Goal: Task Accomplishment & Management: Manage account settings

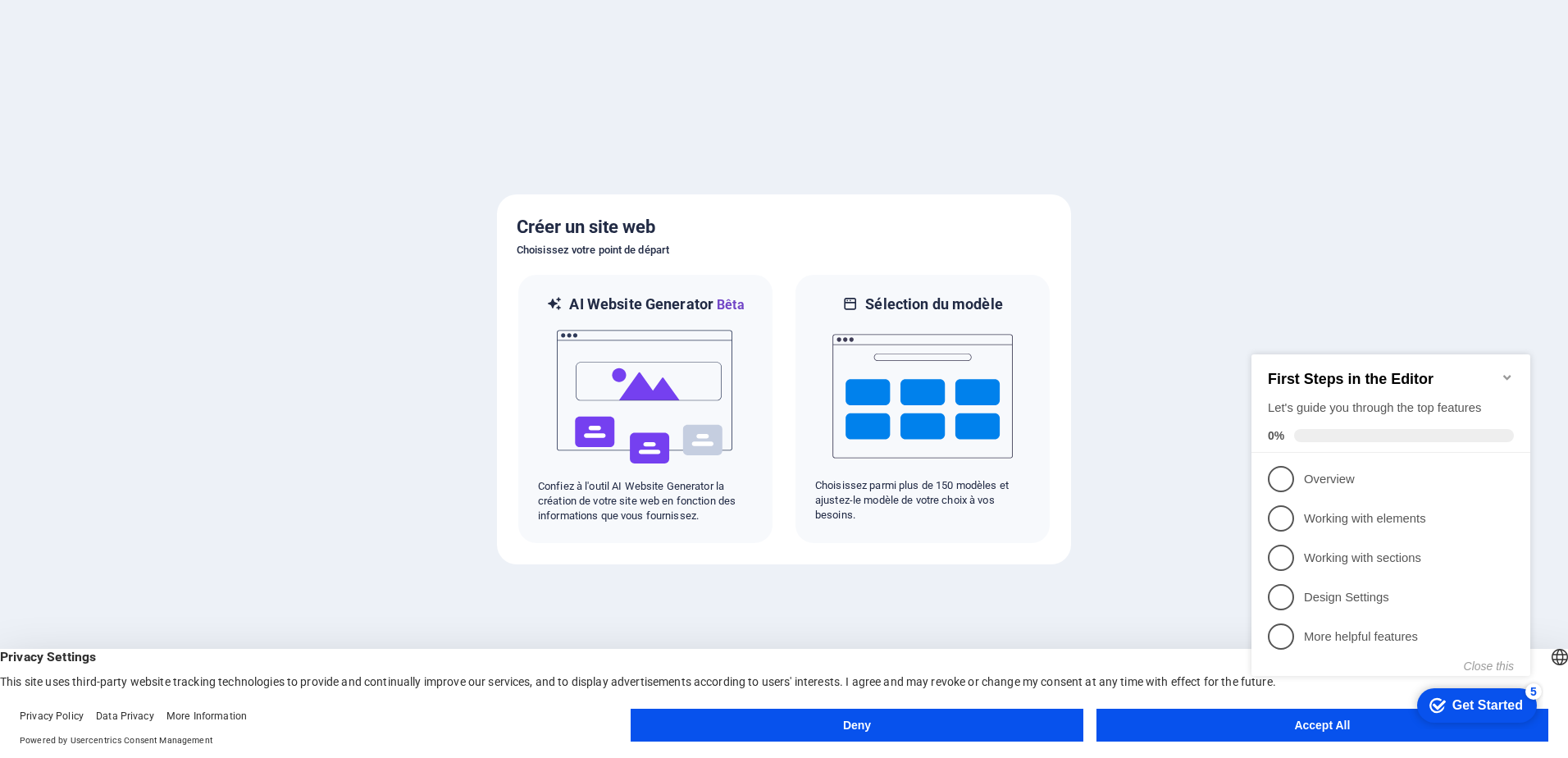
click at [986, 734] on button "Deny" at bounding box center [857, 724] width 452 height 33
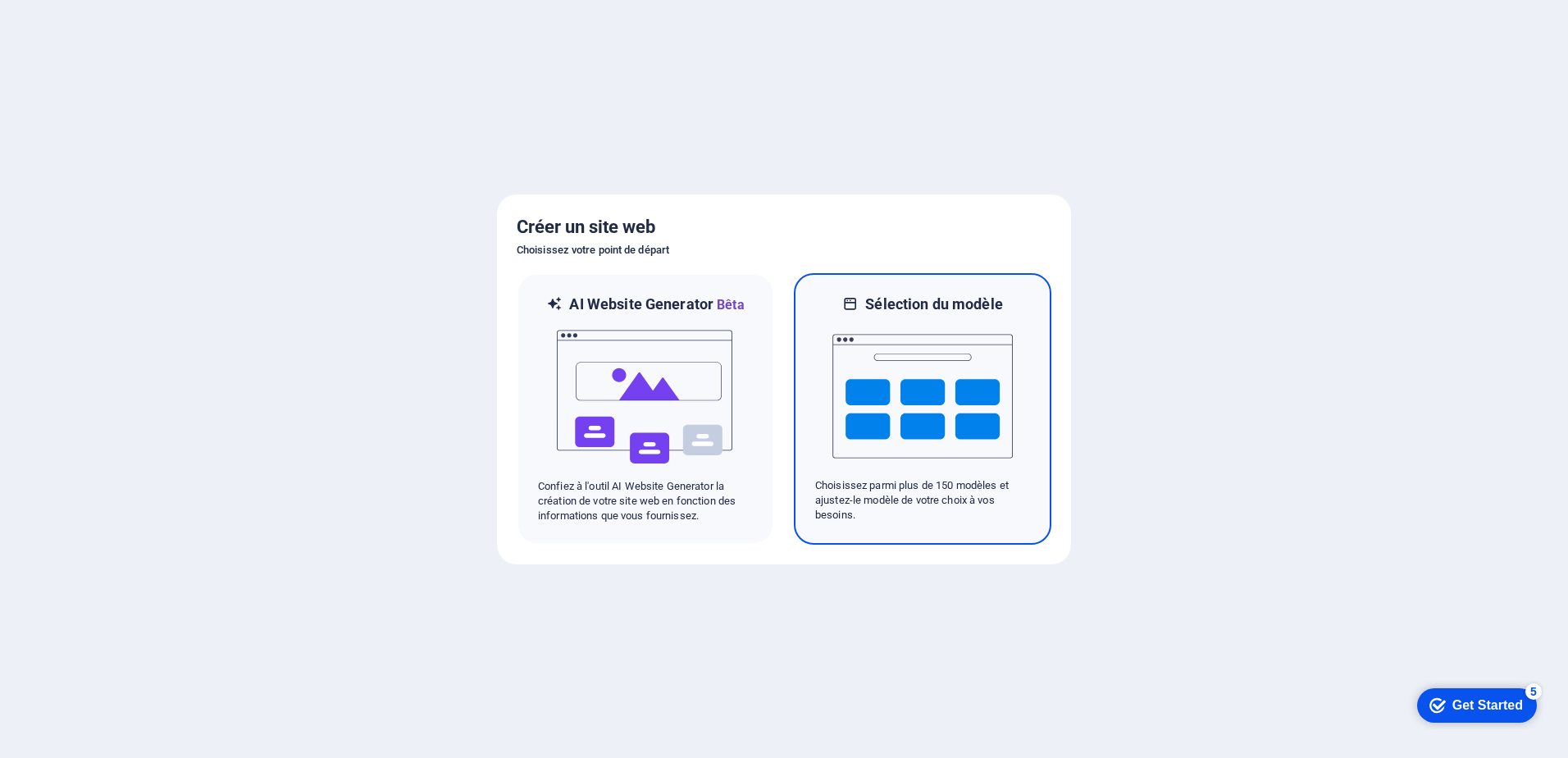
click at [892, 396] on img at bounding box center [923, 395] width 181 height 164
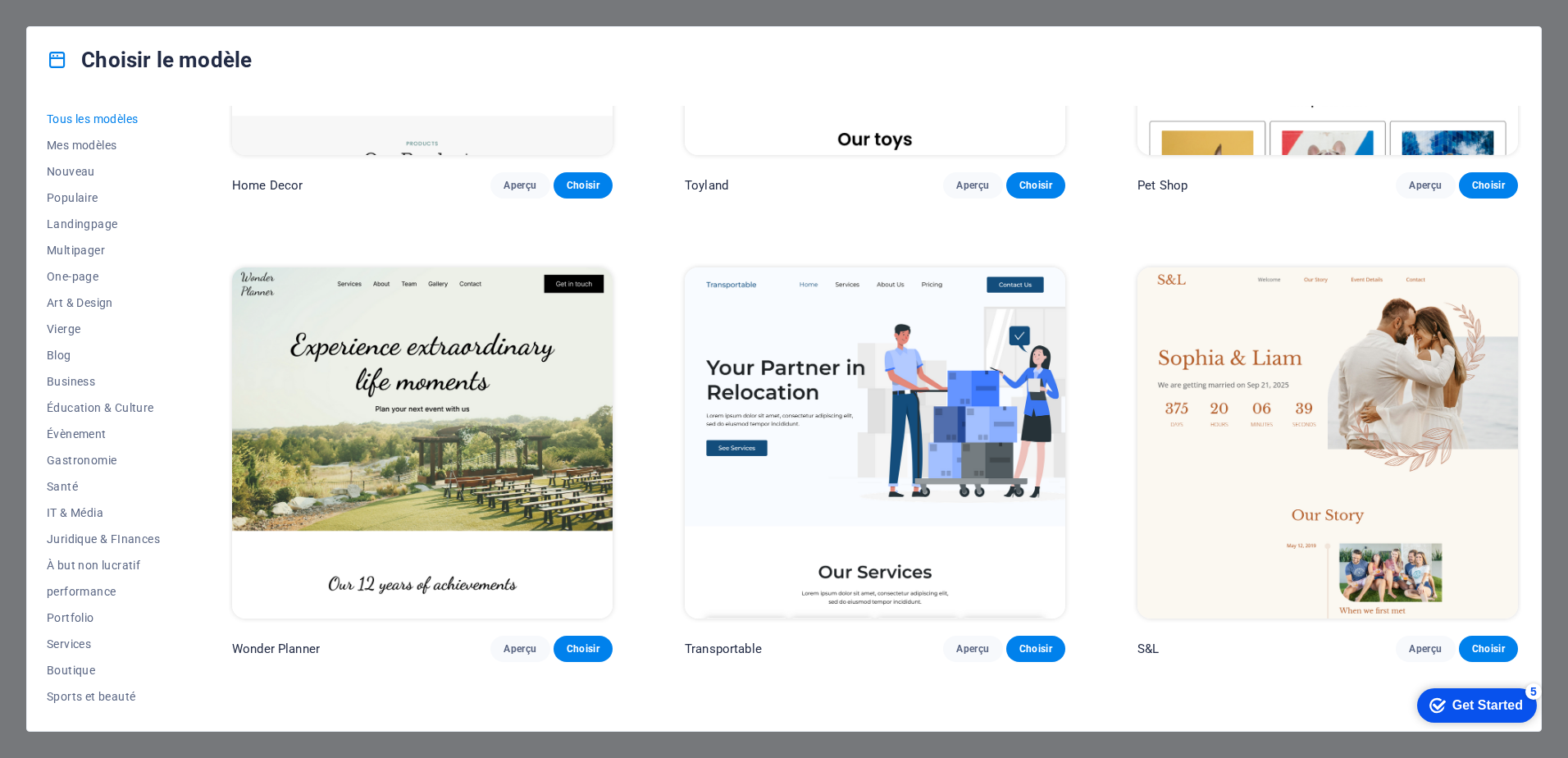
scroll to position [1722, 0]
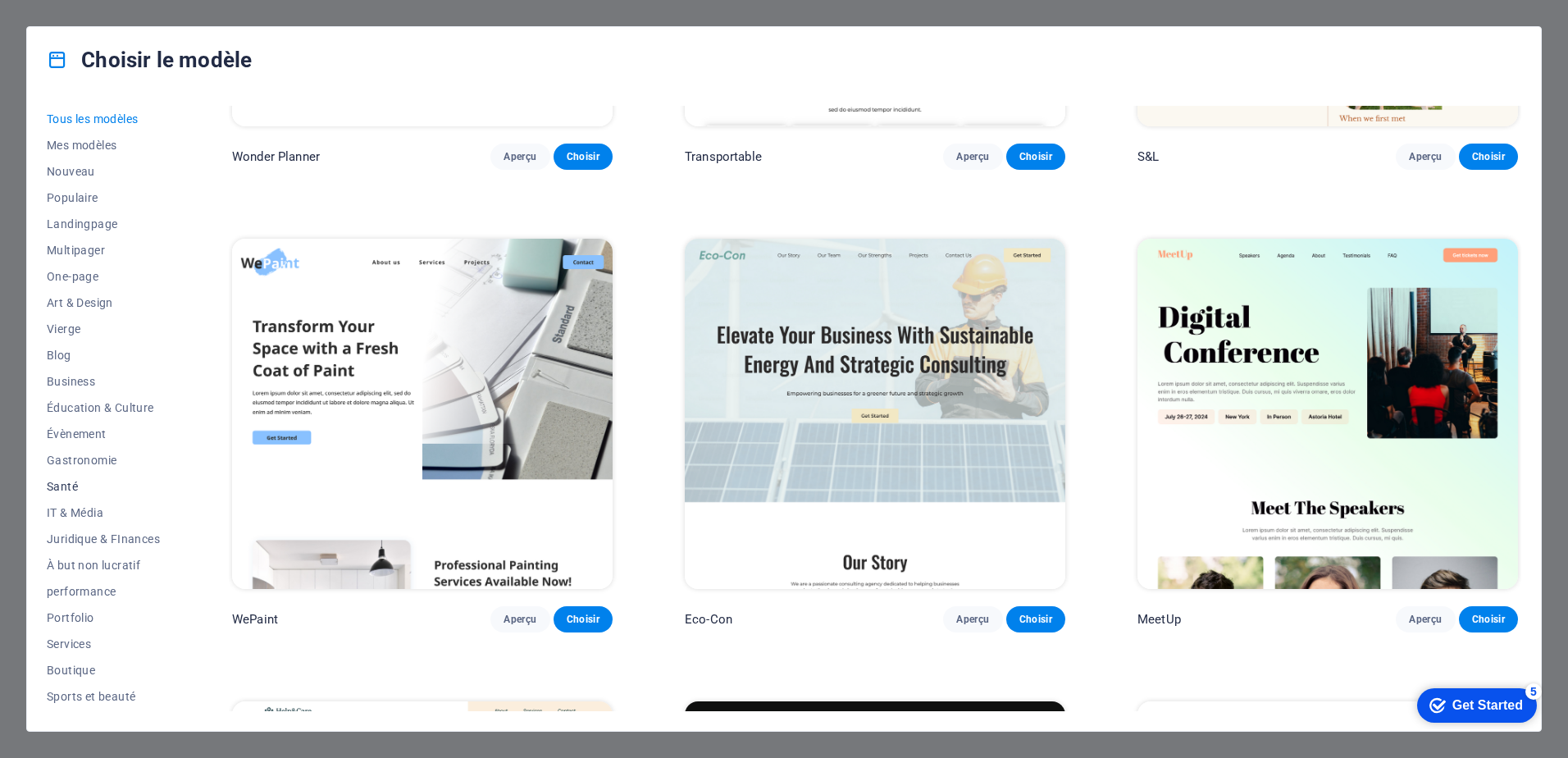
click at [74, 487] on span "Santé" at bounding box center [103, 486] width 113 height 13
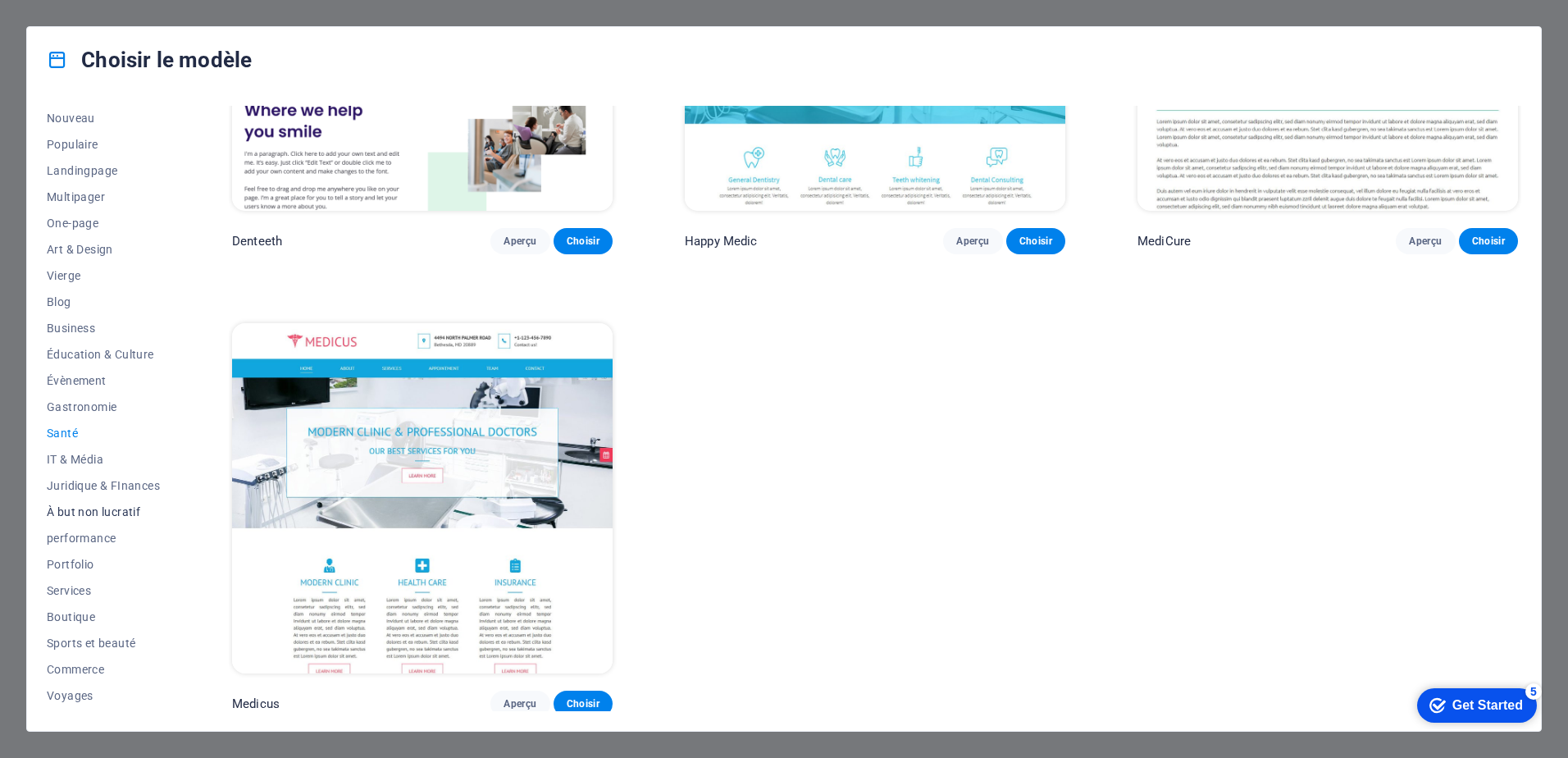
scroll to position [77, 0]
click at [91, 458] on span "Juridique & FInances" at bounding box center [103, 461] width 113 height 13
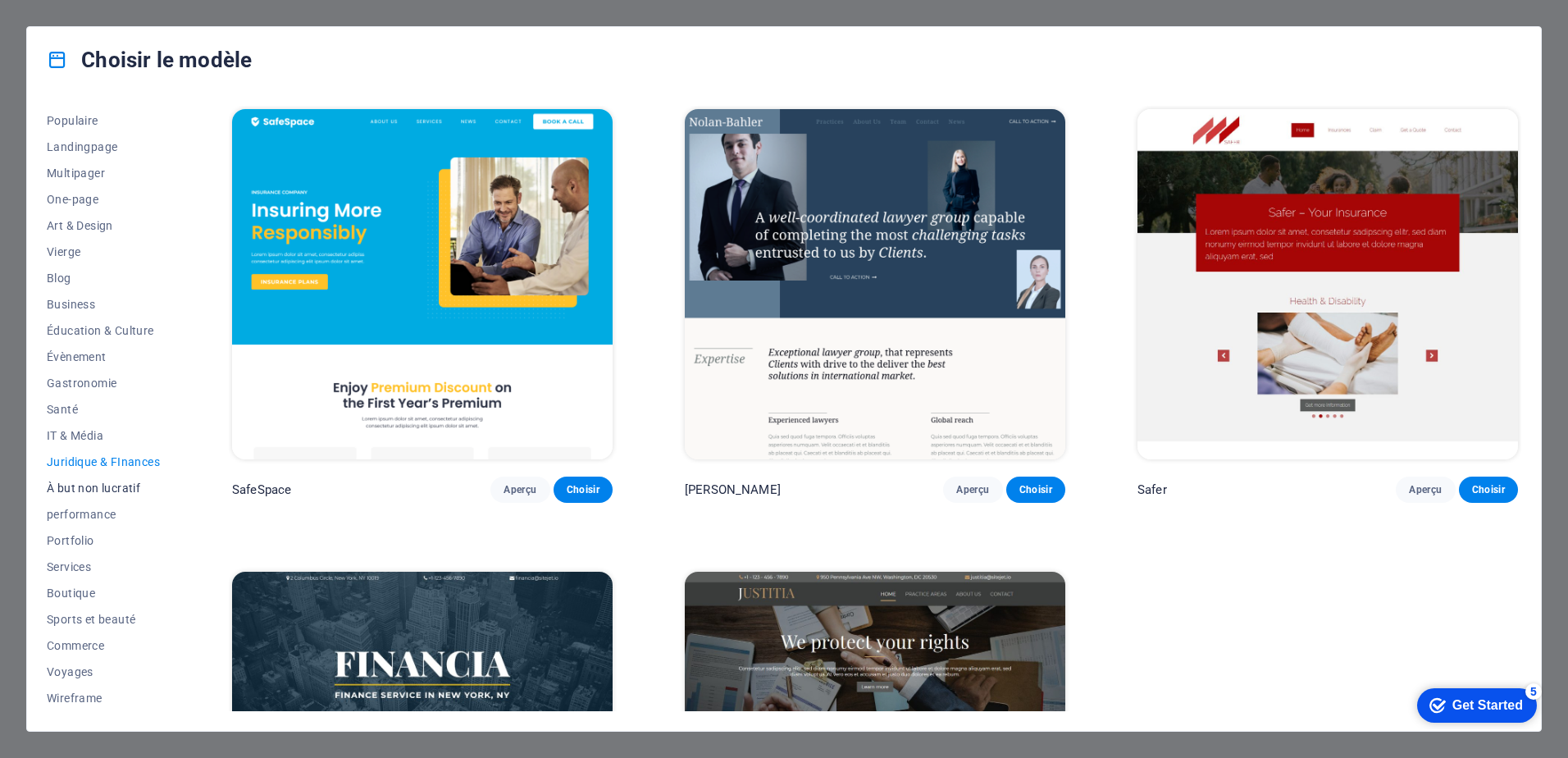
click at [89, 486] on span "À but non lucratif" at bounding box center [103, 487] width 113 height 13
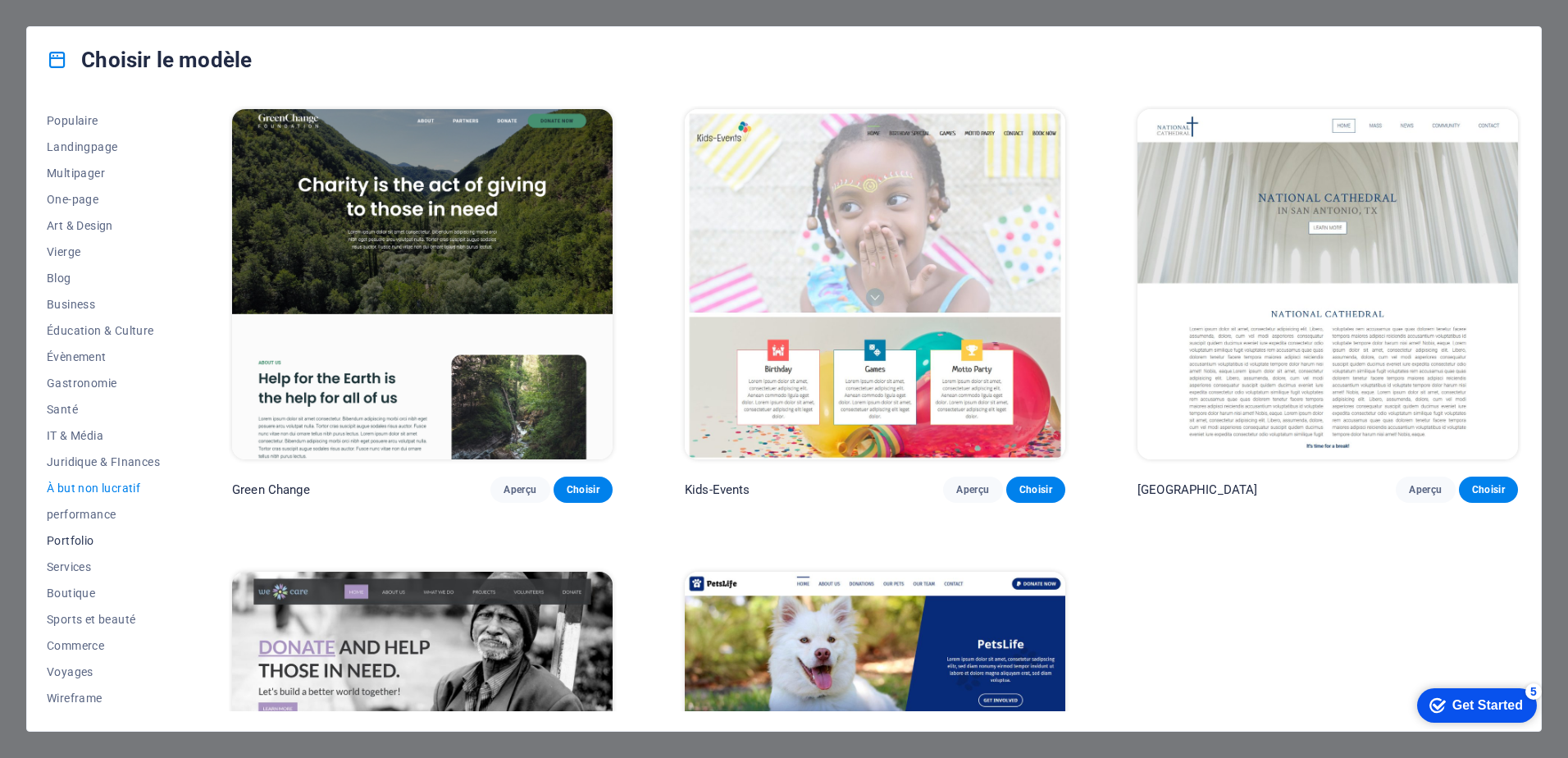
click at [86, 552] on button "Portfolio" at bounding box center [103, 540] width 113 height 26
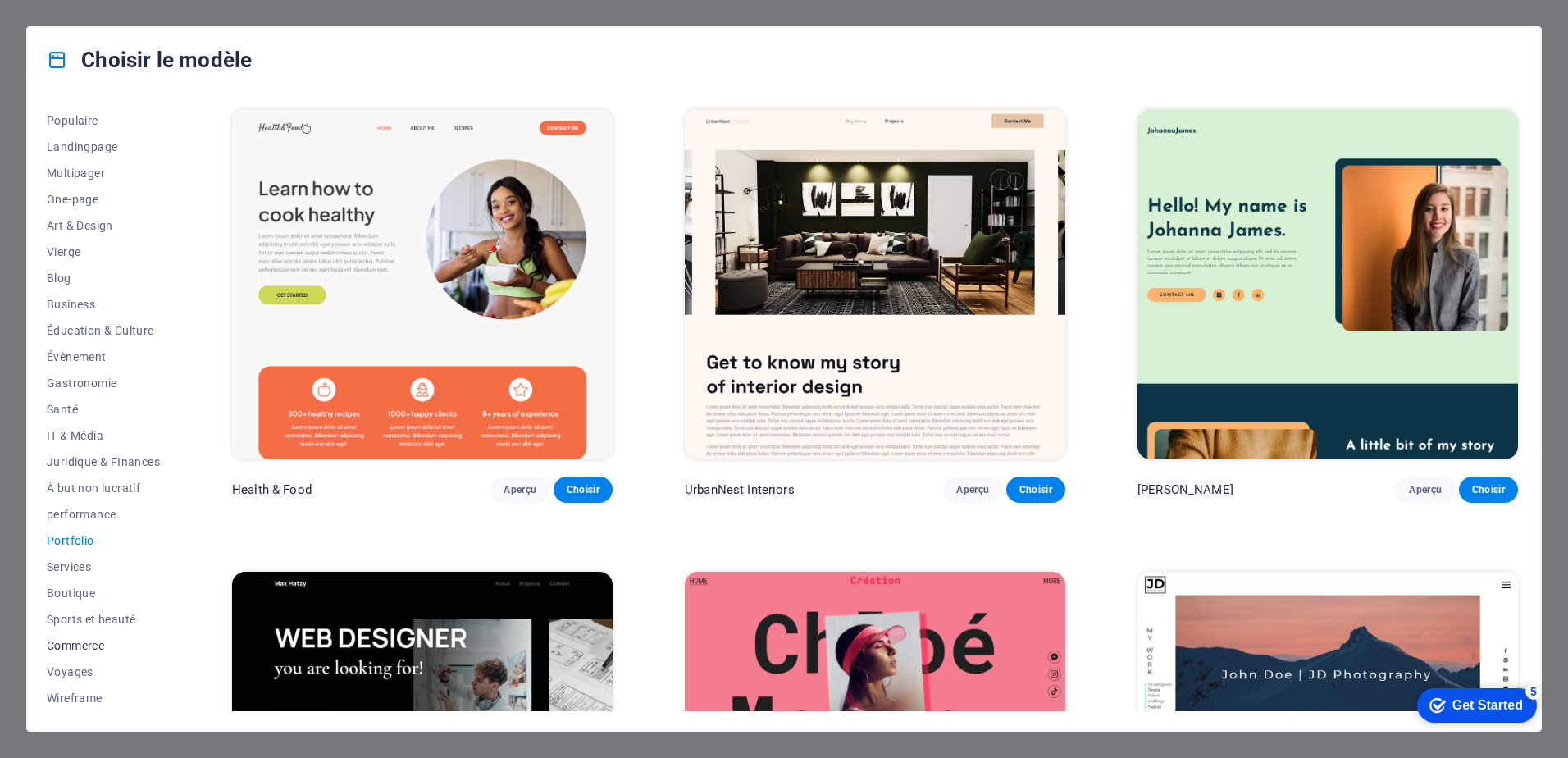
click at [101, 639] on span "Commerce" at bounding box center [103, 645] width 113 height 13
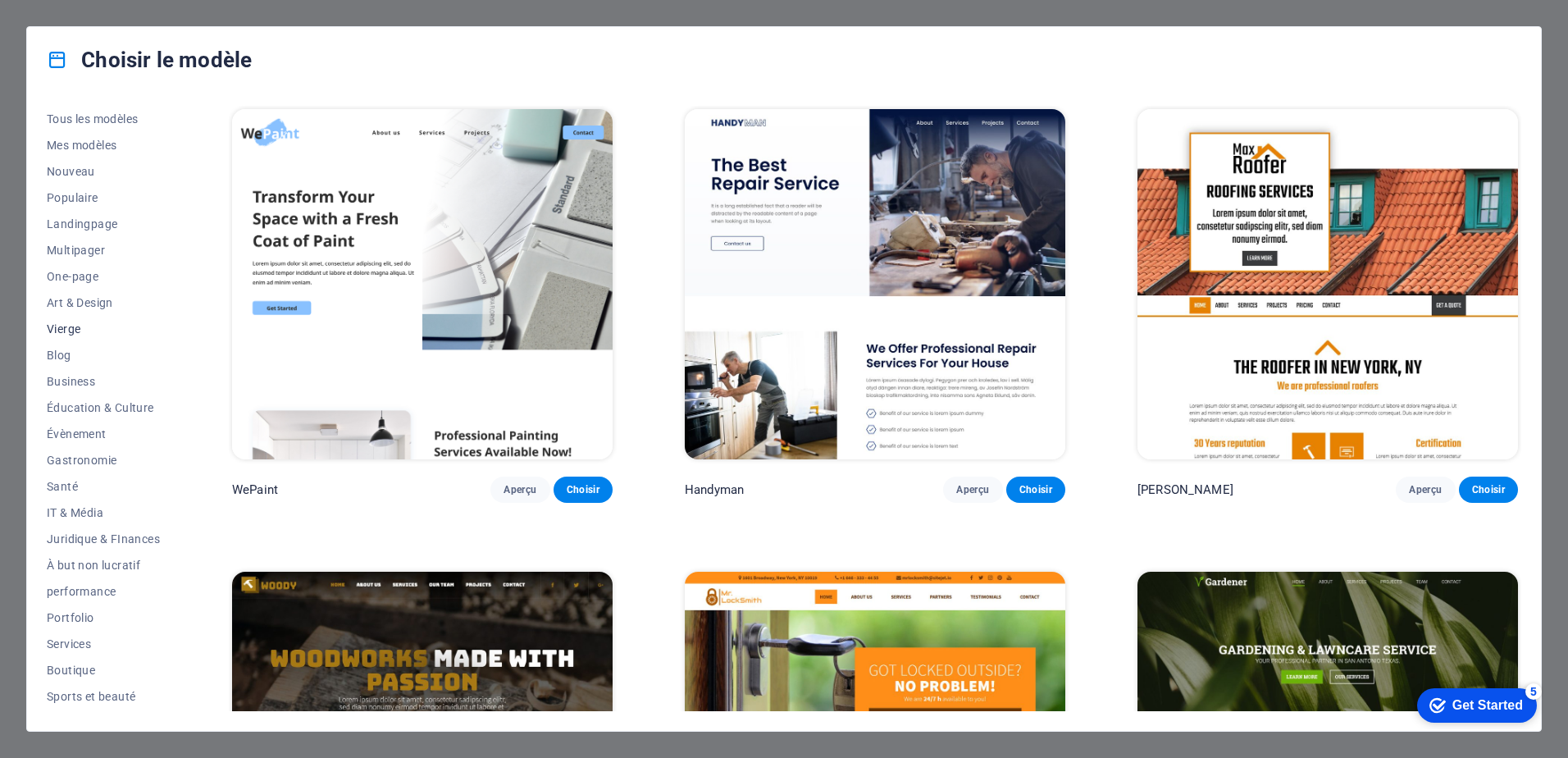
click at [86, 322] on span "Vierge" at bounding box center [103, 328] width 113 height 13
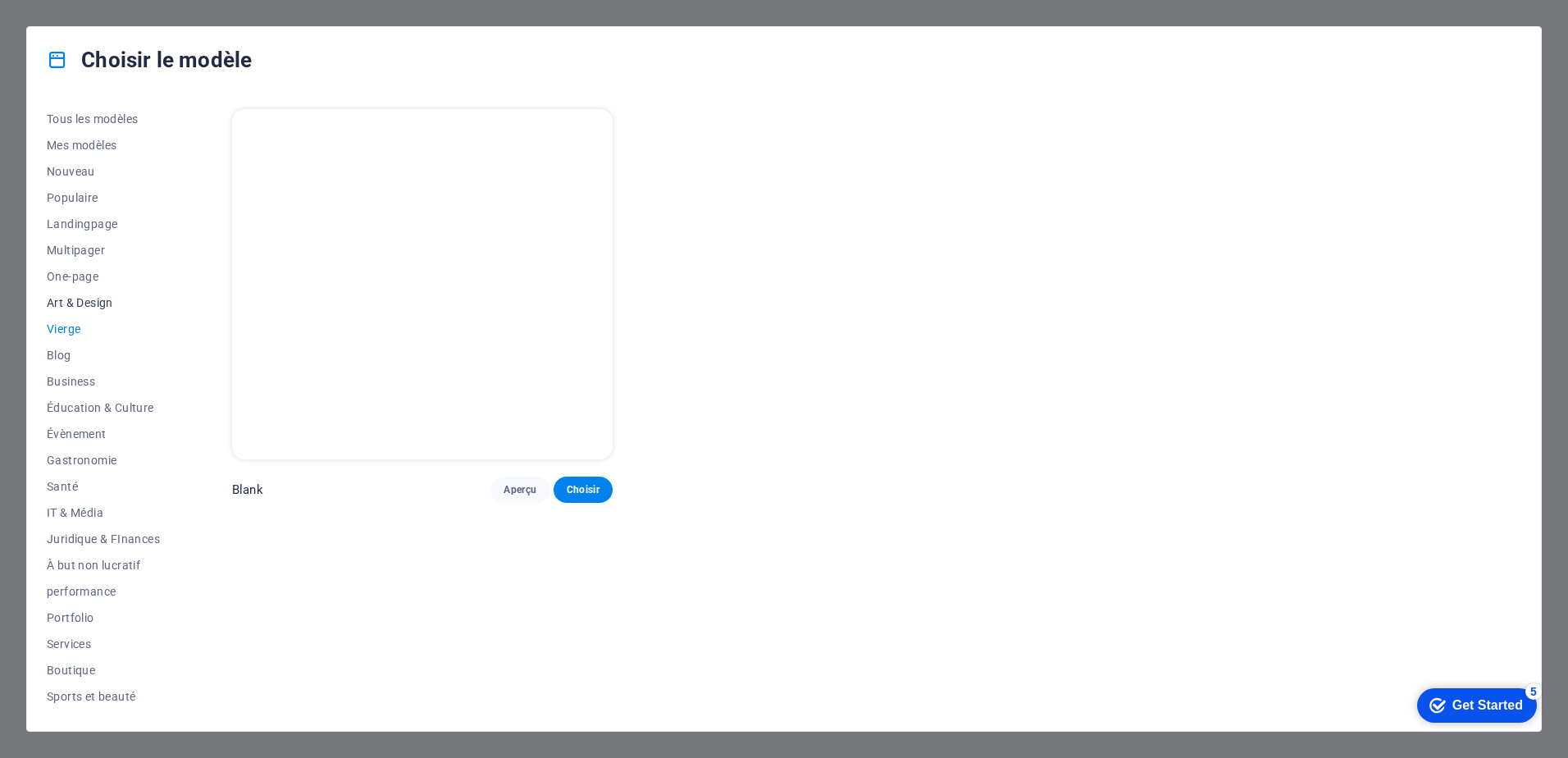
click at [66, 307] on span "Art & Design" at bounding box center [103, 302] width 113 height 13
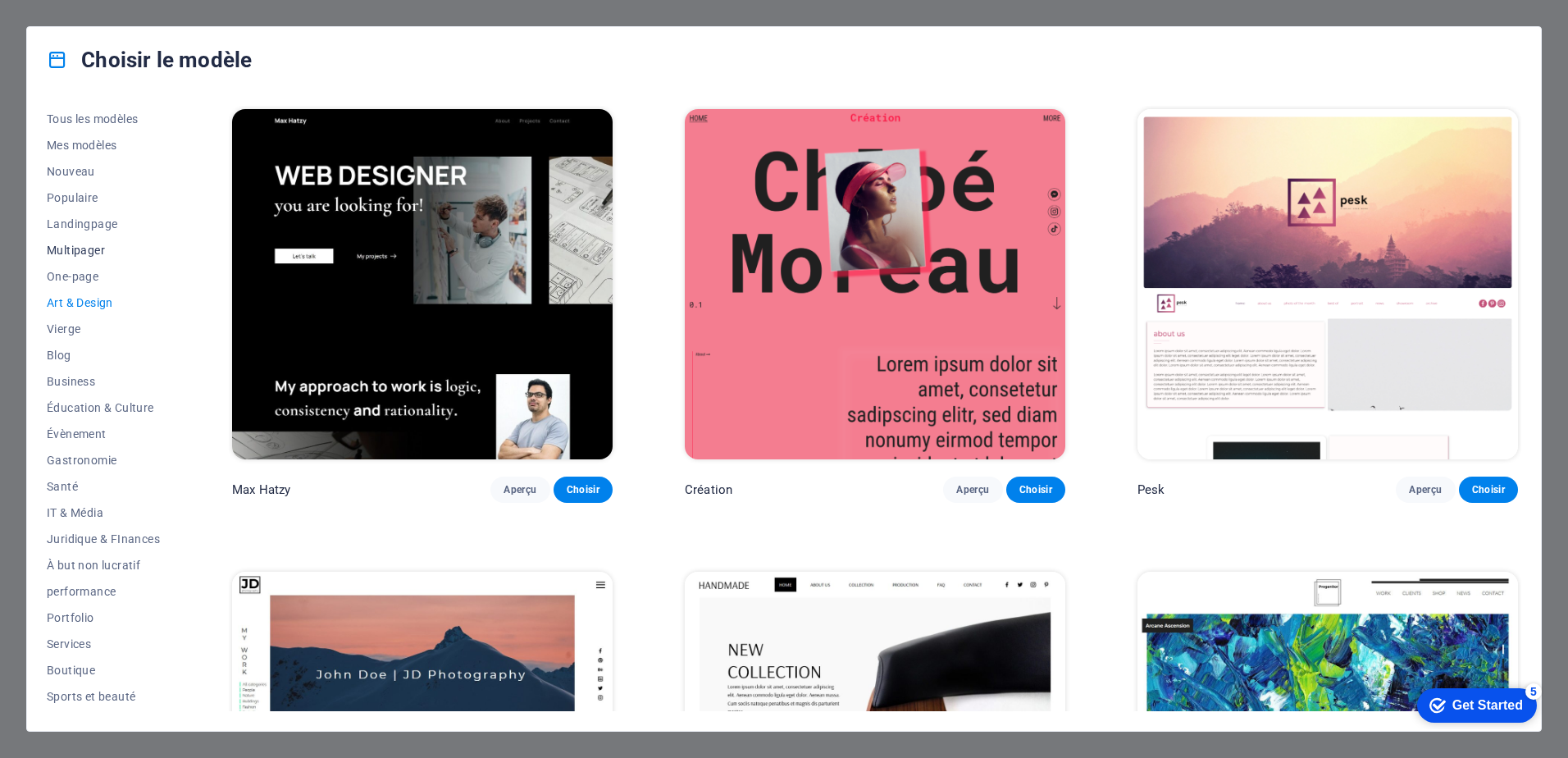
click at [67, 251] on span "Multipager" at bounding box center [103, 249] width 113 height 13
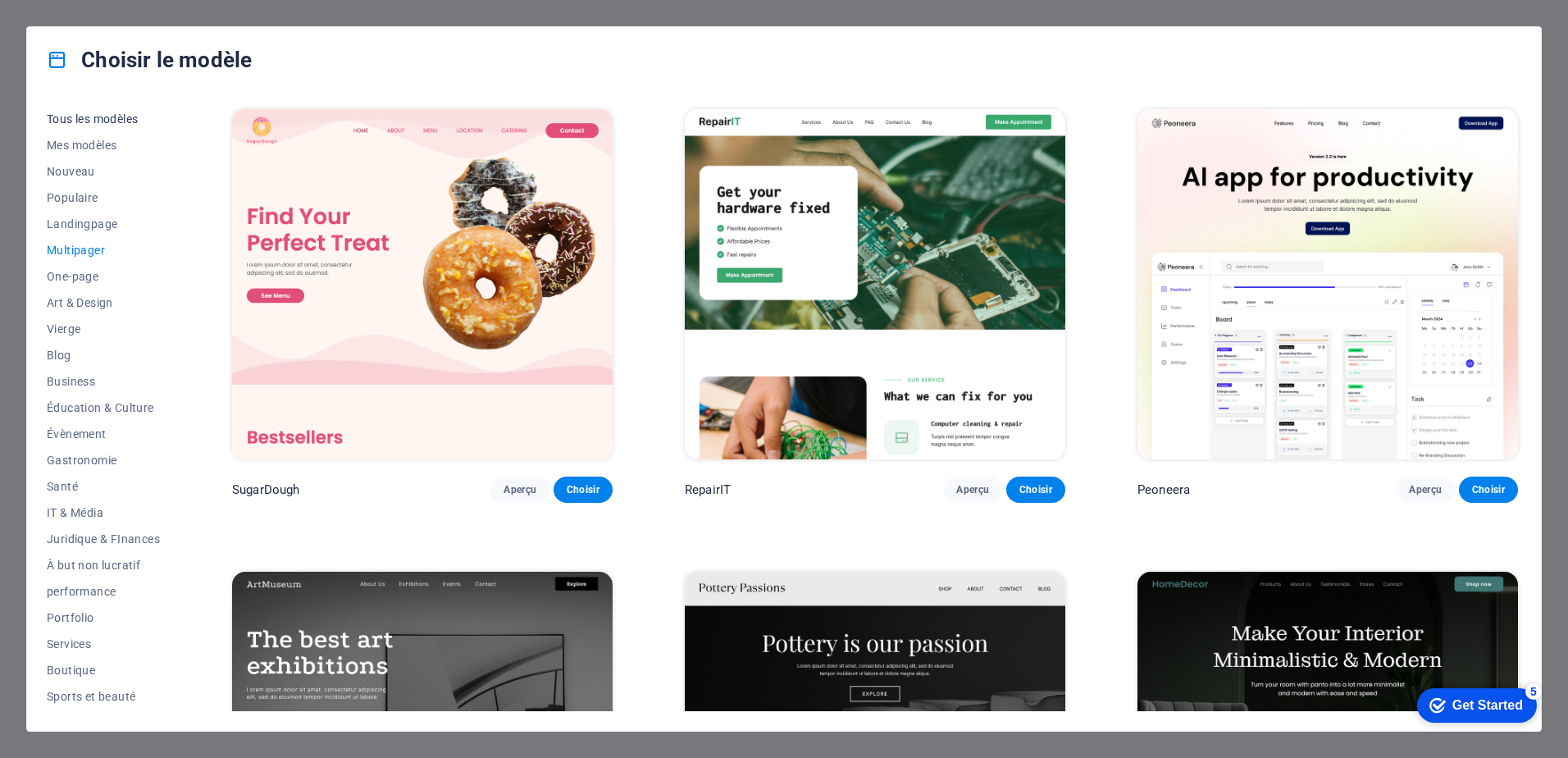
click at [91, 117] on span "Tous les modèles" at bounding box center [103, 118] width 113 height 13
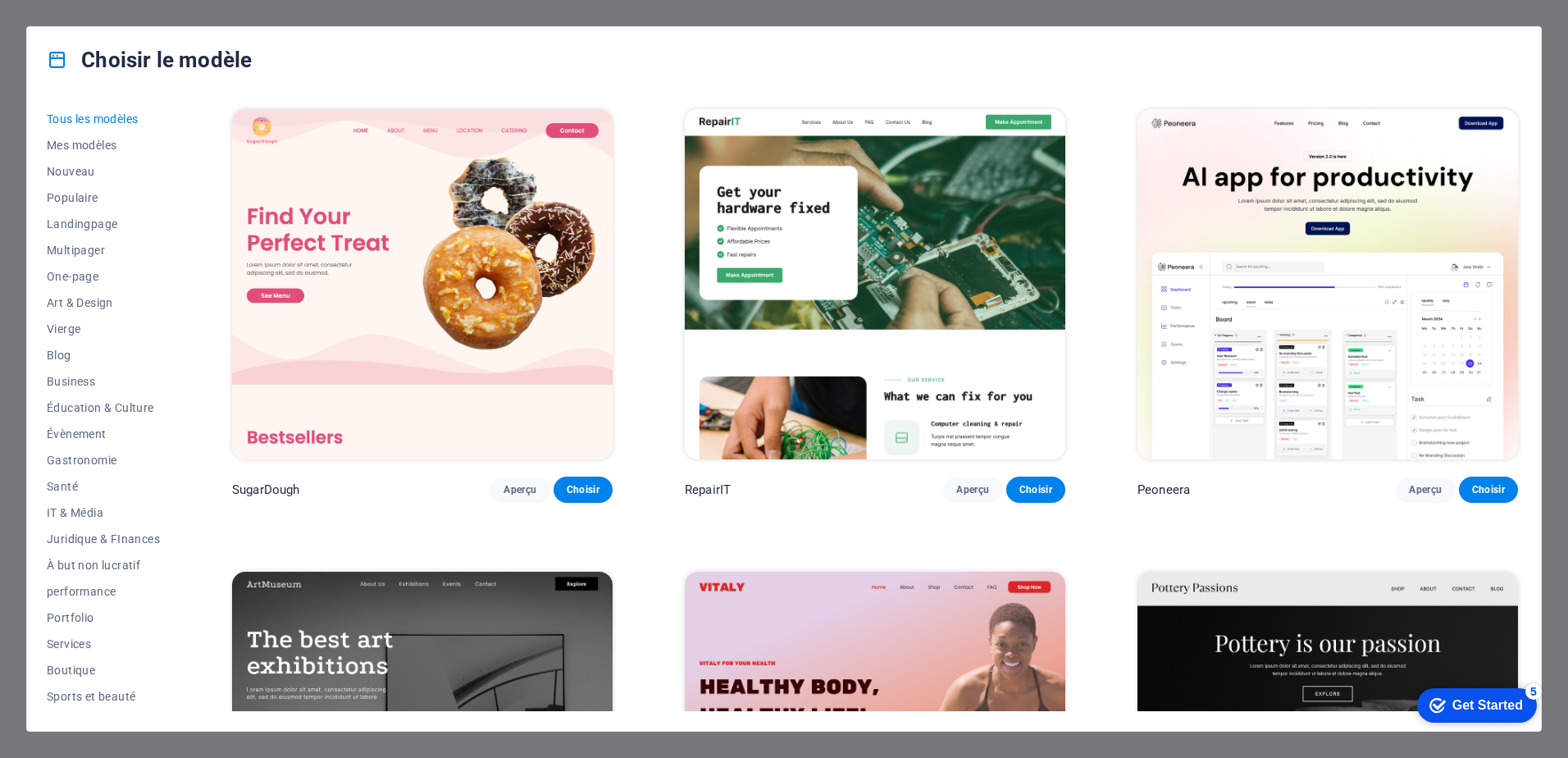
click at [1546, 60] on div "Choisir le modèle Tous les modèles Mes modèles Nouveau Populaire Landingpage Mu…" at bounding box center [784, 379] width 1568 height 758
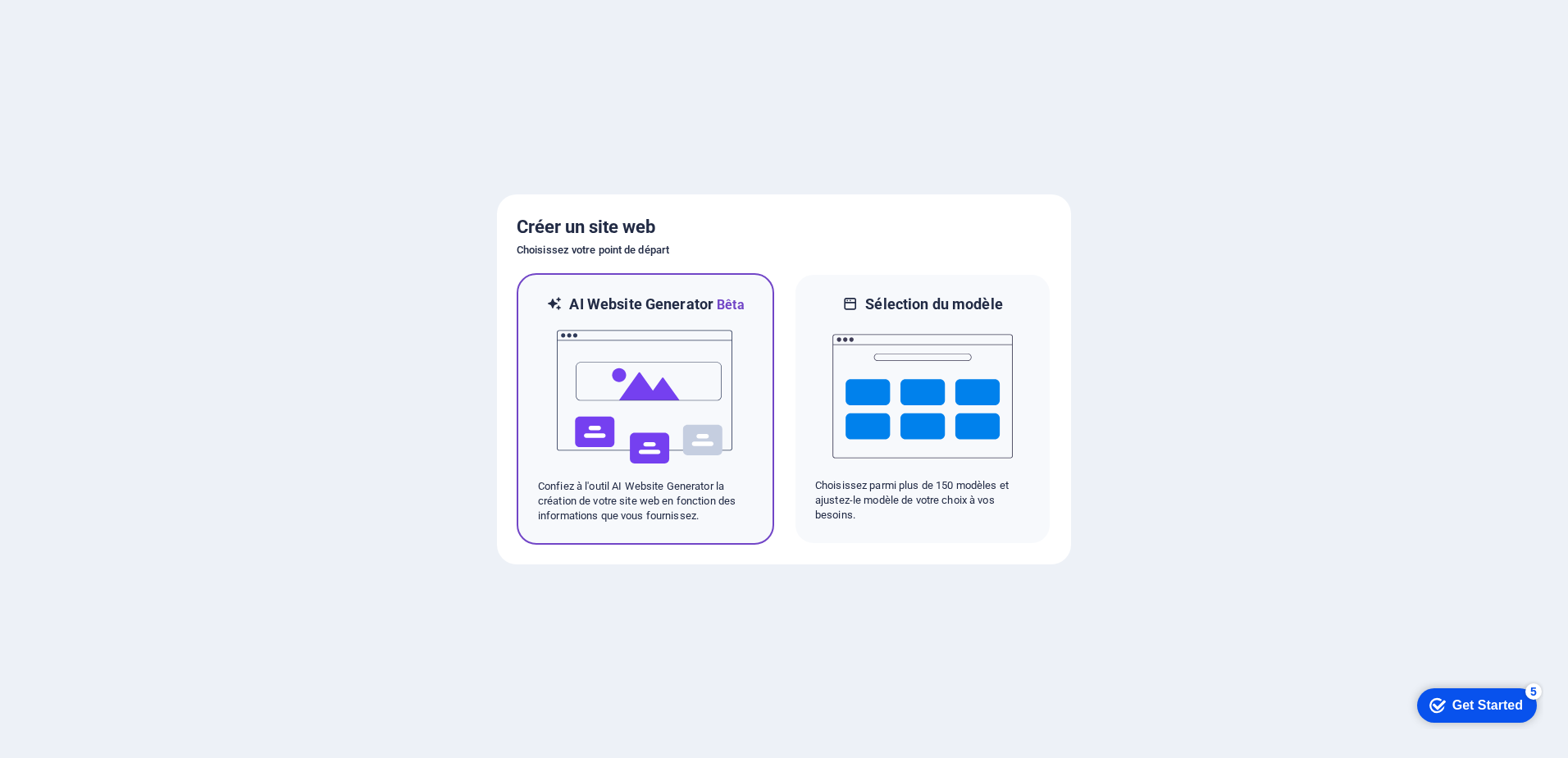
click at [631, 368] on img at bounding box center [646, 396] width 181 height 164
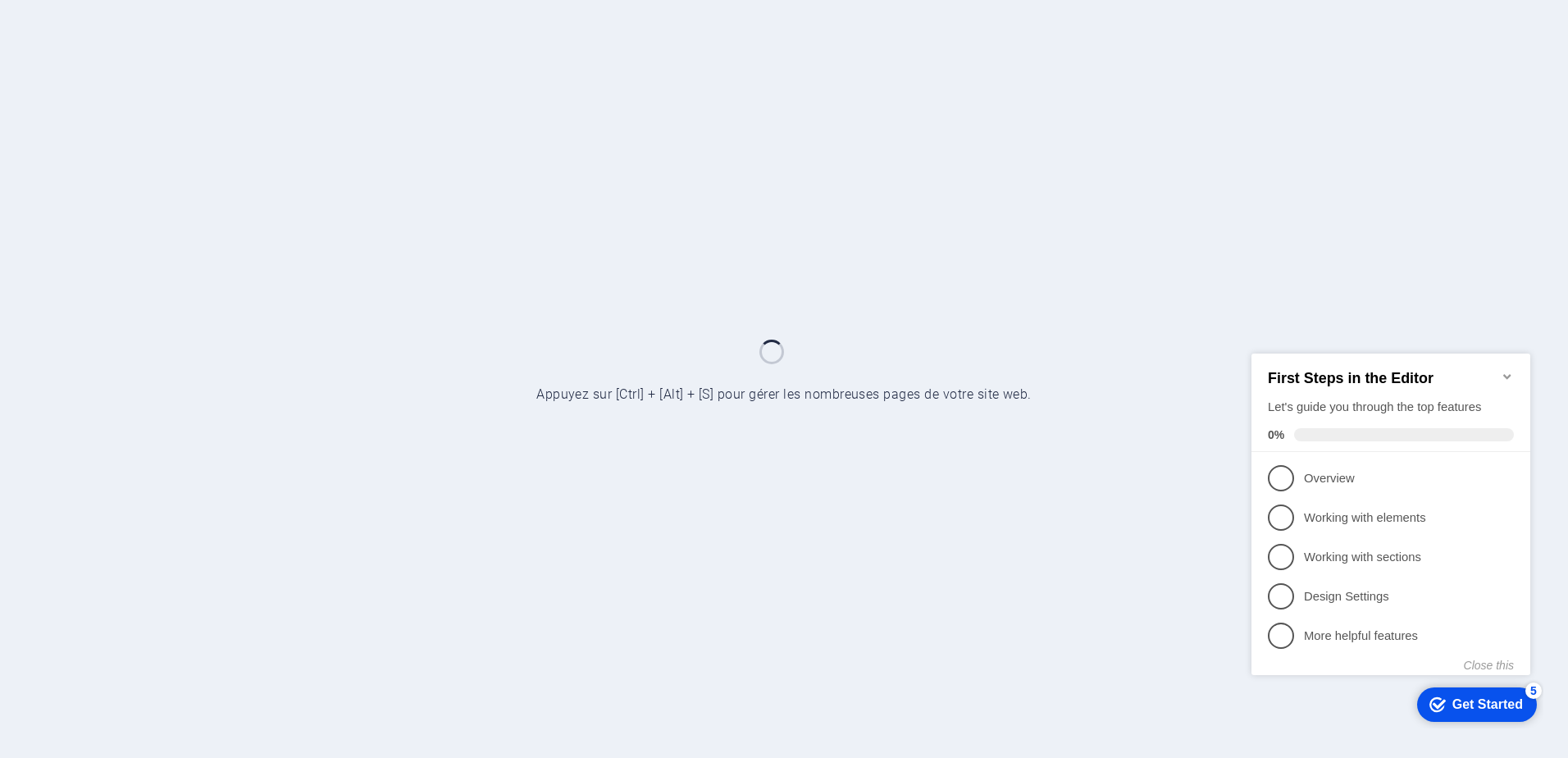
click at [1509, 374] on icon "Minimize checklist" at bounding box center [1506, 376] width 7 height 5
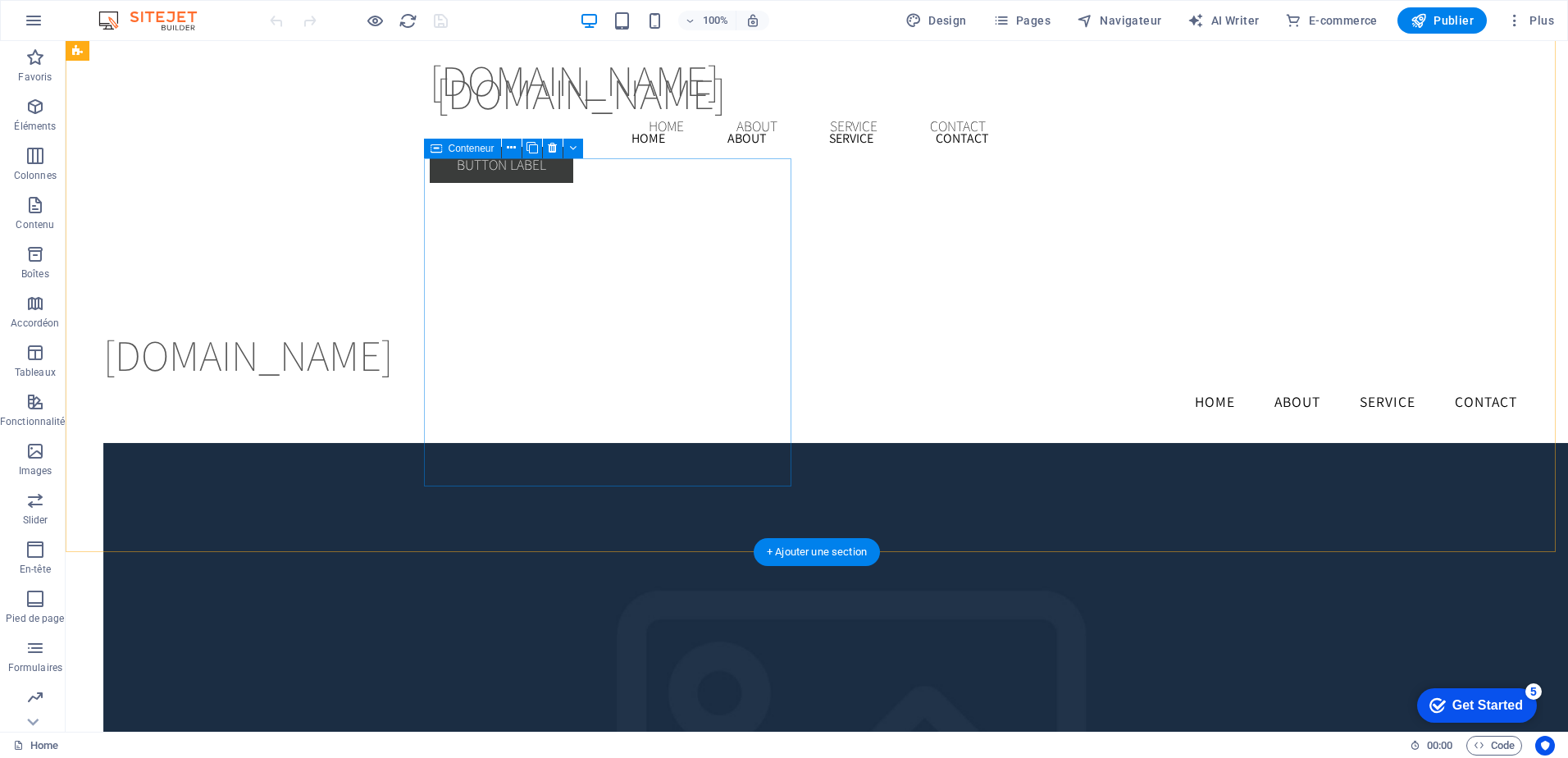
scroll to position [2977, 0]
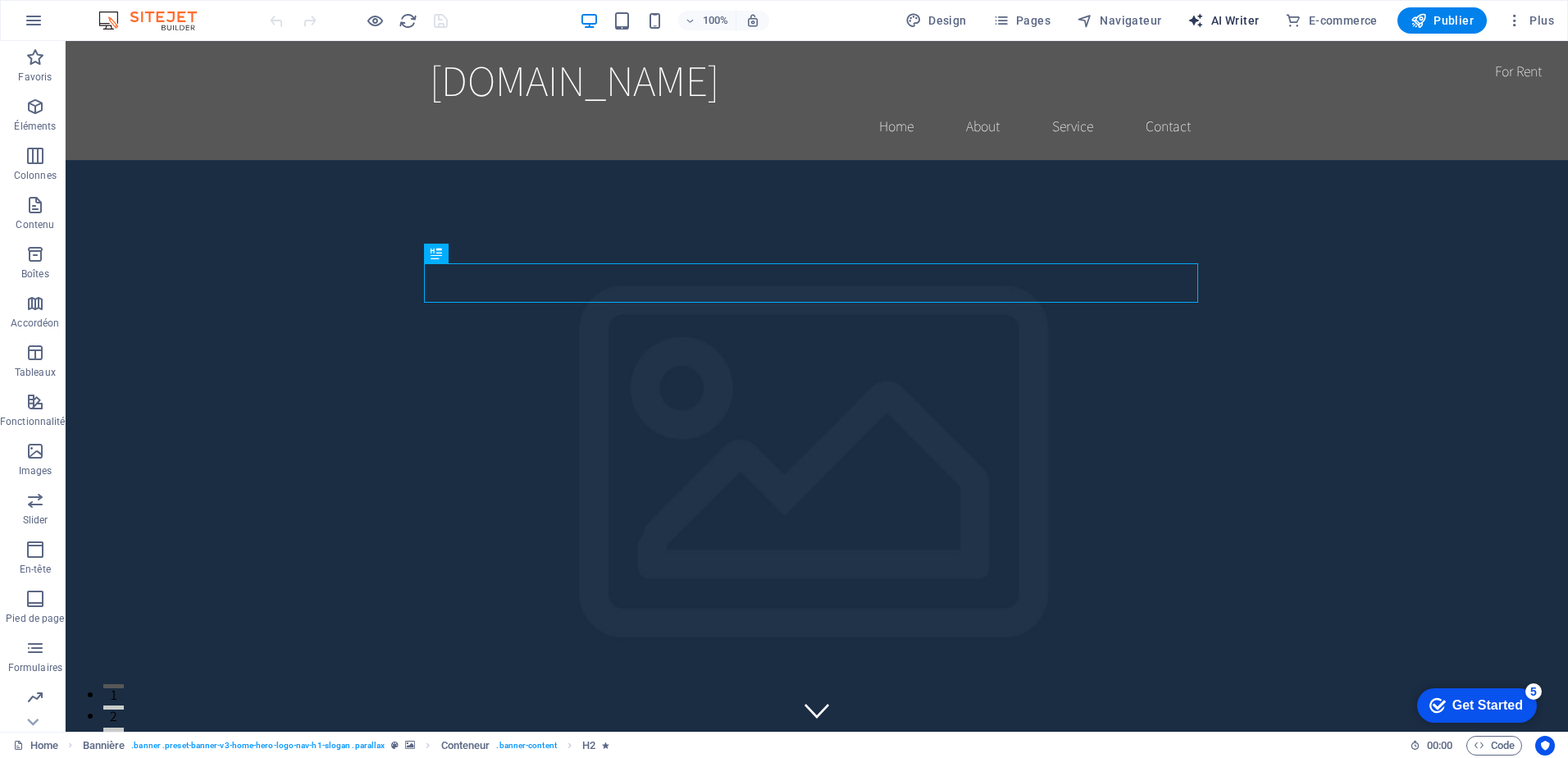
click at [1223, 19] on span "AI Writer" at bounding box center [1223, 20] width 72 height 17
select select "English"
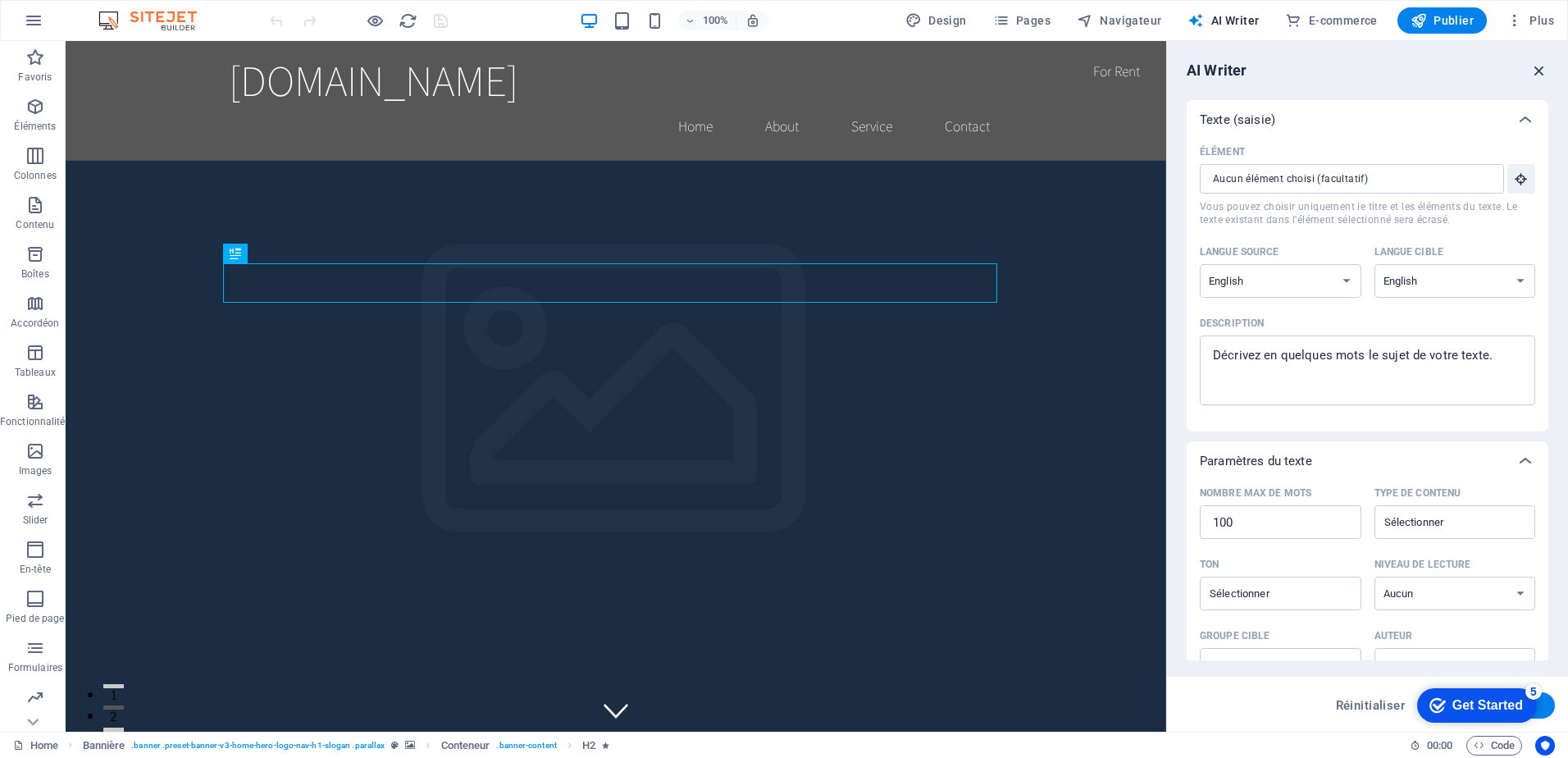
drag, startPoint x: 1541, startPoint y: 77, endPoint x: 1474, endPoint y: 49, distance: 72.6
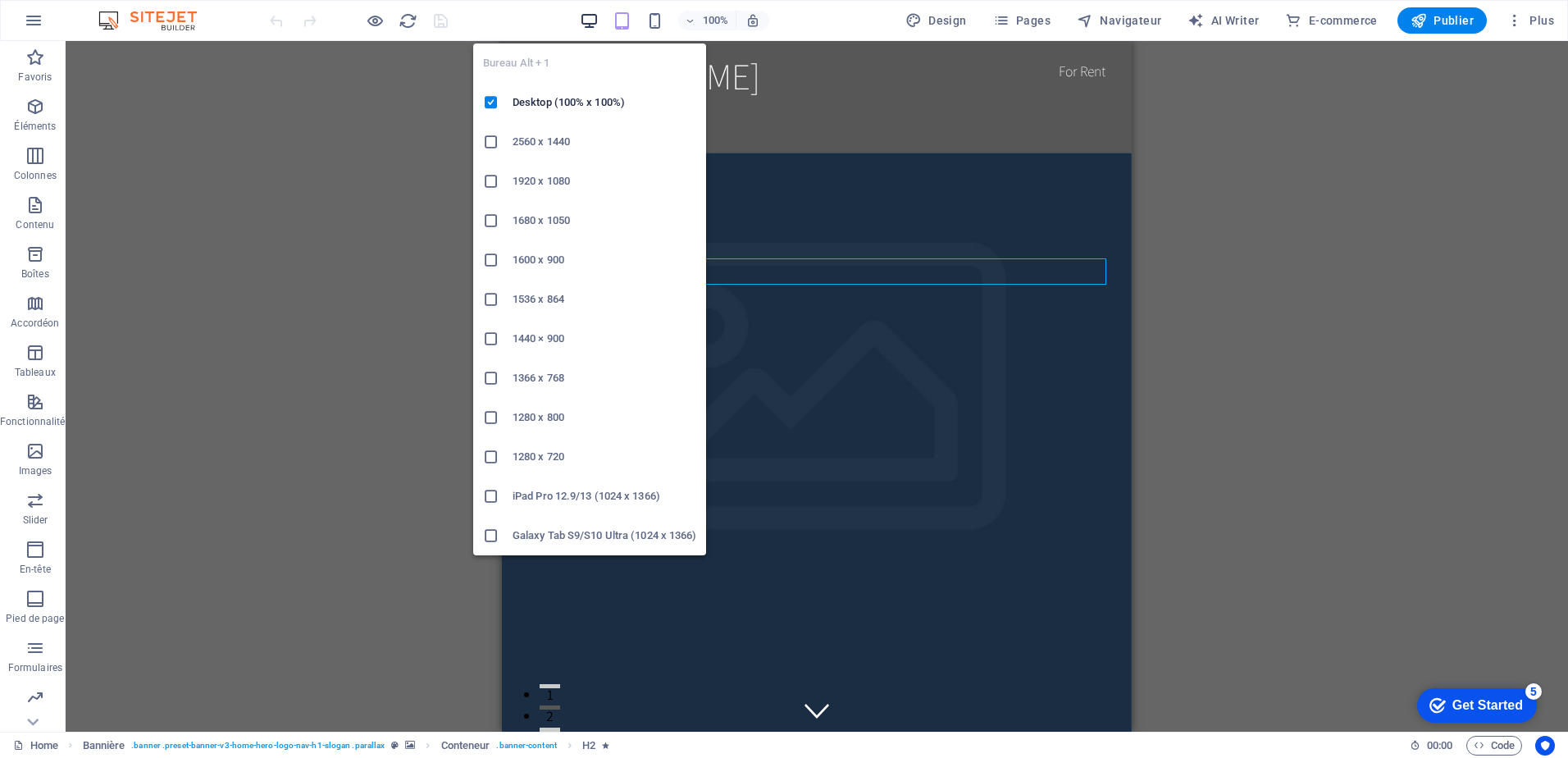
click at [597, 24] on icon "button" at bounding box center [588, 21] width 19 height 19
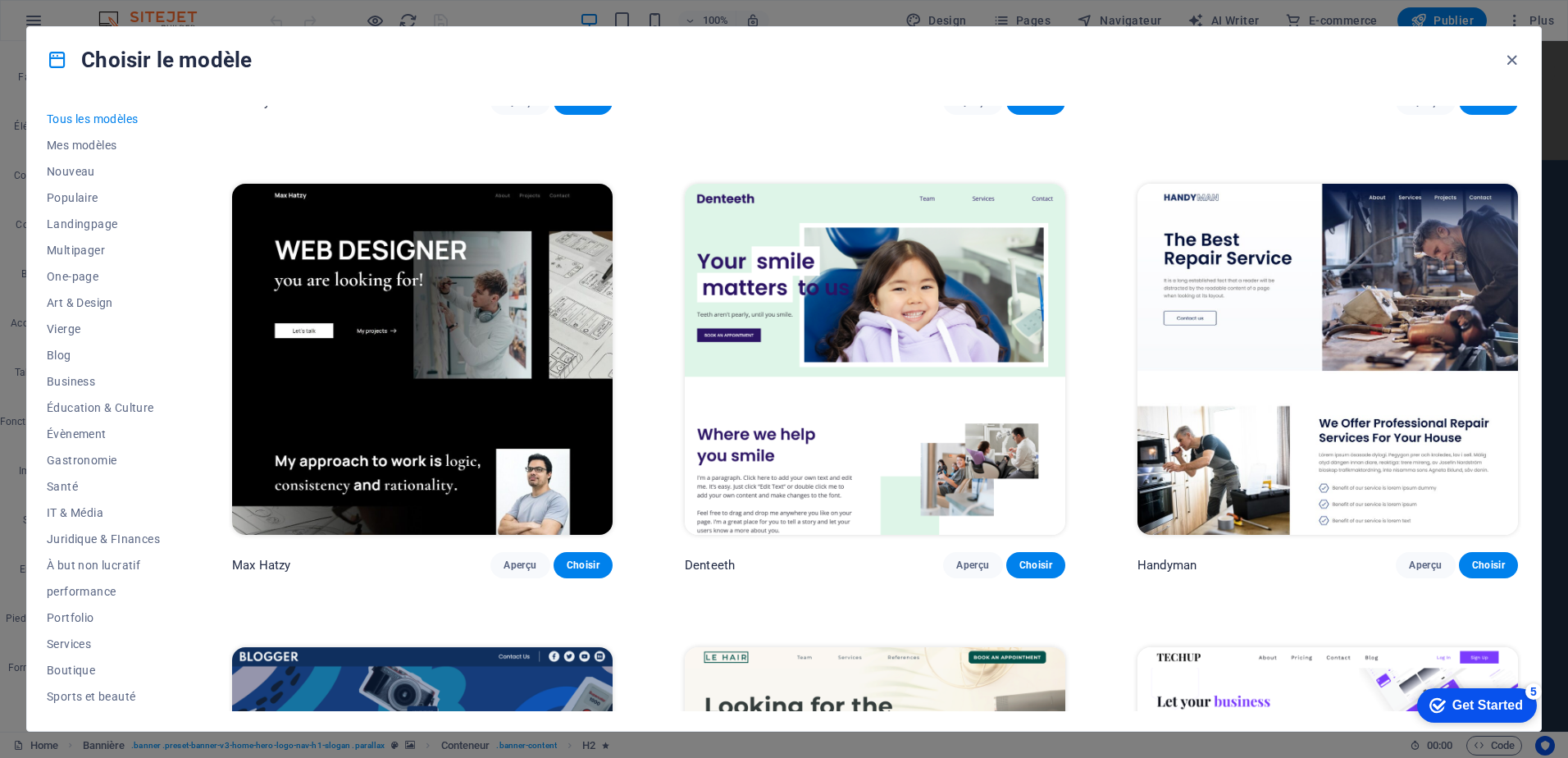
scroll to position [7050, 0]
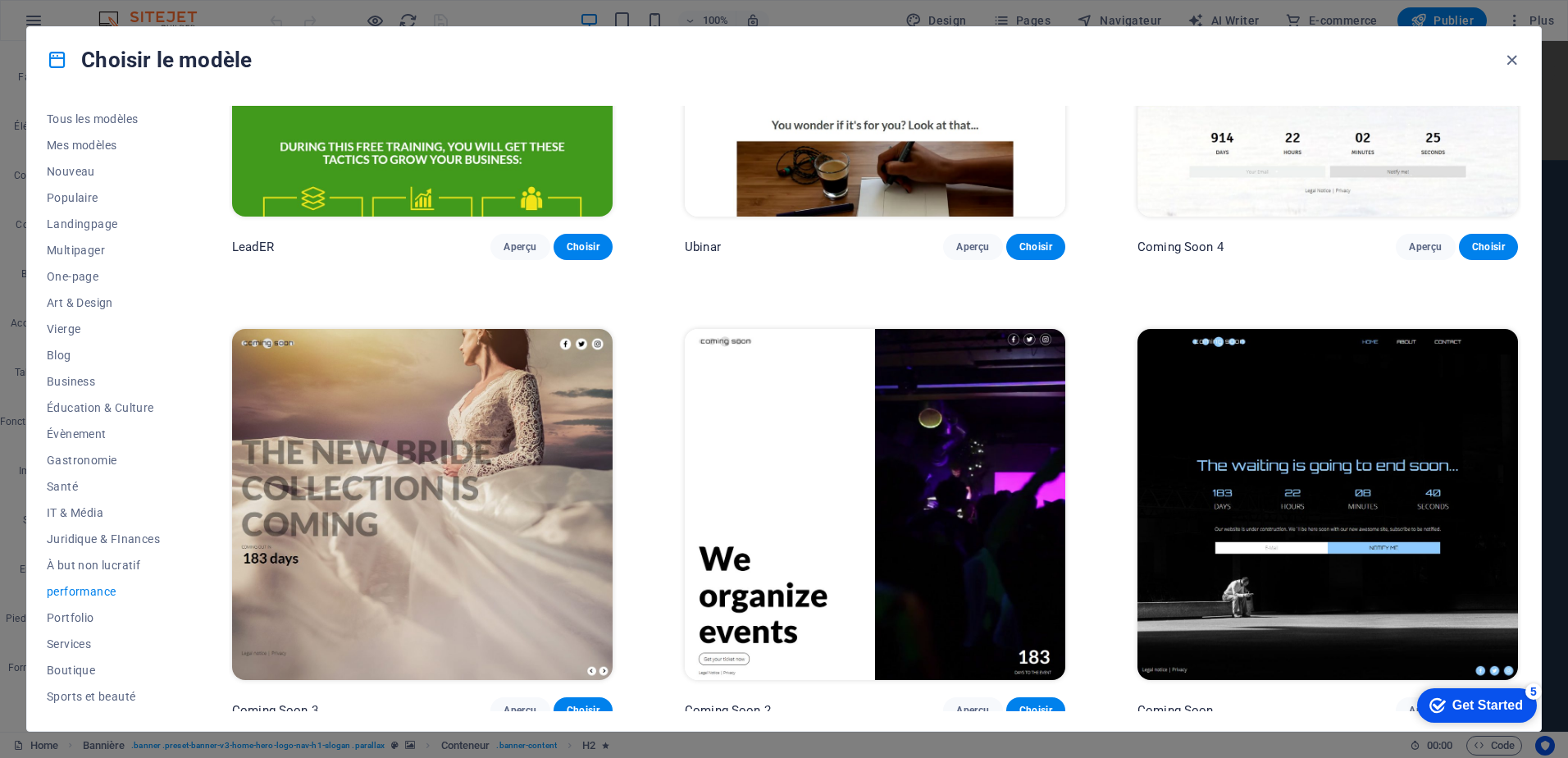
scroll to position [77, 0]
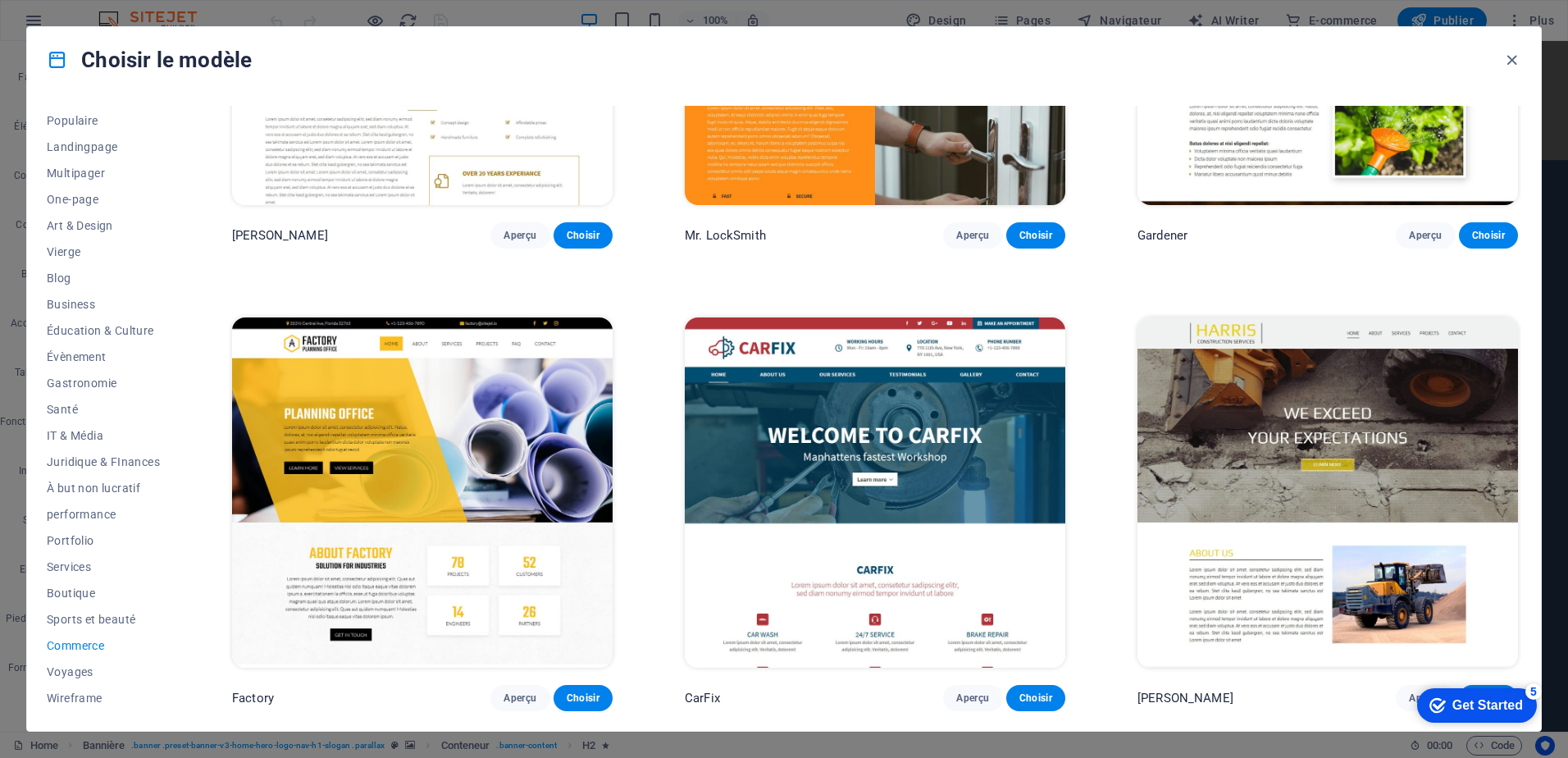
scroll to position [711, 0]
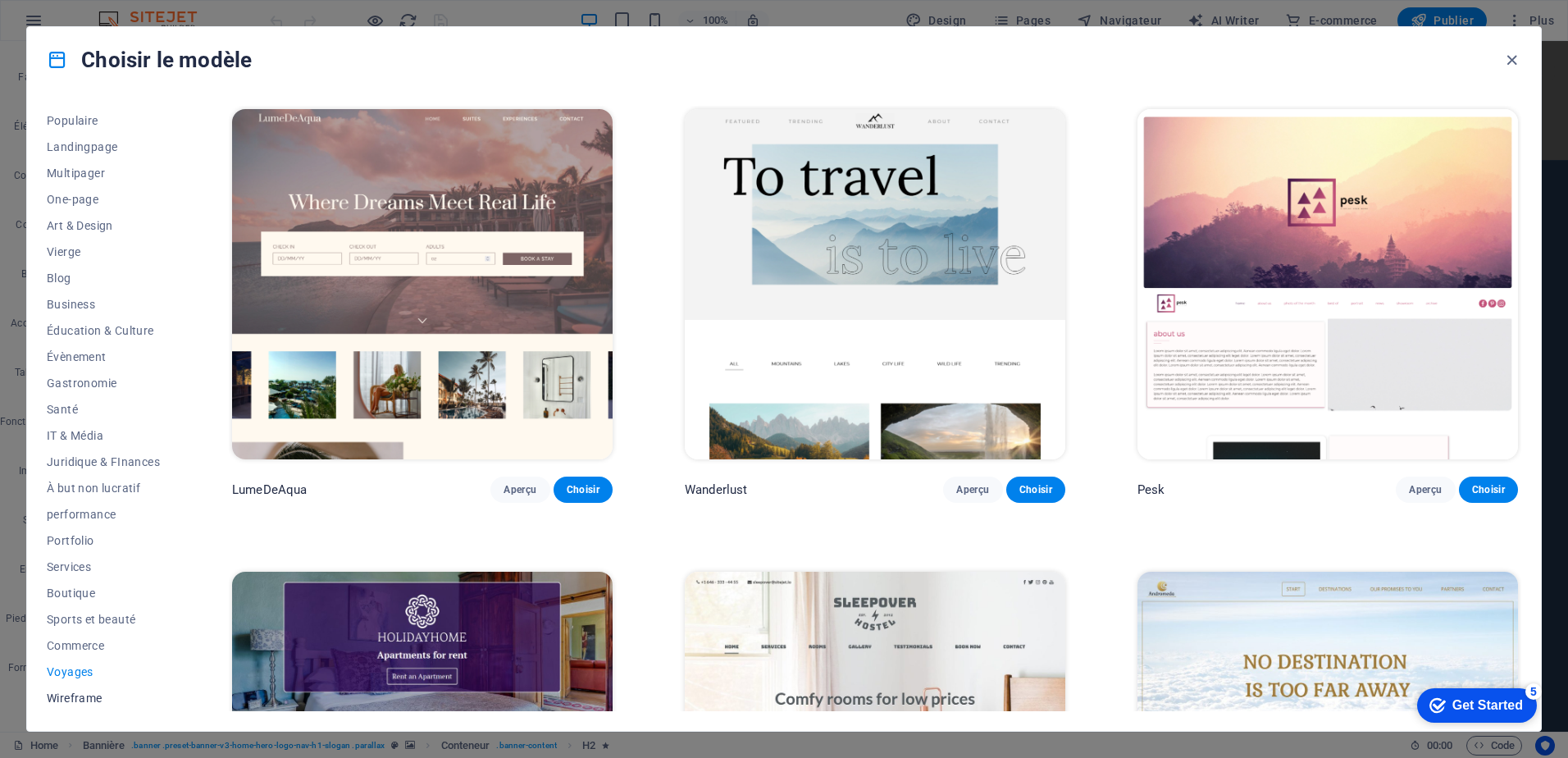
click at [78, 695] on span "Wireframe" at bounding box center [103, 697] width 113 height 13
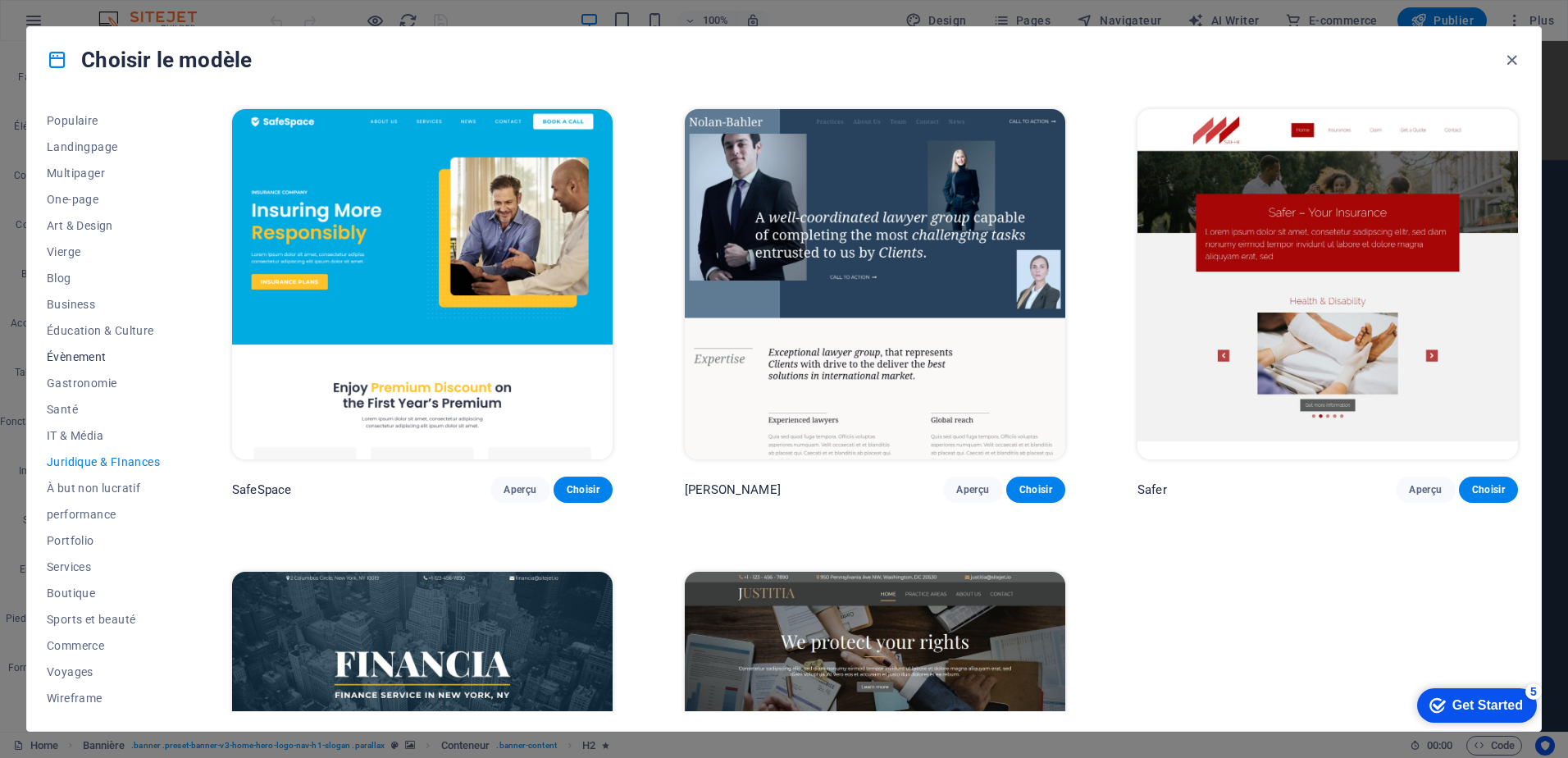
click at [59, 349] on button "Évènement" at bounding box center [103, 357] width 113 height 26
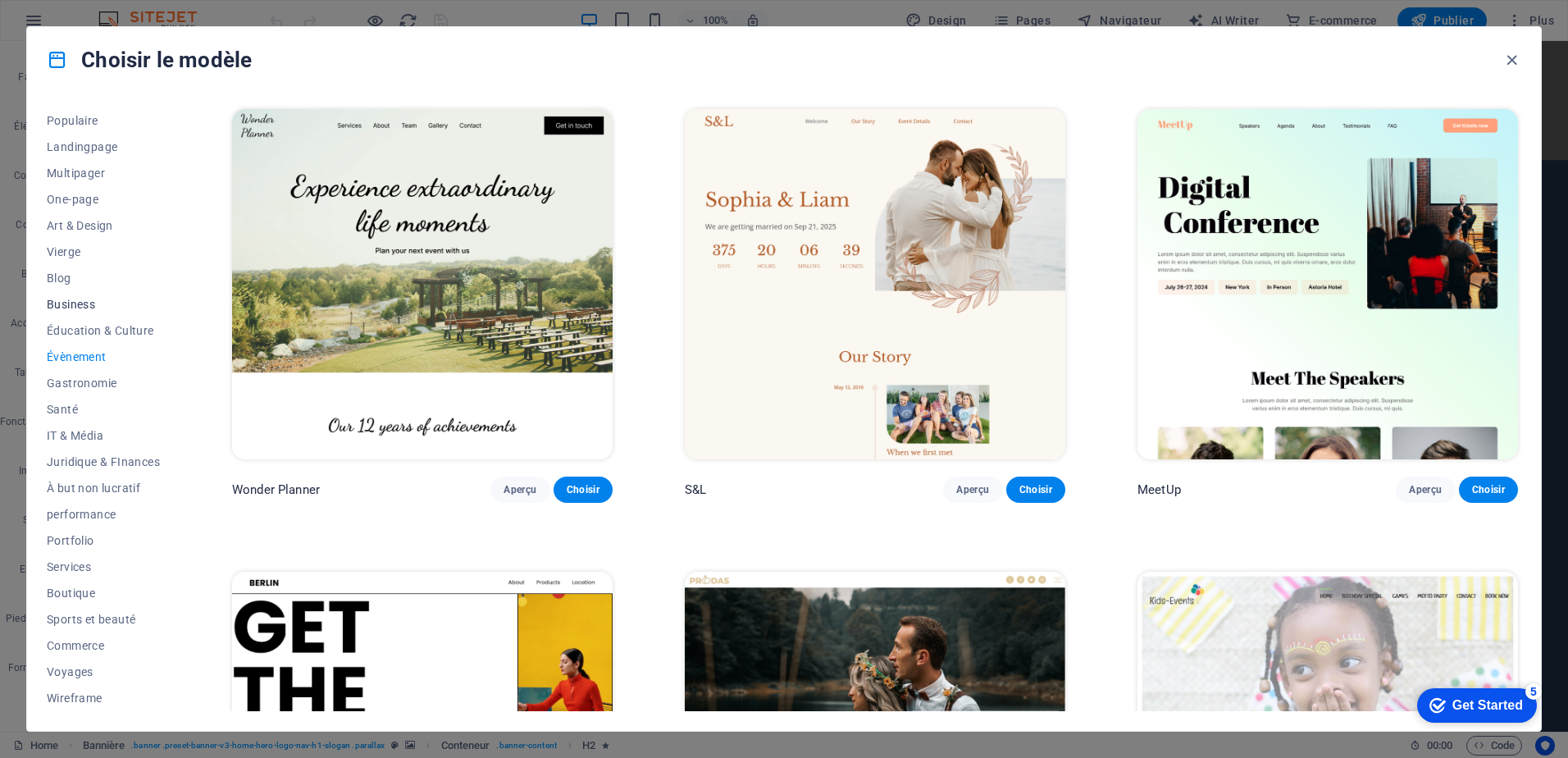
click at [59, 307] on span "Business" at bounding box center [103, 304] width 113 height 13
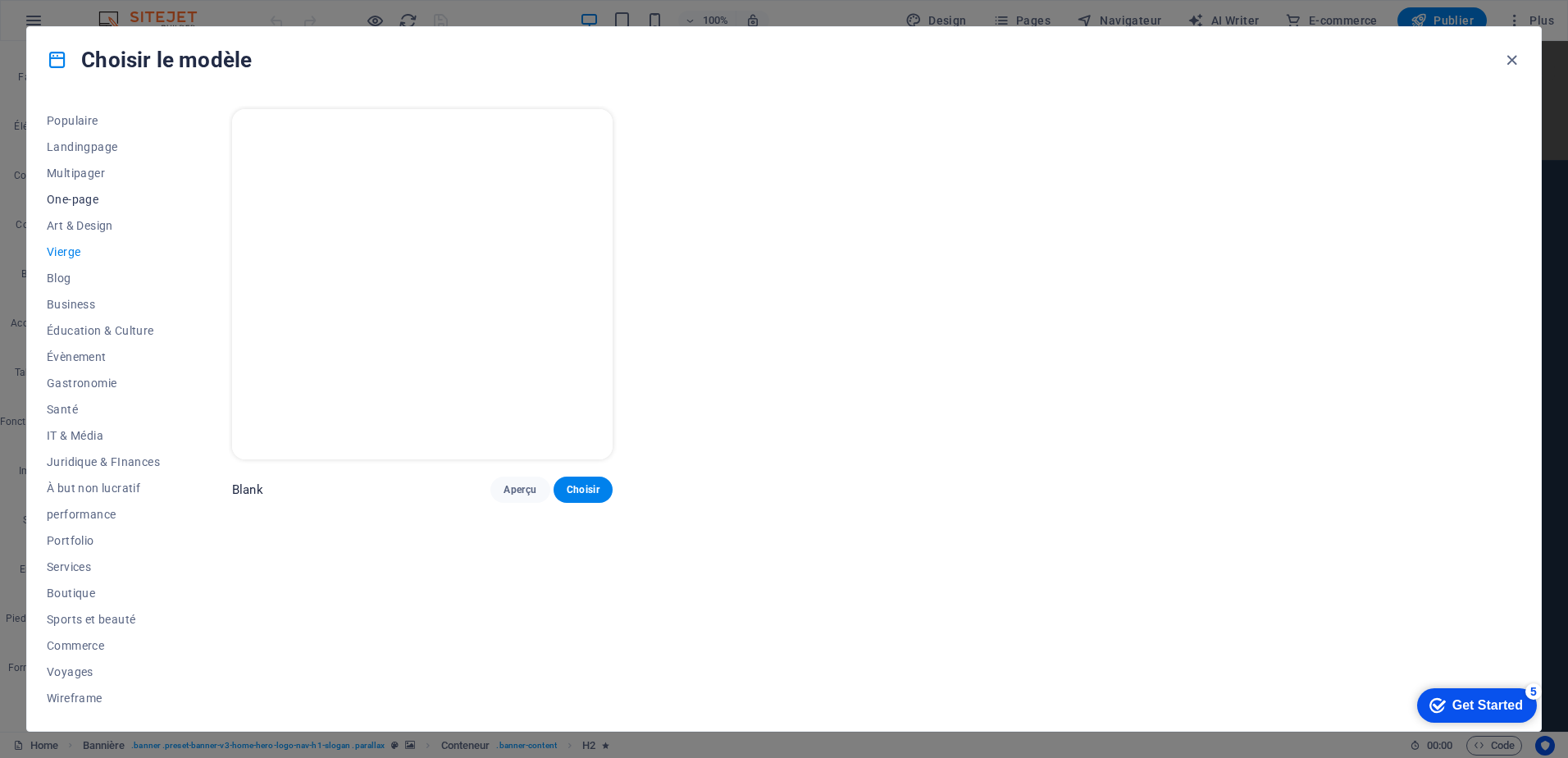
click at [62, 195] on span "One-page" at bounding box center [103, 199] width 113 height 13
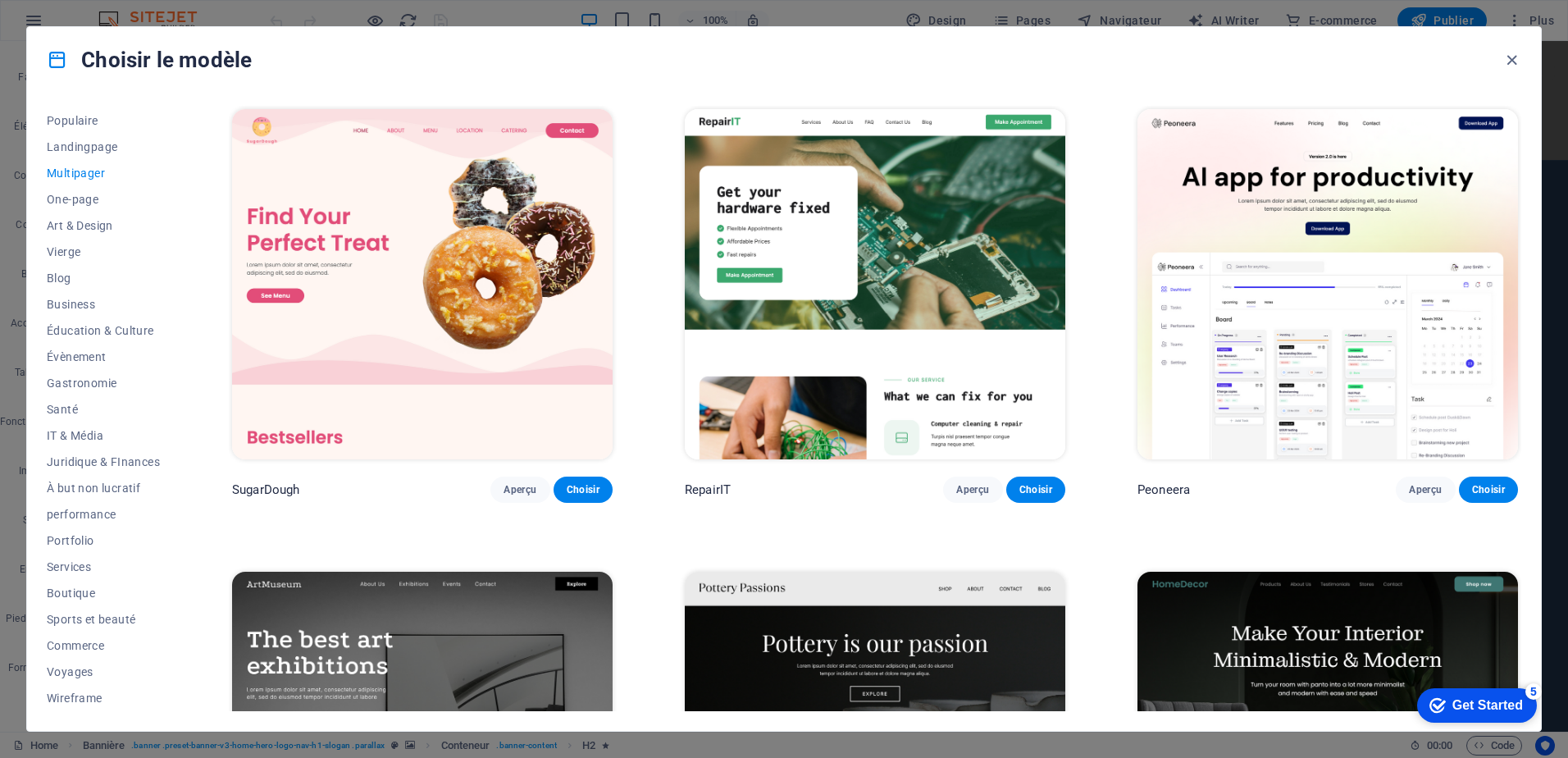
click at [71, 186] on button "Multipager" at bounding box center [103, 173] width 113 height 26
click at [72, 201] on span "One-page" at bounding box center [103, 199] width 113 height 13
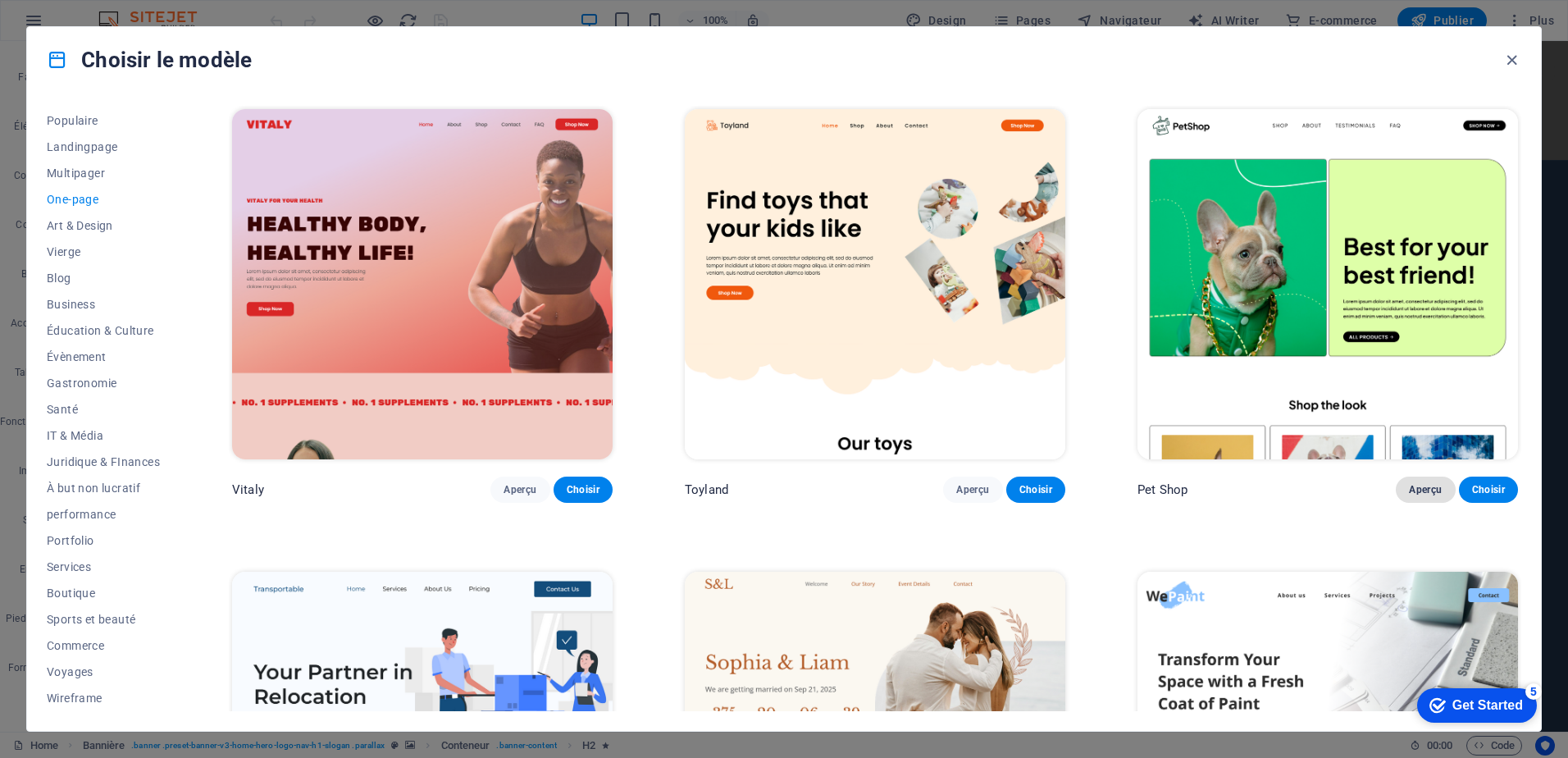
click at [1412, 495] on button "Aperçu" at bounding box center [1425, 489] width 59 height 26
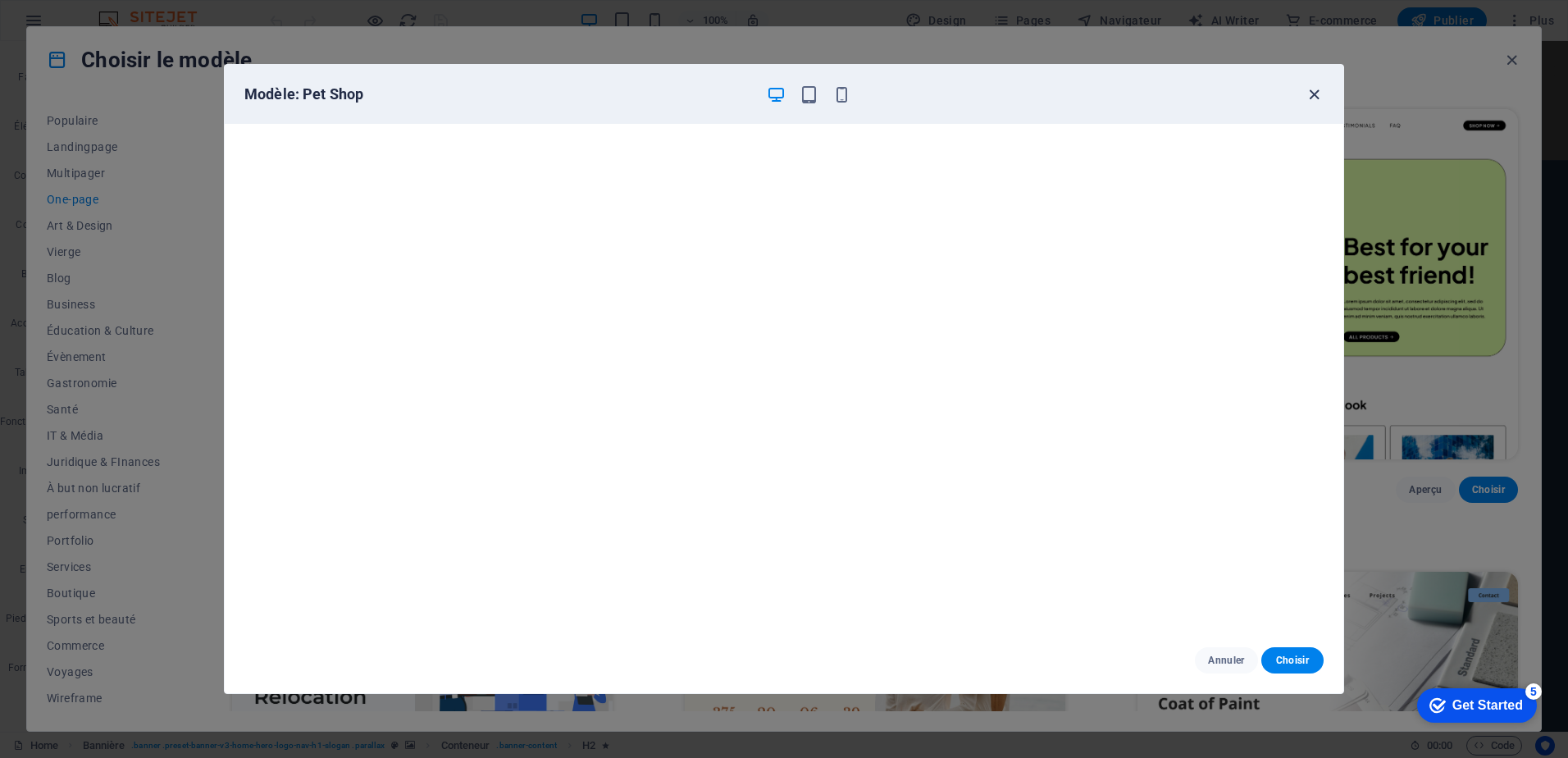
click at [1308, 96] on icon "button" at bounding box center [1314, 94] width 19 height 19
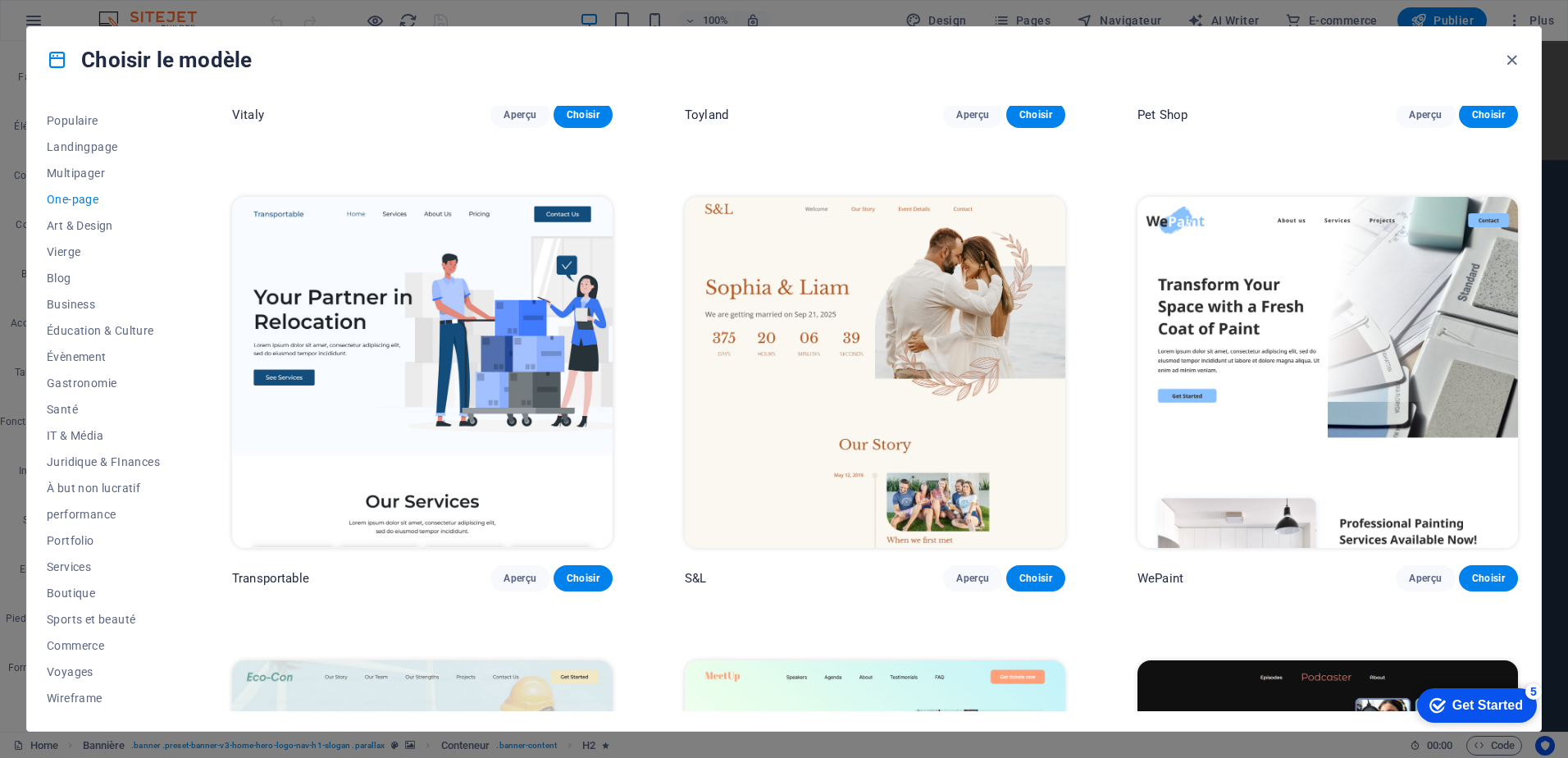
scroll to position [410, 0]
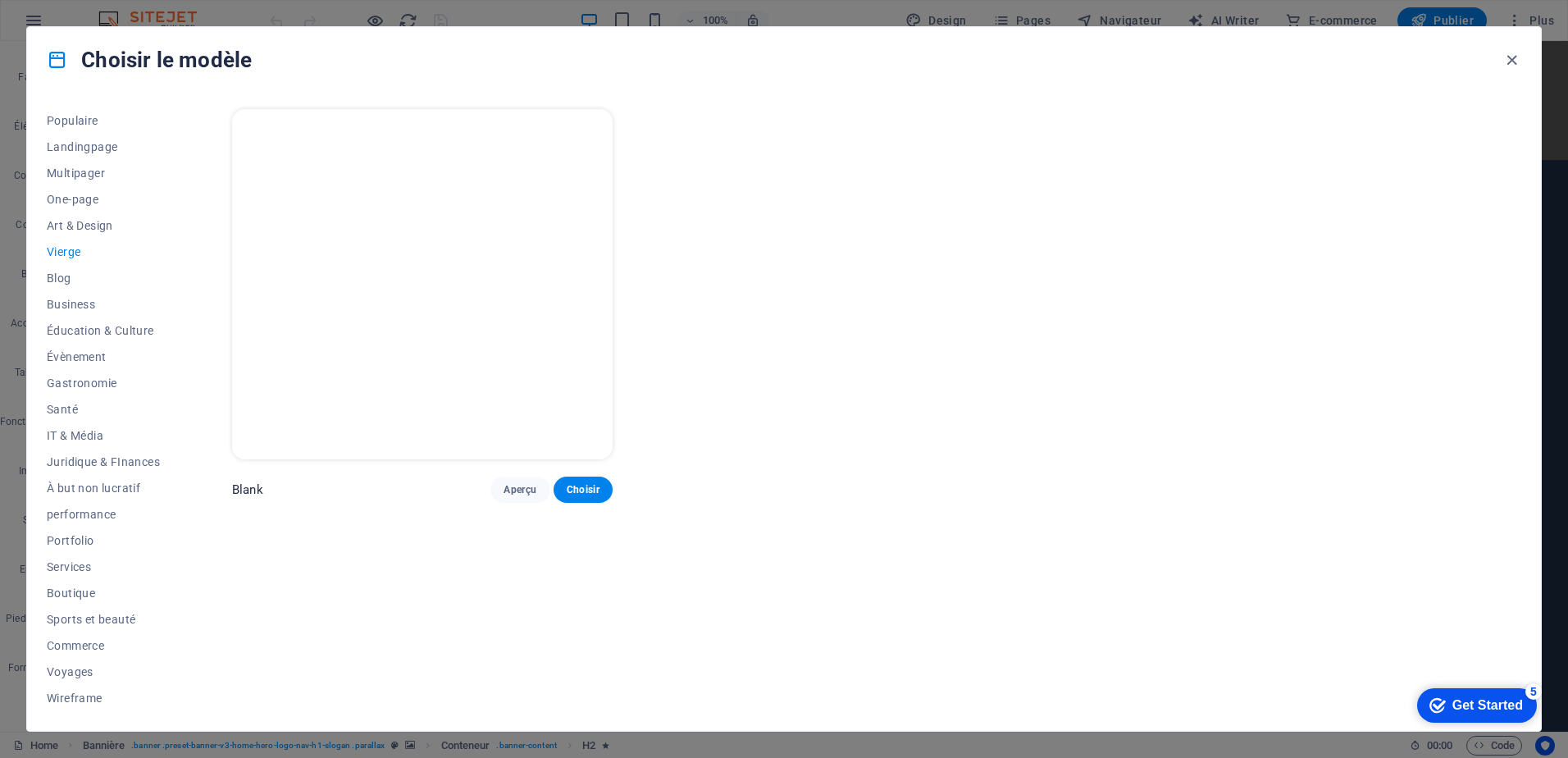
scroll to position [0, 0]
click at [60, 274] on span "Blog" at bounding box center [103, 277] width 113 height 13
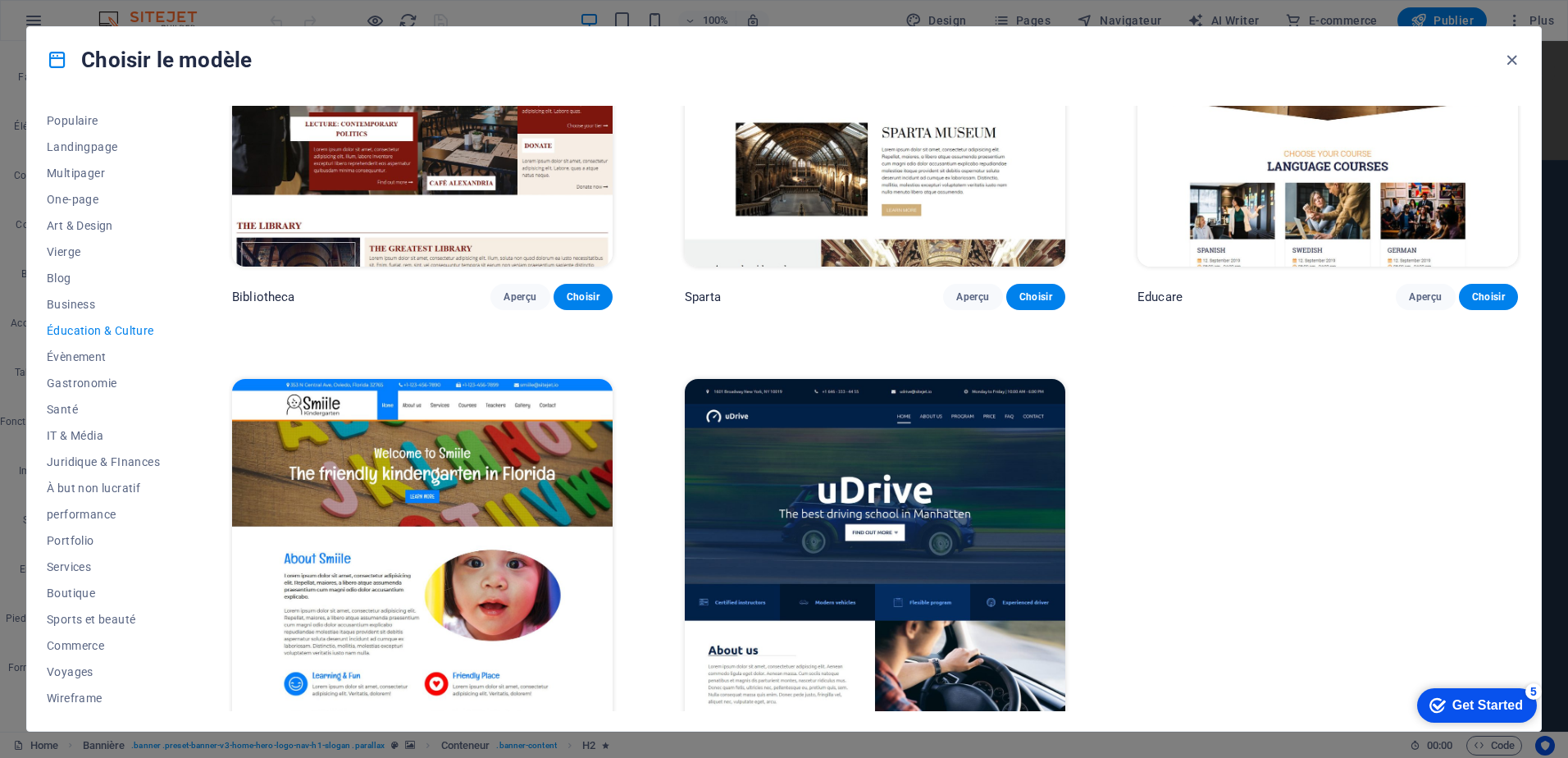
scroll to position [711, 0]
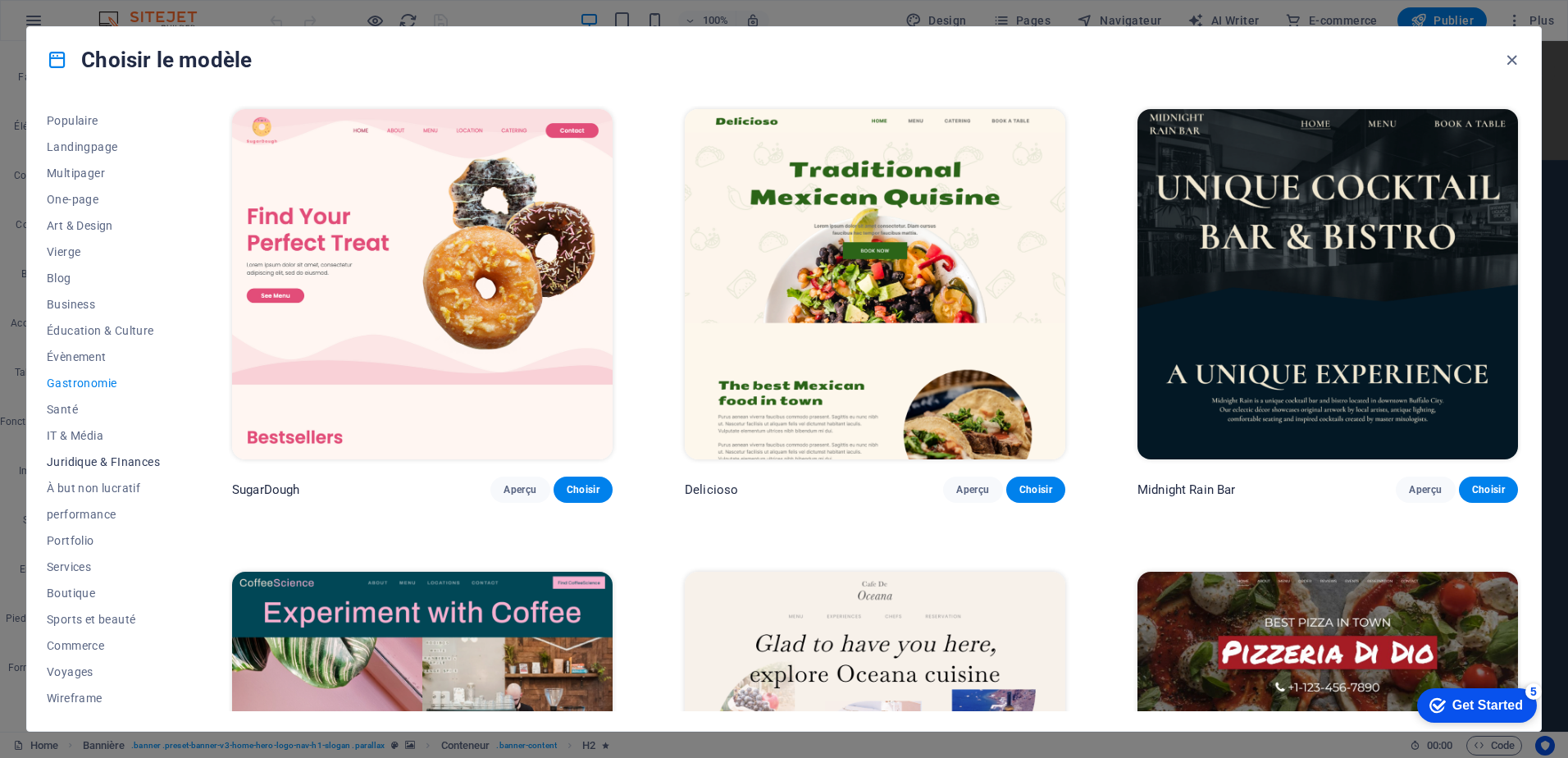
click at [97, 448] on button "Juridique & FInances" at bounding box center [103, 461] width 113 height 26
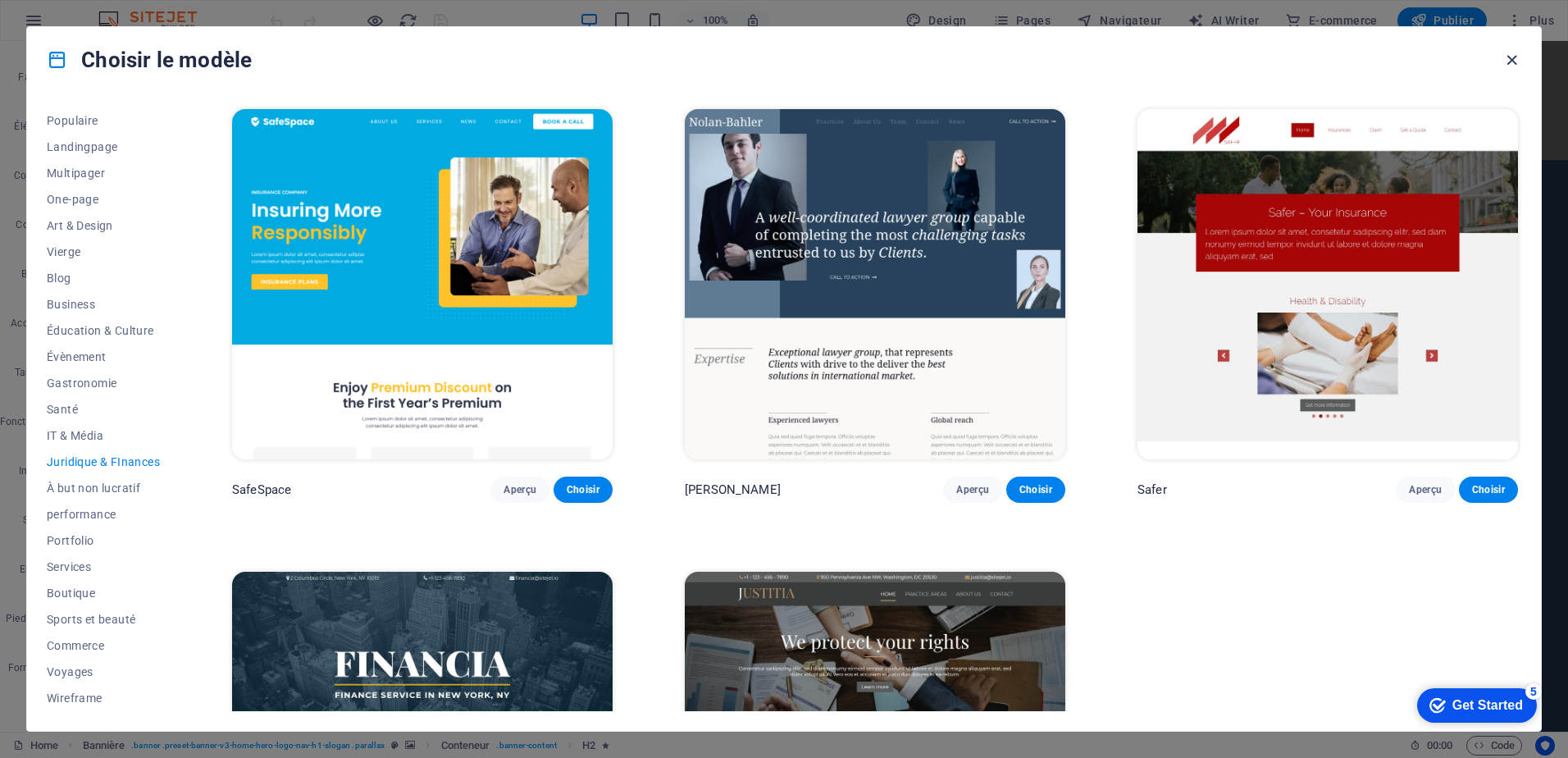
click at [1511, 59] on icon "button" at bounding box center [1511, 60] width 19 height 19
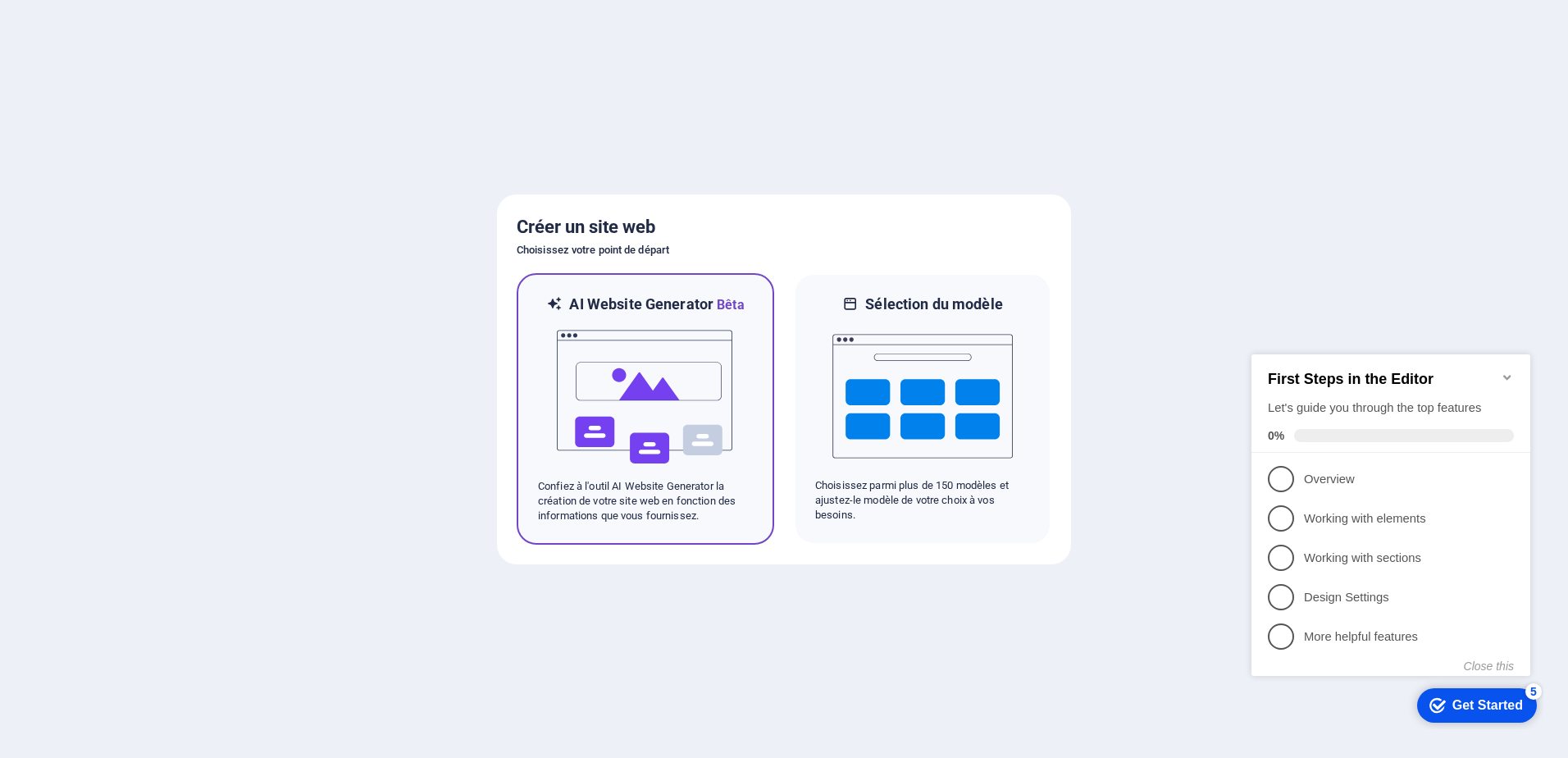
click at [665, 392] on img at bounding box center [646, 396] width 181 height 164
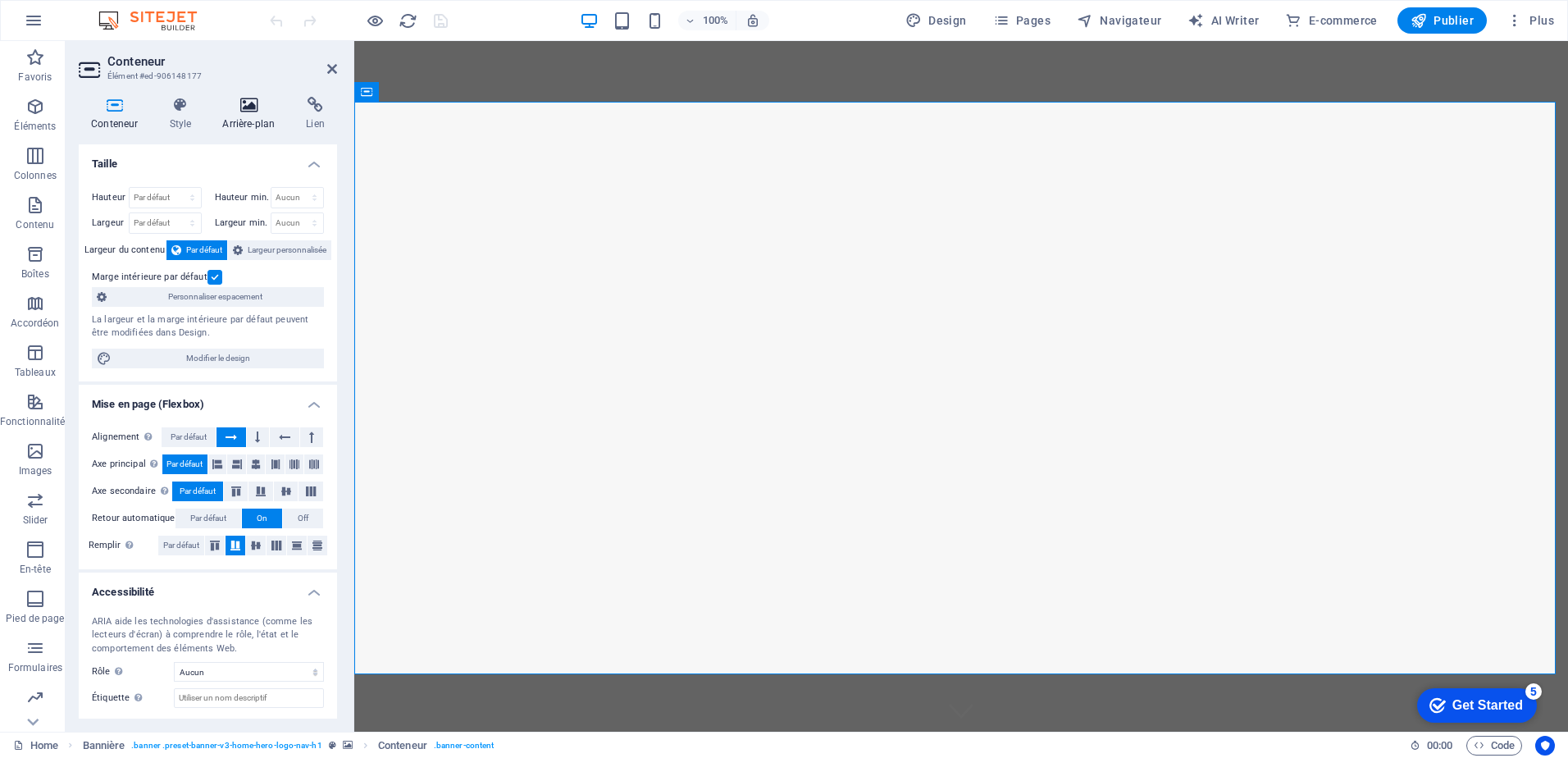
click at [245, 112] on icon at bounding box center [248, 104] width 78 height 17
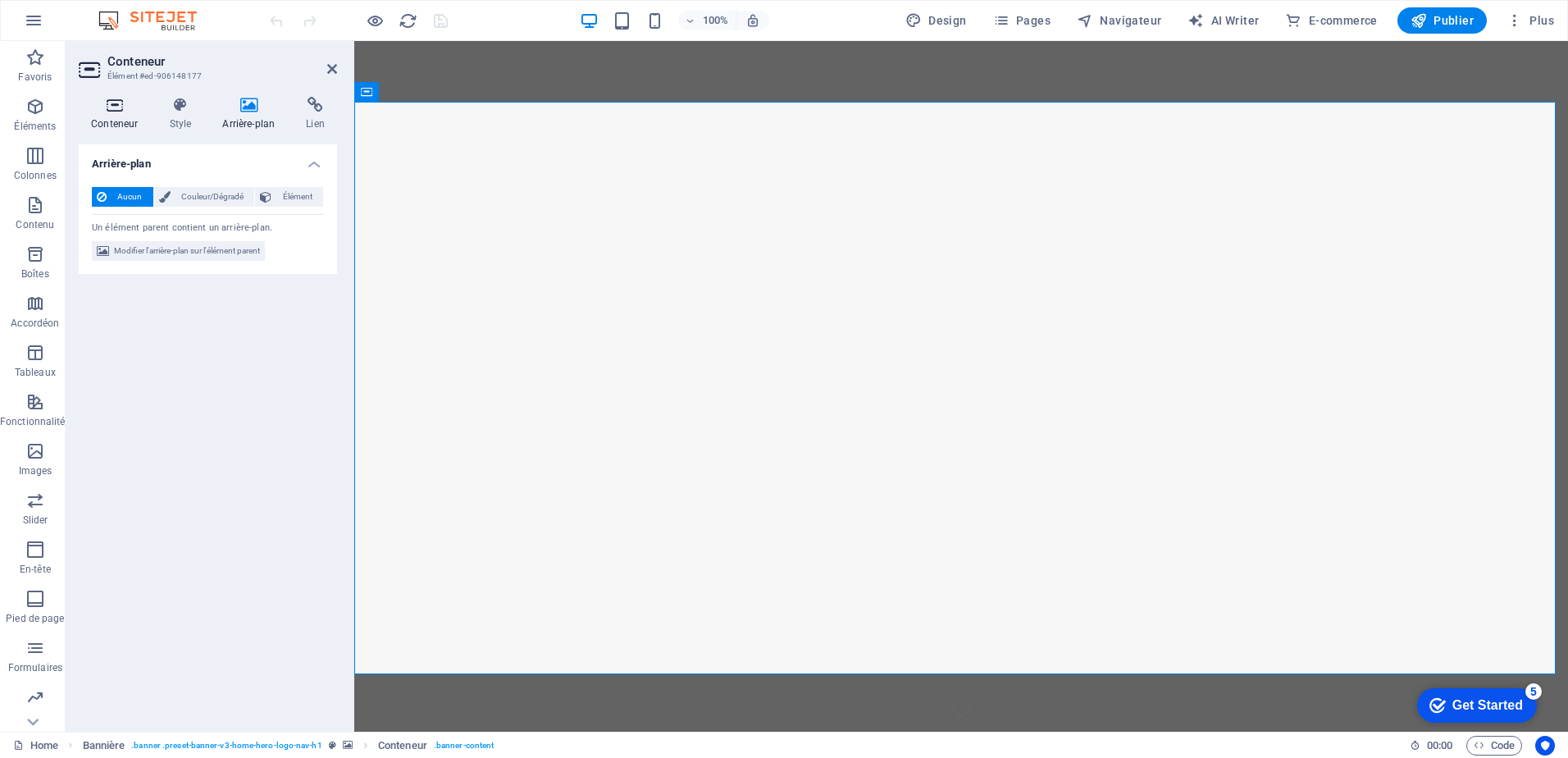
click at [120, 99] on icon at bounding box center [114, 104] width 72 height 17
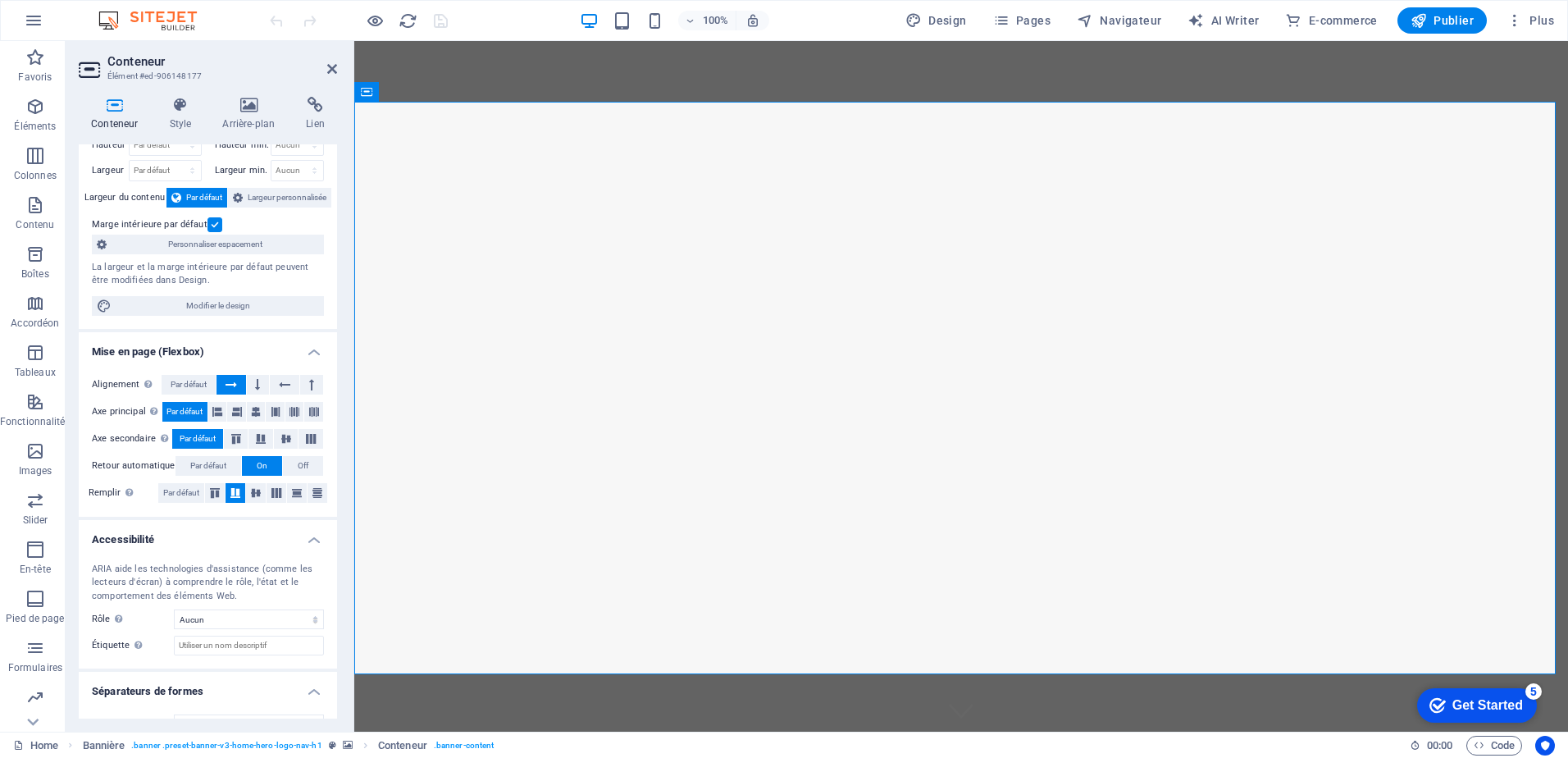
scroll to position [81, 0]
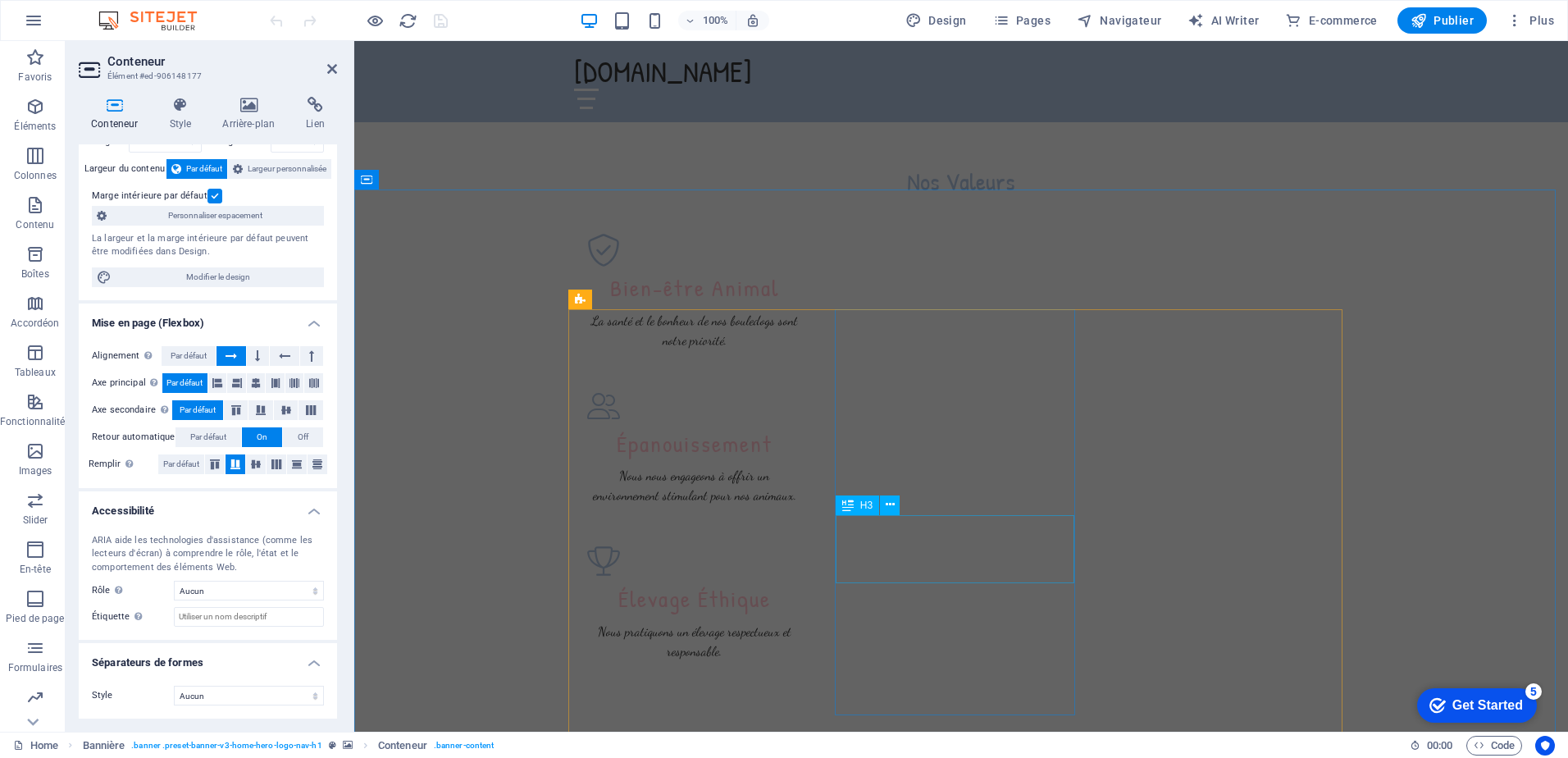
scroll to position [1230, 0]
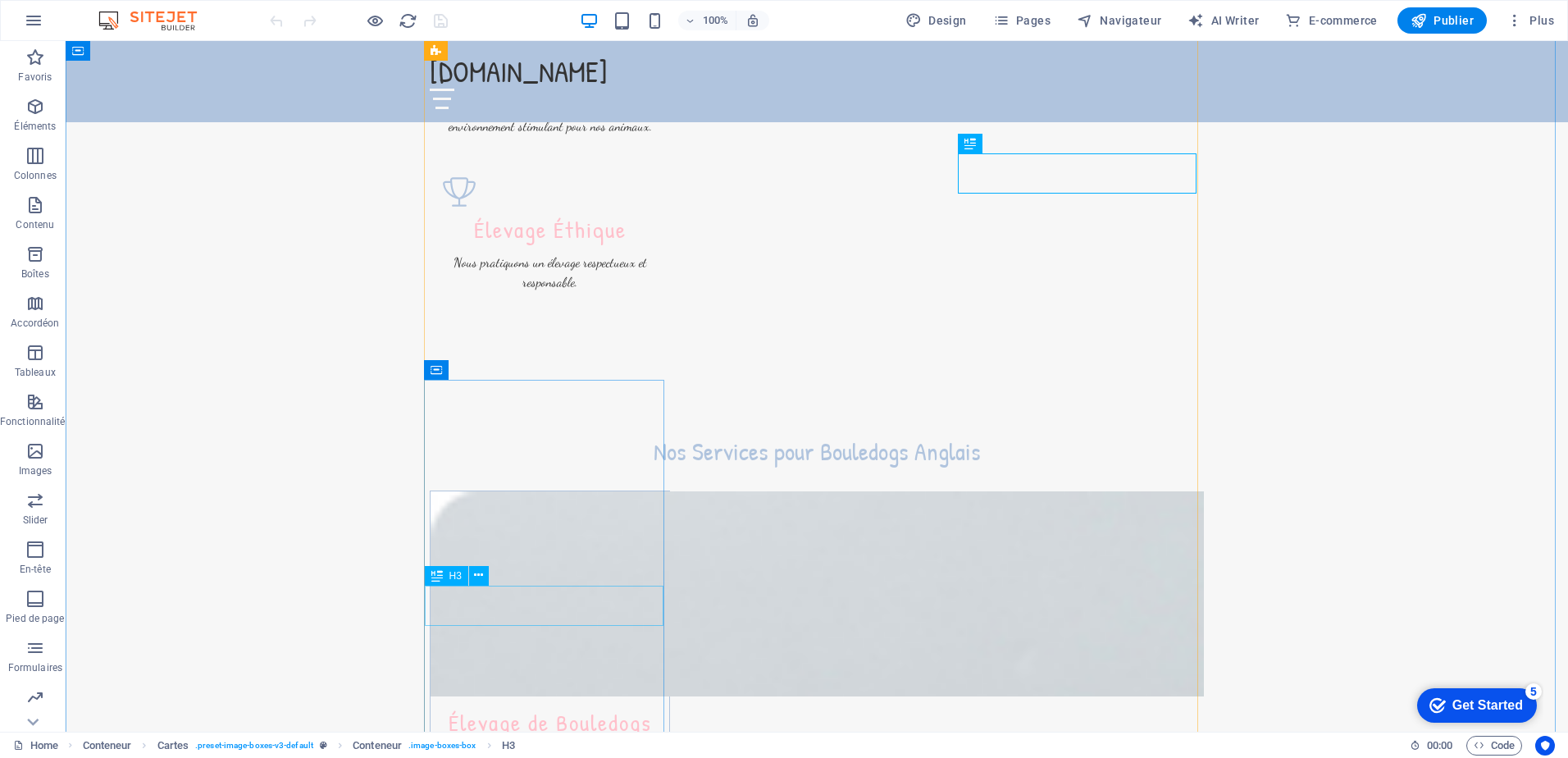
scroll to position [1558, 0]
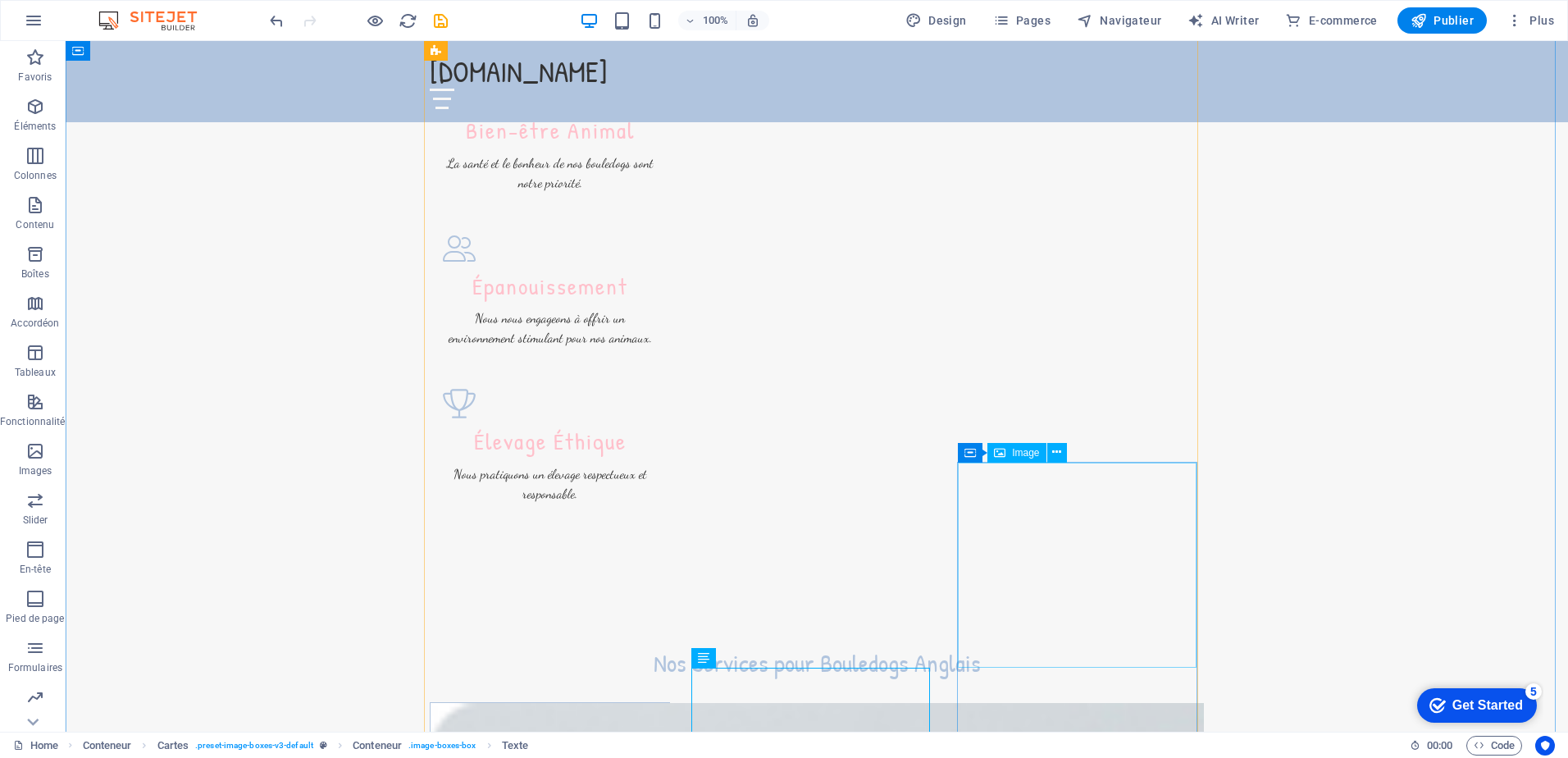
scroll to position [1230, 0]
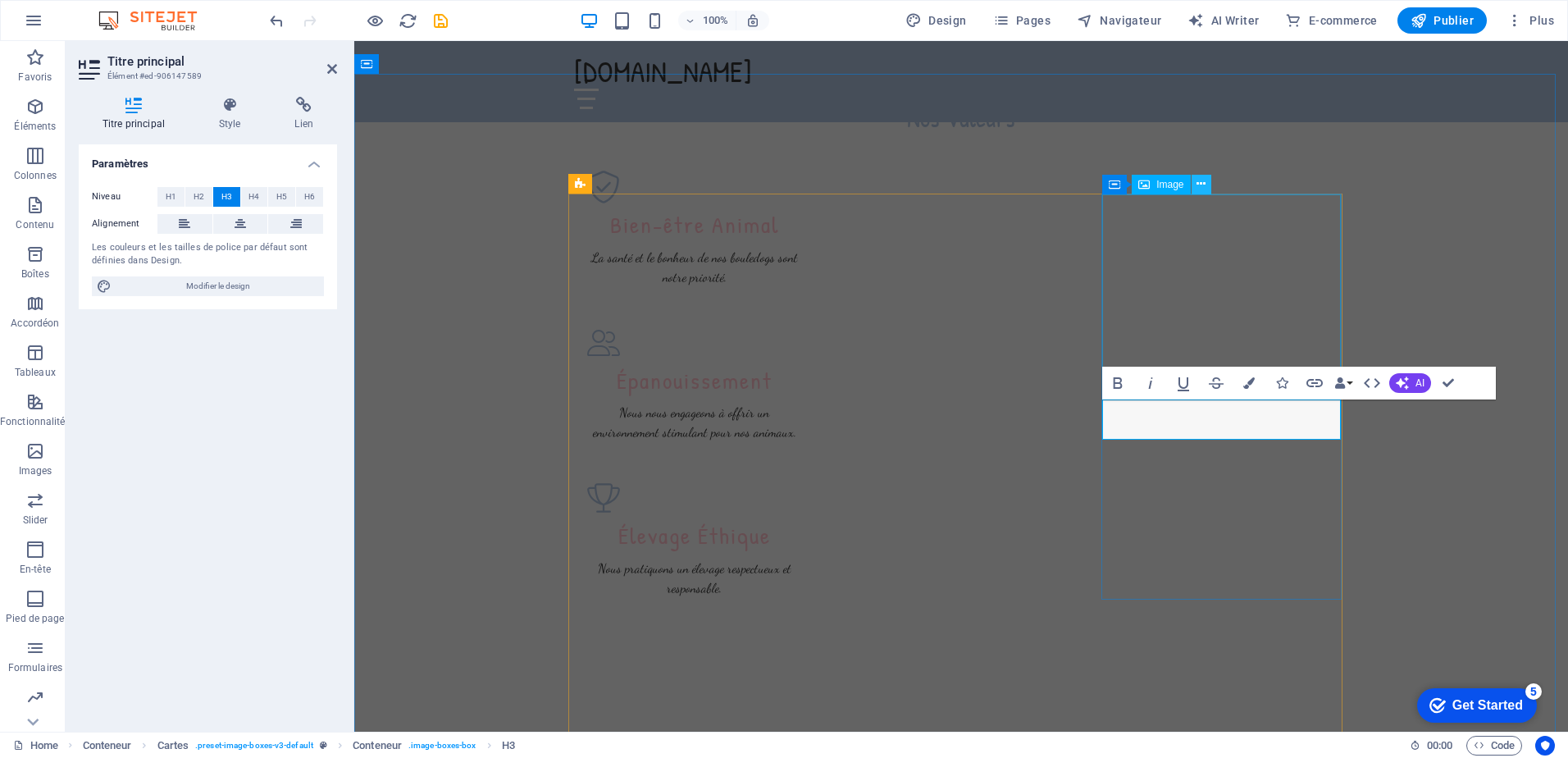
click at [1203, 184] on icon at bounding box center [1200, 184] width 9 height 17
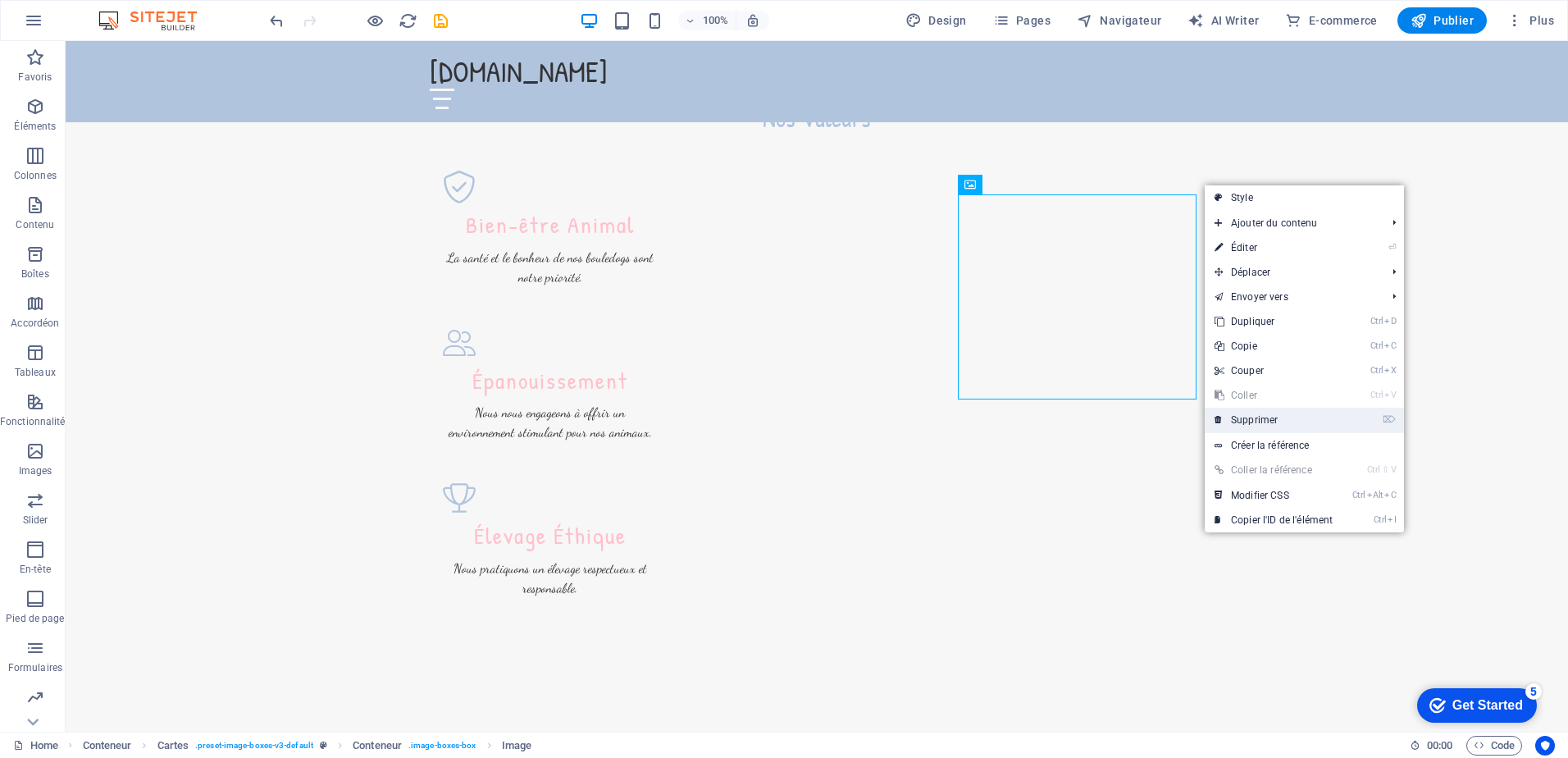
click at [1258, 418] on link "⌦ Supprimer" at bounding box center [1273, 419] width 138 height 25
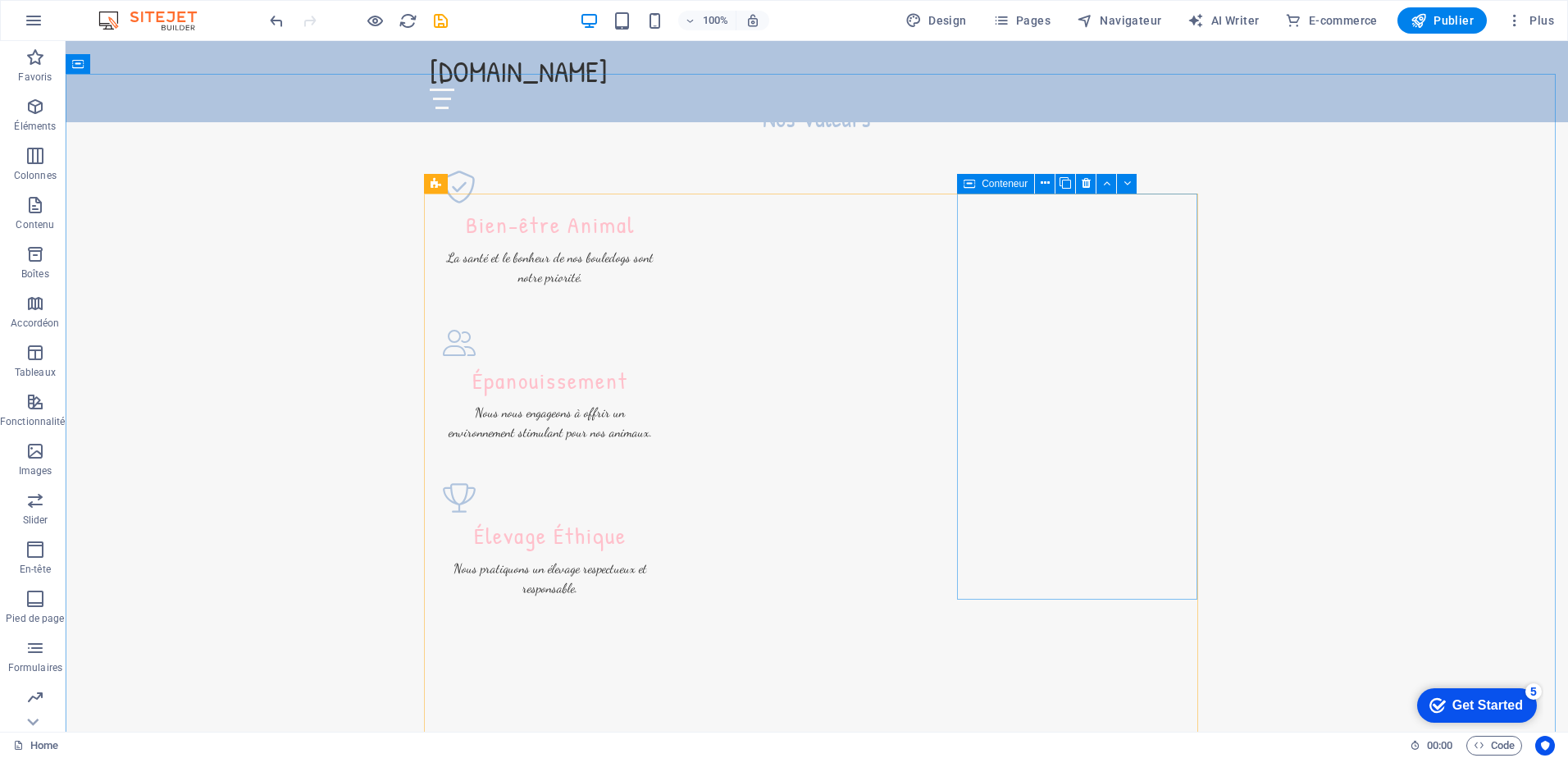
click at [979, 186] on div "Conteneur" at bounding box center [996, 184] width 78 height 20
click at [1047, 185] on icon at bounding box center [1044, 183] width 9 height 17
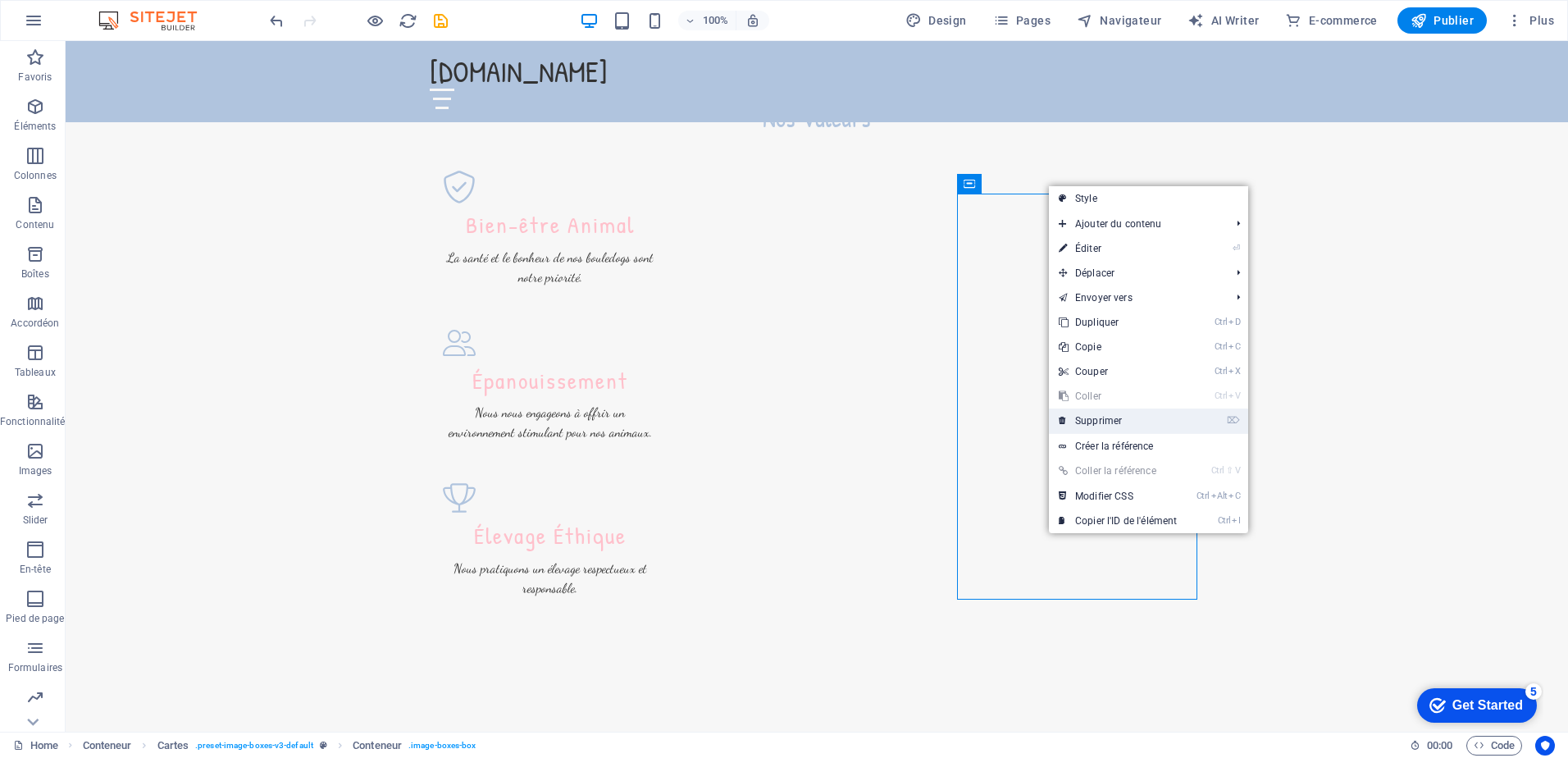
click at [1107, 410] on link "⌦ Supprimer" at bounding box center [1118, 420] width 138 height 25
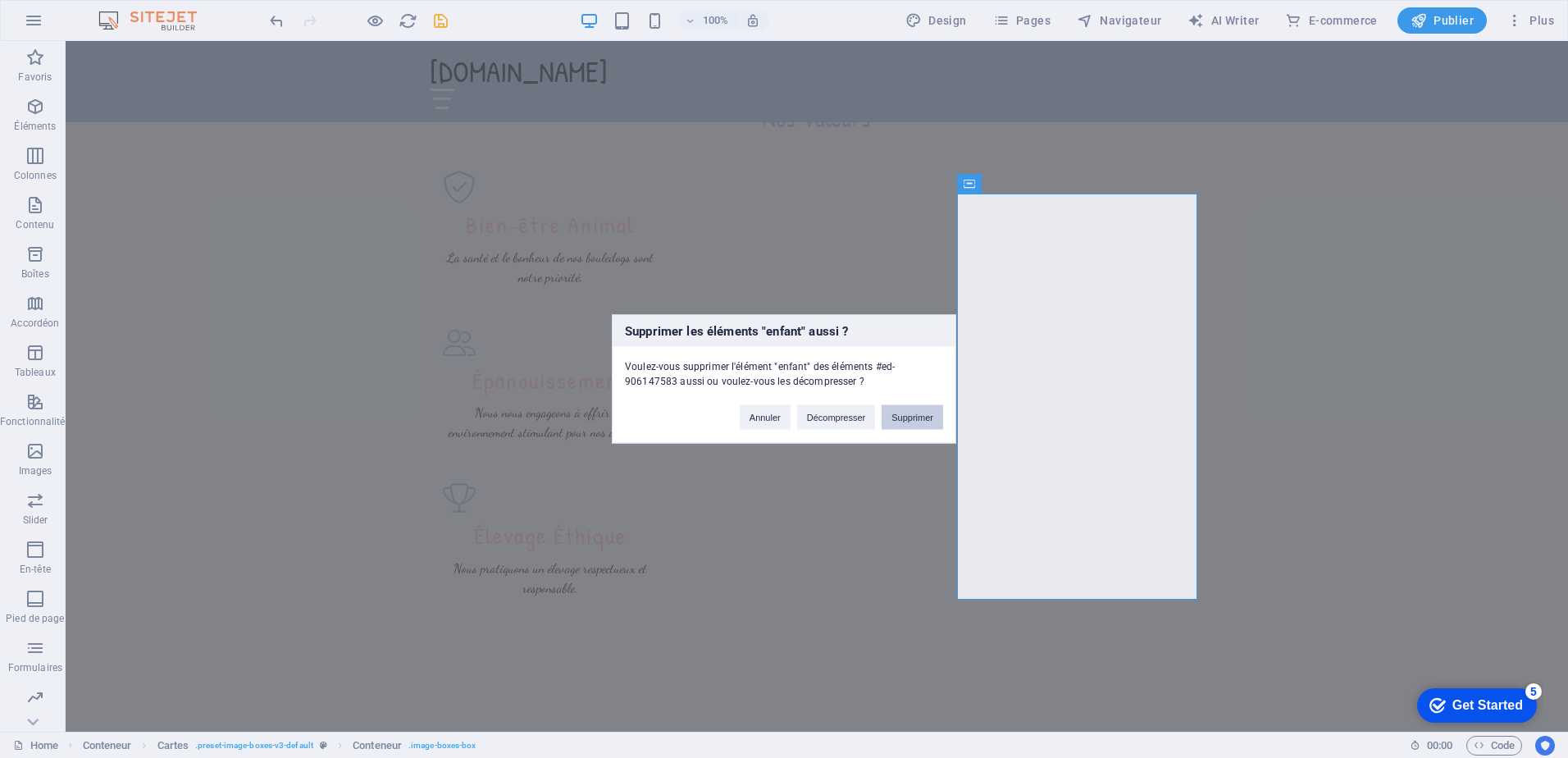
click at [918, 418] on button "Supprimer" at bounding box center [912, 417] width 62 height 25
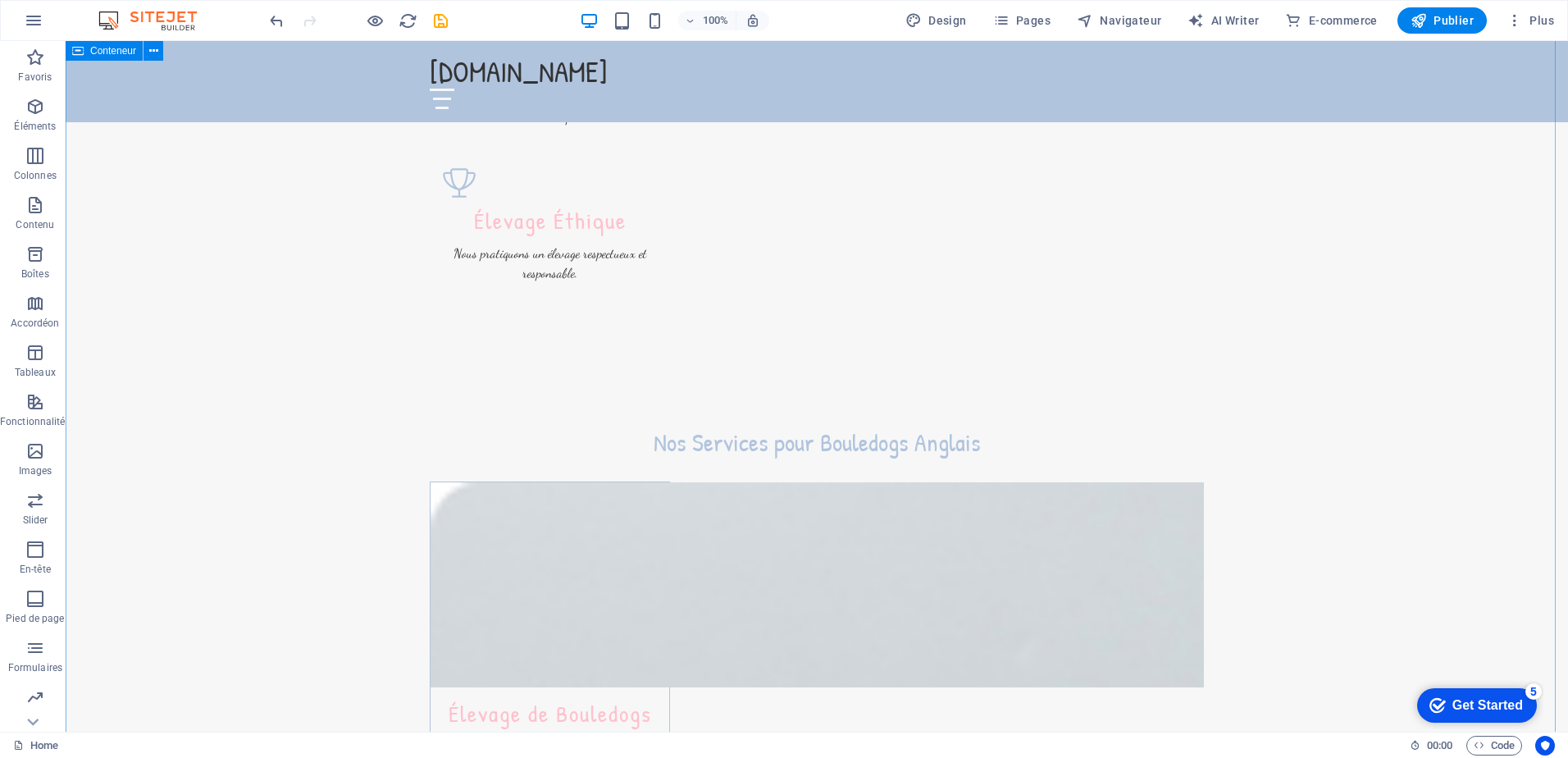
scroll to position [1640, 0]
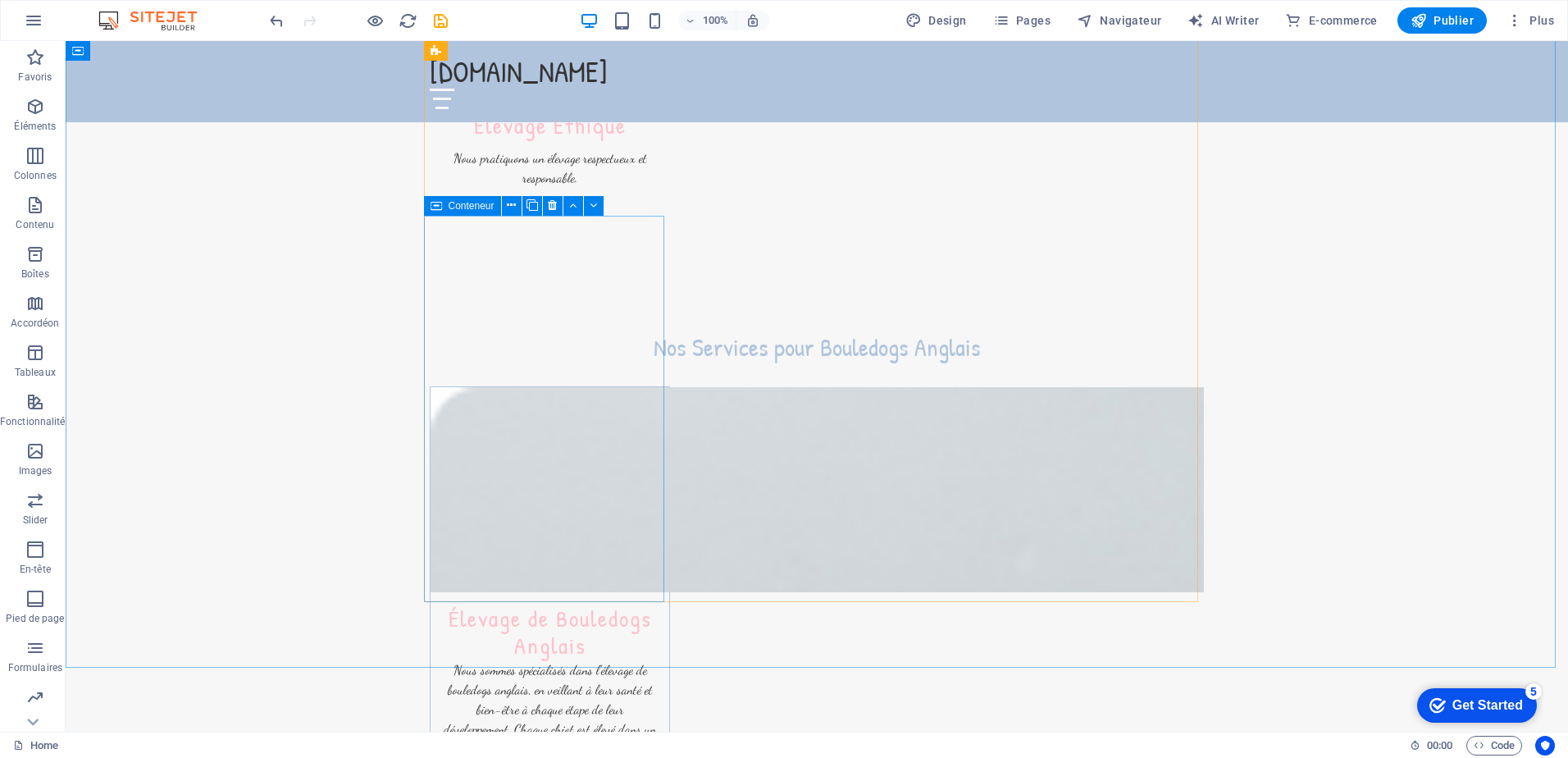
click at [472, 204] on span "Conteneur" at bounding box center [471, 206] width 46 height 10
click at [512, 205] on icon at bounding box center [511, 205] width 9 height 17
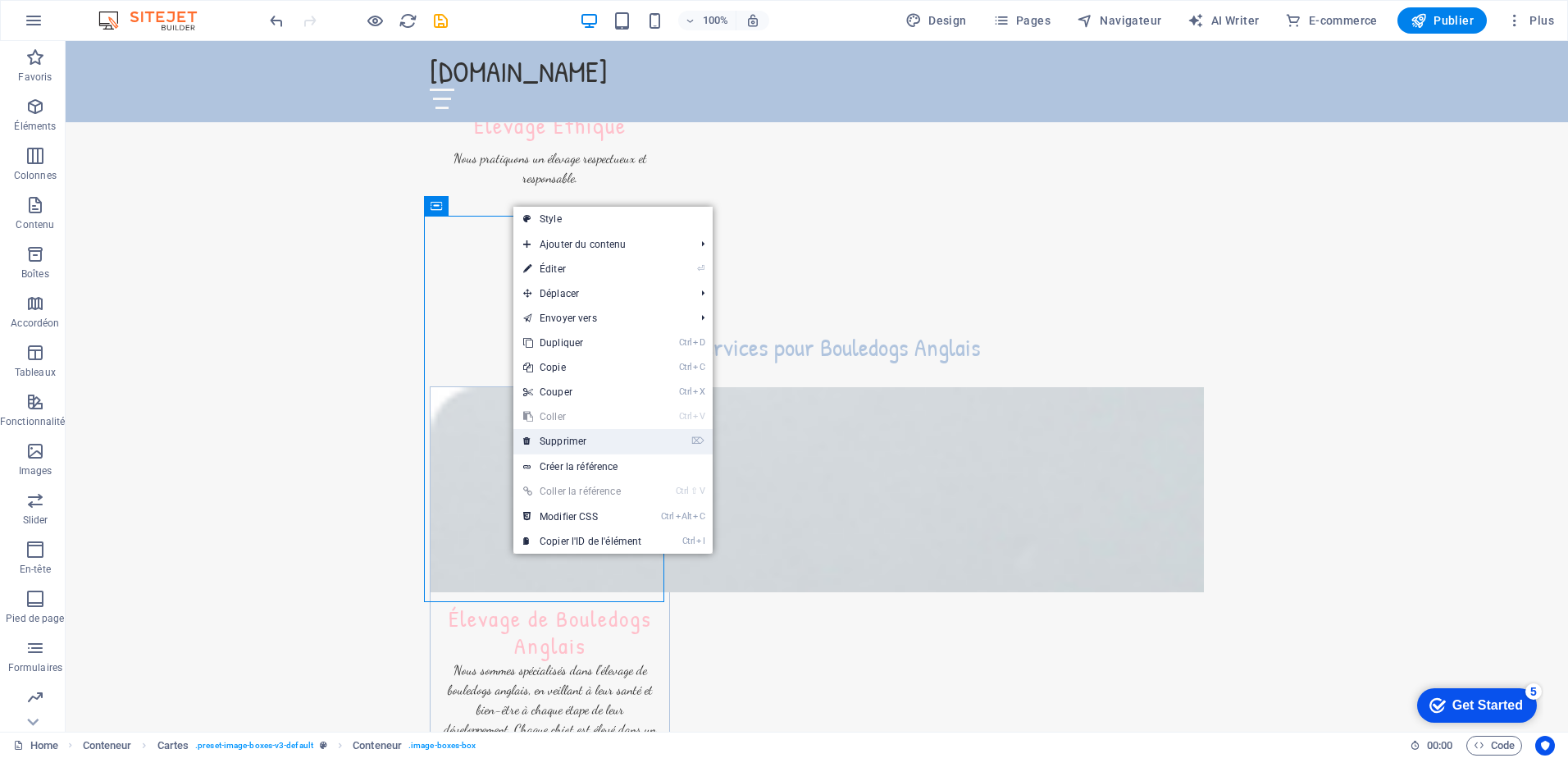
click at [588, 440] on link "⌦ Supprimer" at bounding box center [582, 441] width 138 height 25
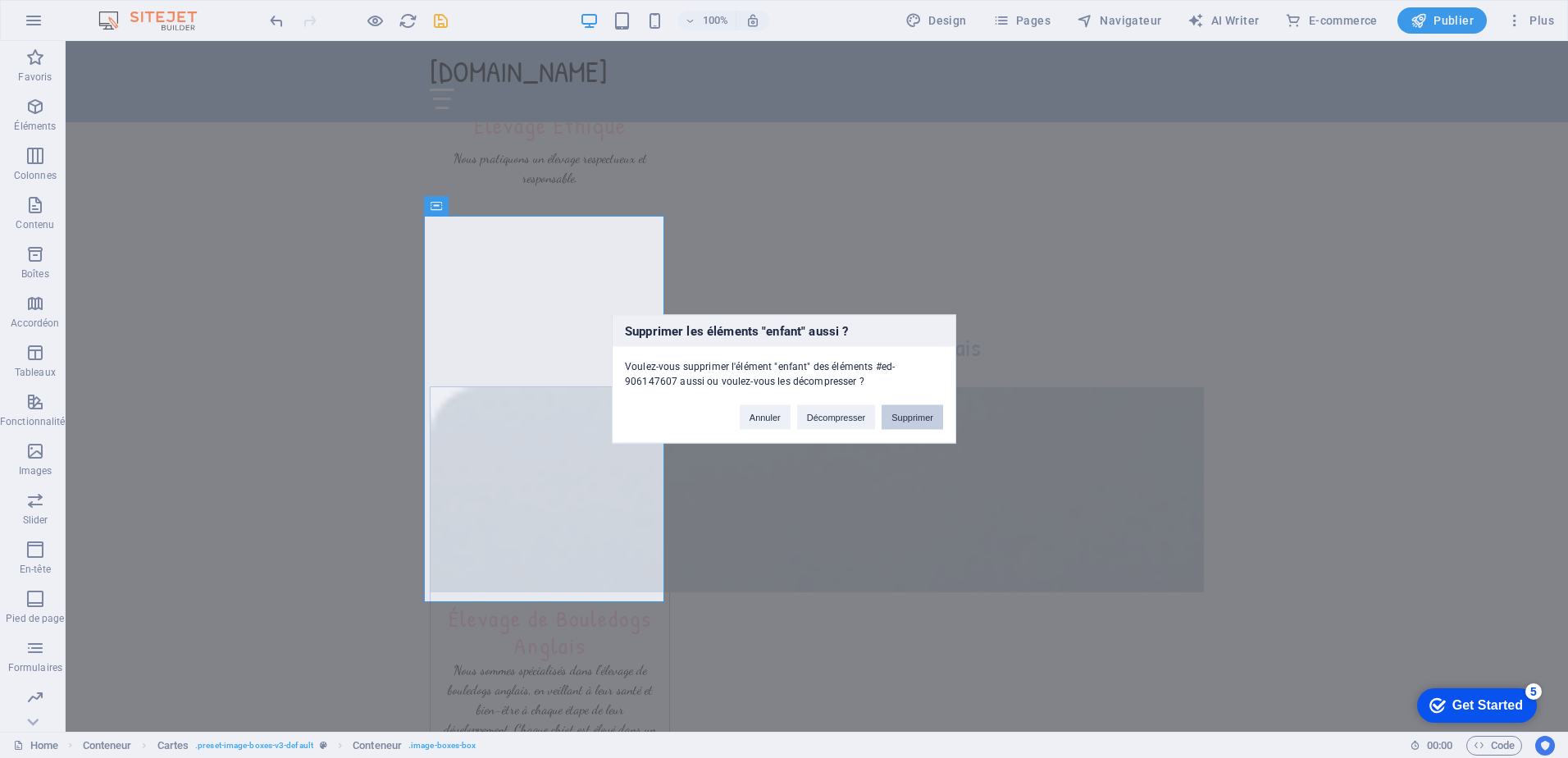
drag, startPoint x: 915, startPoint y: 415, endPoint x: 851, endPoint y: 374, distance: 76.0
click at [915, 415] on button "Supprimer" at bounding box center [912, 417] width 62 height 25
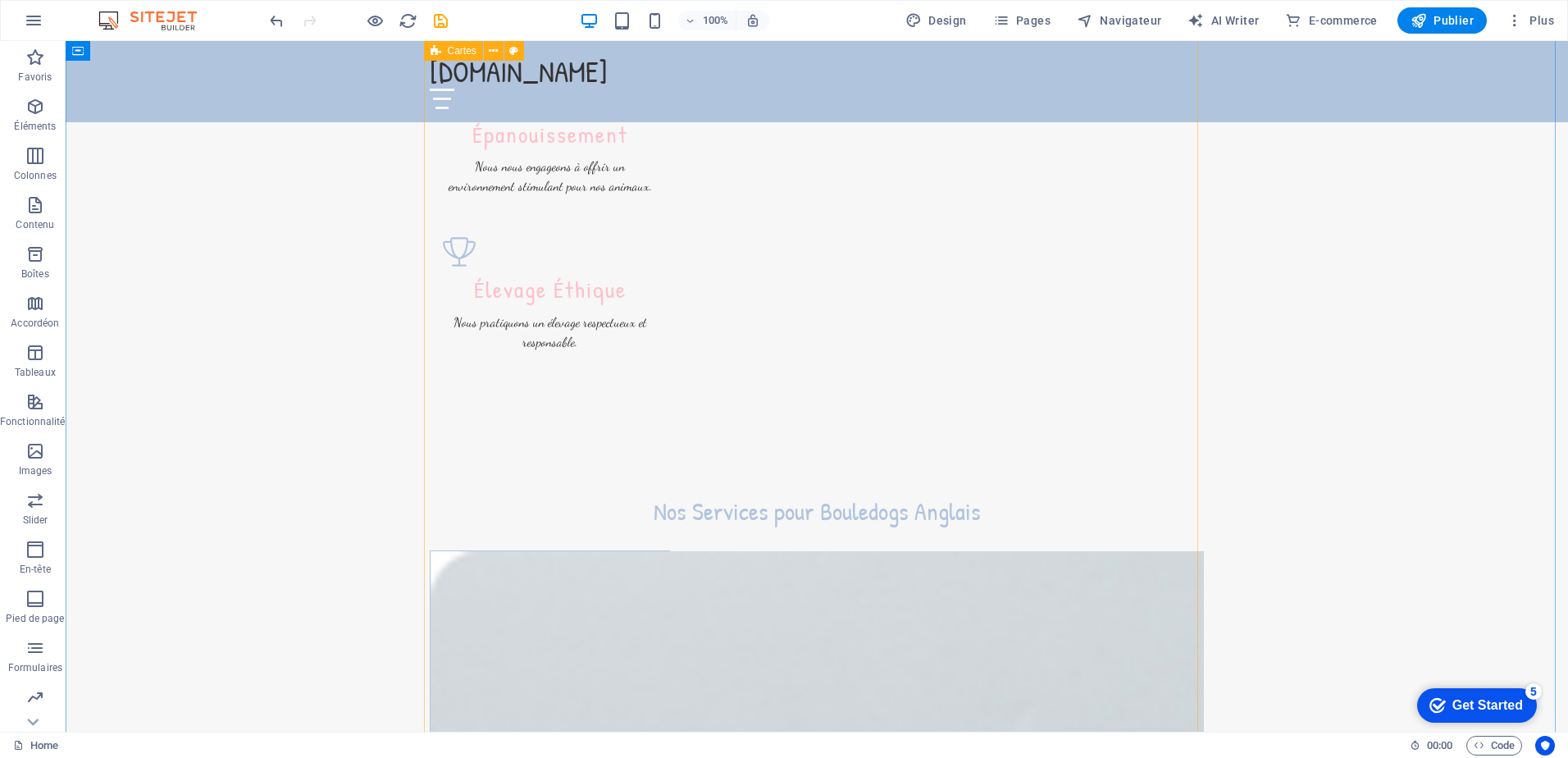
scroll to position [1558, 0]
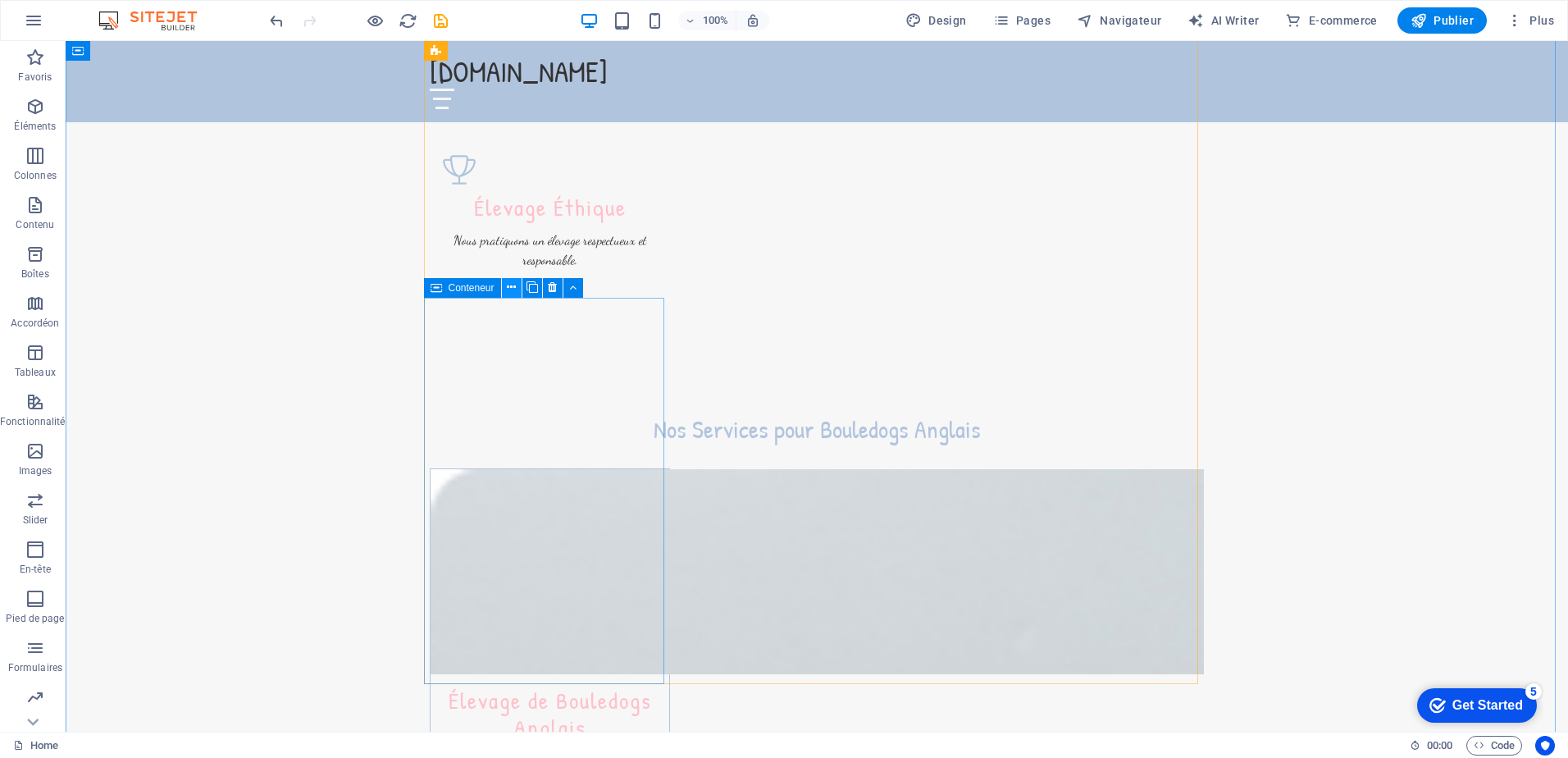
click at [505, 284] on button at bounding box center [512, 288] width 20 height 20
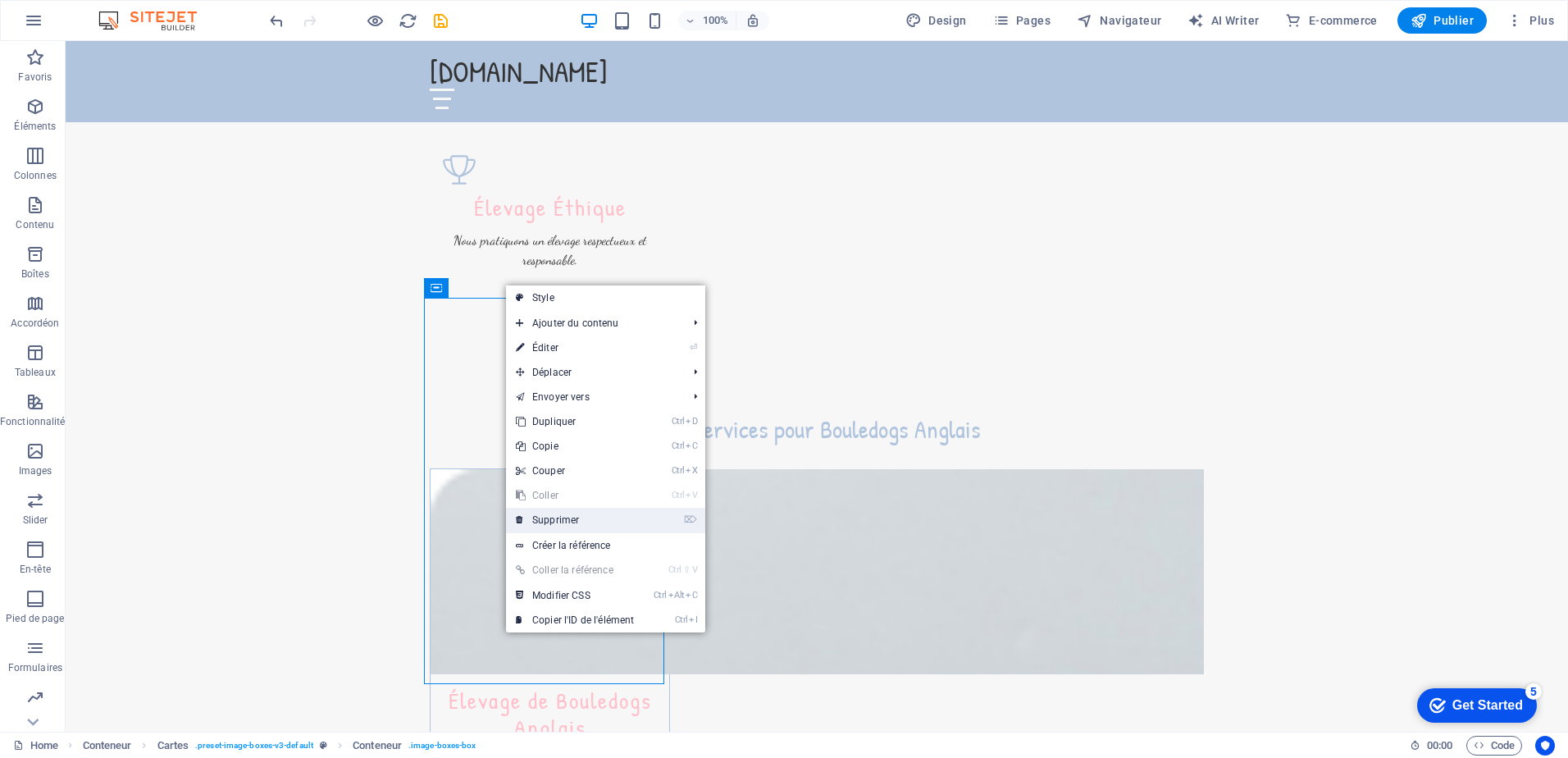
click at [570, 510] on link "⌦ Supprimer" at bounding box center [574, 520] width 138 height 25
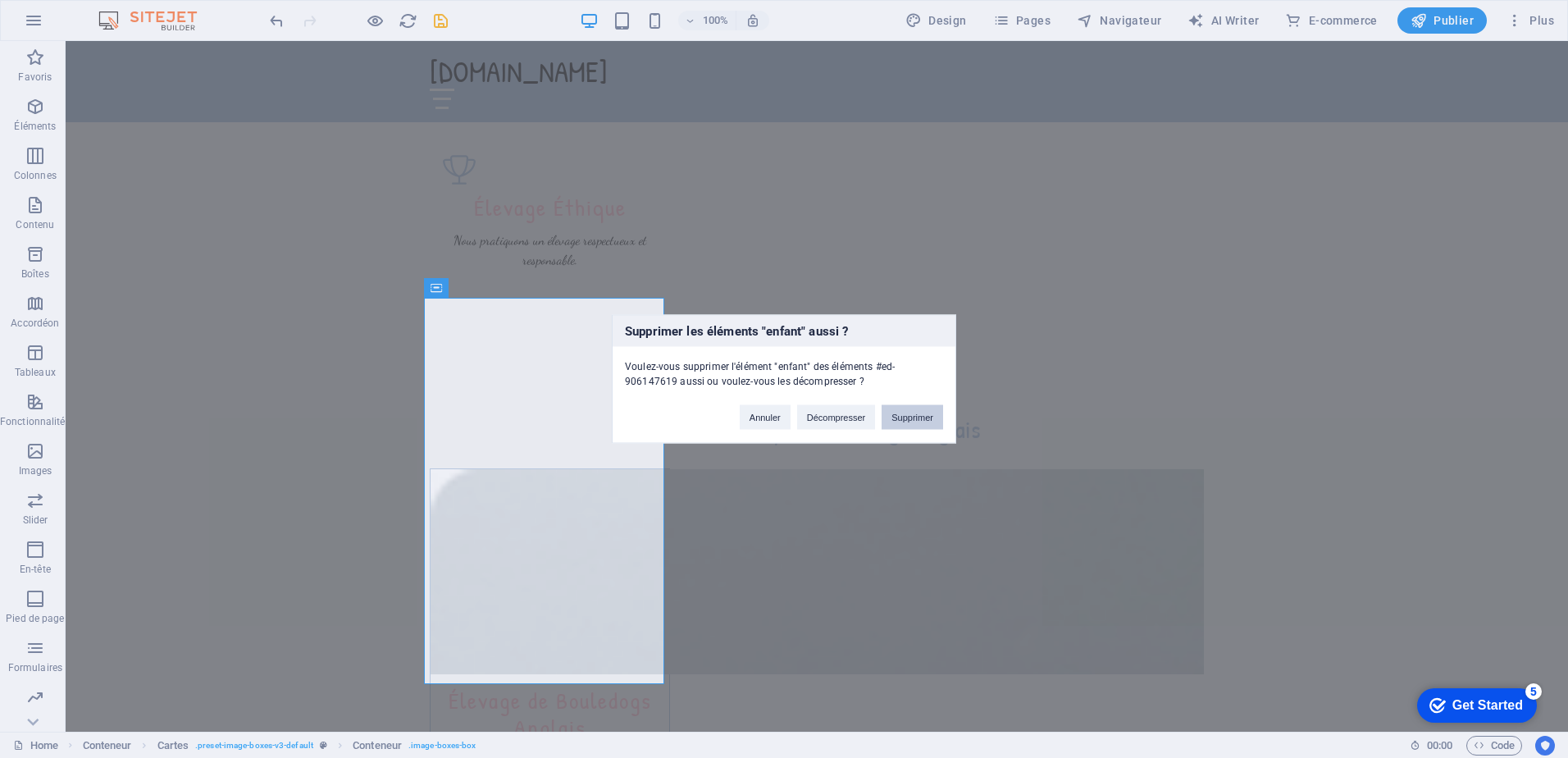
click at [913, 419] on button "Supprimer" at bounding box center [912, 417] width 62 height 25
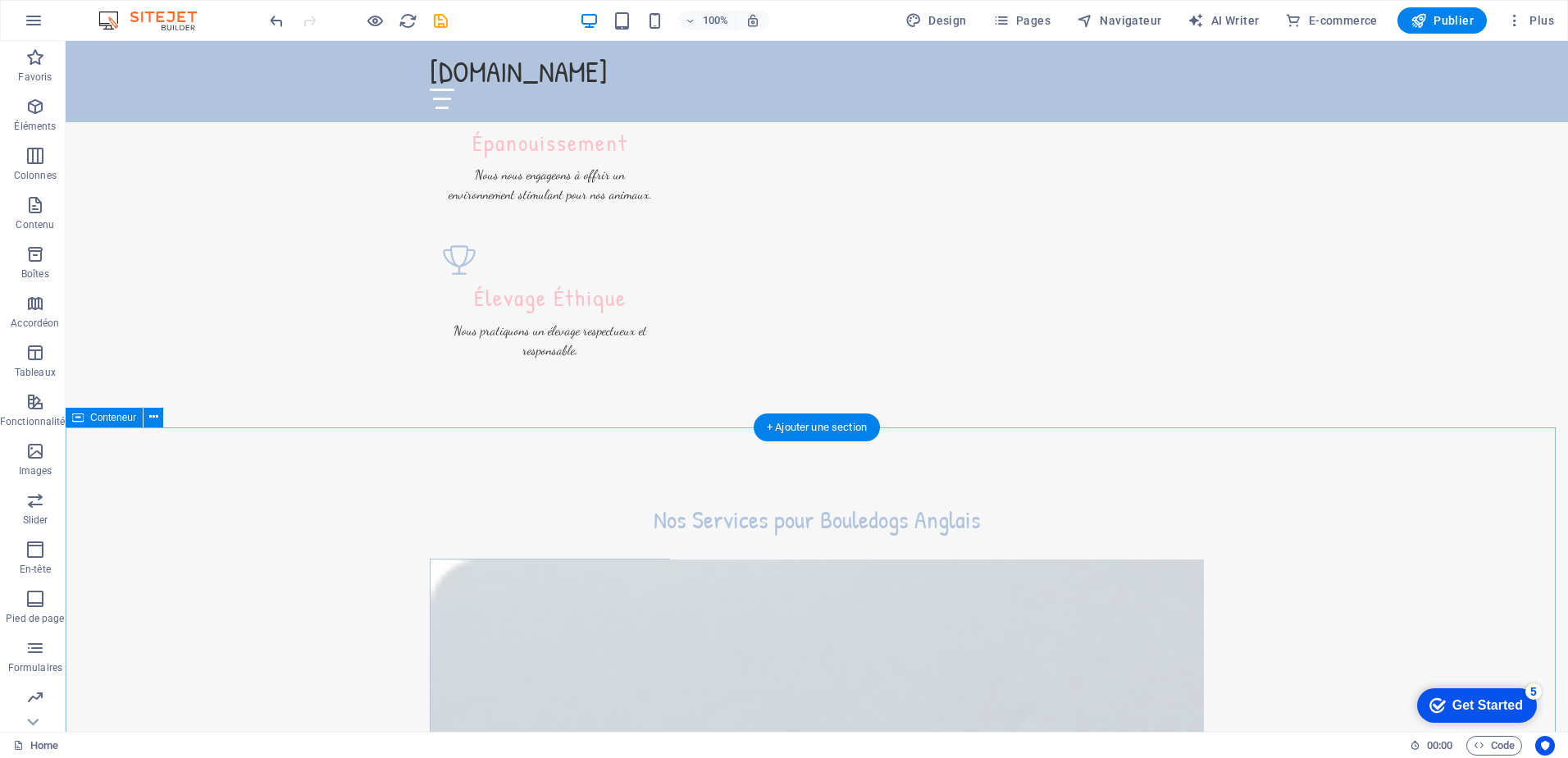
scroll to position [1230, 0]
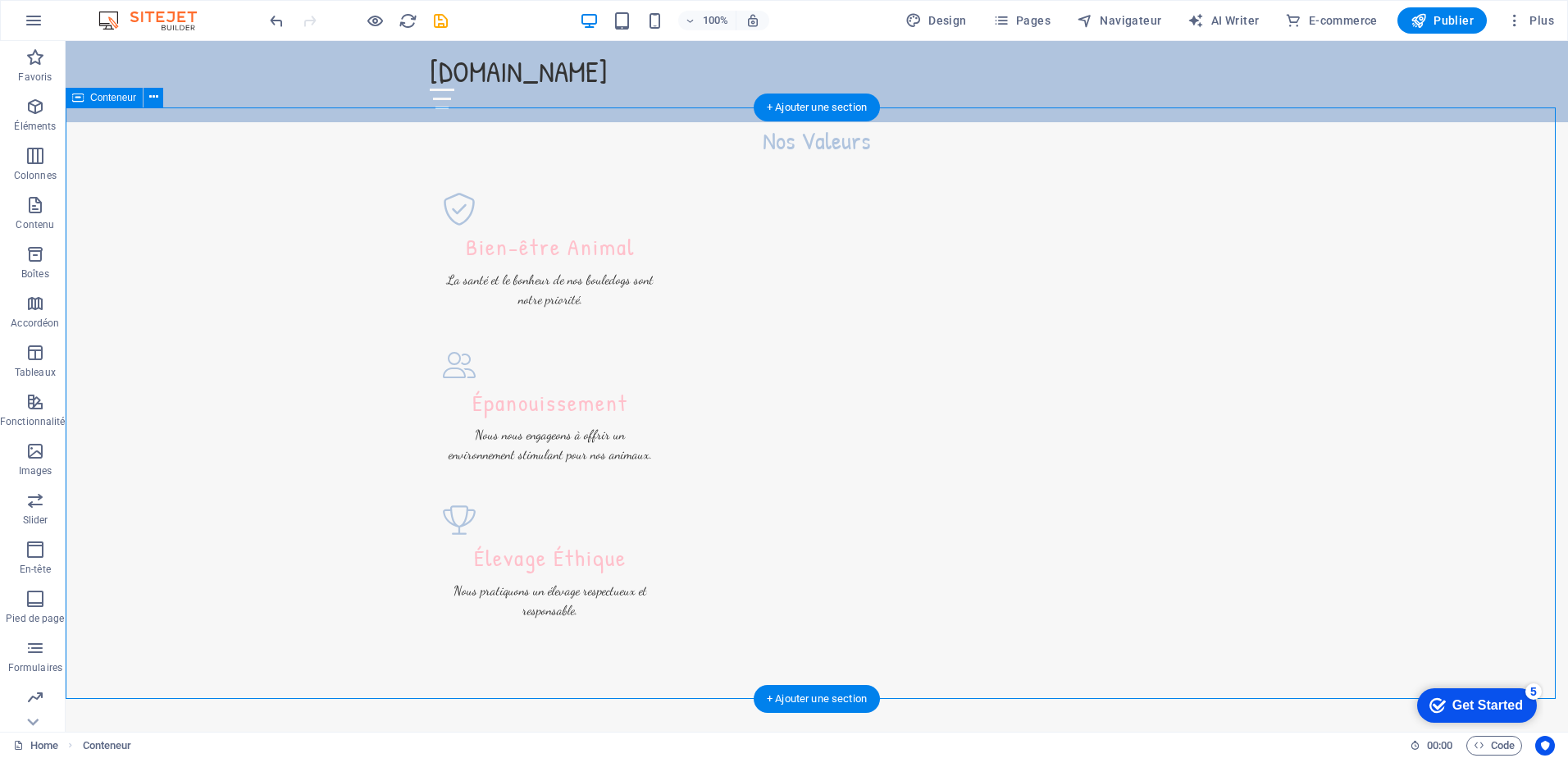
scroll to position [1147, 0]
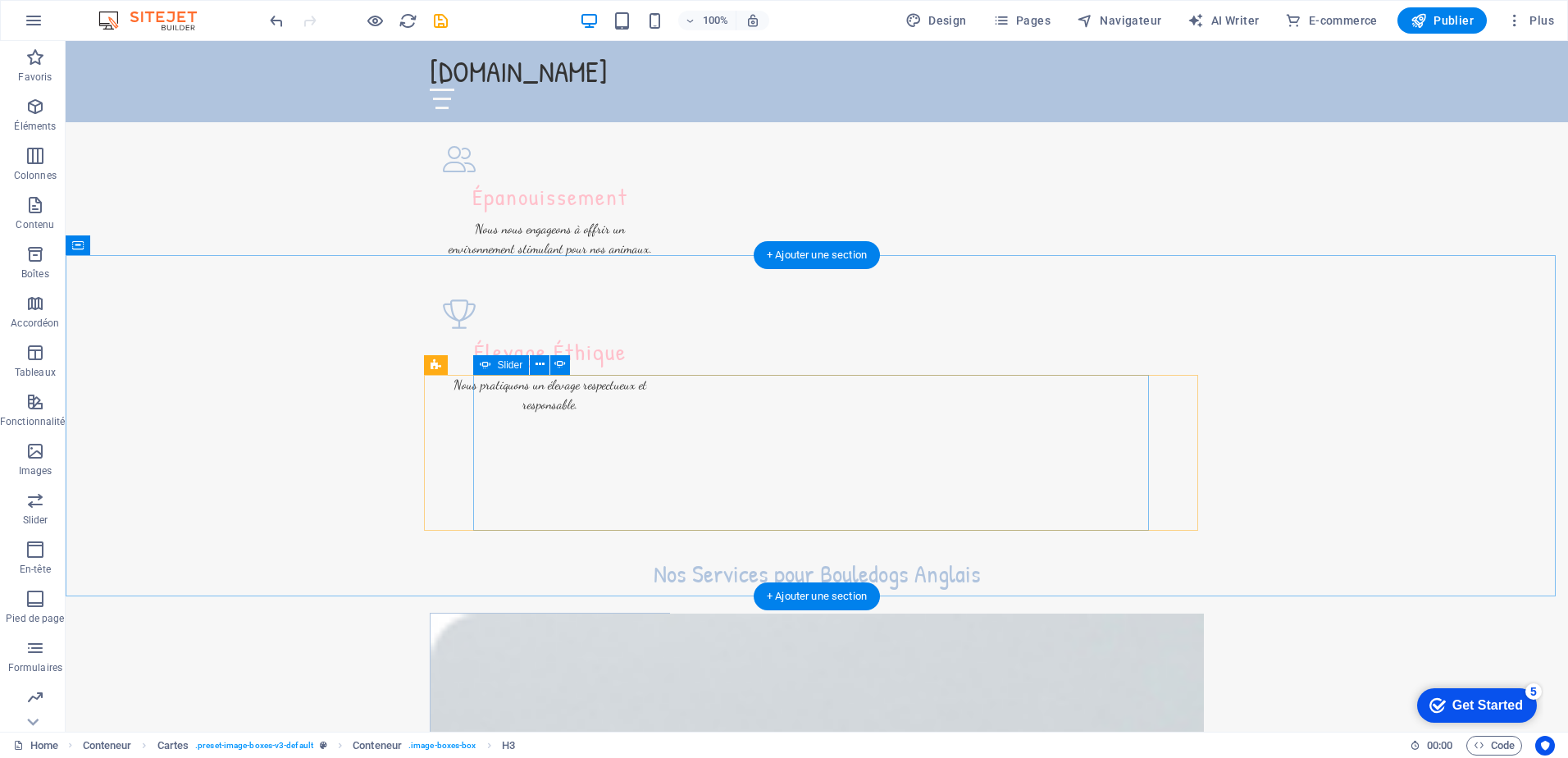
scroll to position [1230, 0]
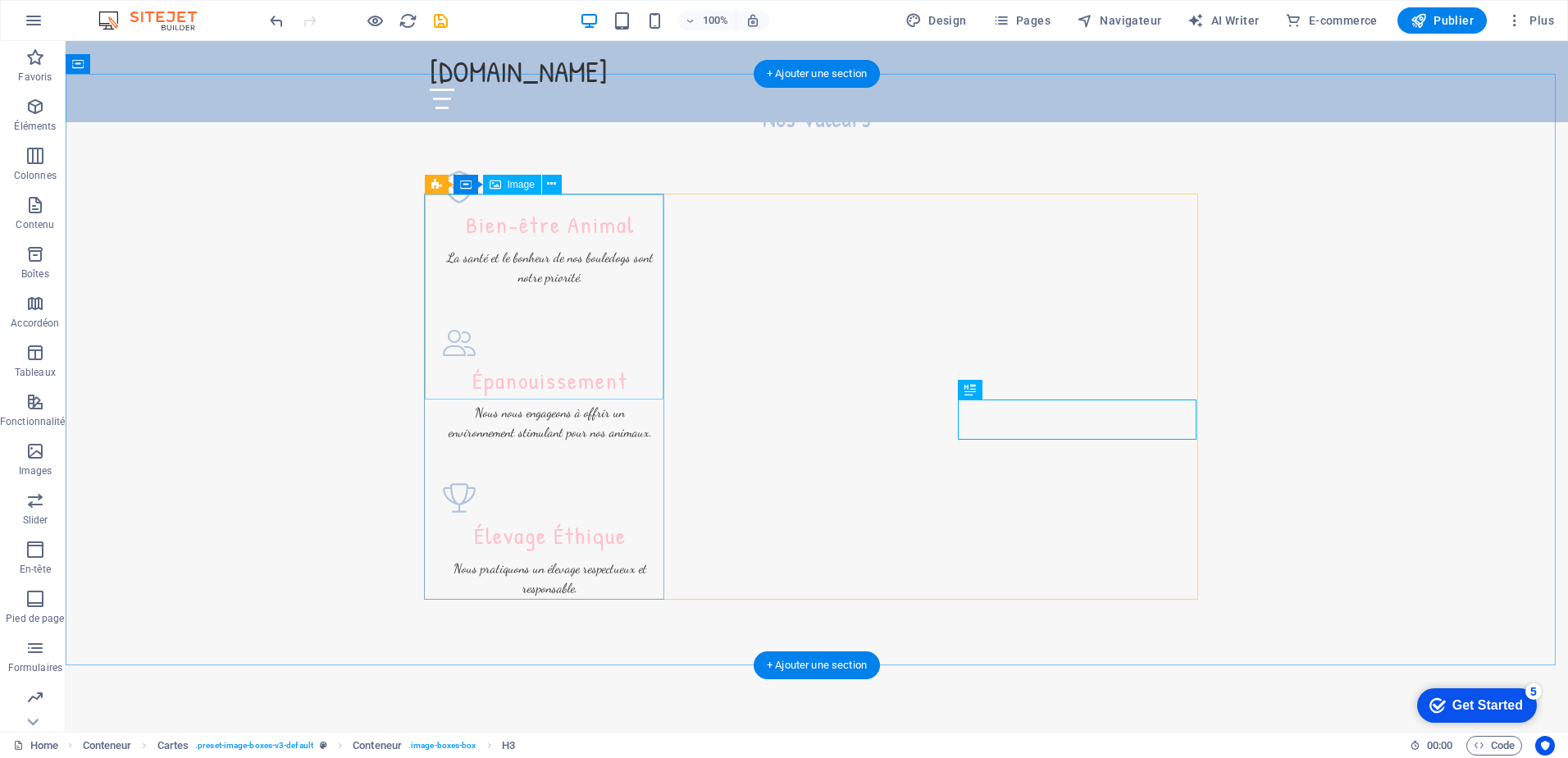
select select "vw"
select select "px"
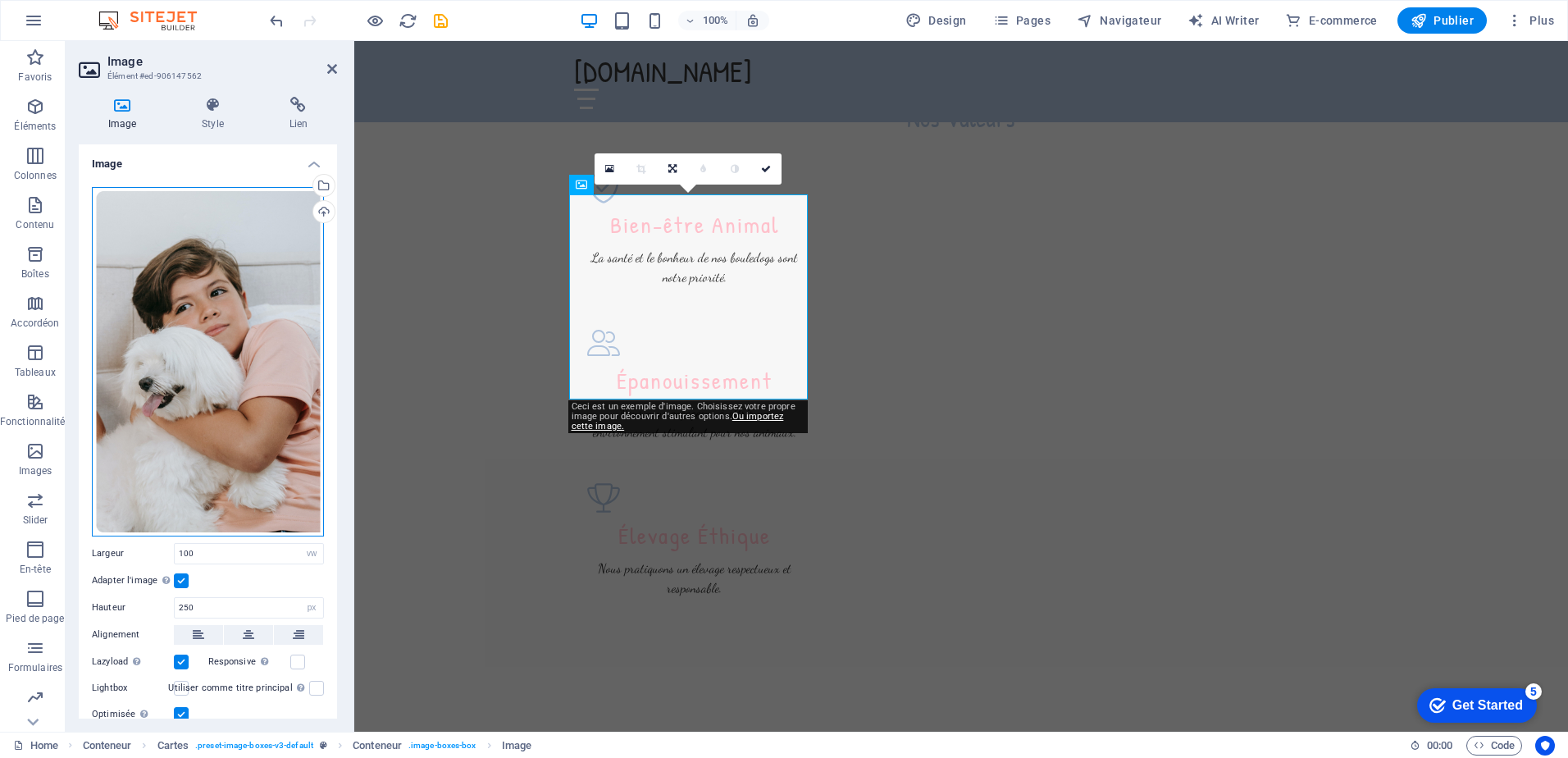
click at [193, 296] on div "Glissez les fichiers ici, cliquez pour choisir les fichiers ou sélectionnez les…" at bounding box center [208, 362] width 233 height 350
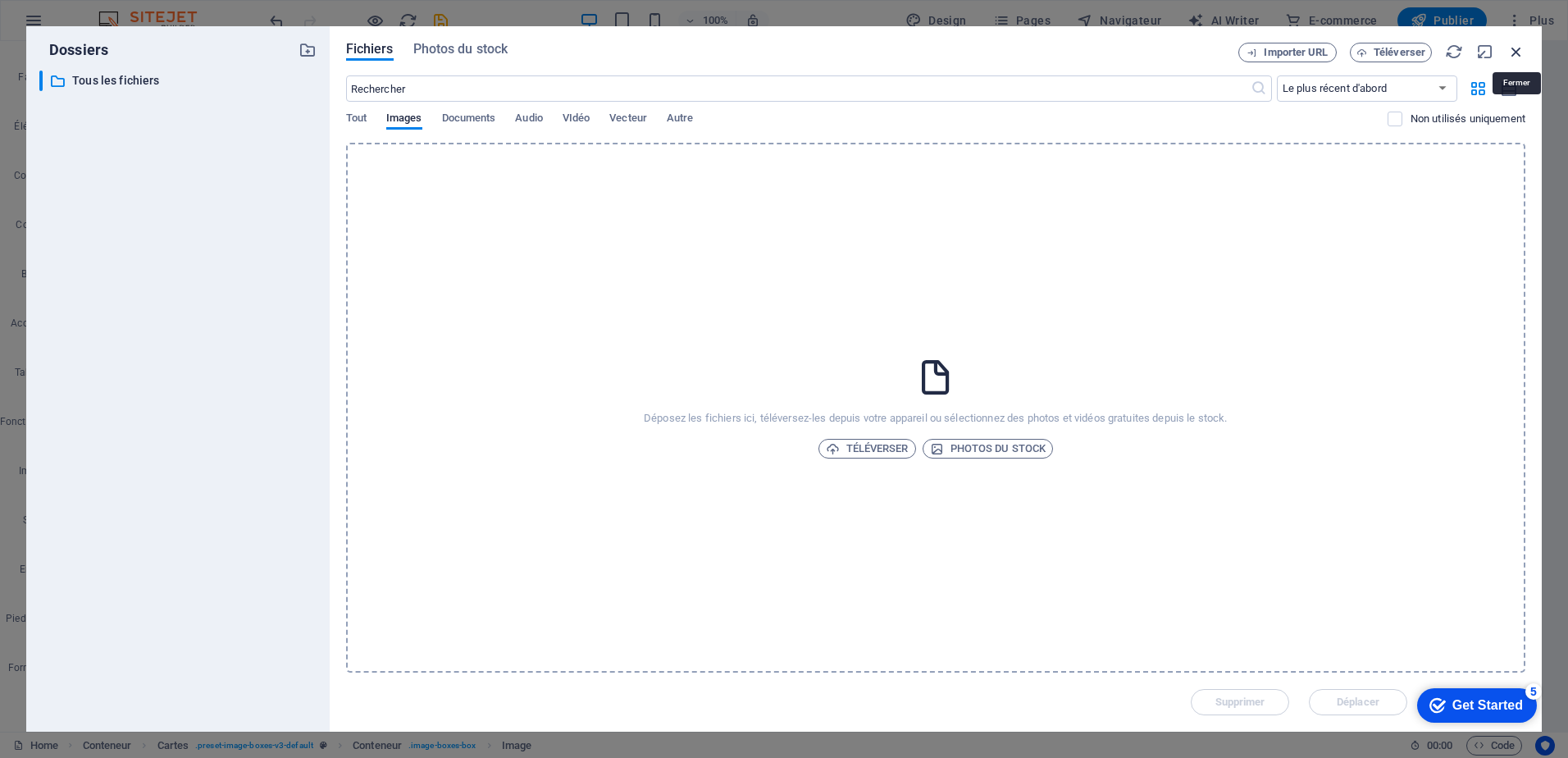
drag, startPoint x: 1510, startPoint y: 51, endPoint x: 1156, endPoint y: 10, distance: 356.4
click at [1510, 51] on icon "button" at bounding box center [1516, 52] width 18 height 18
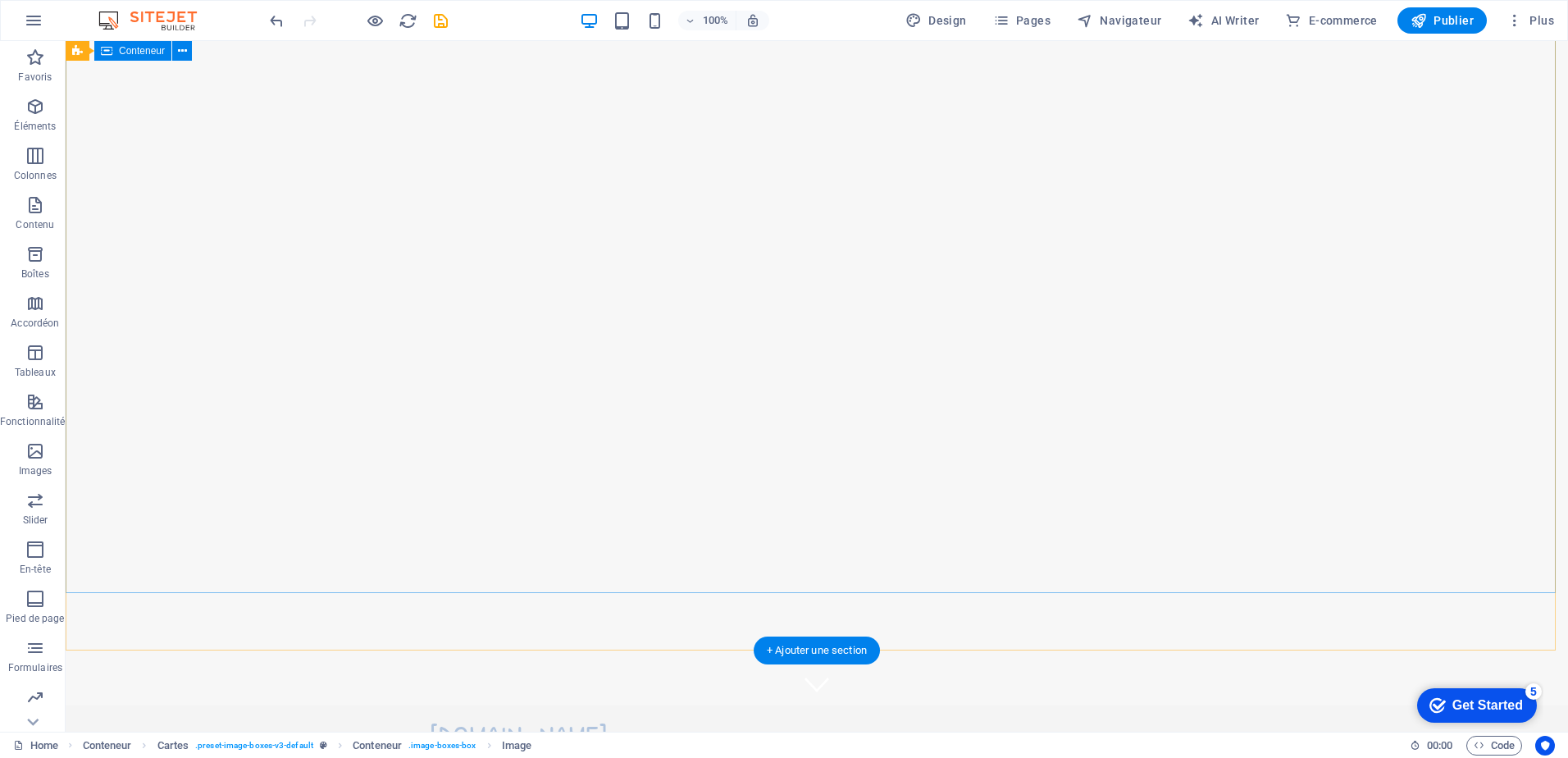
scroll to position [0, 0]
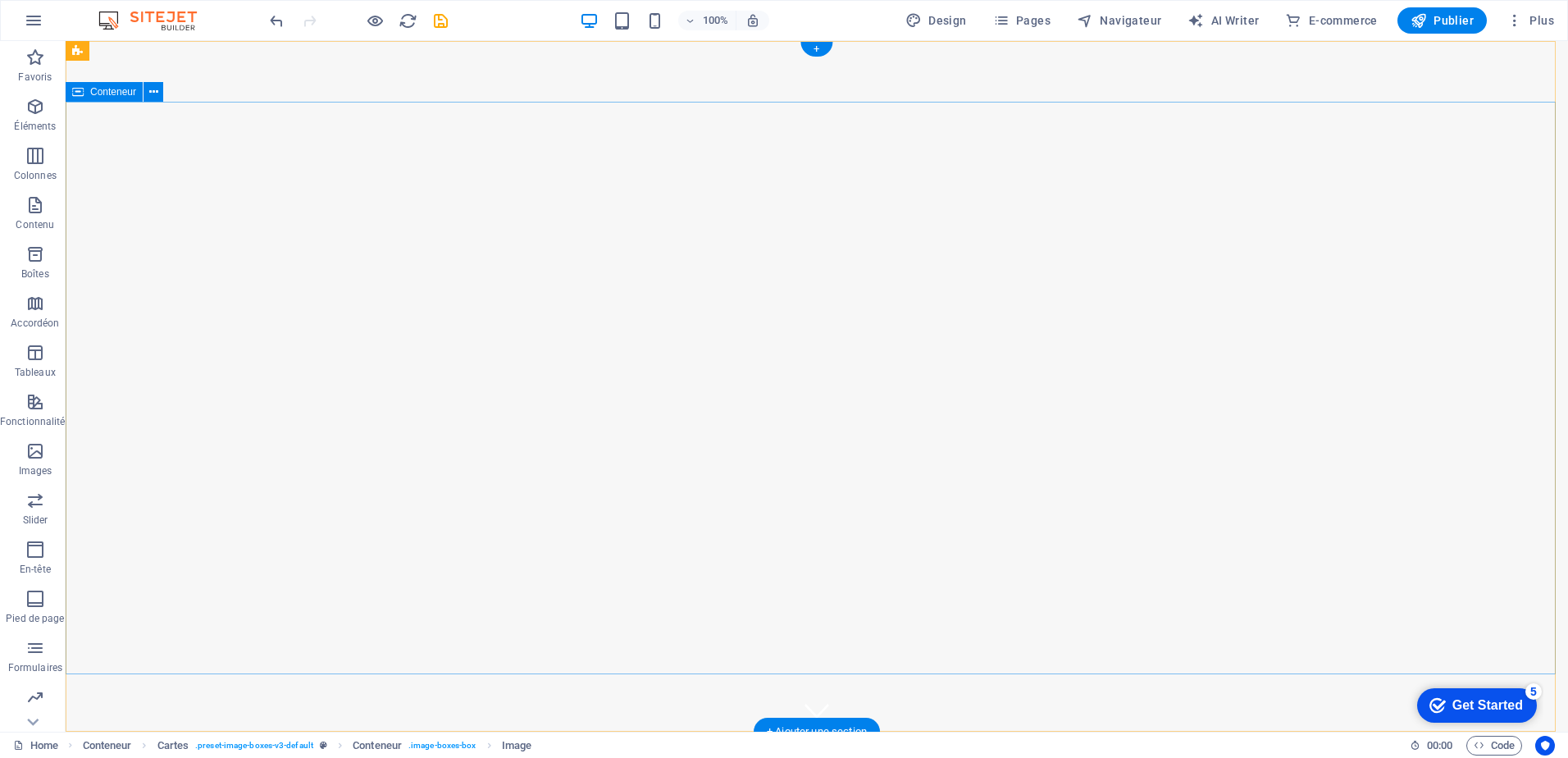
click at [32, 459] on icon "button" at bounding box center [36, 451] width 20 height 20
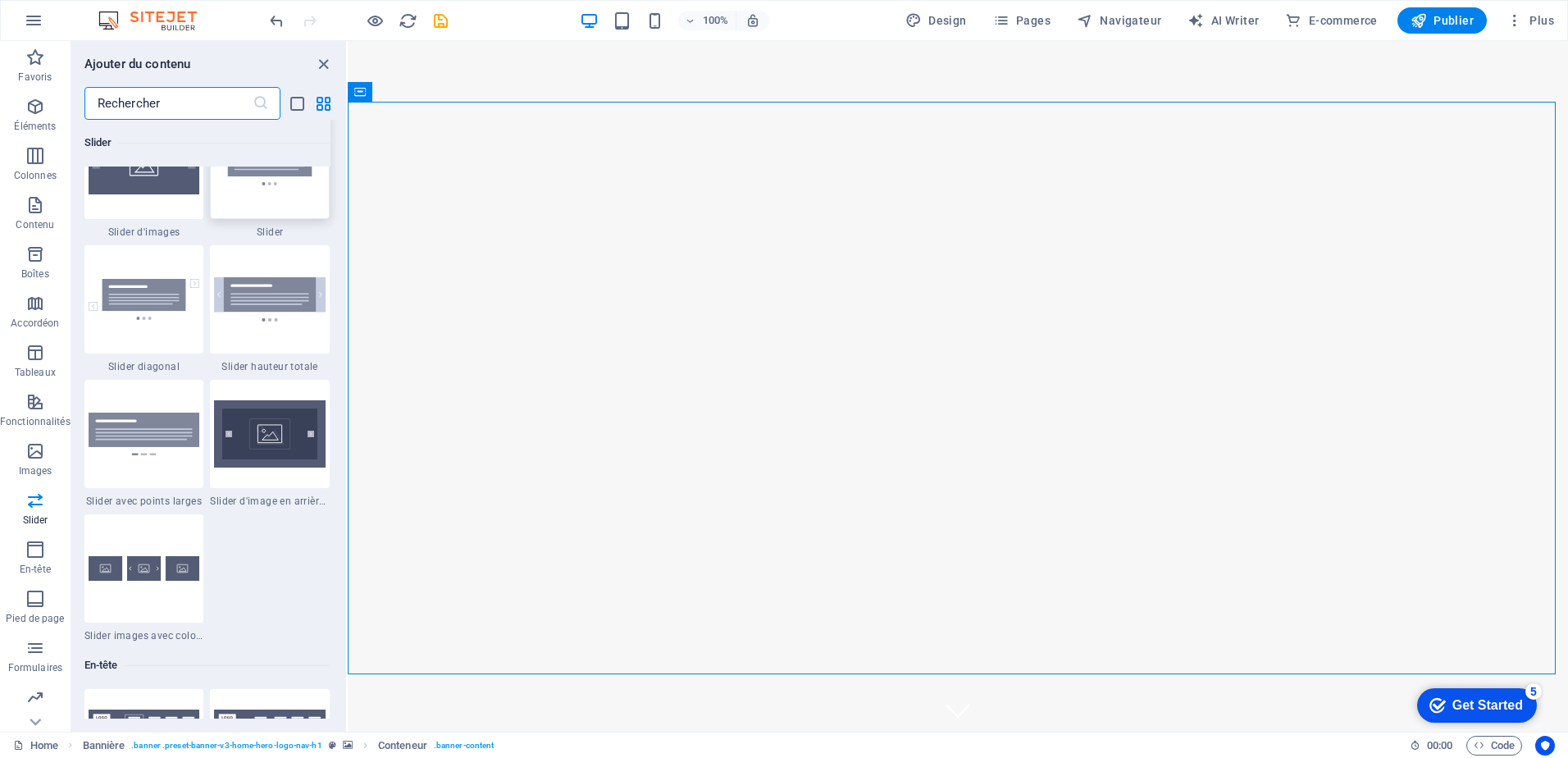
scroll to position [9379, 0]
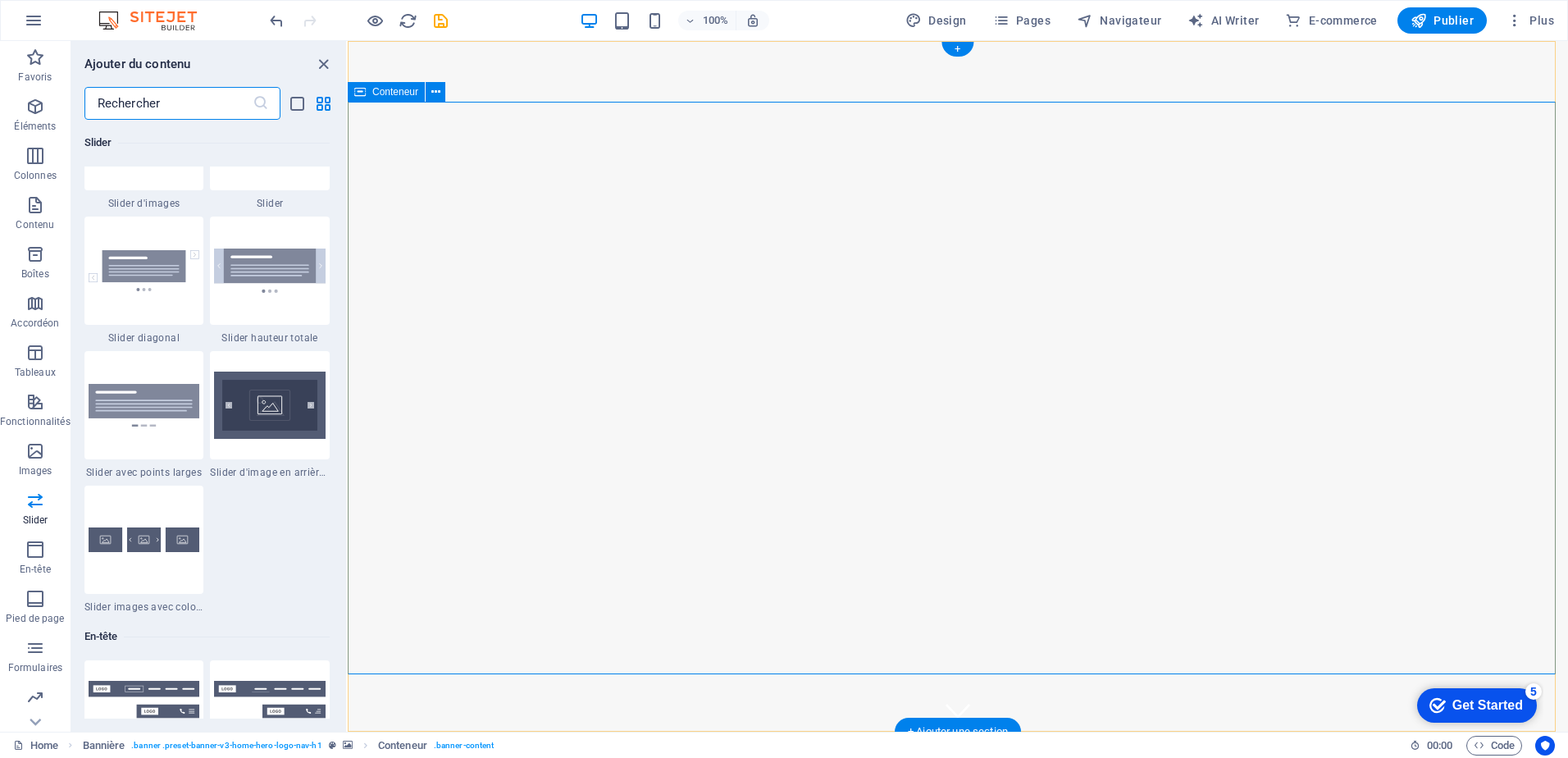
click at [1039, 20] on span "Pages" at bounding box center [1021, 20] width 58 height 17
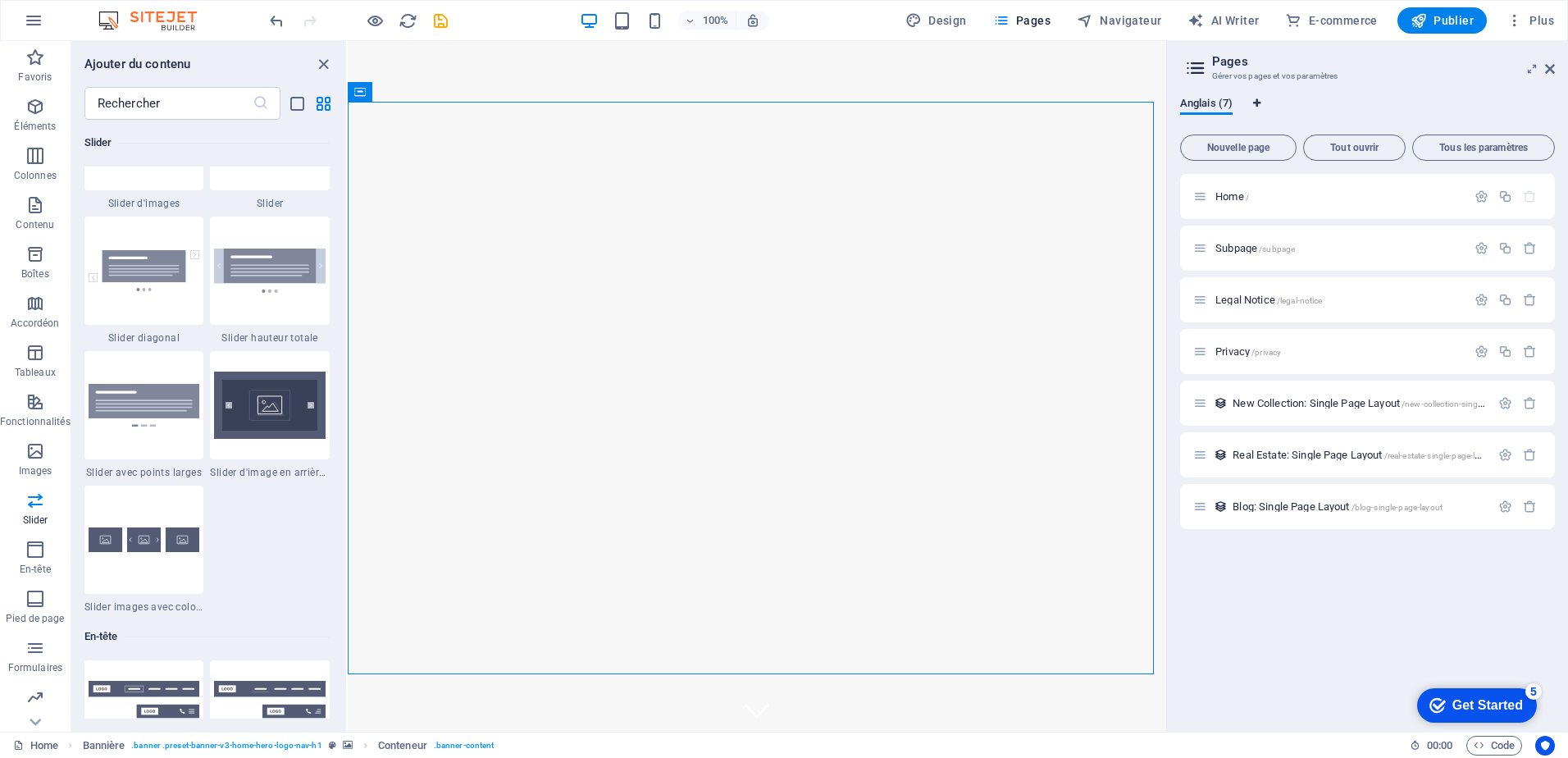
click at [1252, 99] on span "Onglets langues" at bounding box center [1257, 103] width 10 height 10
select select "7"
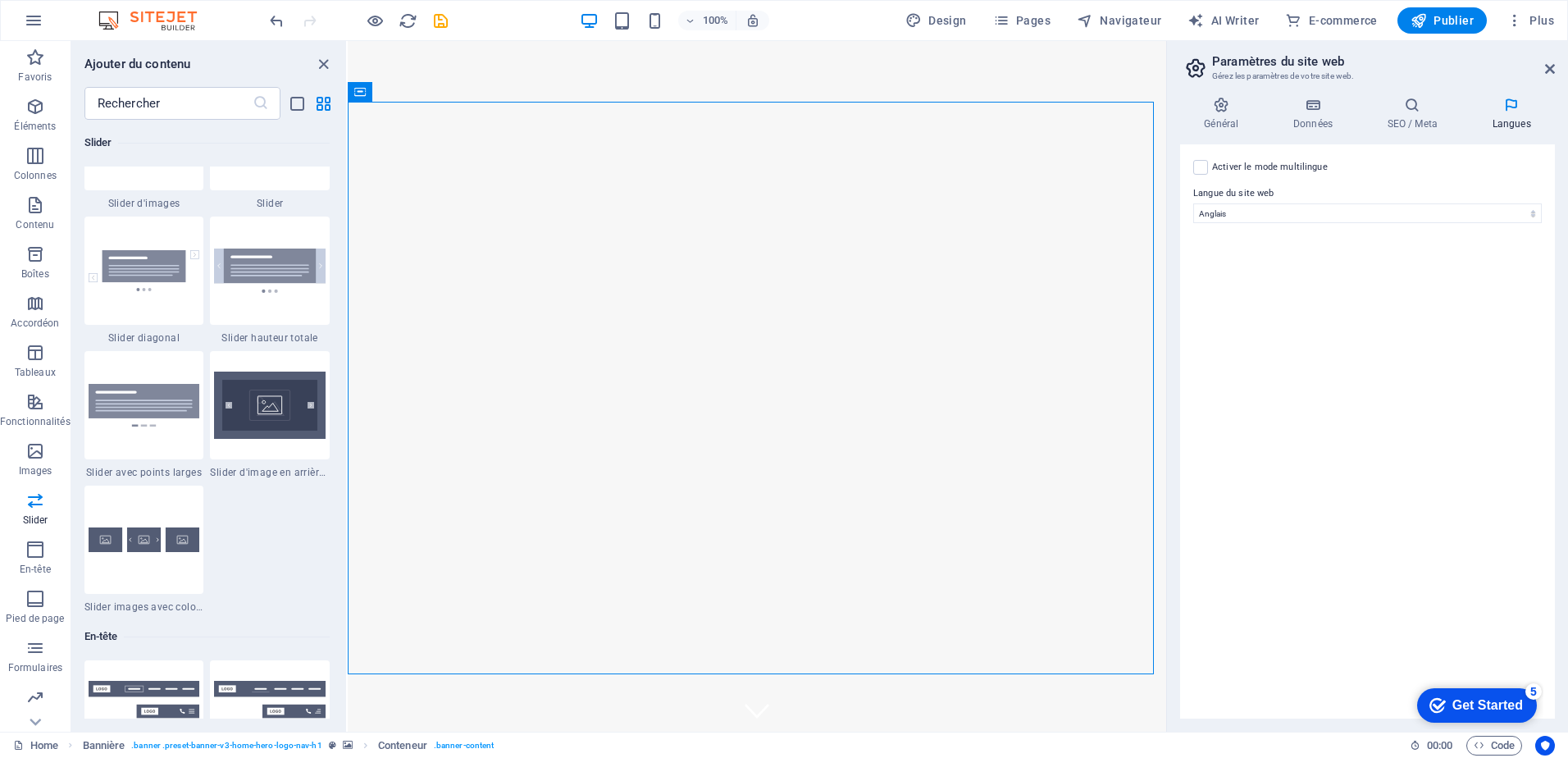
click at [1234, 224] on div "Activer le mode multilingue Pour désactiver plusieurs langues, supprimez-les ju…" at bounding box center [1367, 431] width 375 height 574
click at [1238, 214] on select "Abkhazian Afar Afrikaans Akan Albanais Allemand Amharic Anglais Arabe Aragonese…" at bounding box center [1367, 214] width 349 height 20
click at [1359, 175] on div "Activer le mode multilingue Pour désactiver plusieurs langues, supprimez-les ju…" at bounding box center [1367, 167] width 349 height 20
click at [1289, 165] on label "Activer le mode multilingue Pour désactiver plusieurs langues, supprimez-les ju…" at bounding box center [1270, 167] width 115 height 20
click at [0, 0] on input "Activer le mode multilingue Pour désactiver plusieurs langues, supprimez-les ju…" at bounding box center [0, 0] width 0 height 0
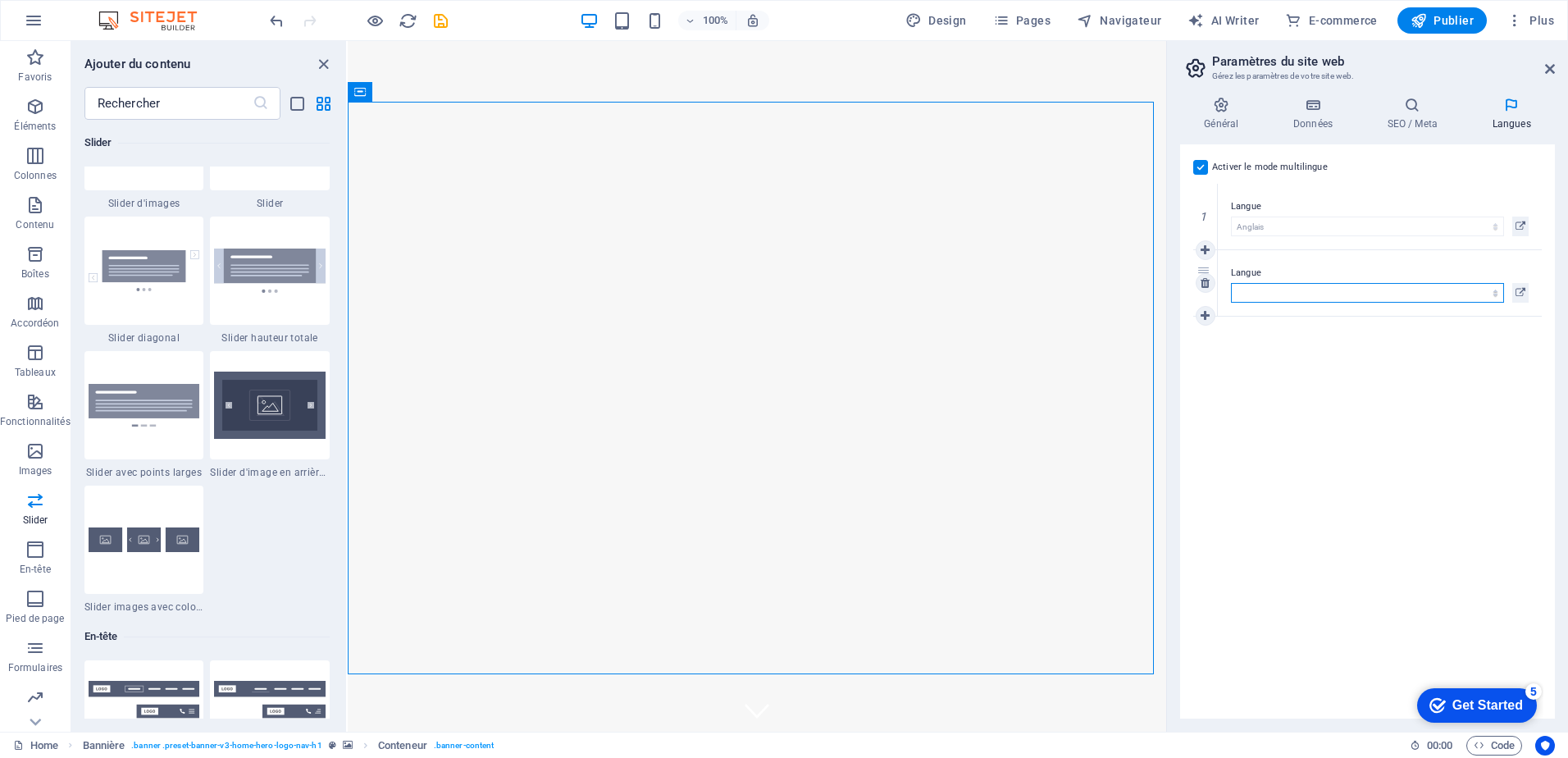
click at [1291, 286] on select "Abkhazian Afar Afrikaans Akan Albanais Allemand Amharic Anglais Arabe Aragonese…" at bounding box center [1367, 293] width 273 height 20
select select "50"
click at [1231, 283] on select "Abkhazian Afar Afrikaans Akan Albanais Allemand Amharic Anglais Arabe Aragonese…" at bounding box center [1367, 293] width 273 height 20
click at [1545, 69] on icon at bounding box center [1550, 69] width 10 height 13
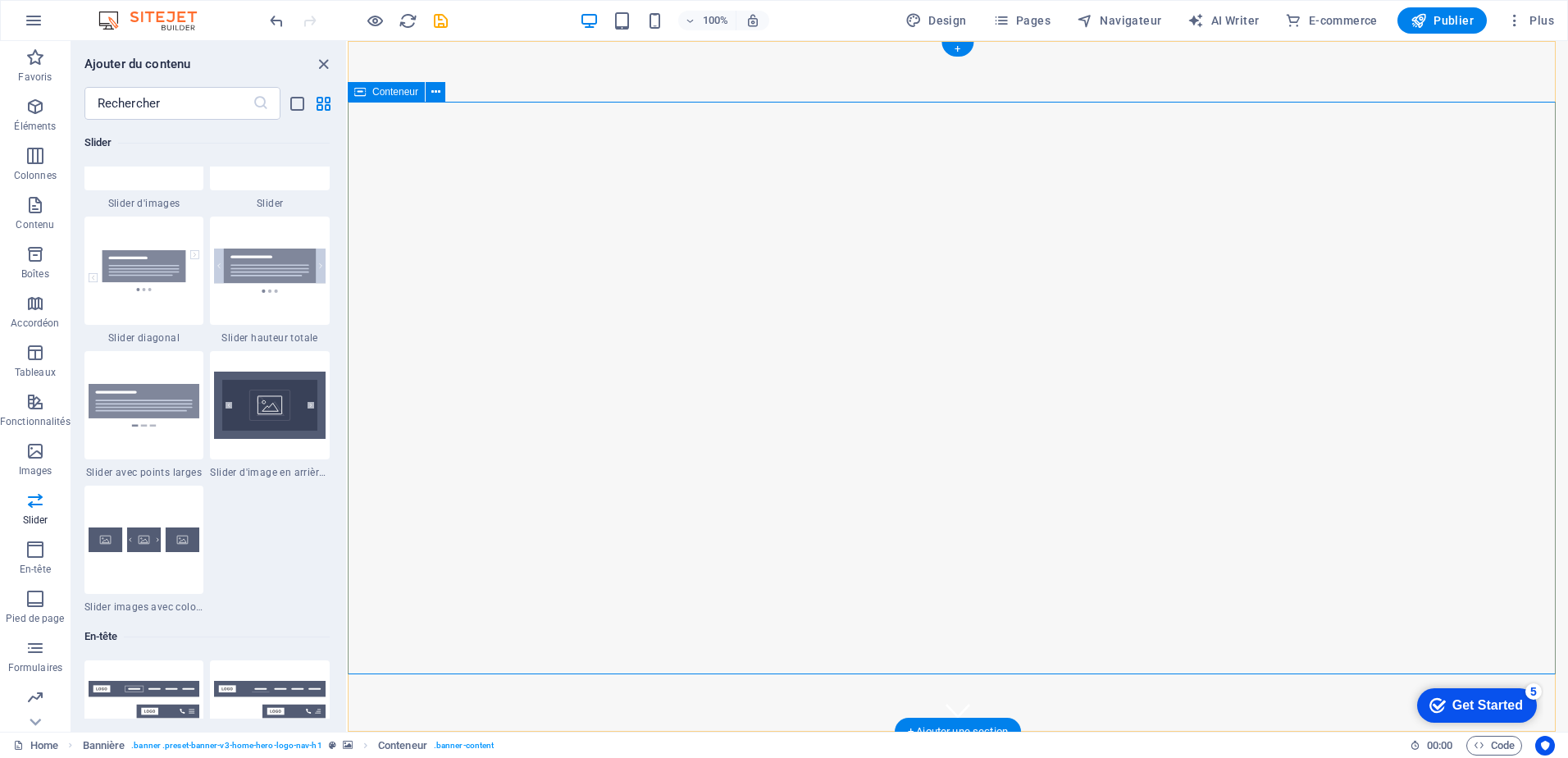
click at [1018, 24] on span "Pages" at bounding box center [1021, 20] width 58 height 17
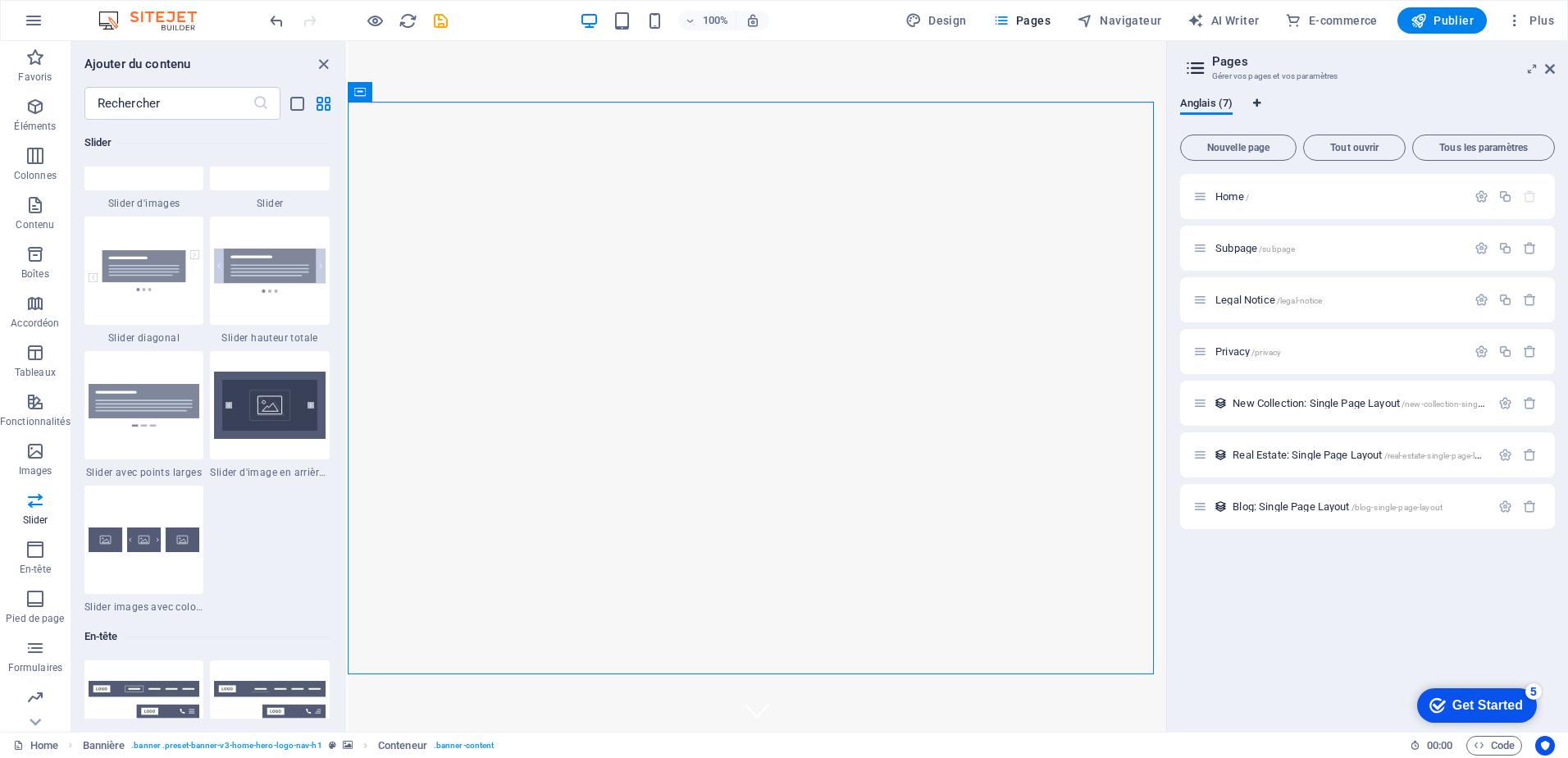
click at [1257, 101] on icon "Onglets langues" at bounding box center [1256, 103] width 7 height 10
select select "7"
select select "50"
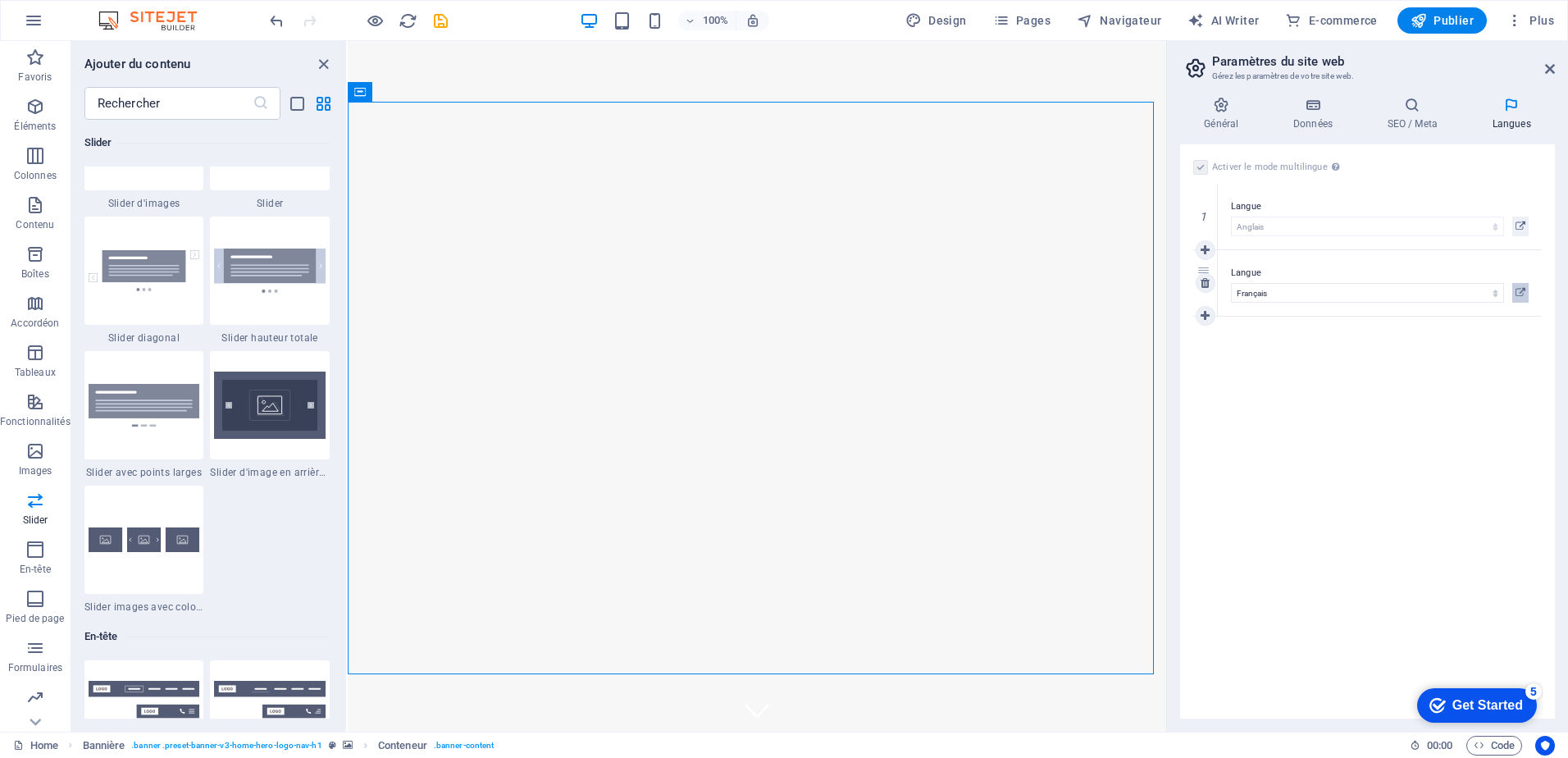
click at [1520, 291] on icon at bounding box center [1520, 293] width 10 height 20
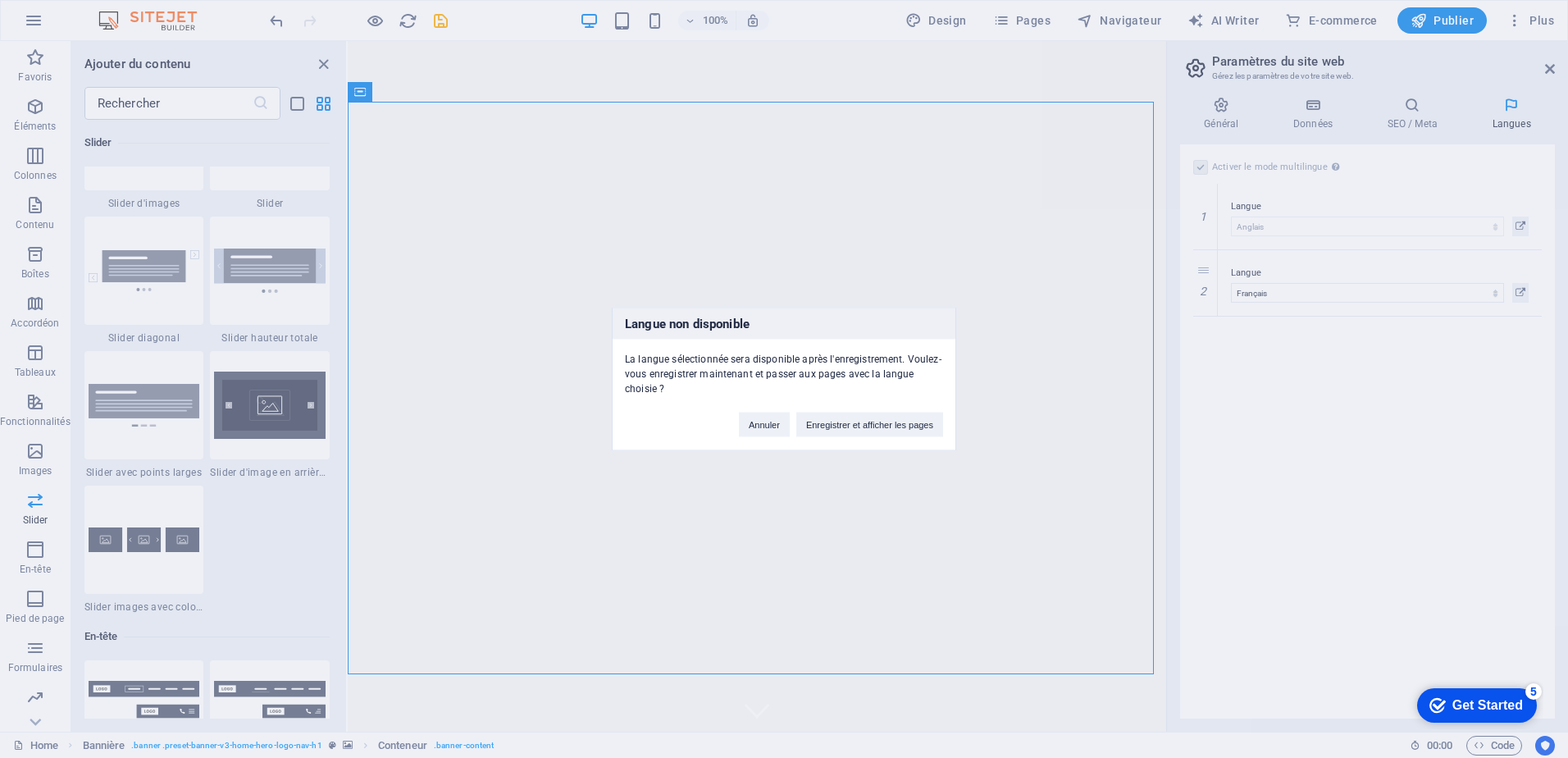
drag, startPoint x: 713, startPoint y: 366, endPoint x: 939, endPoint y: 360, distance: 226.1
click at [939, 360] on div "La langue sélectionnée sera disponible après l'enregistrement. Voulez-vous enre…" at bounding box center [783, 368] width 343 height 57
drag, startPoint x: 525, startPoint y: 383, endPoint x: 872, endPoint y: 424, distance: 349.4
click at [872, 424] on button "Enregistrer et afficher les pages" at bounding box center [869, 424] width 147 height 25
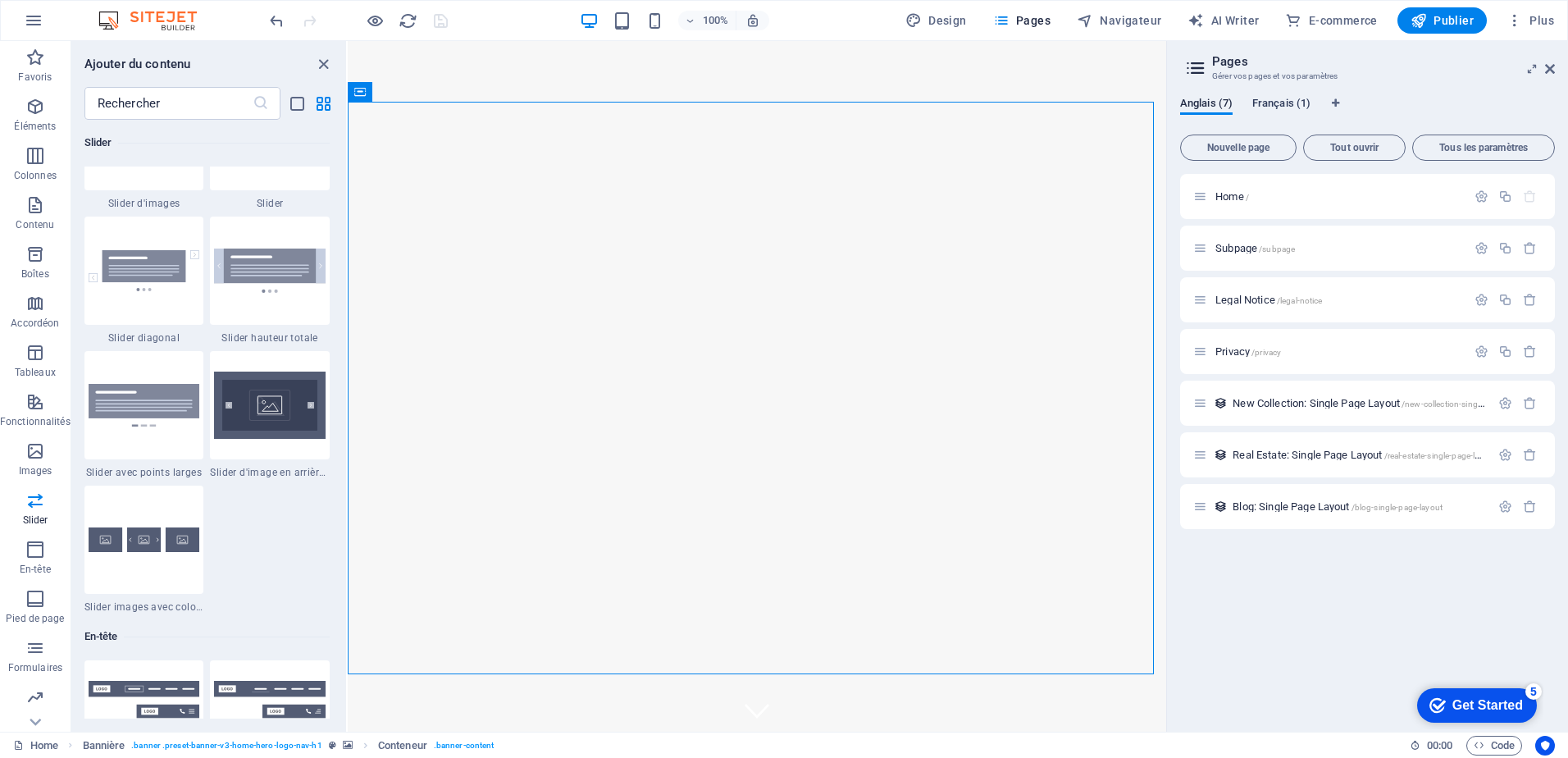
click at [1283, 100] on span "Français (1)" at bounding box center [1281, 104] width 59 height 23
click at [1523, 246] on span "Traduire" at bounding box center [1515, 247] width 39 height 13
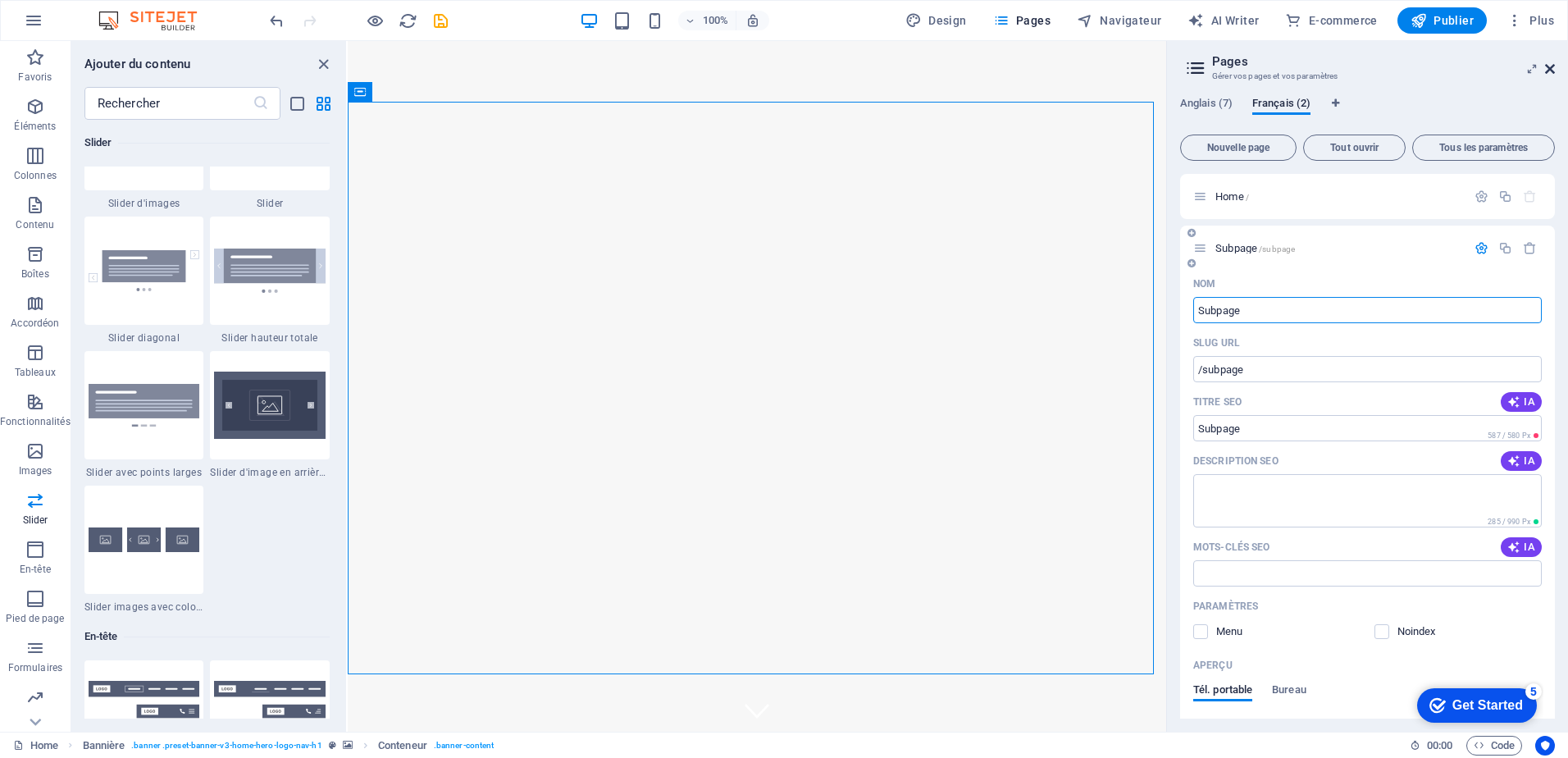
click at [1549, 69] on icon at bounding box center [1550, 69] width 10 height 13
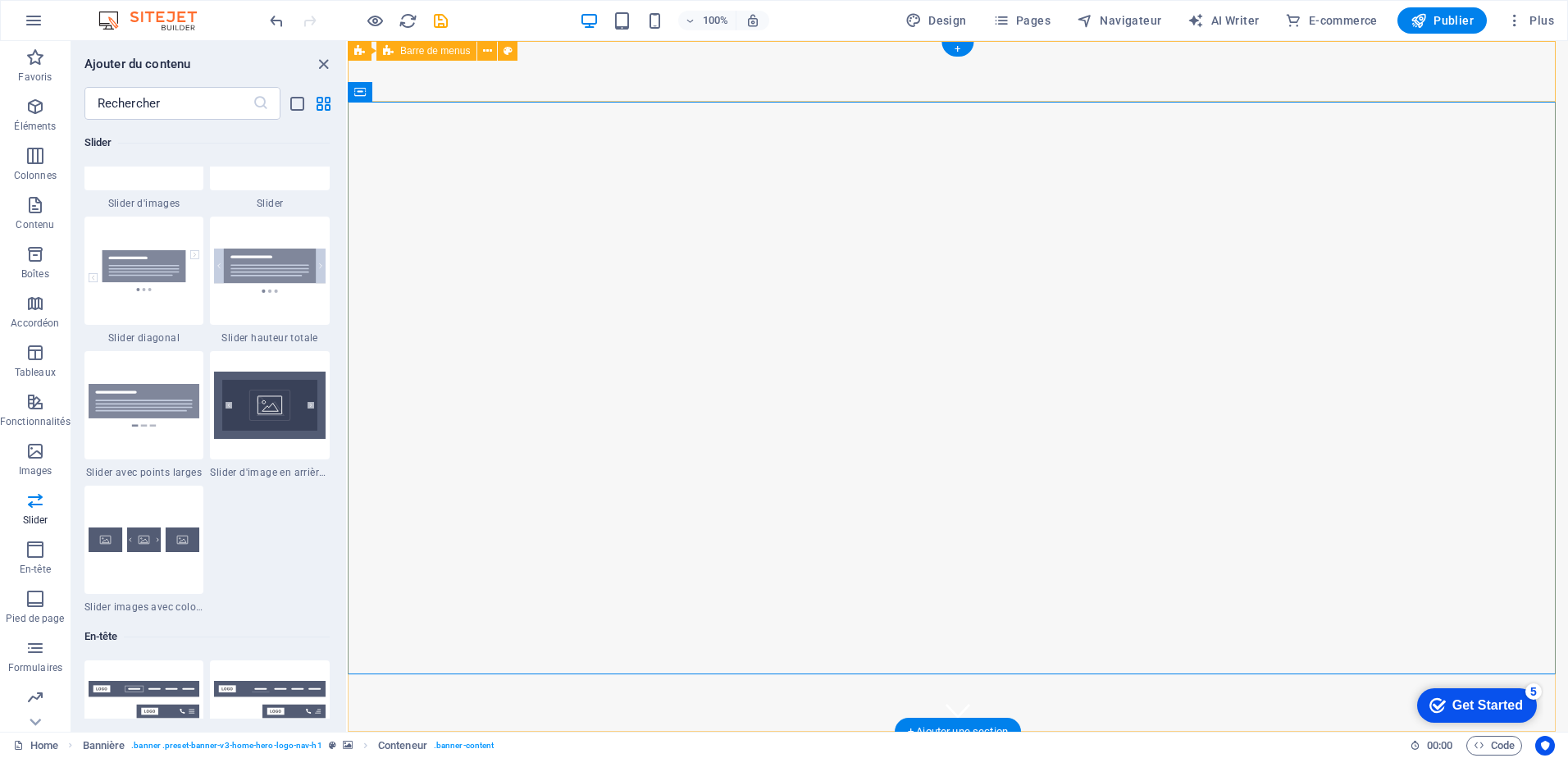
click at [1330, 731] on div "modelemoi.ca Accueil À Propos Valeurs Services Témoignages" at bounding box center [958, 772] width 1220 height 81
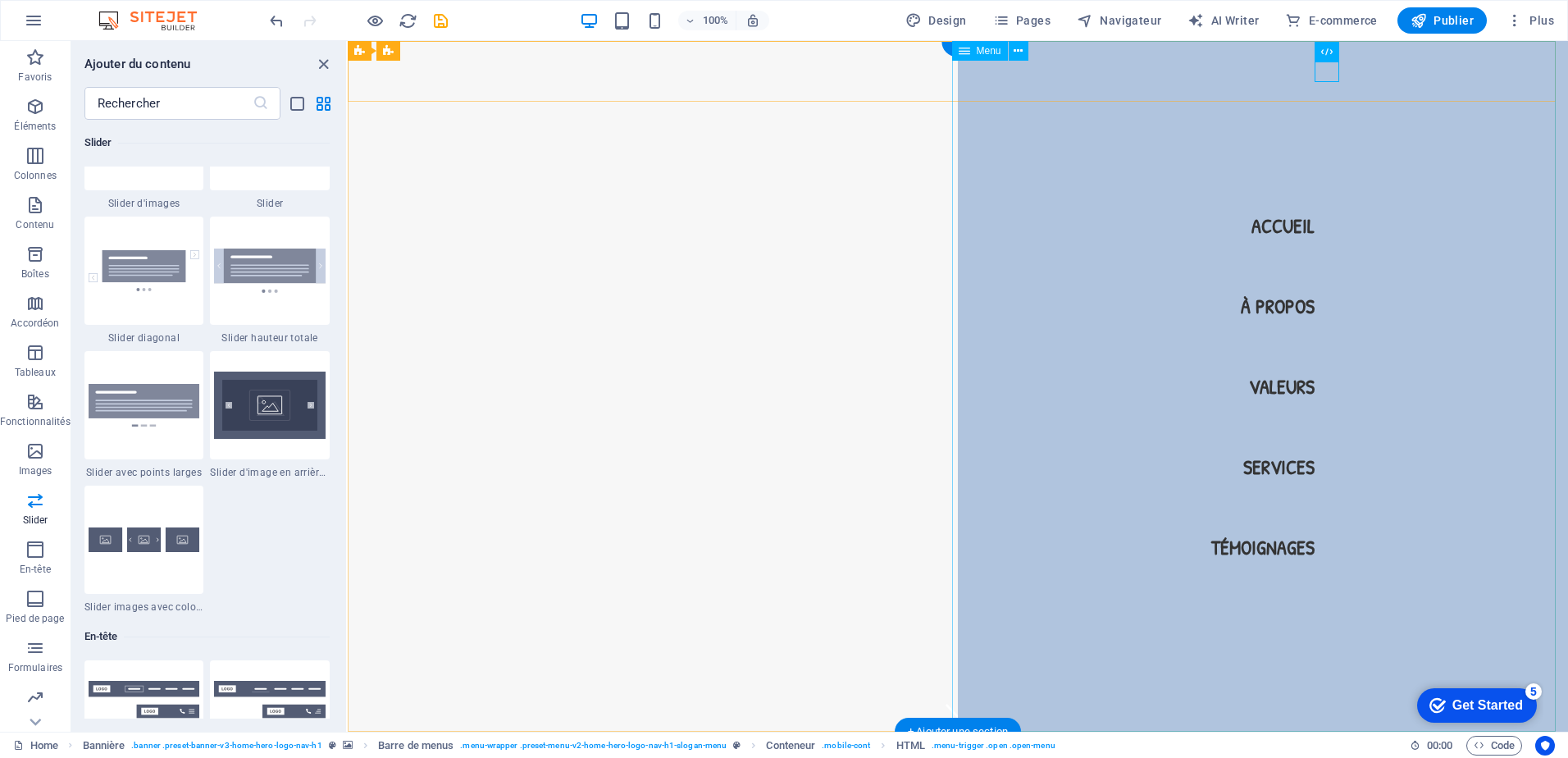
click at [1267, 546] on nav "Accueil À Propos Valeurs Services Témoignages" at bounding box center [1263, 385] width 610 height 690
click at [1245, 547] on nav "Accueil À Propos Valeurs Services Témoignages" at bounding box center [1263, 385] width 610 height 690
select select
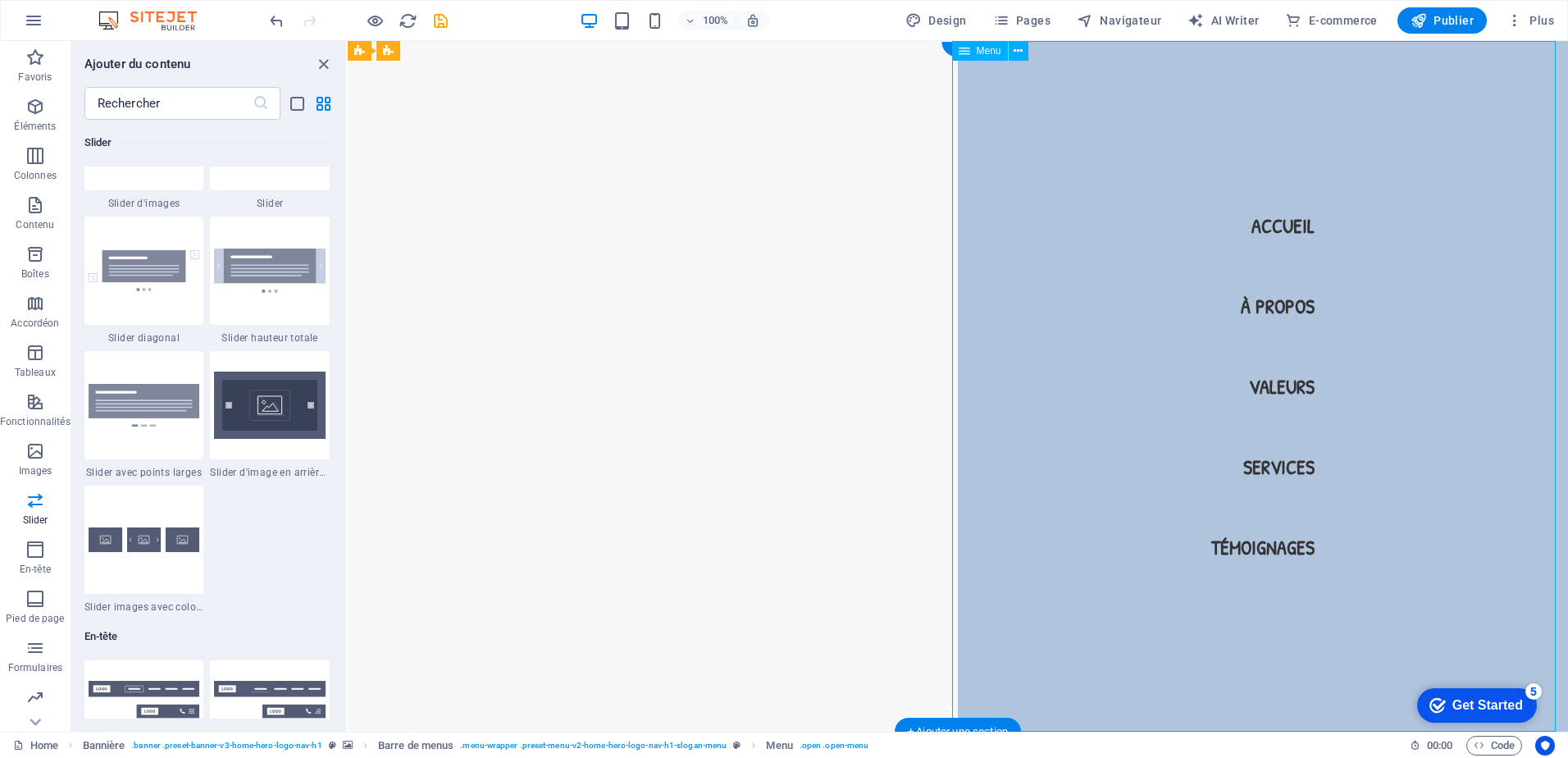
select select
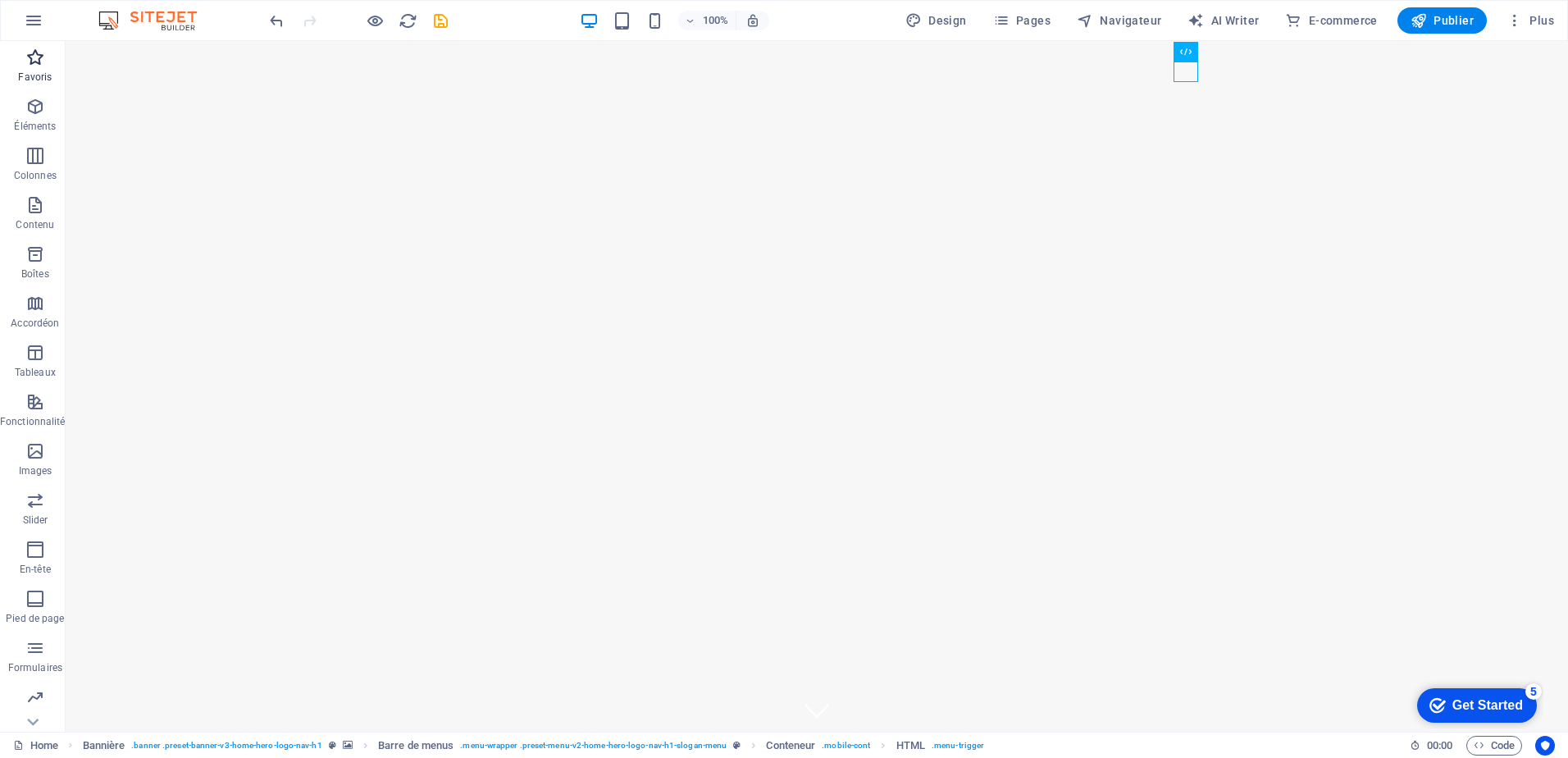
click at [32, 74] on p "Favoris" at bounding box center [35, 76] width 34 height 13
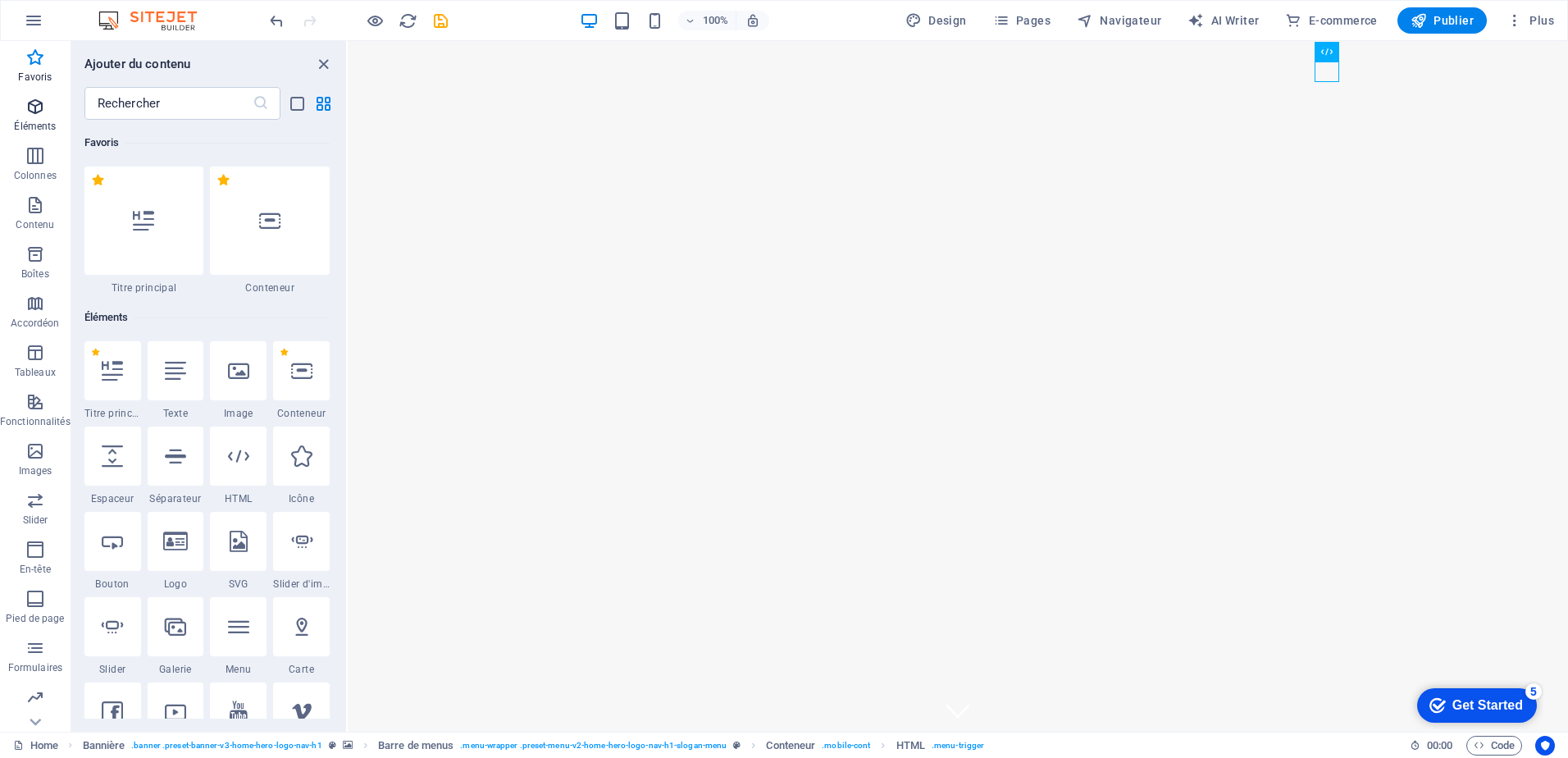
click at [33, 112] on icon "button" at bounding box center [36, 106] width 20 height 20
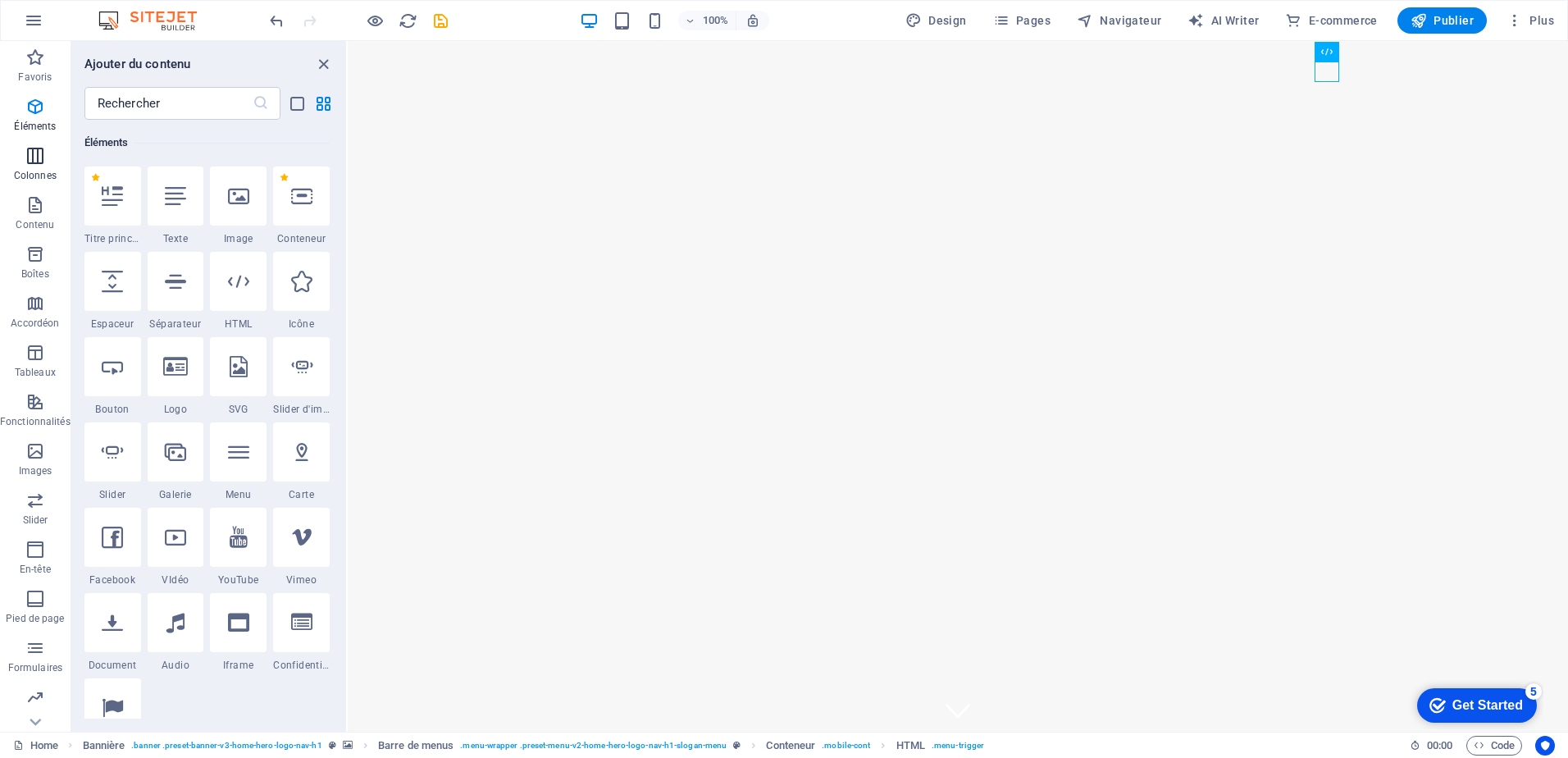
click at [35, 143] on button "Colonnes" at bounding box center [35, 164] width 71 height 50
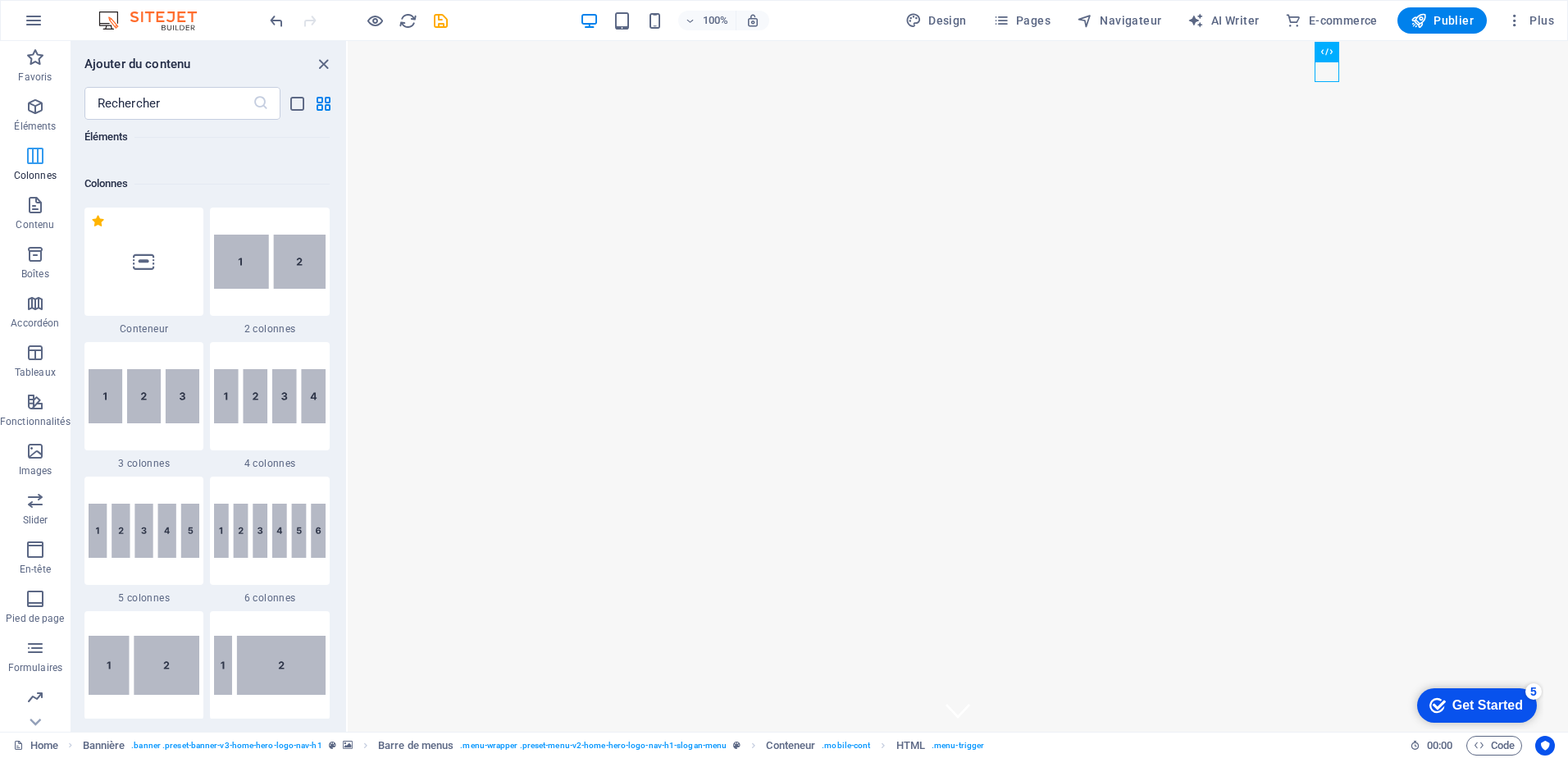
scroll to position [812, 0]
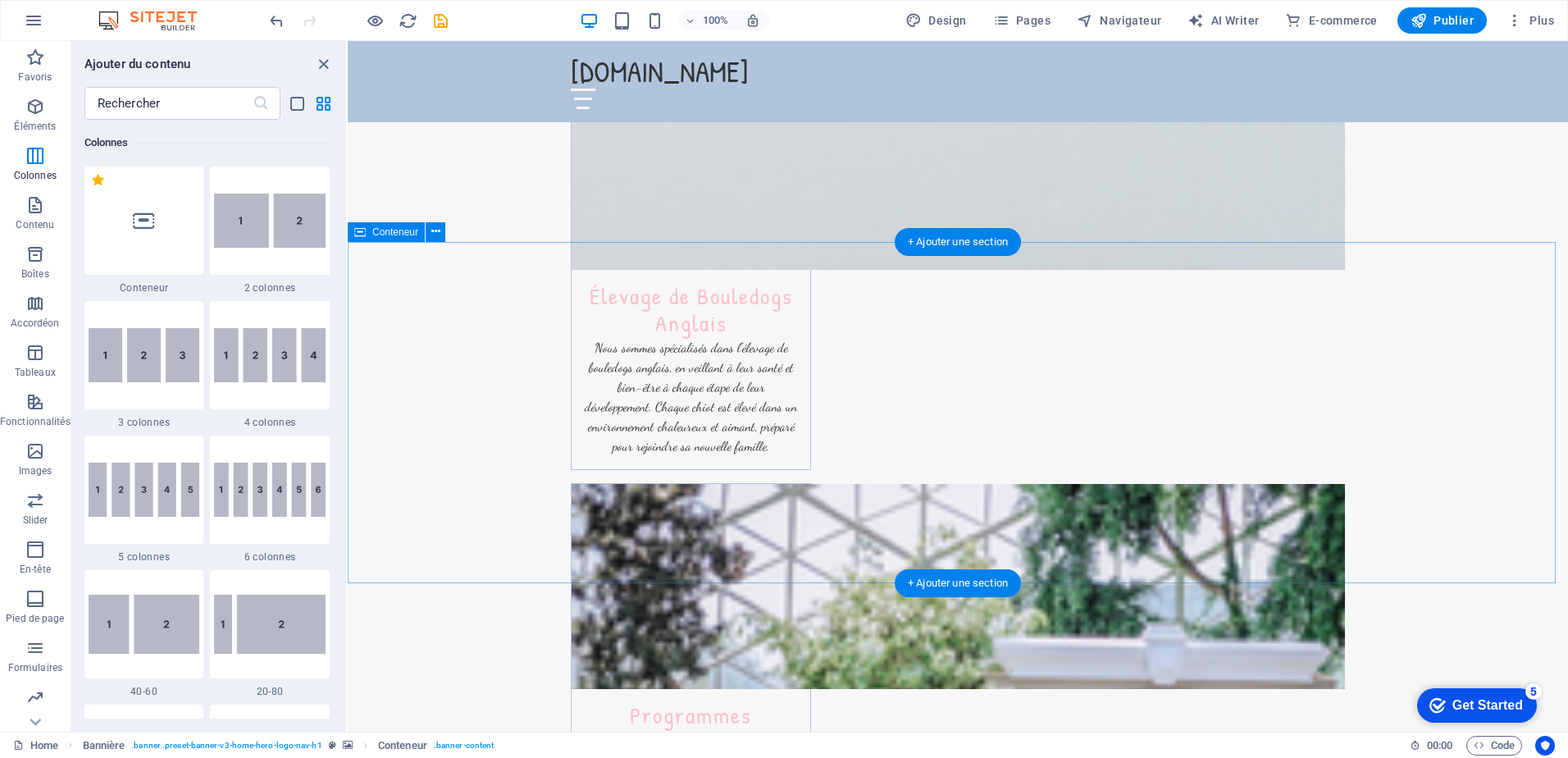
scroll to position [1968, 0]
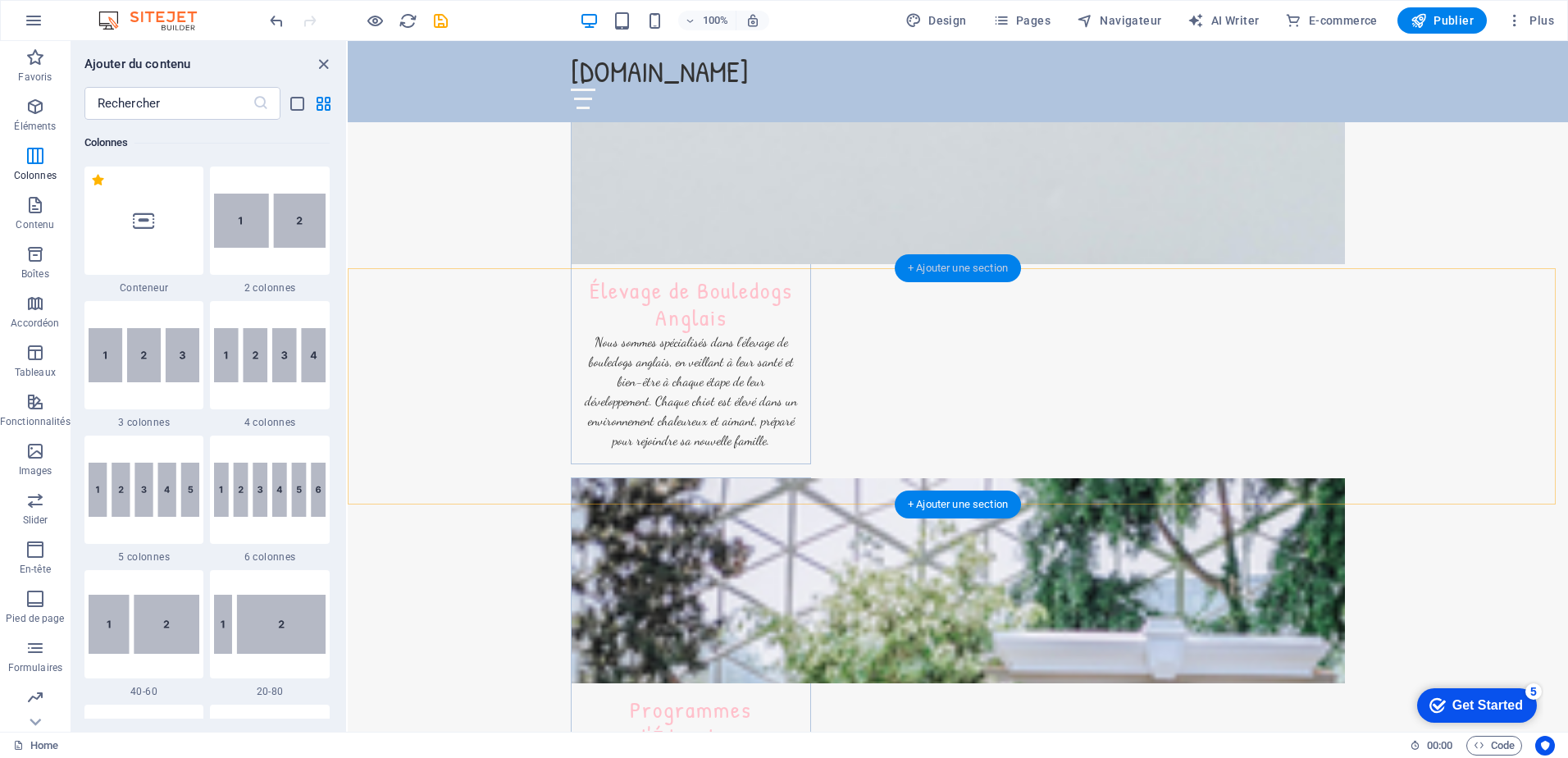
click at [980, 272] on div "+ Ajouter une section" at bounding box center [957, 268] width 126 height 28
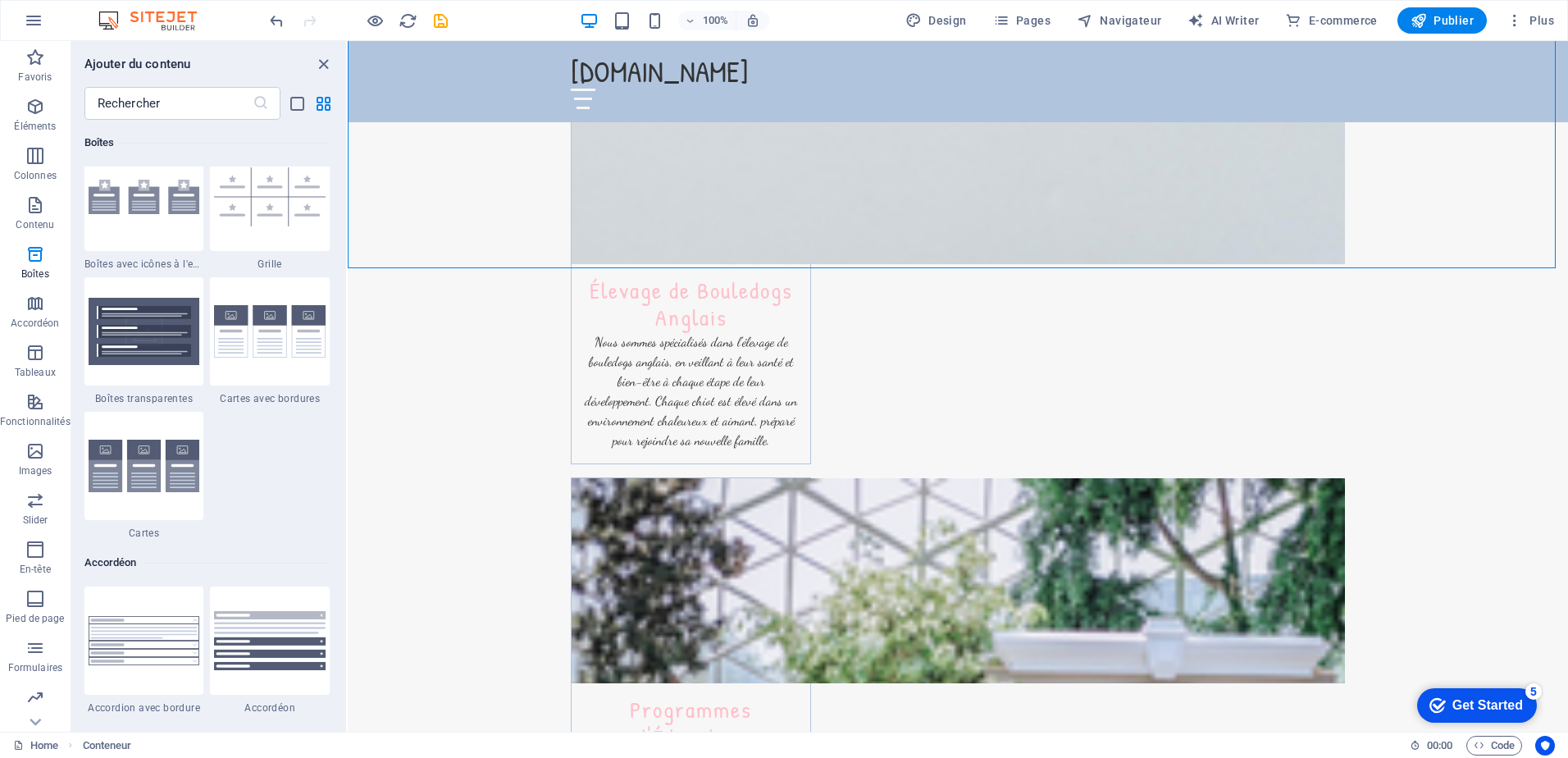
scroll to position [4836, 0]
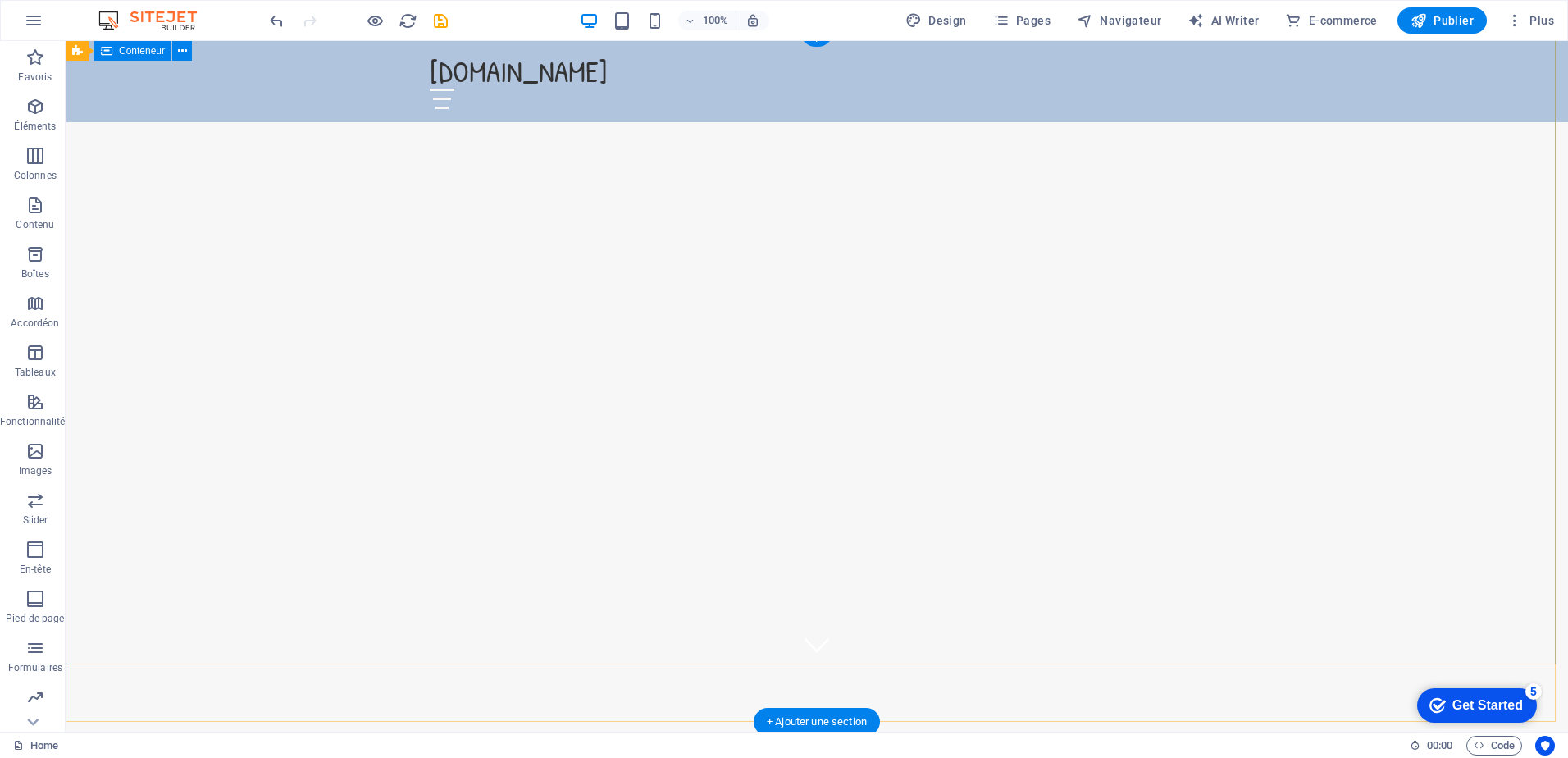
scroll to position [0, 0]
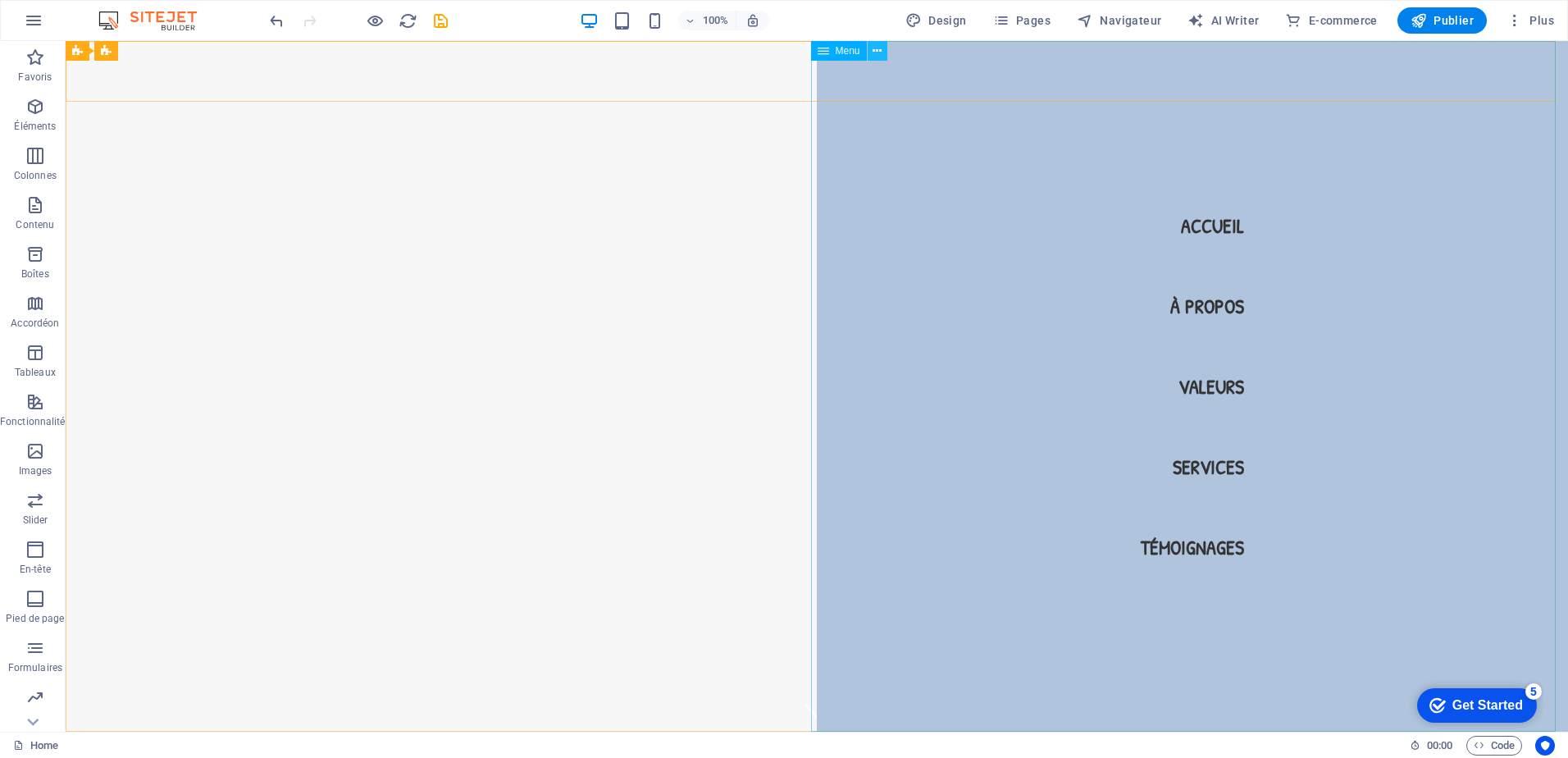
click at [875, 46] on icon at bounding box center [876, 51] width 9 height 17
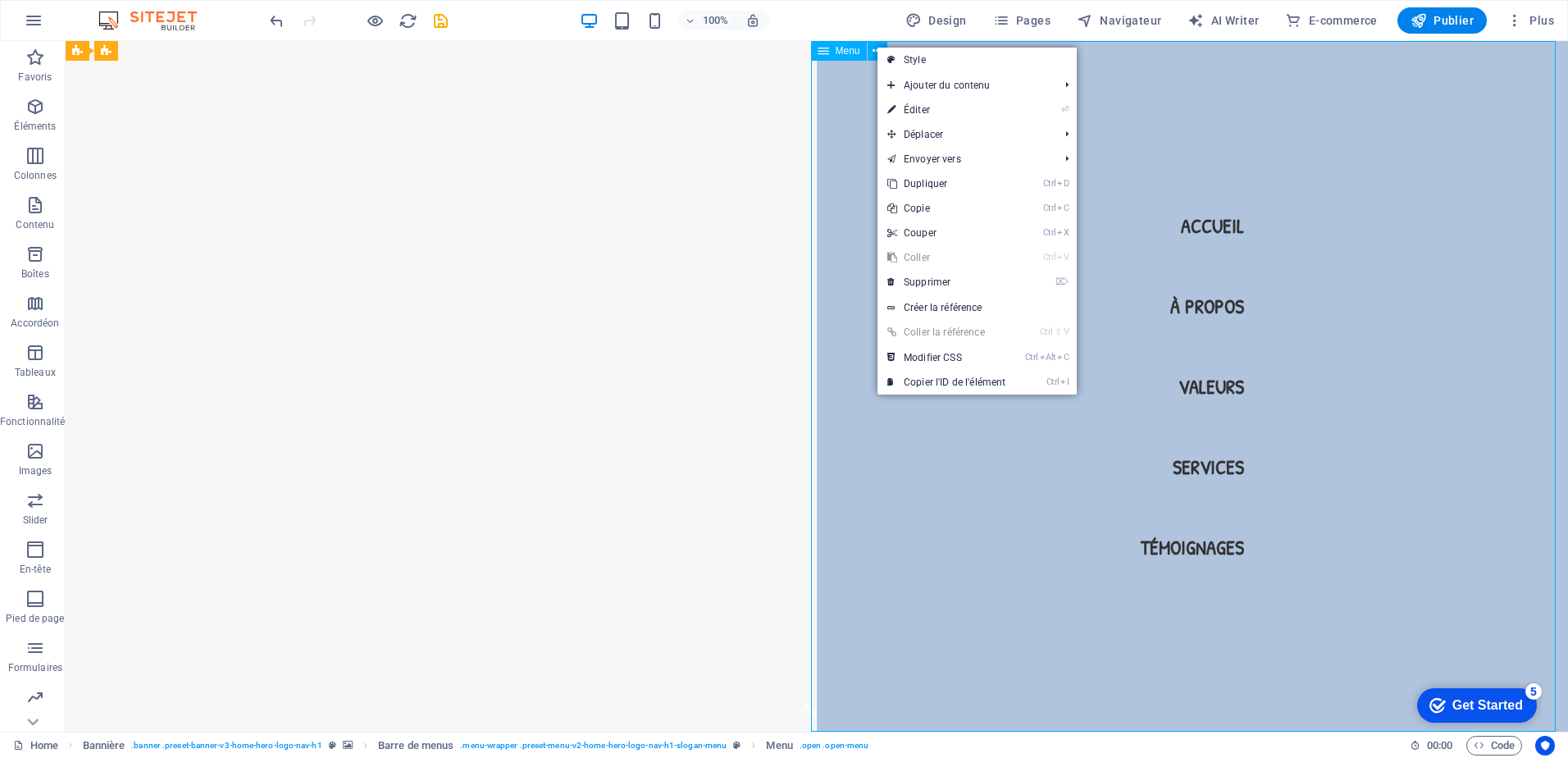
click at [854, 48] on span "Menu" at bounding box center [848, 51] width 25 height 10
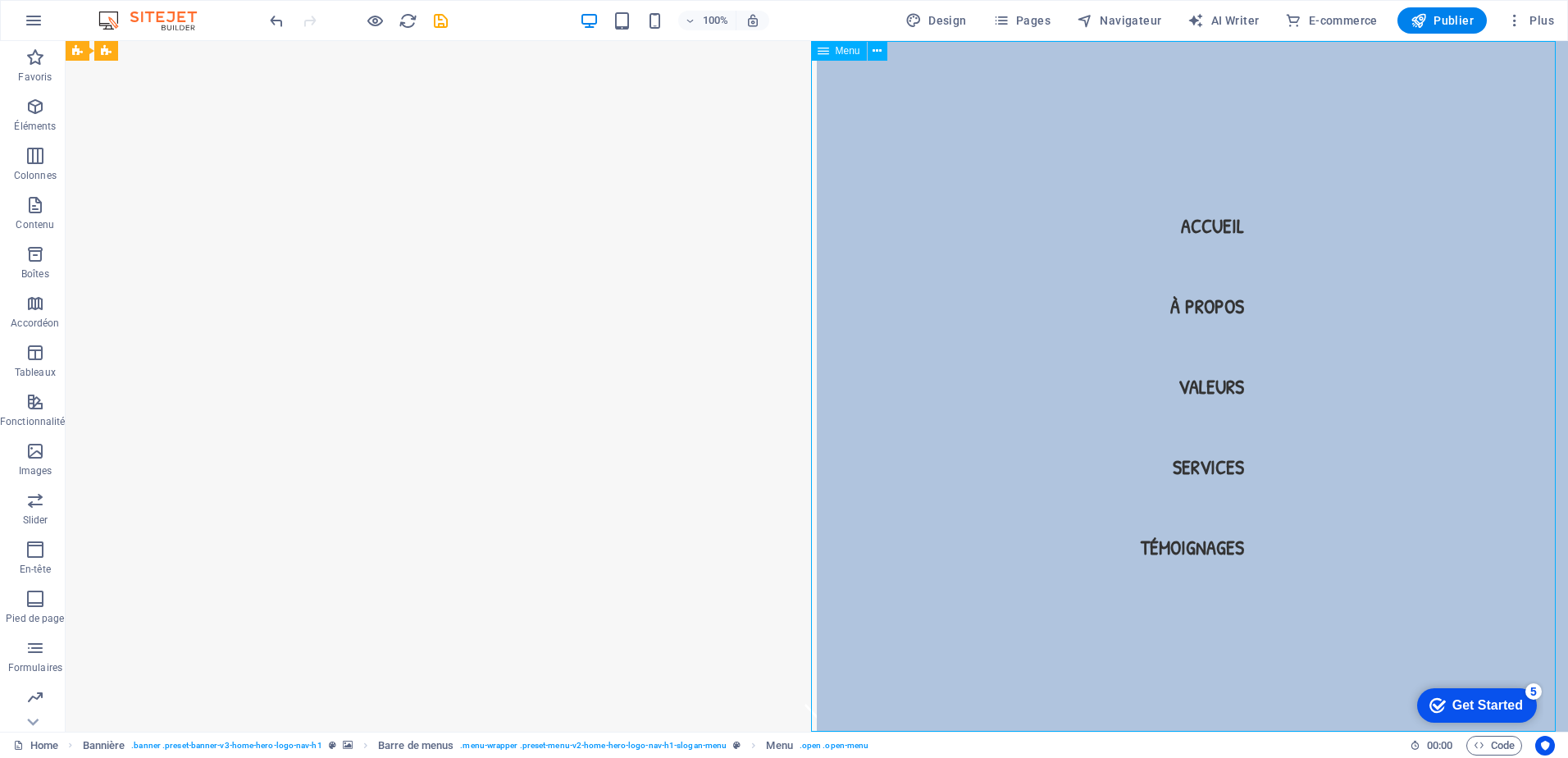
click at [826, 52] on icon at bounding box center [824, 51] width 12 height 20
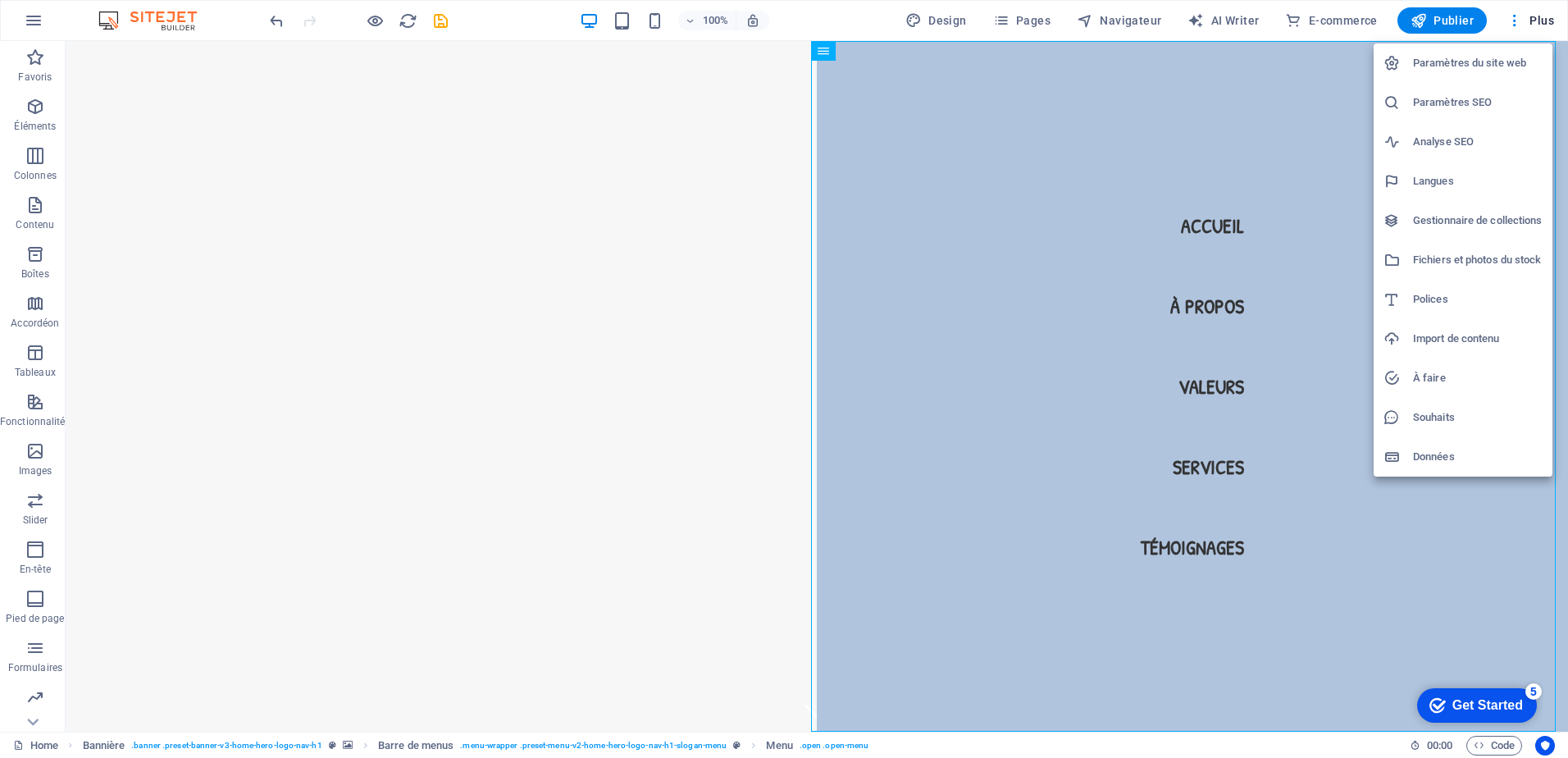
click at [825, 50] on div at bounding box center [784, 379] width 1568 height 758
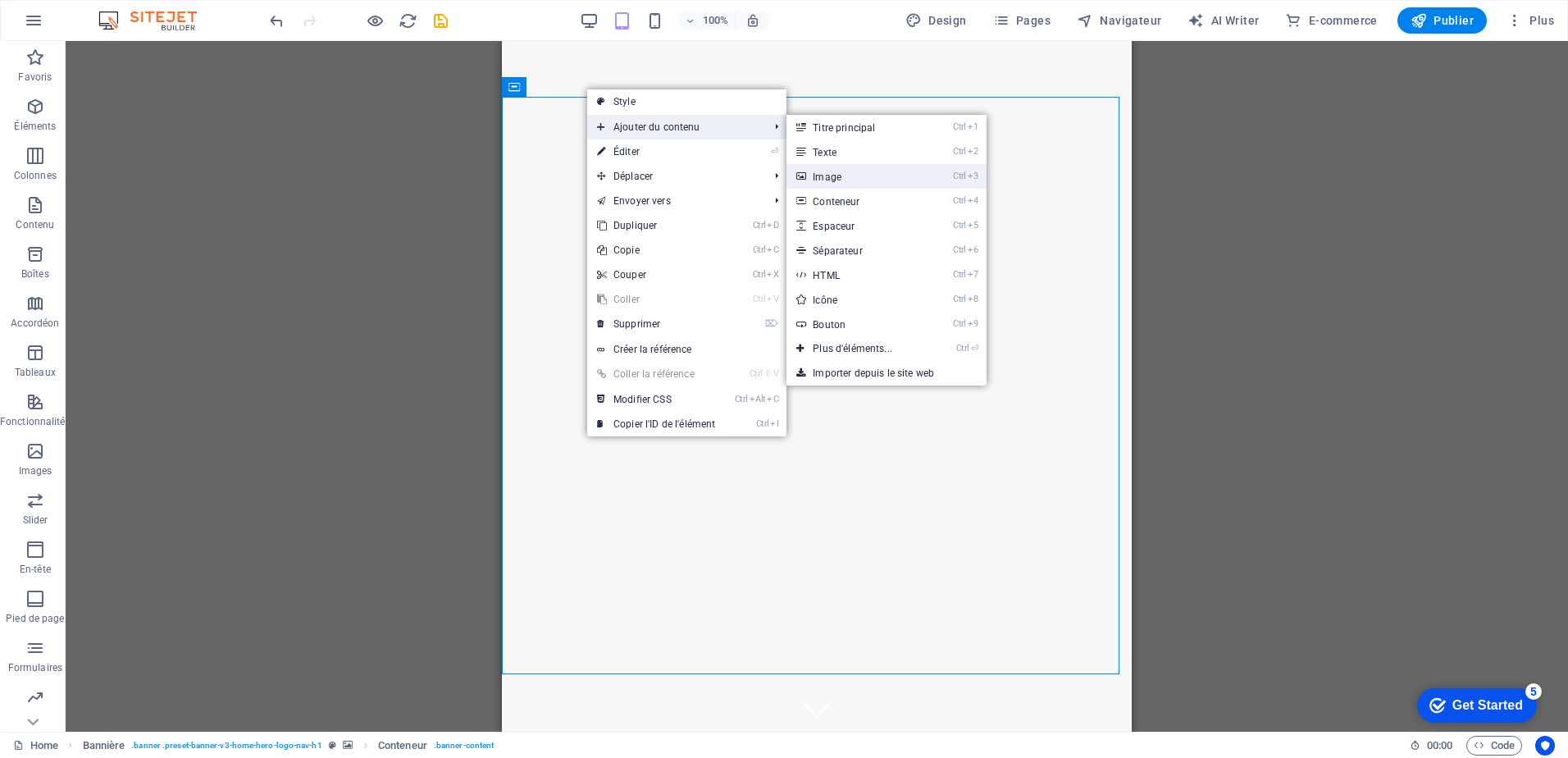
click at [865, 169] on link "Ctrl 3 Image" at bounding box center [855, 176] width 138 height 25
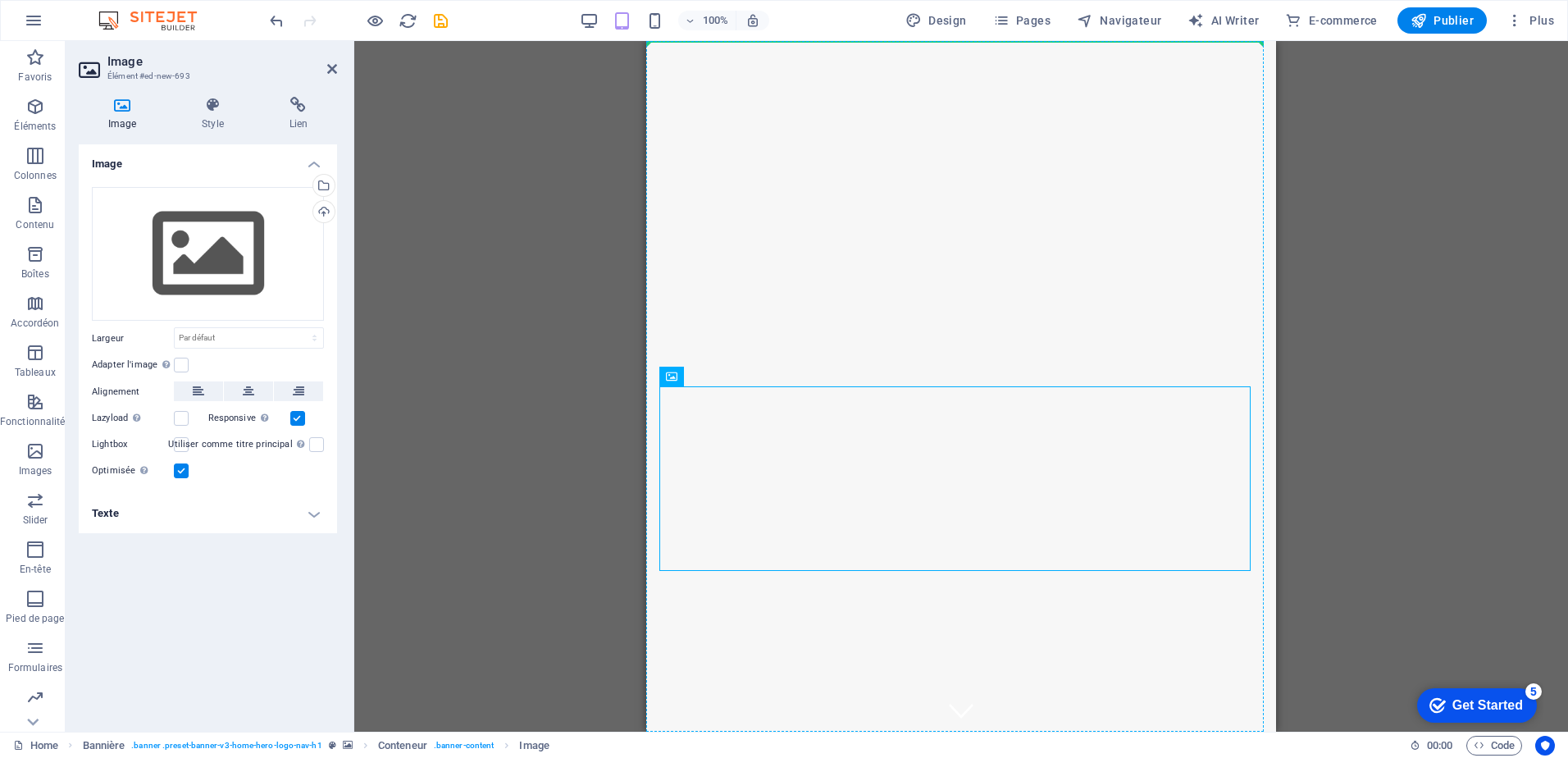
drag, startPoint x: 848, startPoint y: 446, endPoint x: 838, endPoint y: 374, distance: 72.7
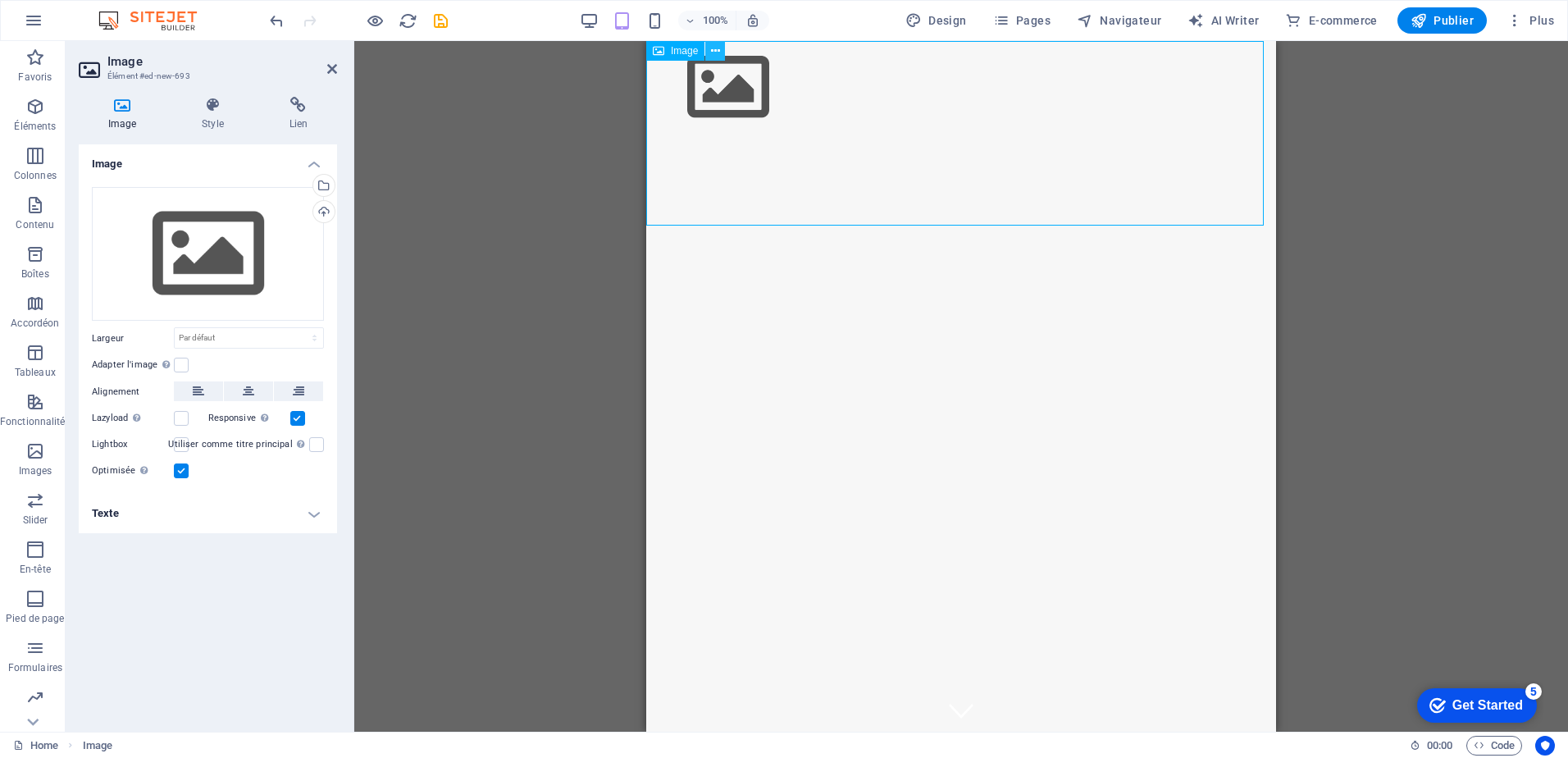
click at [715, 50] on icon at bounding box center [715, 51] width 9 height 17
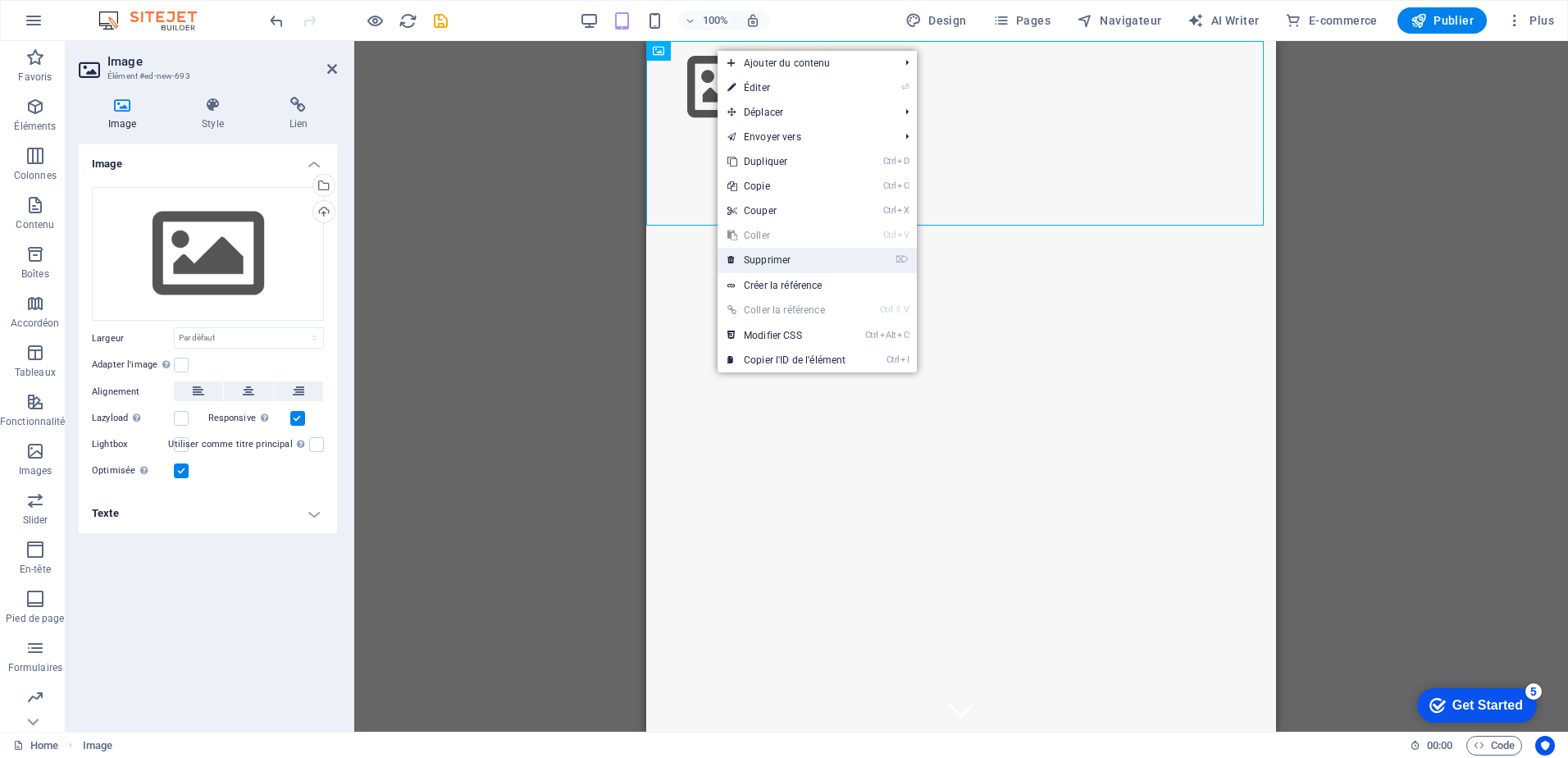
click at [793, 250] on link "⌦ Supprimer" at bounding box center [786, 259] width 138 height 25
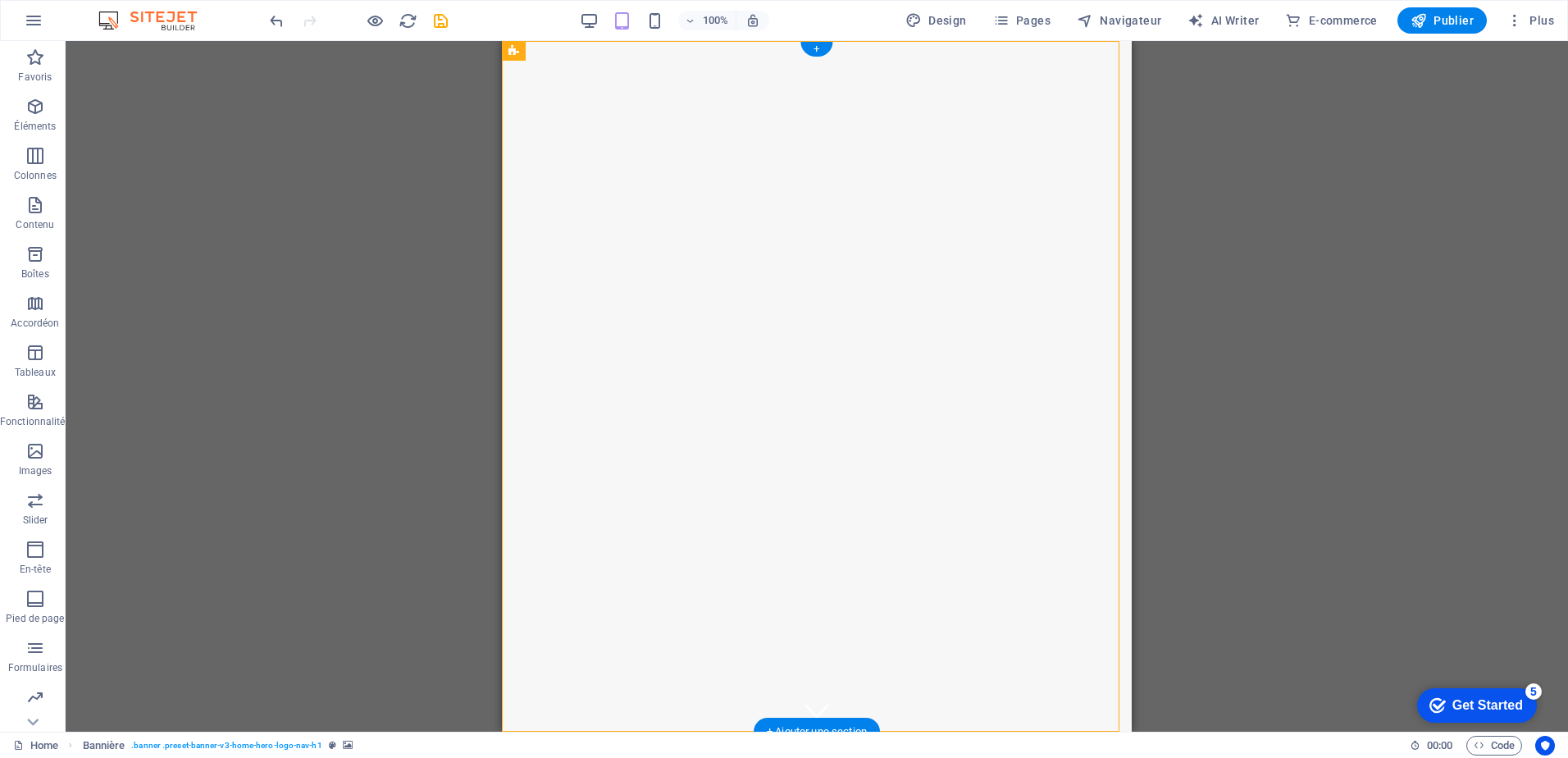
click at [547, 49] on span "Bannière" at bounding box center [546, 51] width 40 height 10
click at [619, 51] on icon at bounding box center [623, 51] width 12 height 17
select select "ms"
select select "s"
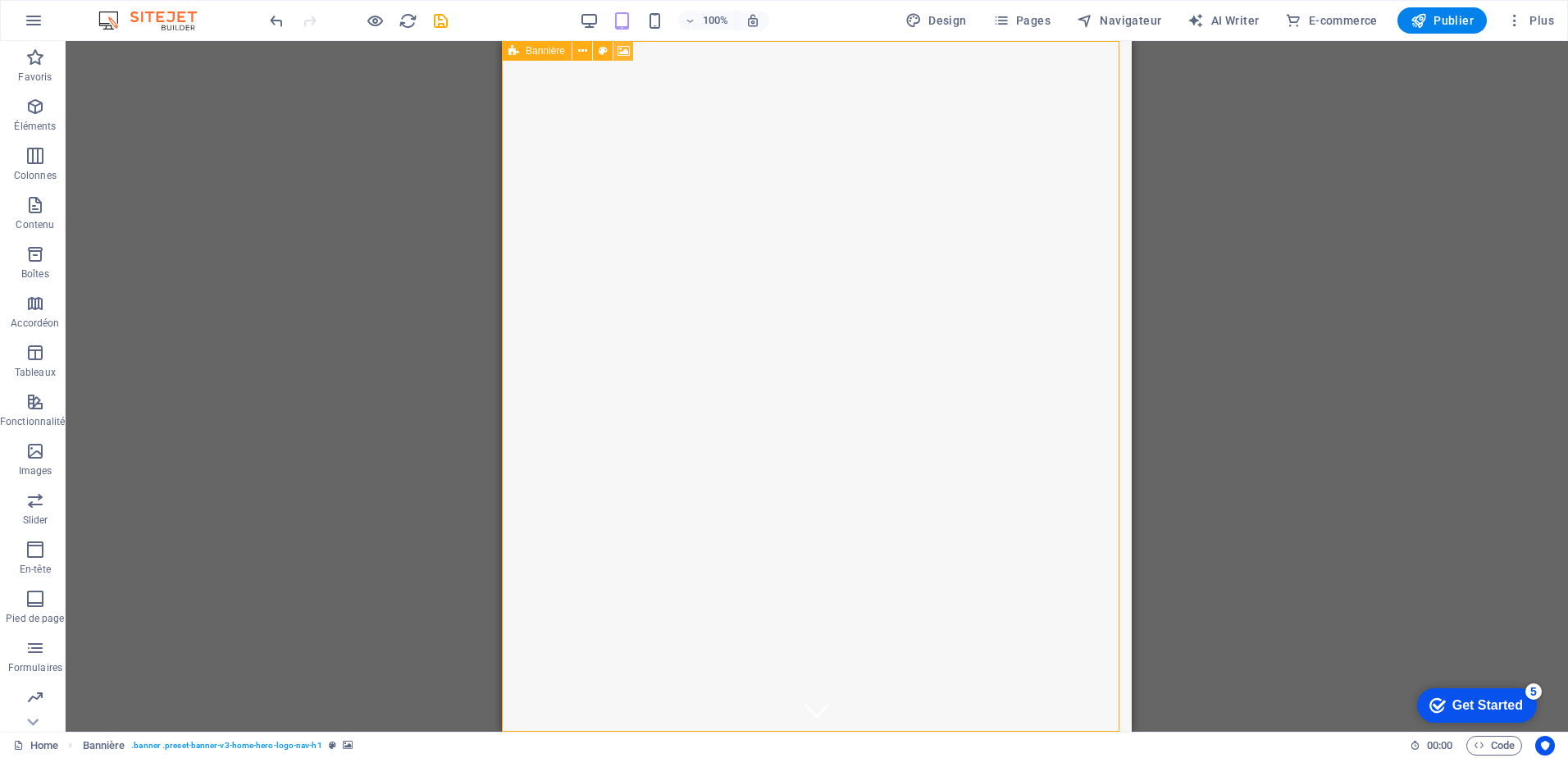
select select "progressive"
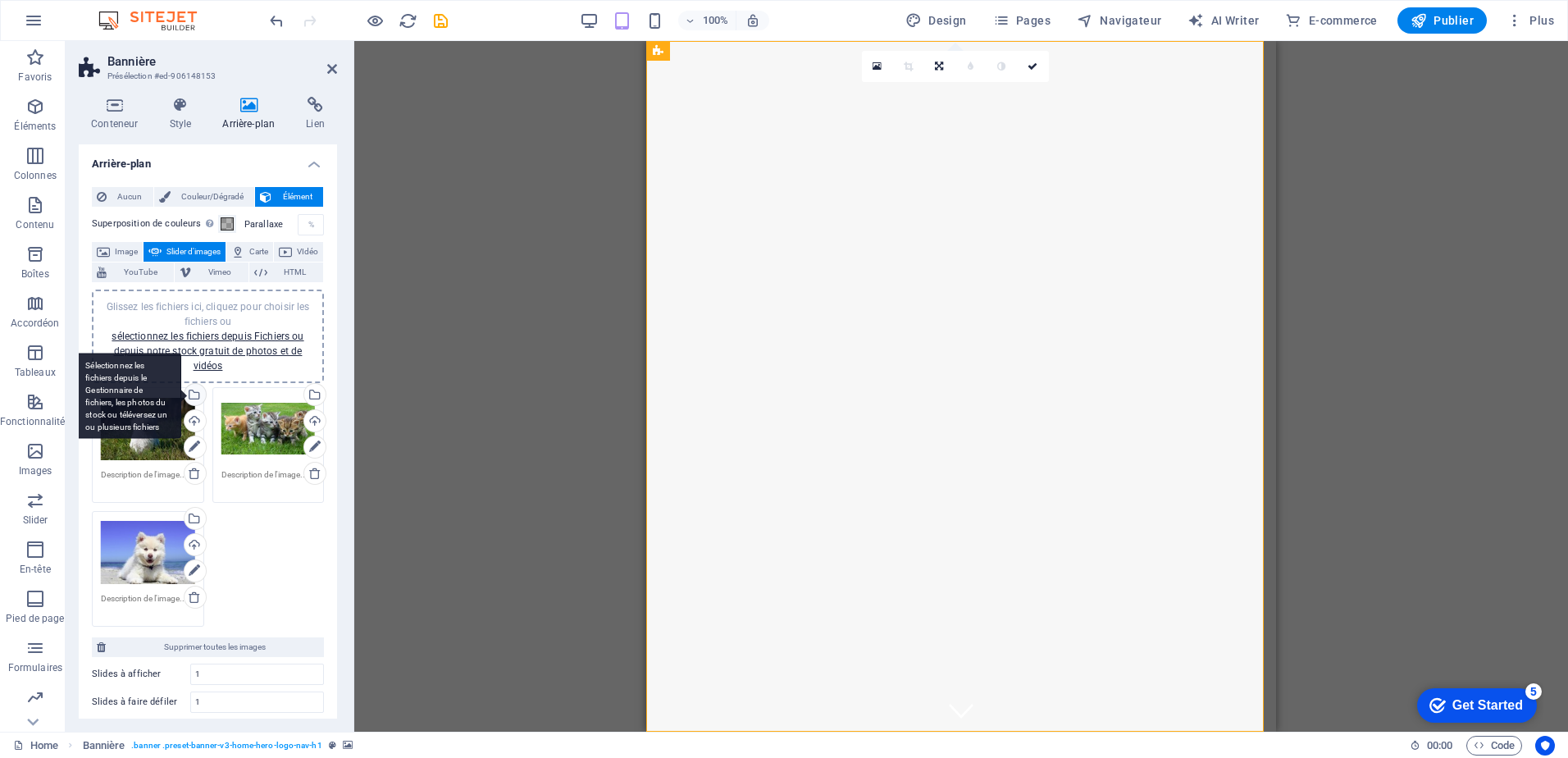
click at [181, 396] on div "Sélectionnez les fichiers depuis le Gestionnaire de fichiers, les photos du sto…" at bounding box center [127, 395] width 106 height 86
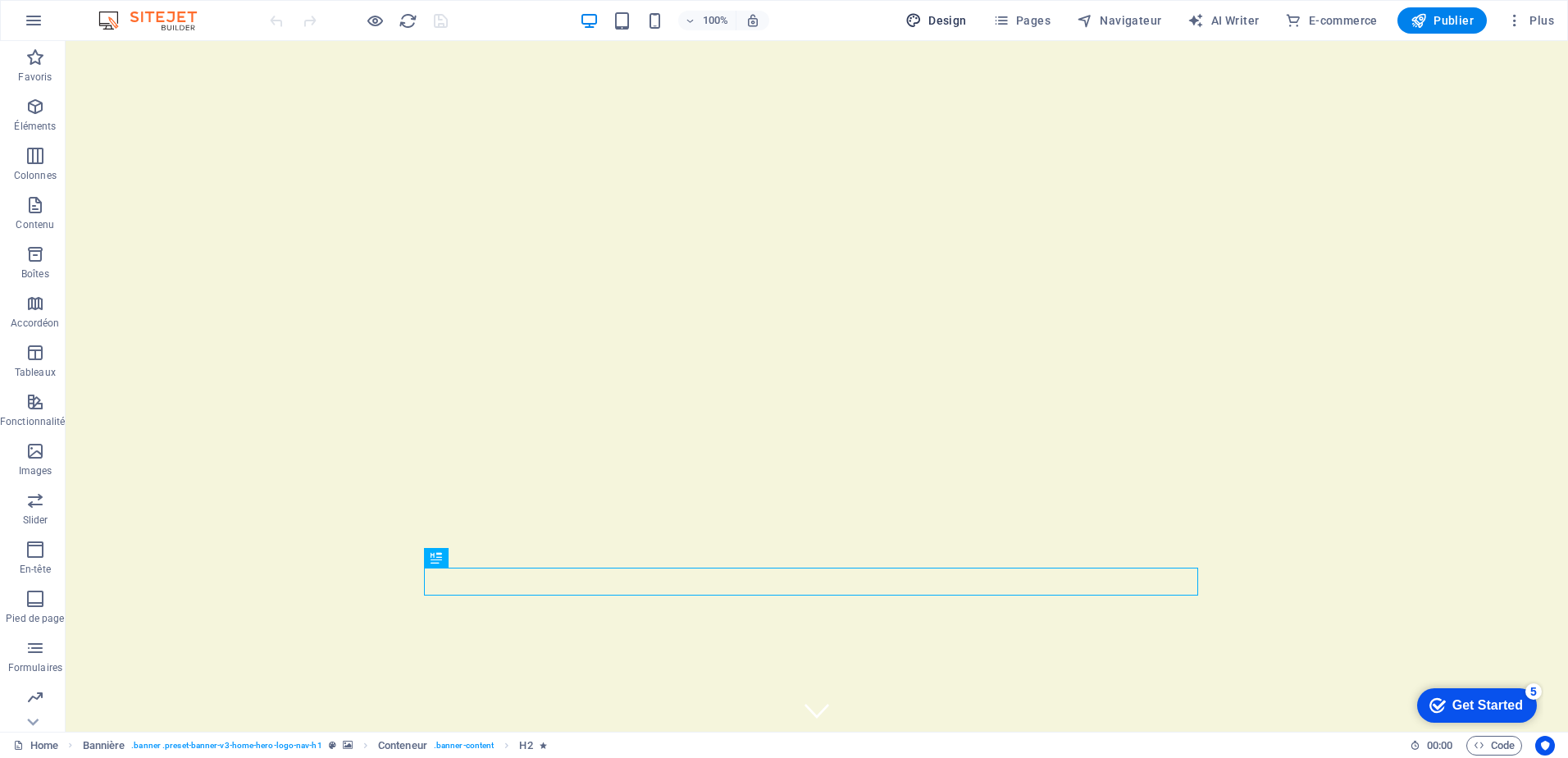
select select "px"
select select "200"
select select "px"
select select "200"
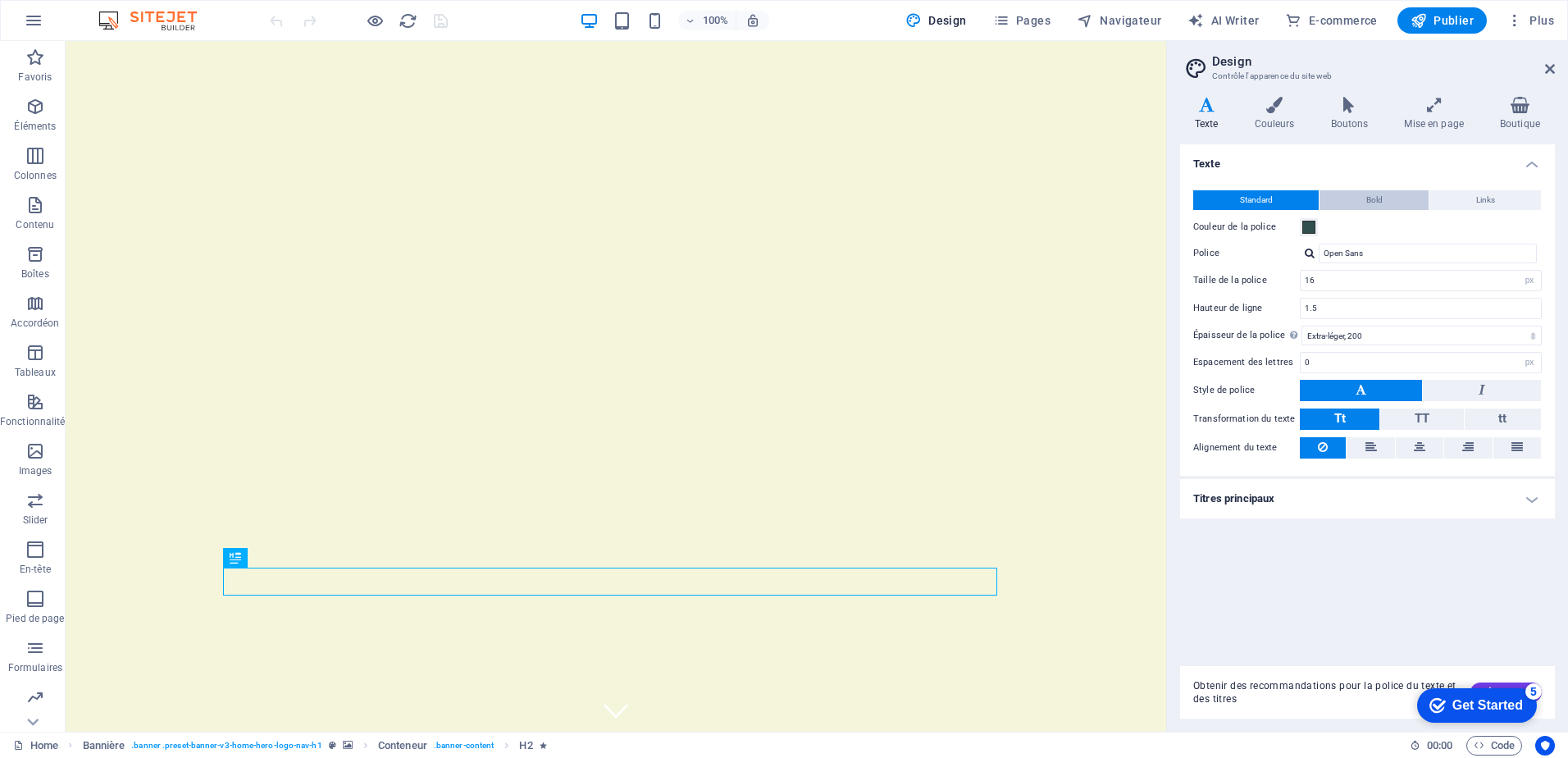
click at [1379, 199] on span "Bold" at bounding box center [1374, 200] width 17 height 20
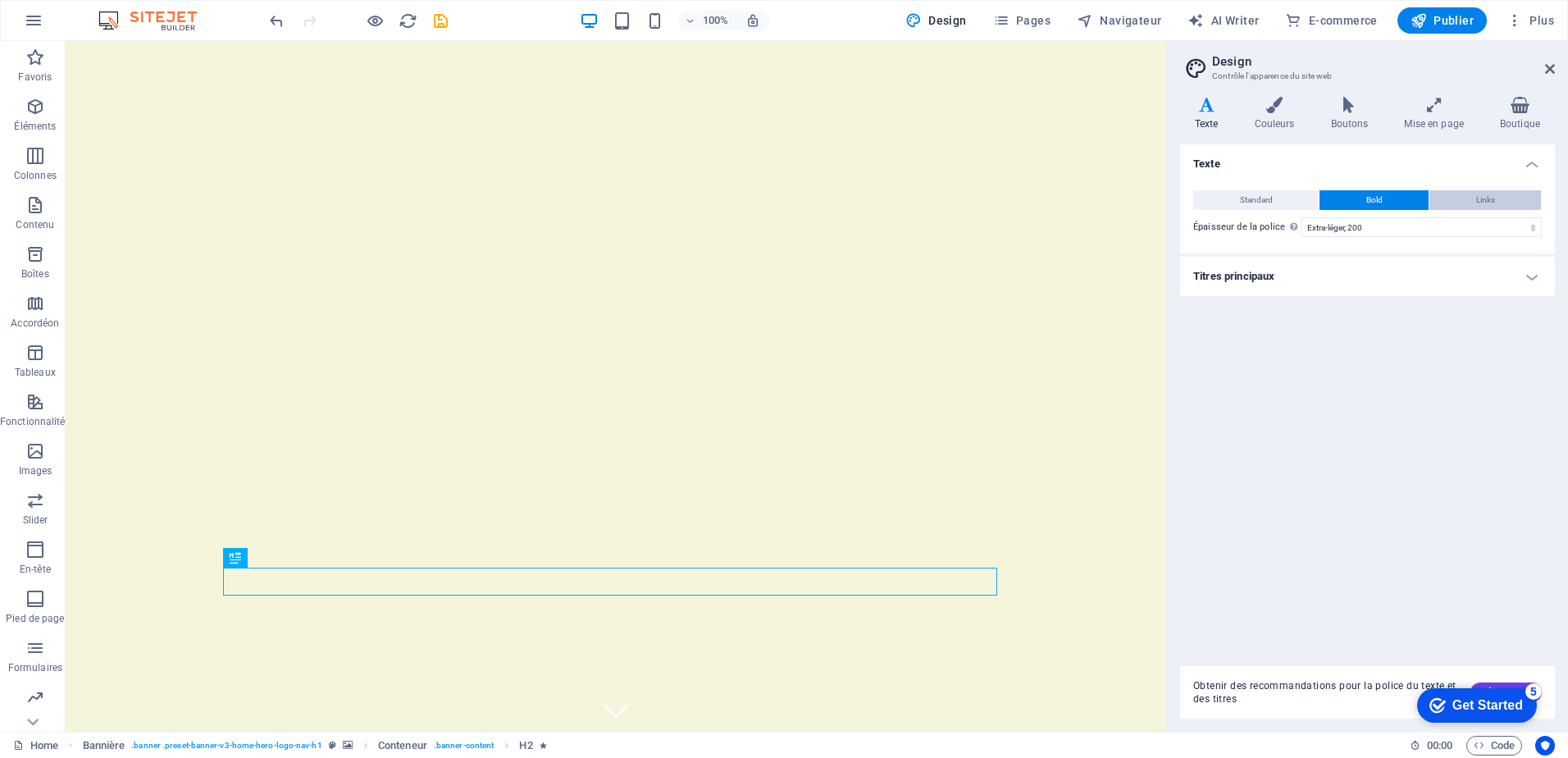
click at [1467, 202] on button "Links" at bounding box center [1485, 200] width 111 height 20
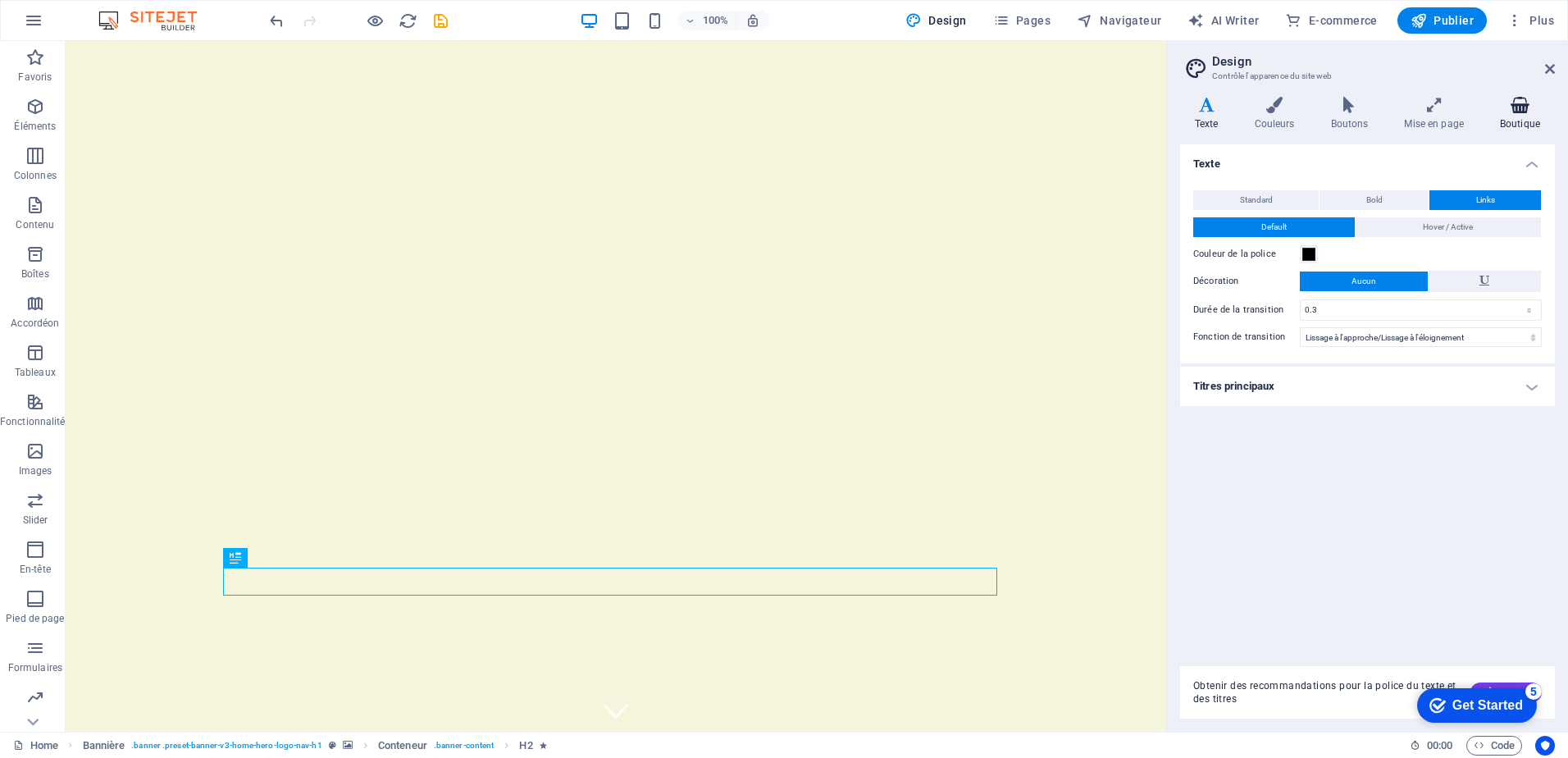
click at [1515, 106] on icon at bounding box center [1520, 104] width 70 height 17
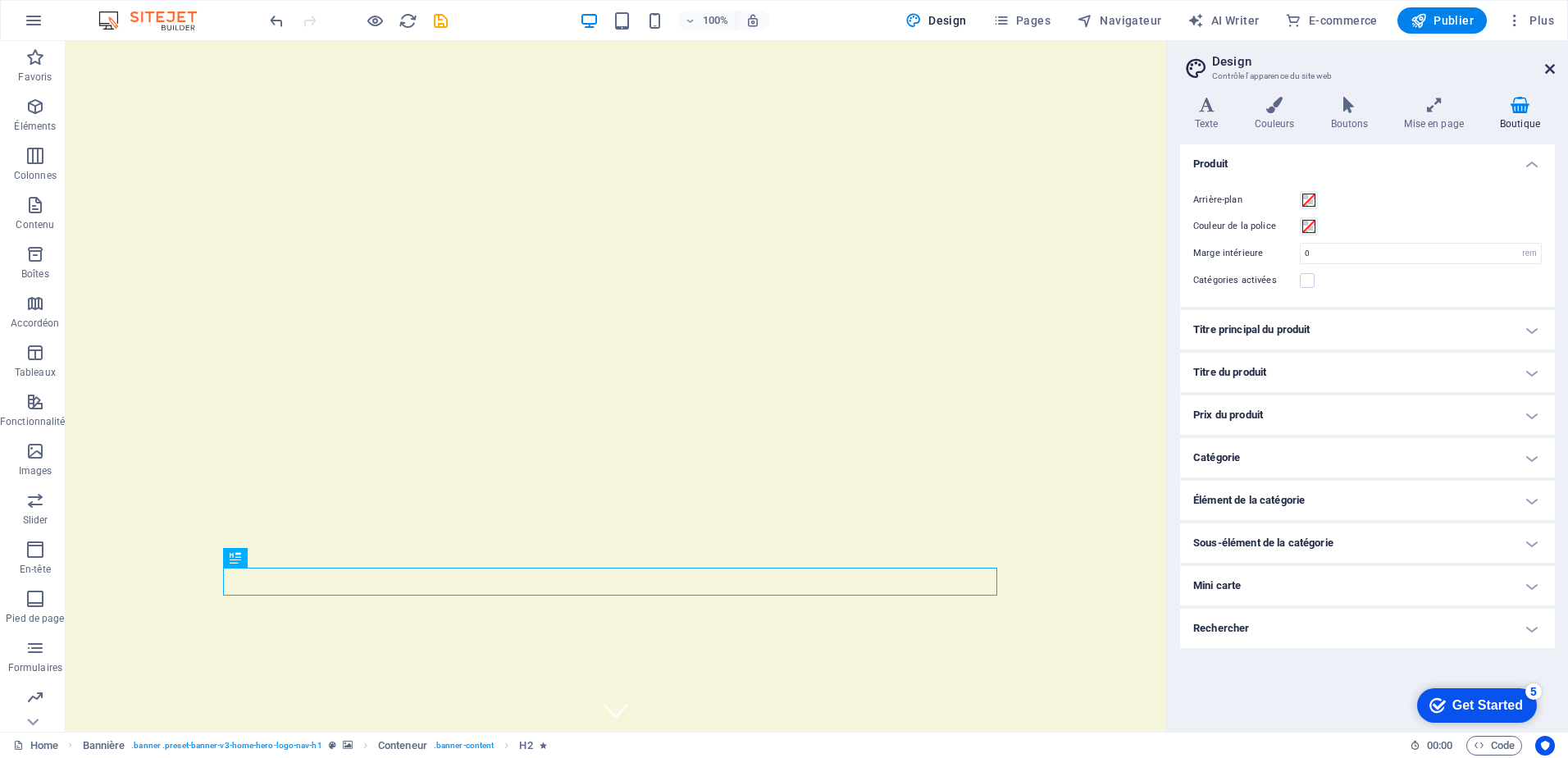
click at [1548, 66] on icon at bounding box center [1550, 69] width 10 height 13
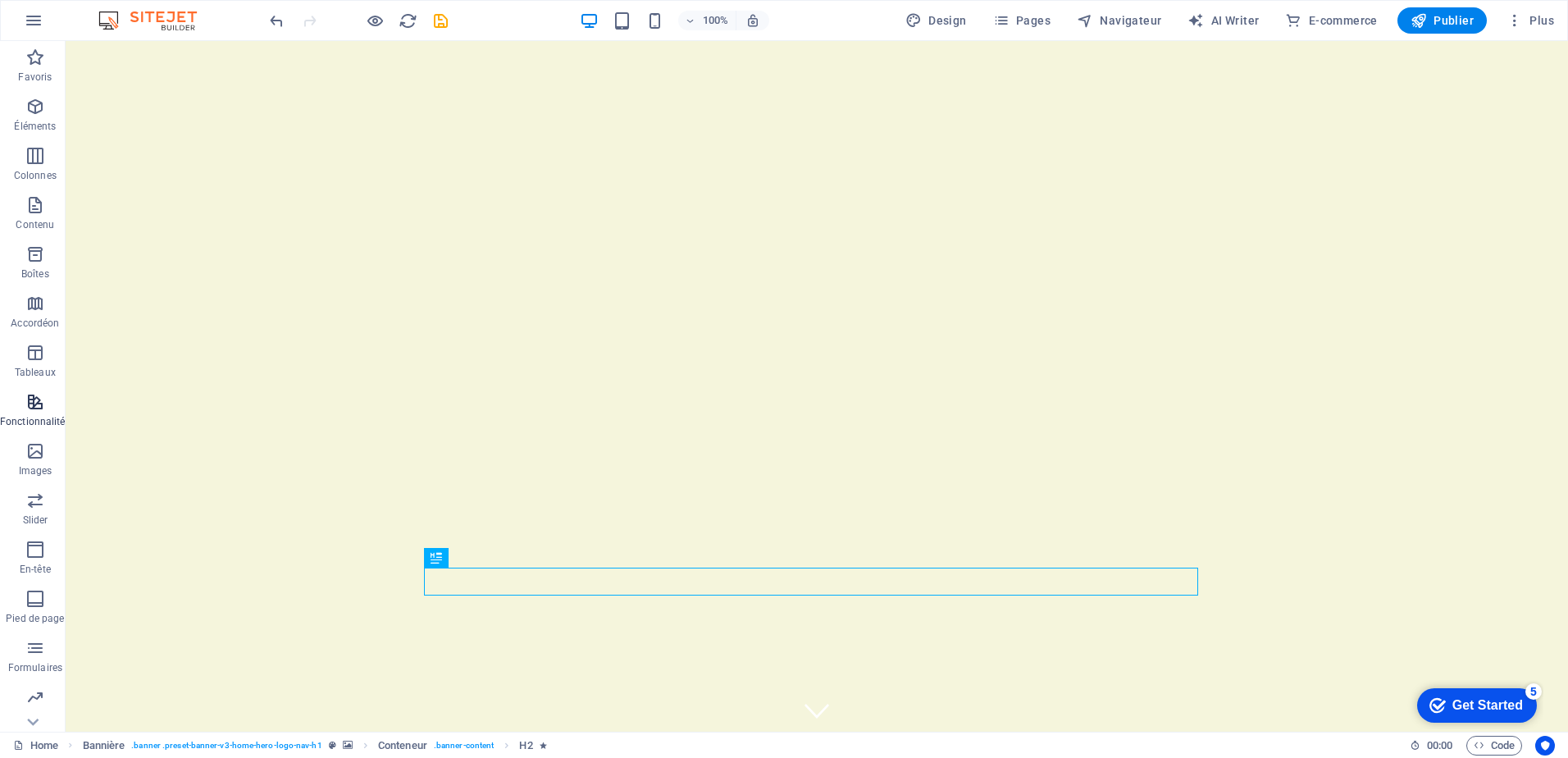
click at [50, 399] on span "Fonctionnalités" at bounding box center [35, 411] width 71 height 40
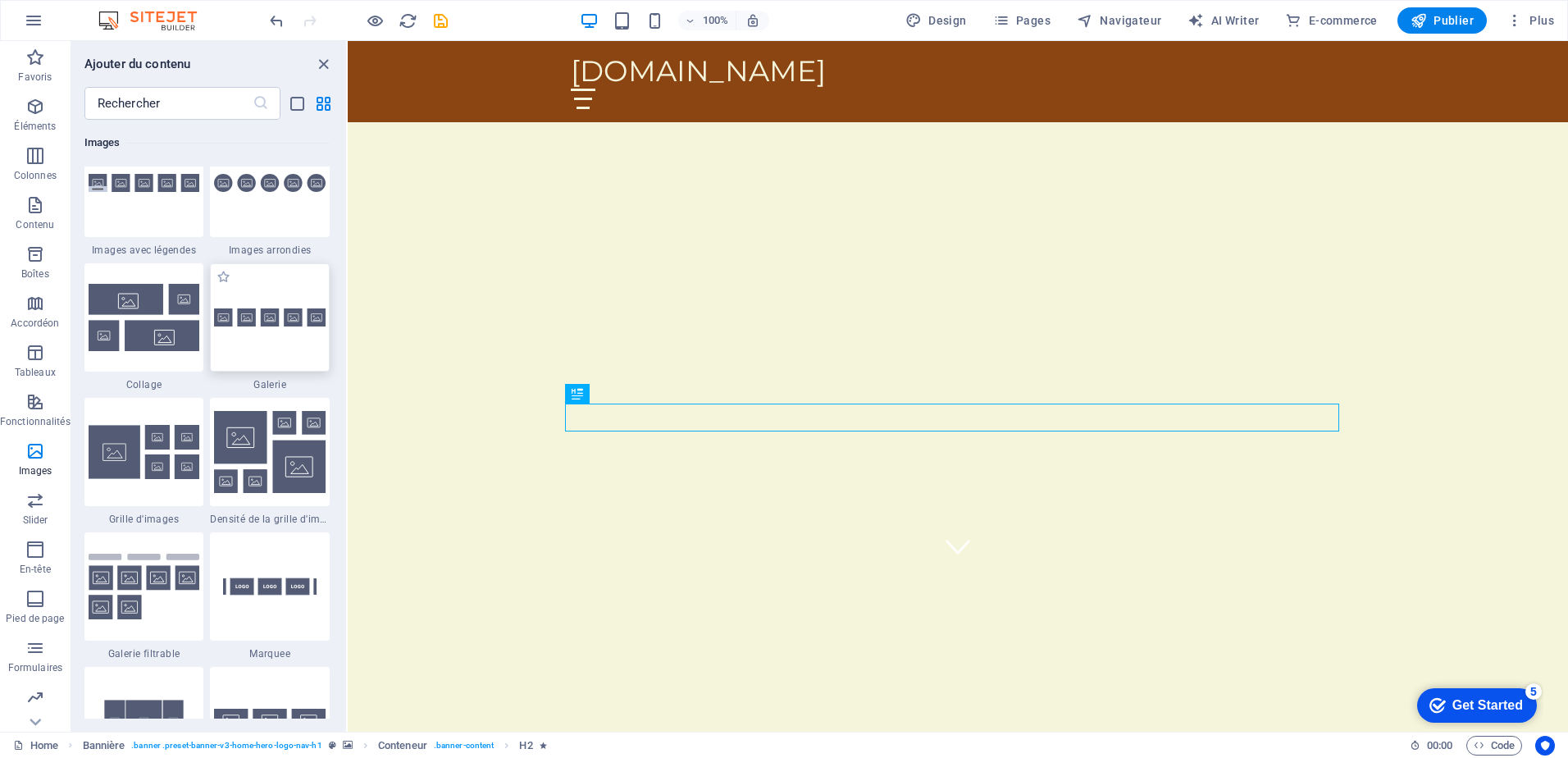
scroll to position [8359, 0]
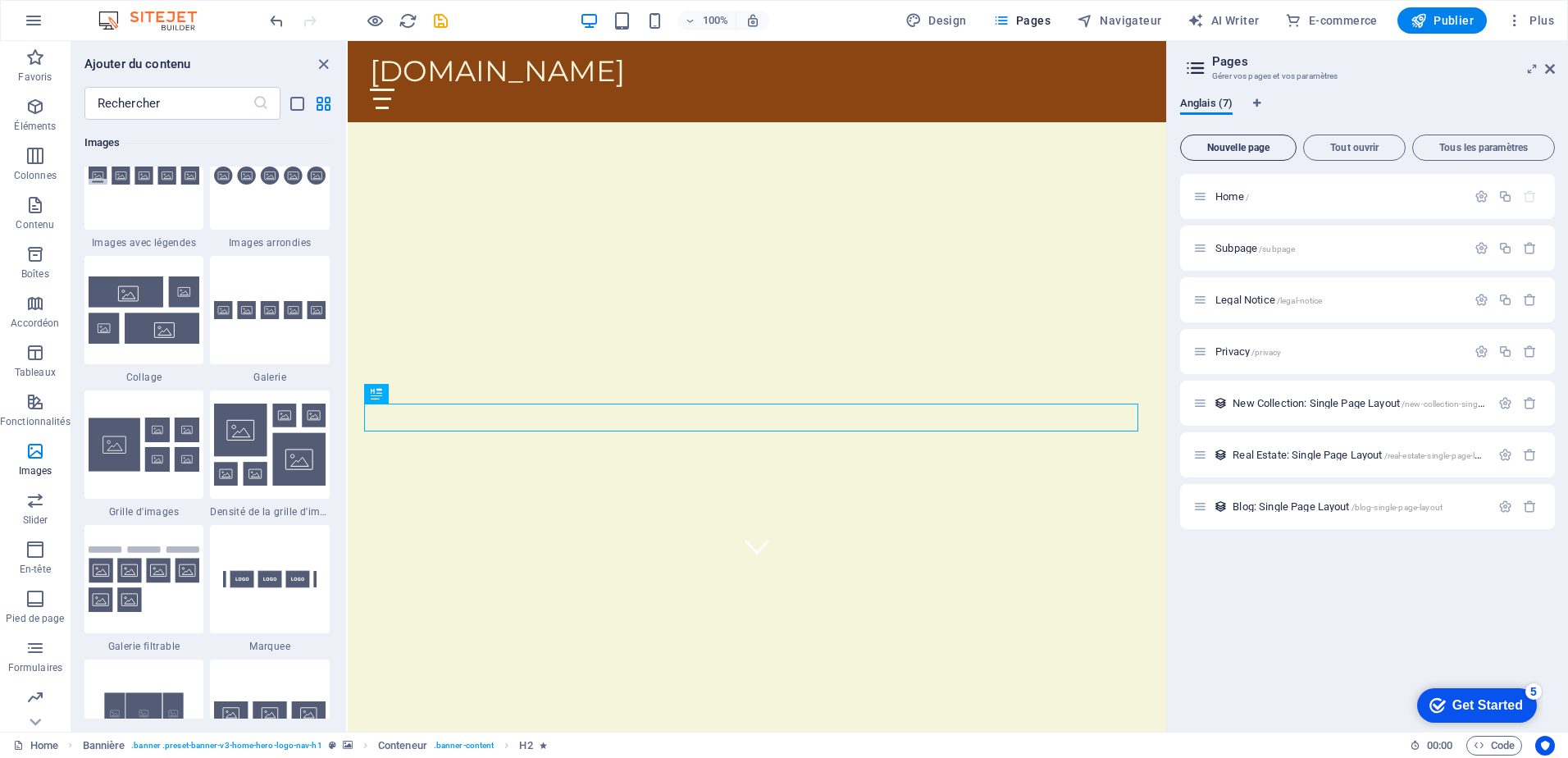
click at [1230, 151] on span "Nouvelle page" at bounding box center [1238, 148] width 101 height 10
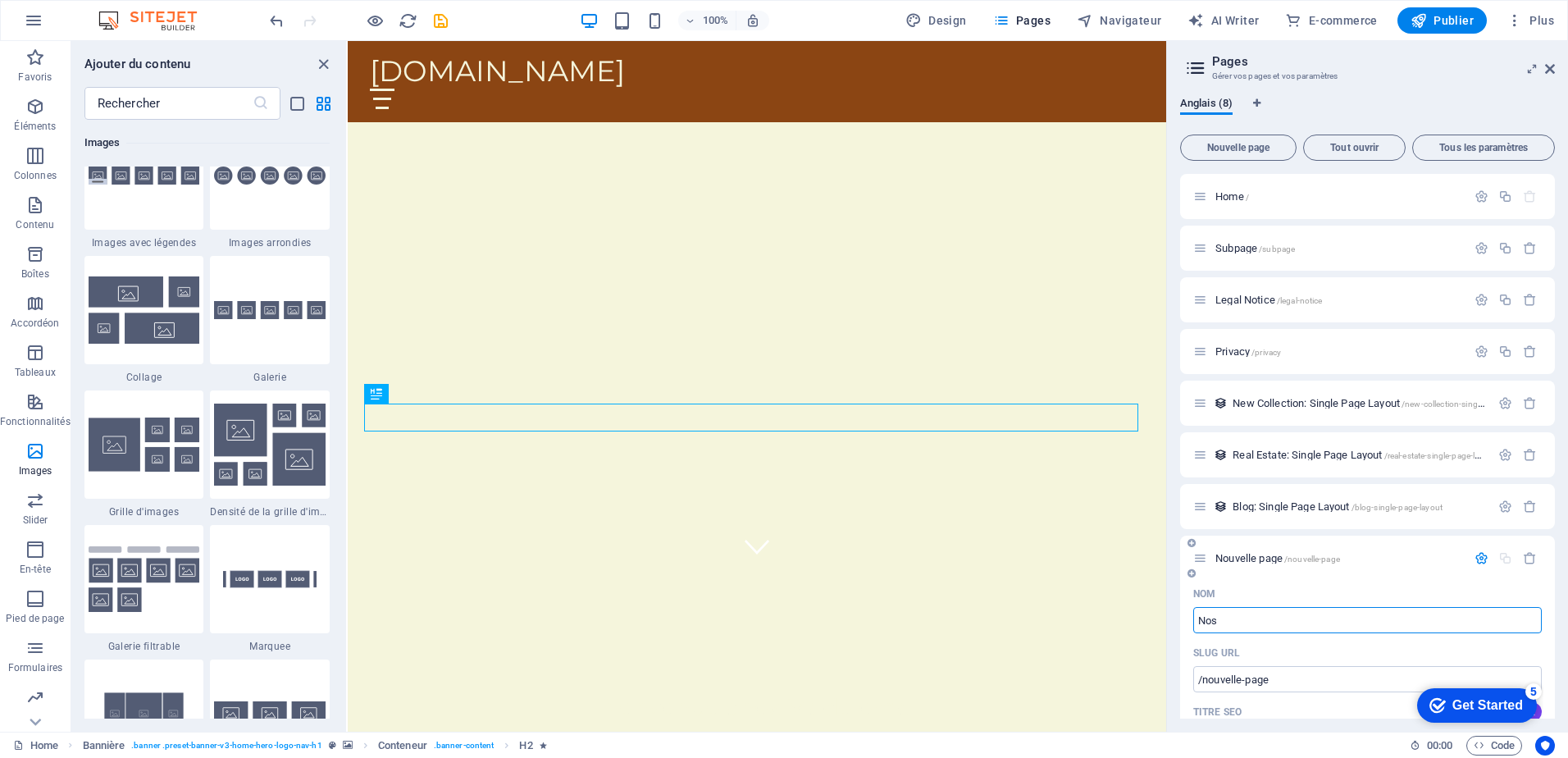
type input "Nos"
type input "/nos"
type input "Nos p"
type input "/nos-p"
type input "Nos parents et fu"
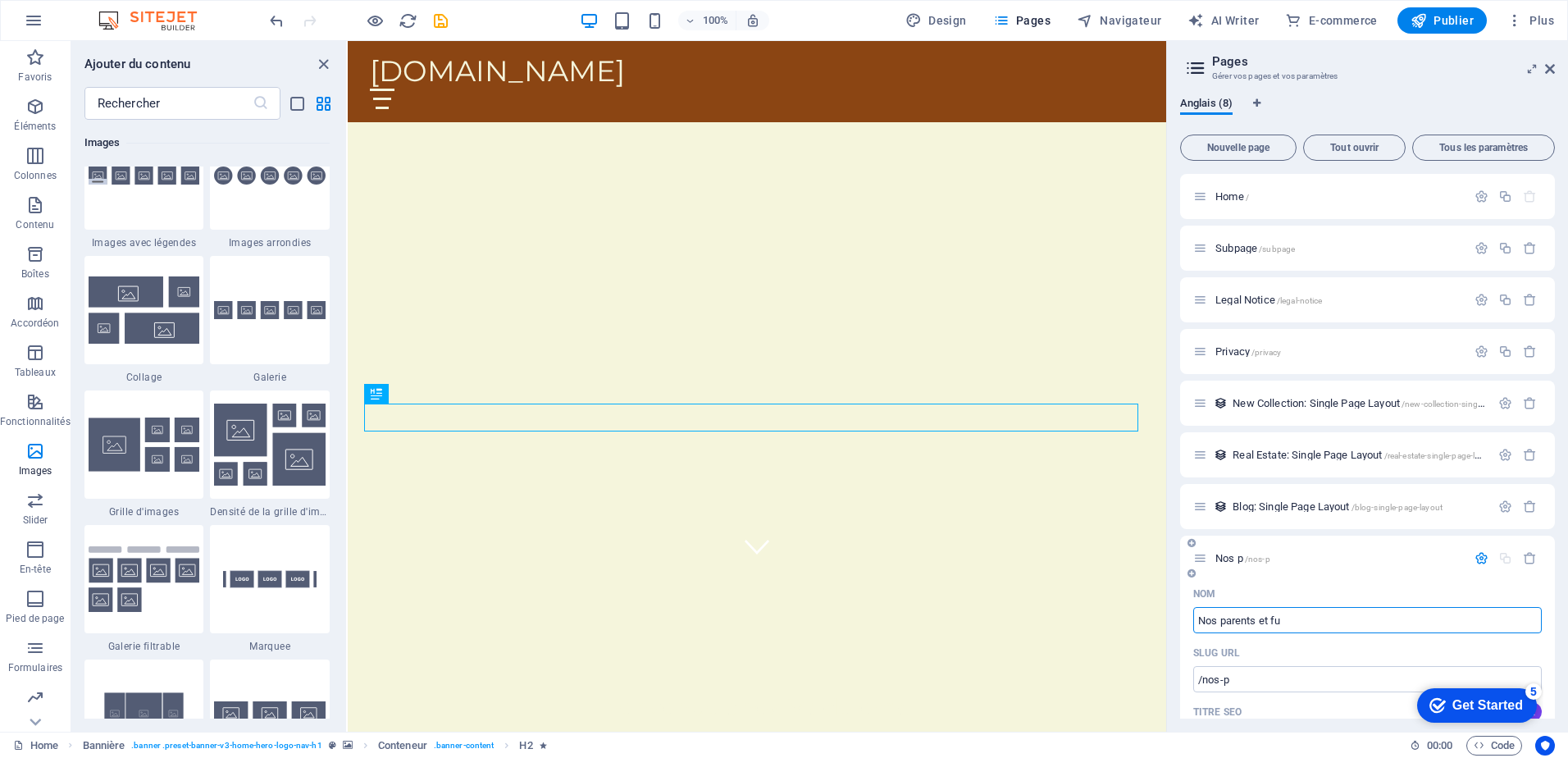
type input "/nos-parents-et"
type input "Nos parents et furtr"
type input "/nos-parents-et-furtrs"
type input "N"
type input "/"
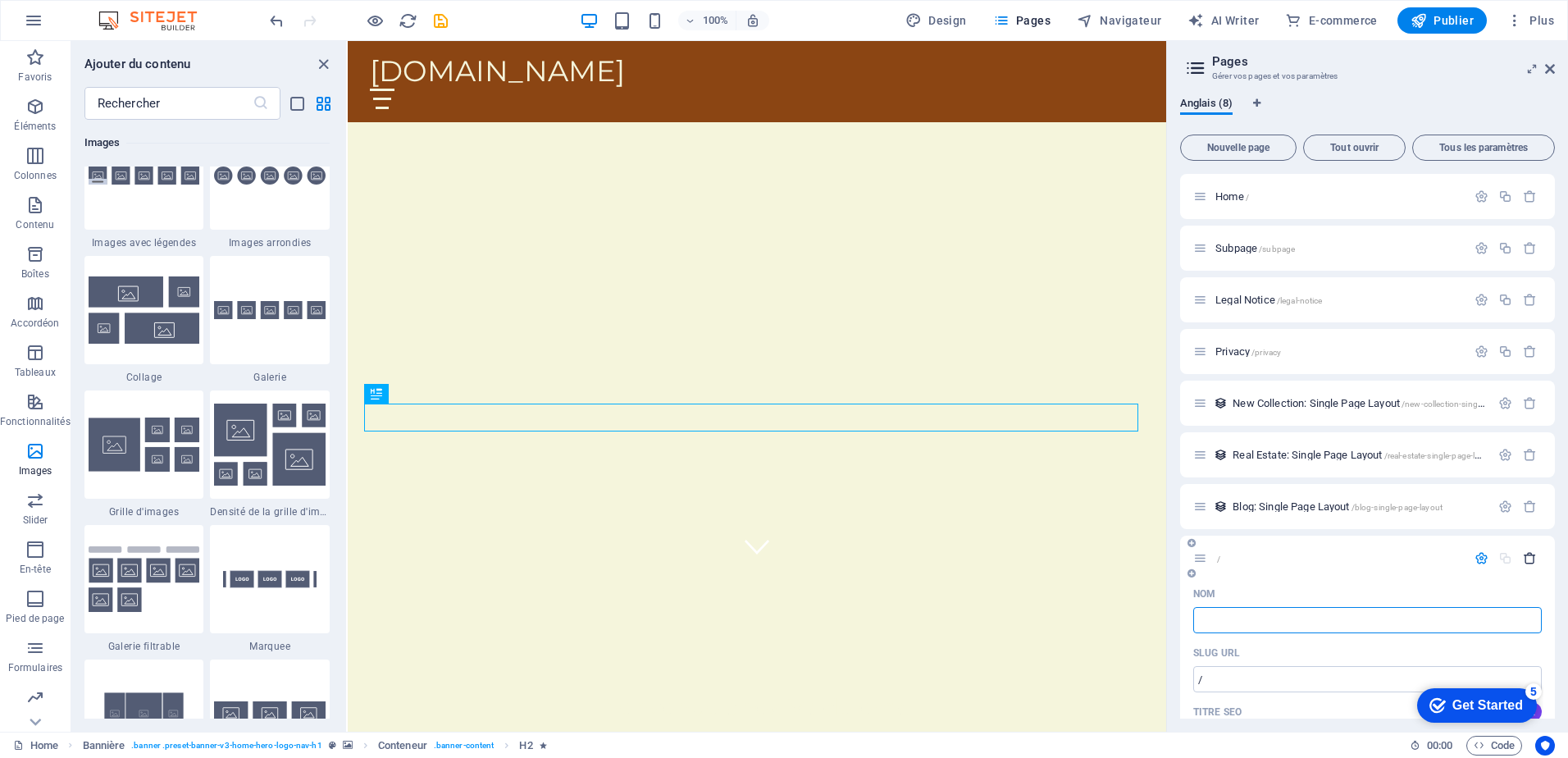
click at [1528, 557] on icon "button" at bounding box center [1530, 558] width 14 height 14
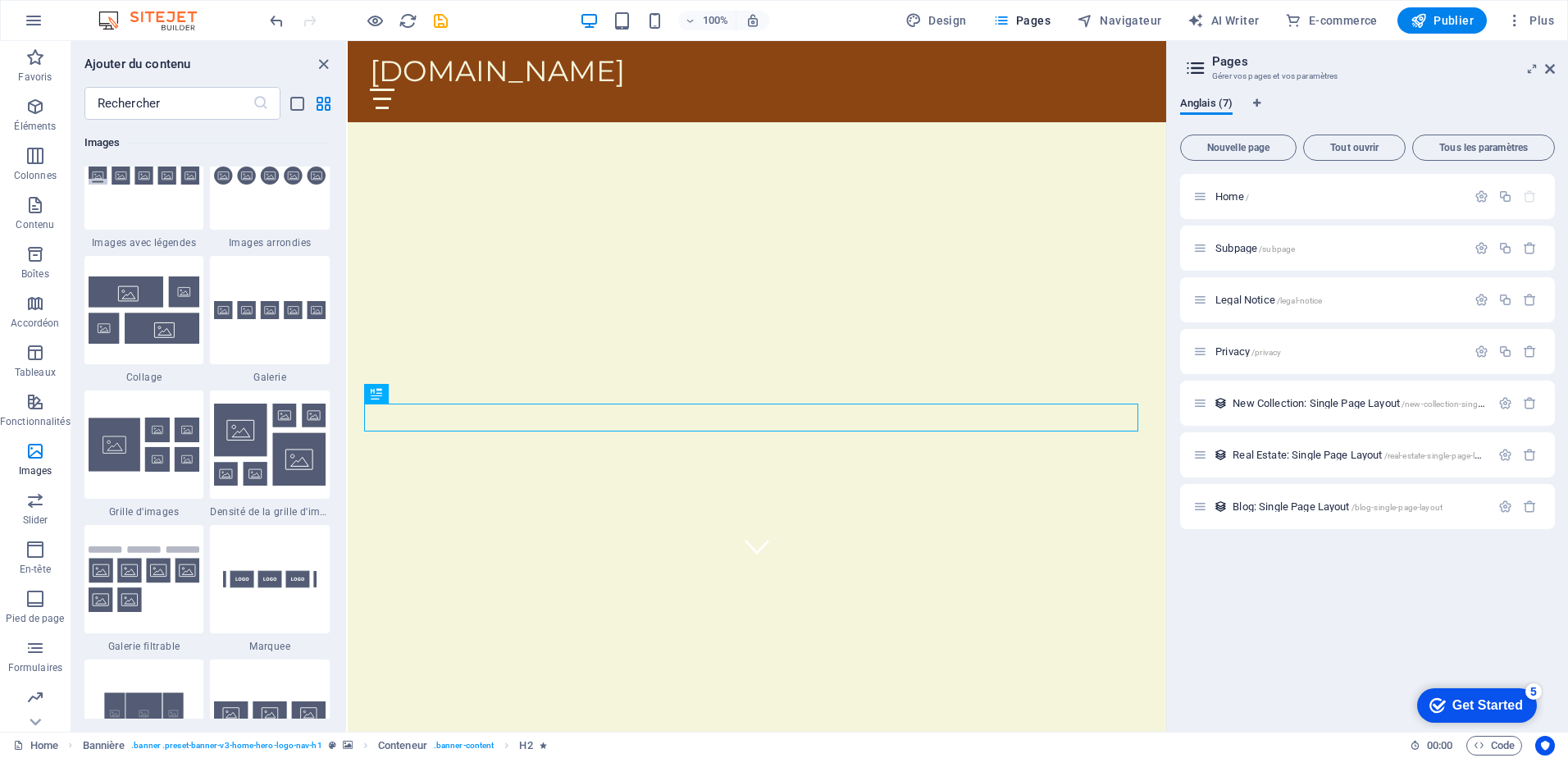
click at [1256, 96] on div "Anglais (7) Nouvelle page Tout ouvrir Tous les paramètres Home / Subpage /subpa…" at bounding box center [1367, 407] width 401 height 648
click at [1256, 102] on icon "Onglets langues" at bounding box center [1256, 103] width 7 height 10
select select "7"
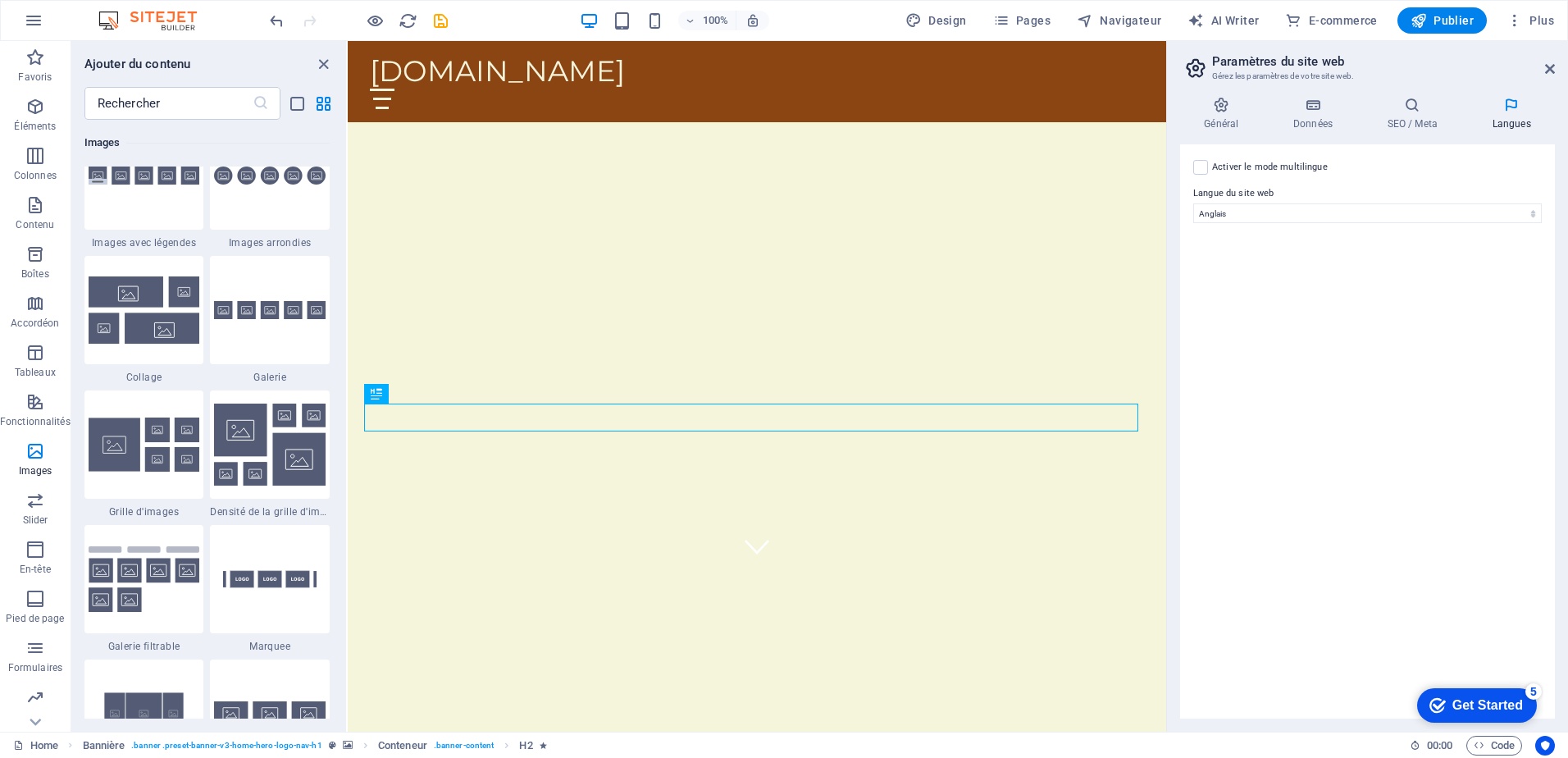
click at [1269, 167] on label "Activer le mode multilingue Pour désactiver plusieurs langues, supprimez-les ju…" at bounding box center [1270, 167] width 115 height 20
click at [0, 0] on input "Activer le mode multilingue Pour désactiver plusieurs langues, supprimez-les ju…" at bounding box center [0, 0] width 0 height 0
click at [1271, 298] on select "Abkhazian Afar Afrikaans Akan Albanais Allemand Amharic Anglais Arabe Aragonese…" at bounding box center [1367, 293] width 273 height 20
select select "50"
click at [1231, 283] on select "Abkhazian Afar Afrikaans Akan Albanais Allemand Amharic Anglais Arabe Aragonese…" at bounding box center [1367, 293] width 273 height 20
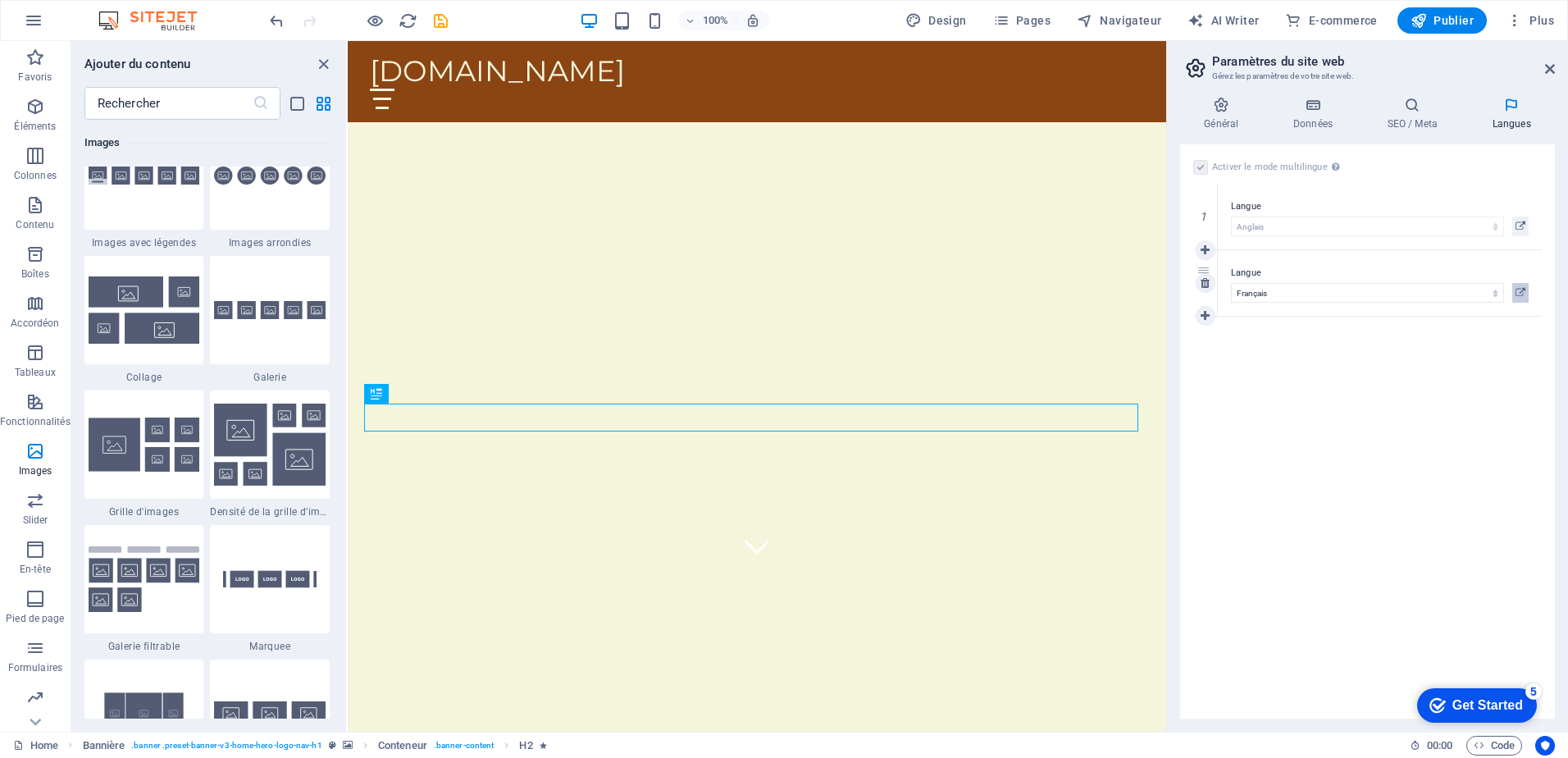
click at [1525, 289] on button at bounding box center [1520, 293] width 17 height 20
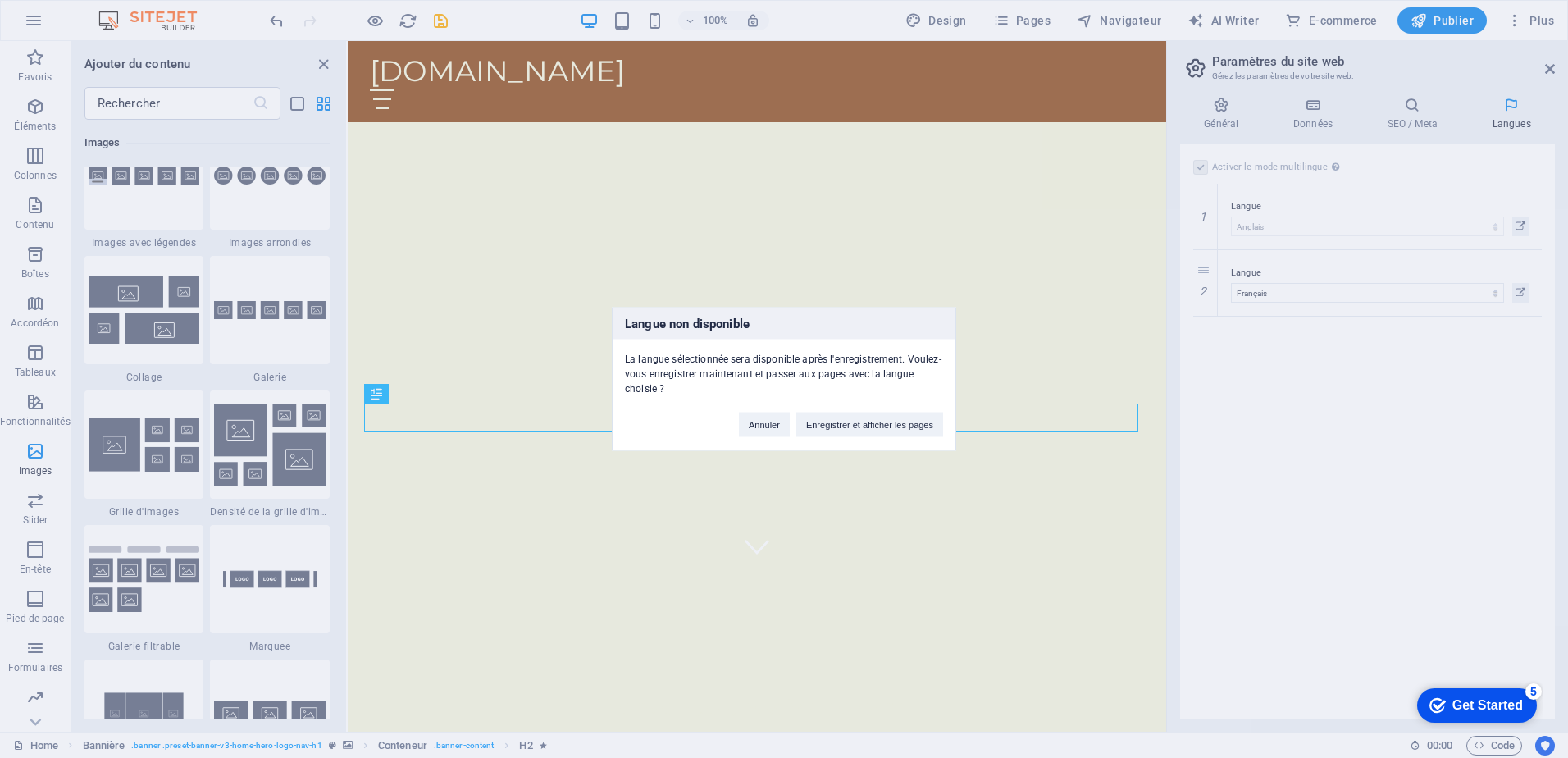
click at [888, 410] on div "Annuler Enregistrer et afficher les pages" at bounding box center [841, 417] width 229 height 42
click at [889, 417] on button "Enregistrer et afficher les pages" at bounding box center [869, 424] width 147 height 25
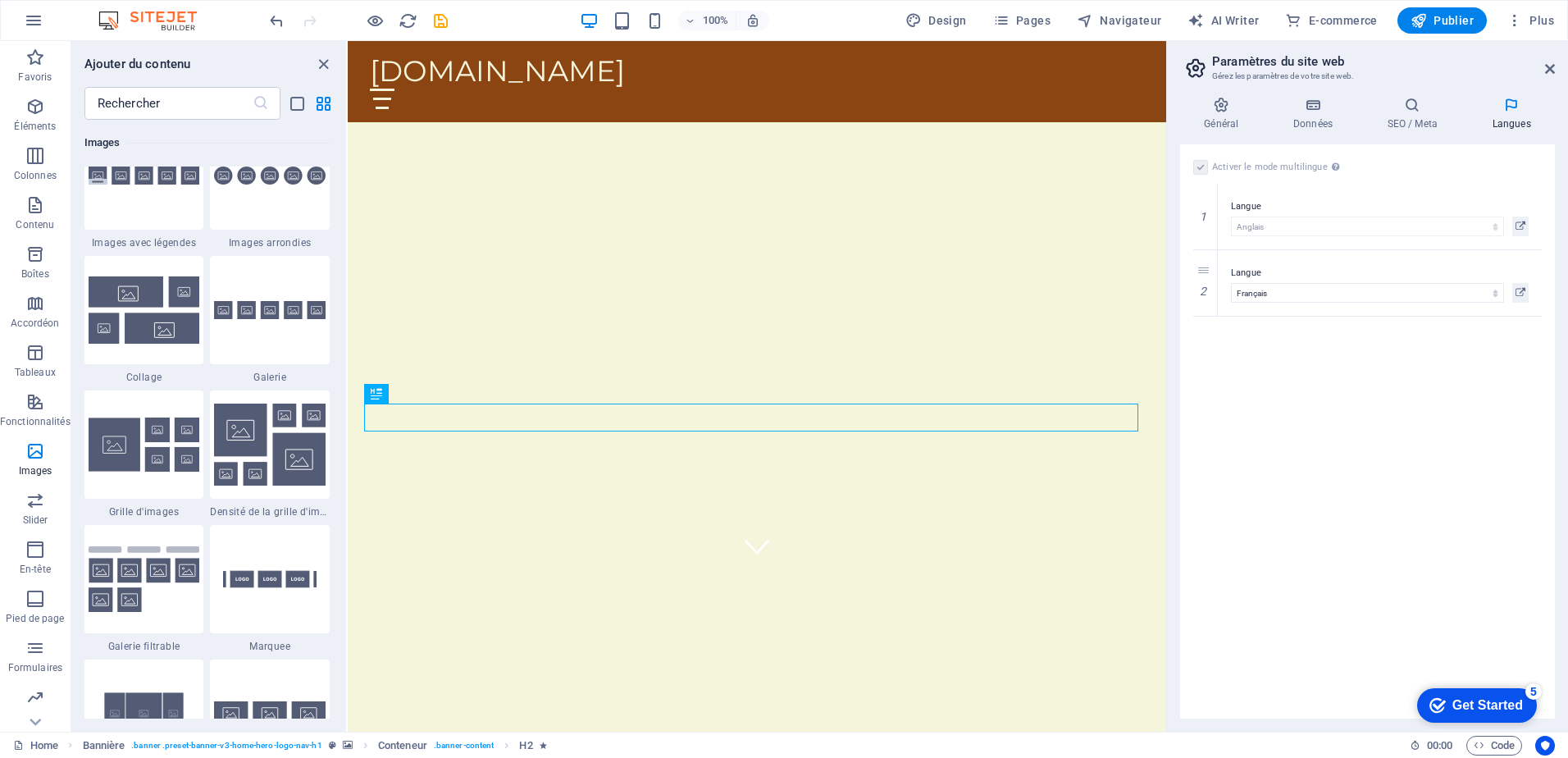
click at [1218, 95] on div "Général Données SEO / Meta Langues Nom du site web modelemoi.ca Logo Glissez le…" at bounding box center [1367, 407] width 401 height 648
click at [1232, 108] on icon at bounding box center [1221, 104] width 82 height 17
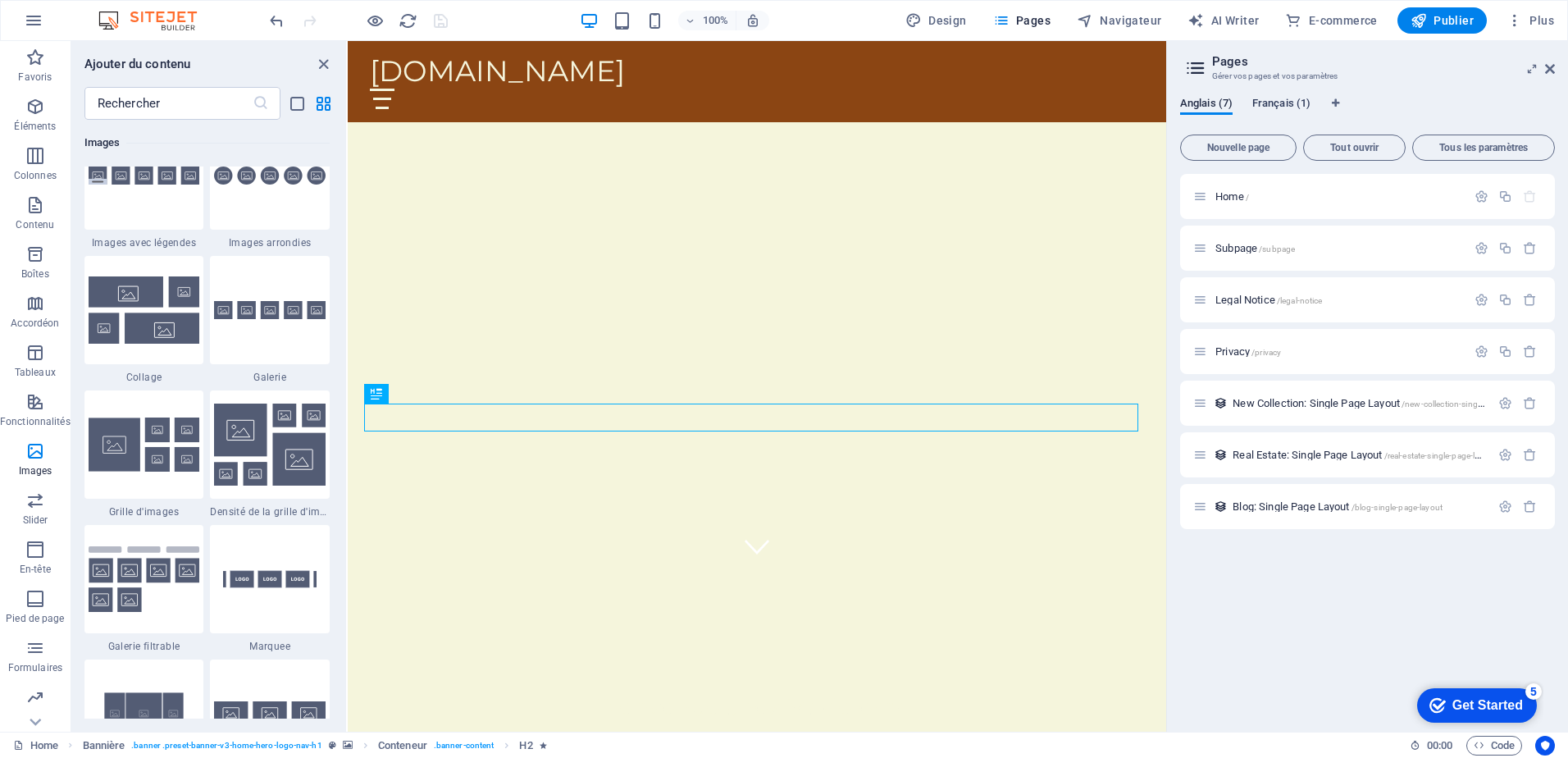
click at [1286, 97] on span "Français (1)" at bounding box center [1281, 104] width 59 height 23
click at [1265, 144] on span "Nouvelle page" at bounding box center [1238, 148] width 101 height 10
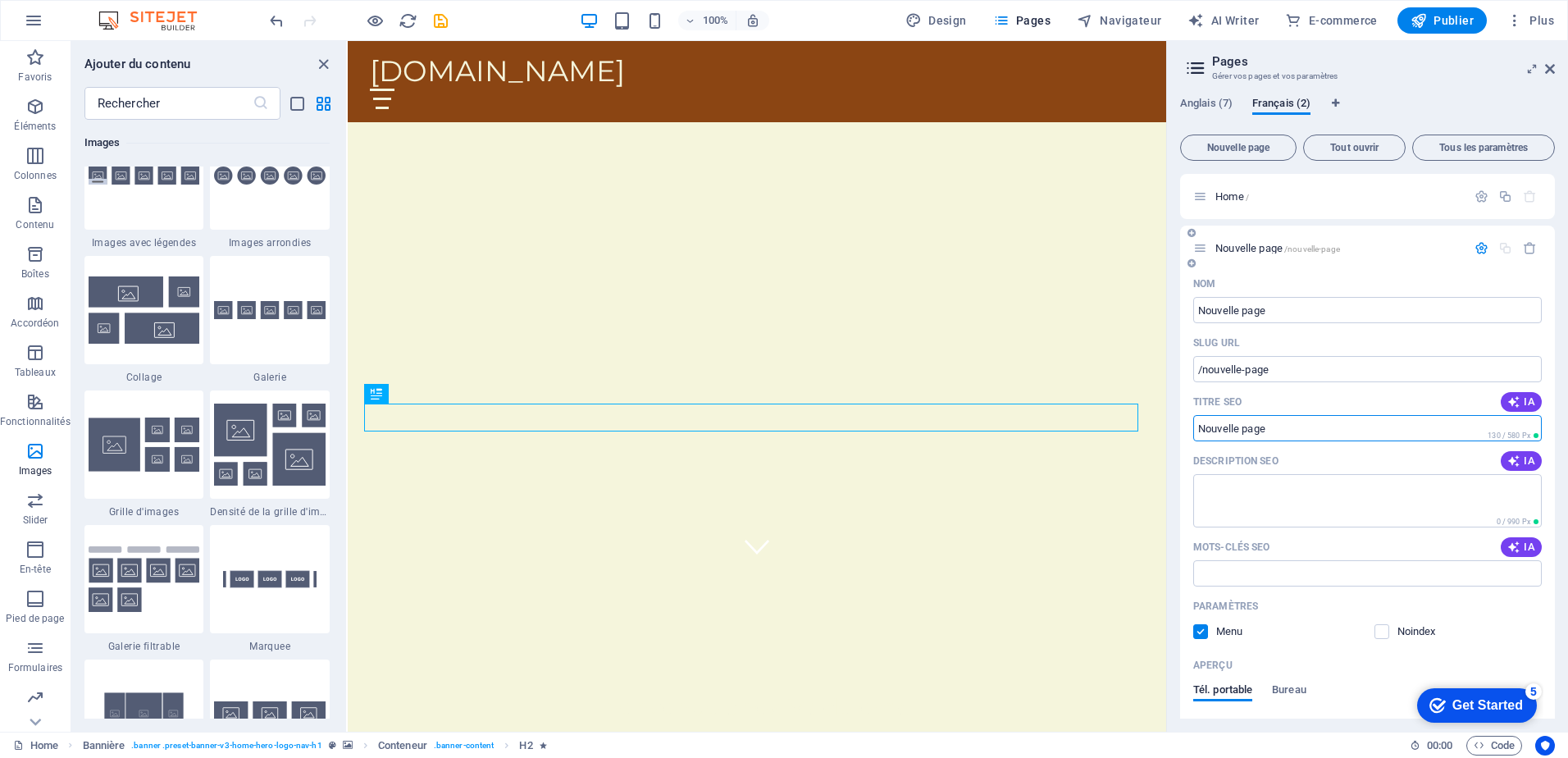
click at [1288, 431] on input "Titre SEO" at bounding box center [1367, 428] width 349 height 26
click at [1293, 495] on textarea "Description SEO" at bounding box center [1367, 501] width 349 height 54
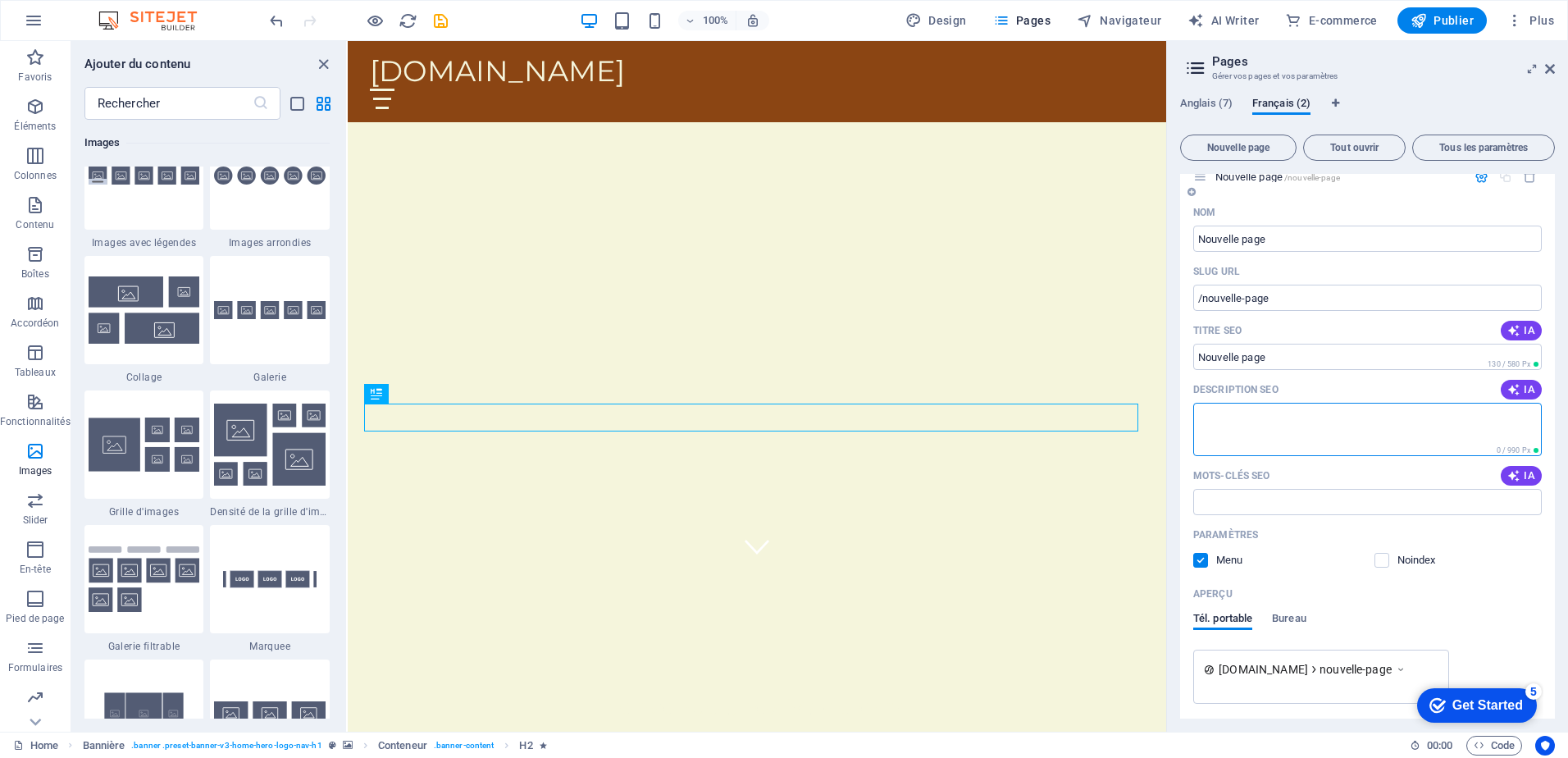
scroll to position [0, 0]
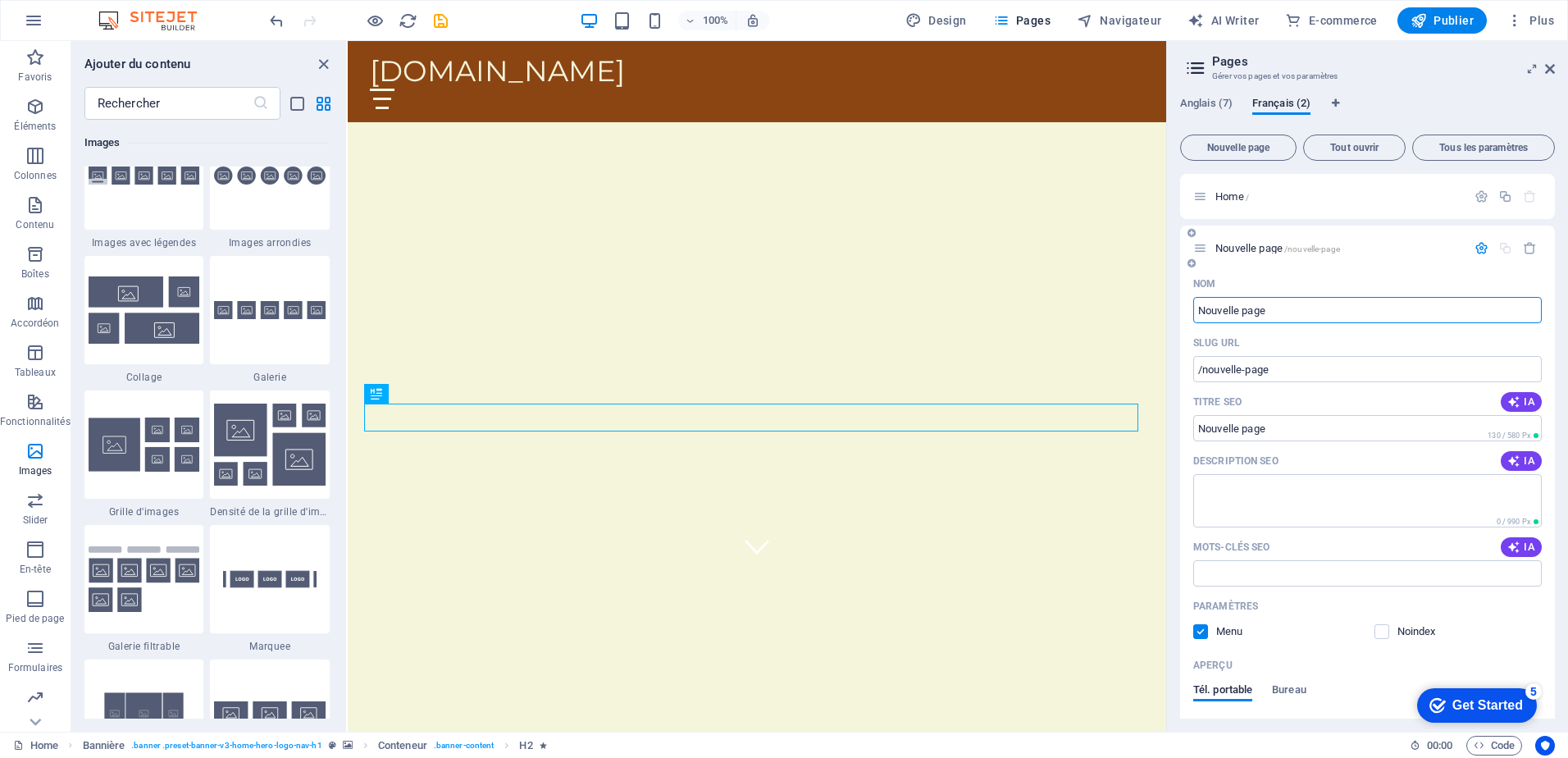
click at [1273, 313] on input "Nouvelle page" at bounding box center [1367, 310] width 349 height 26
click at [1273, 312] on input "Nouvelle page" at bounding box center [1367, 310] width 349 height 26
type input "L"
type input "/"
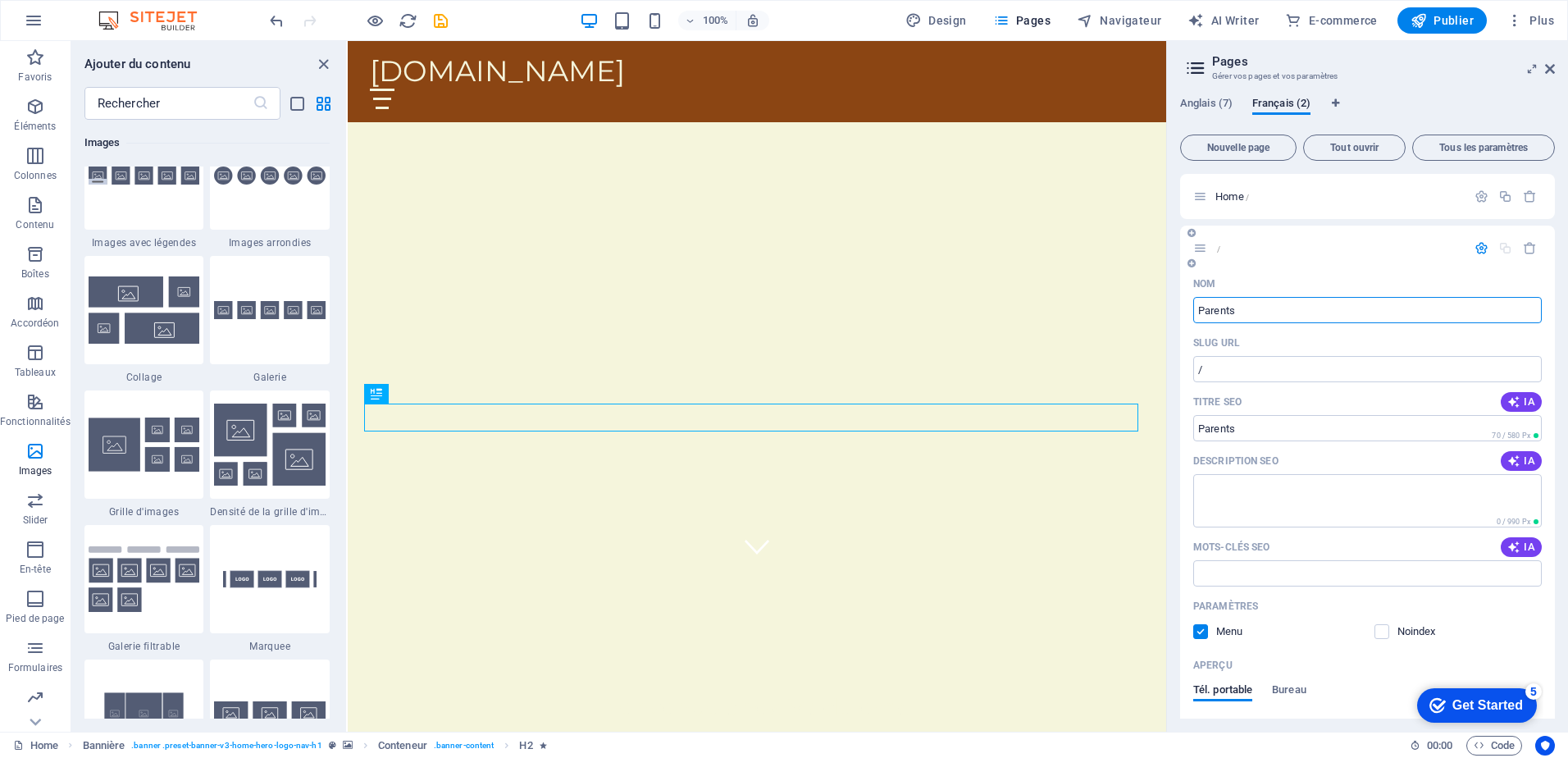
type input "Parents"
type input "/parents"
type input "Parents"
click at [1262, 567] on input "Mots-clés SEO" at bounding box center [1367, 573] width 349 height 26
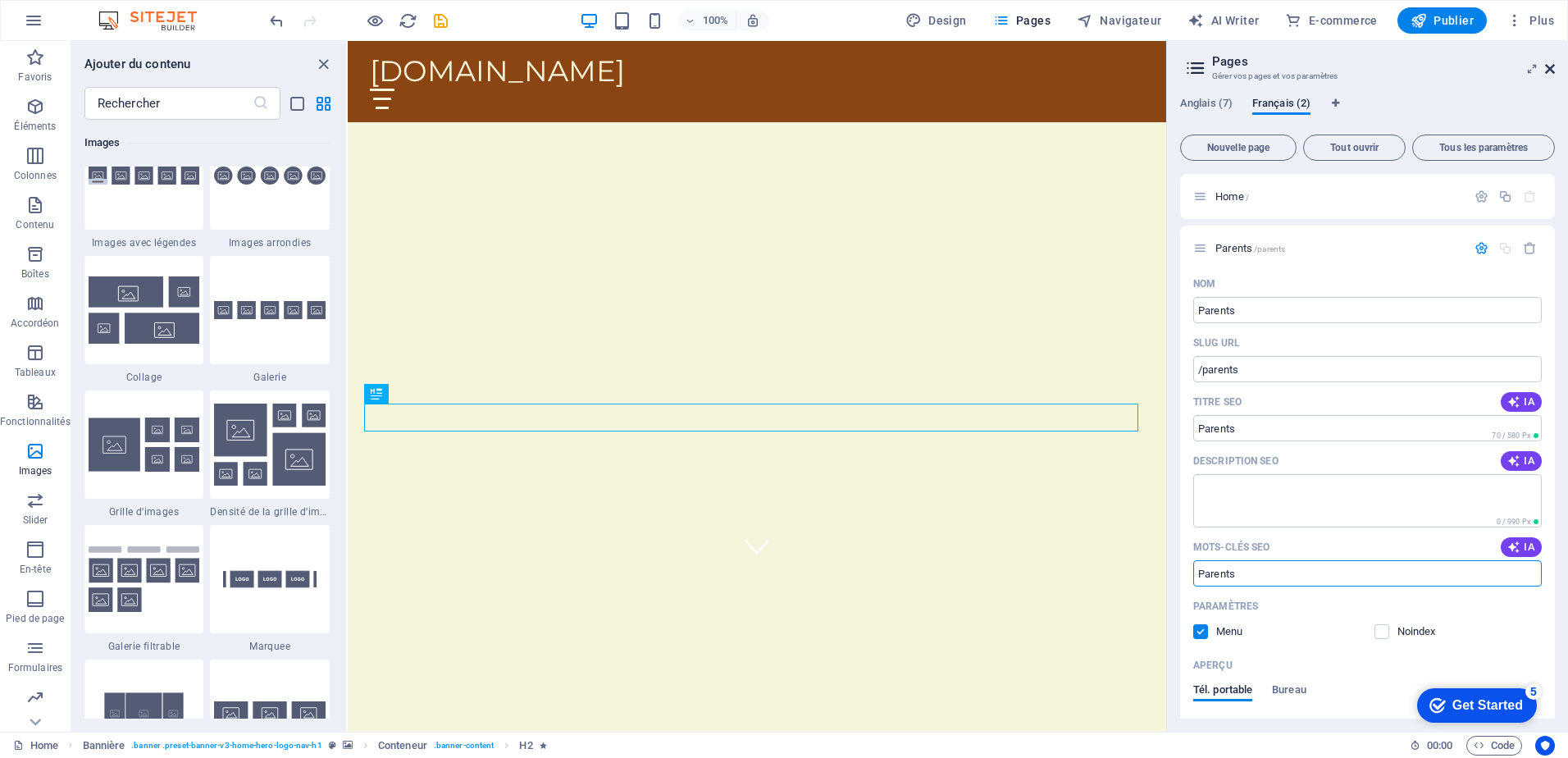
type input "Parents"
click at [1548, 66] on icon at bounding box center [1550, 69] width 10 height 13
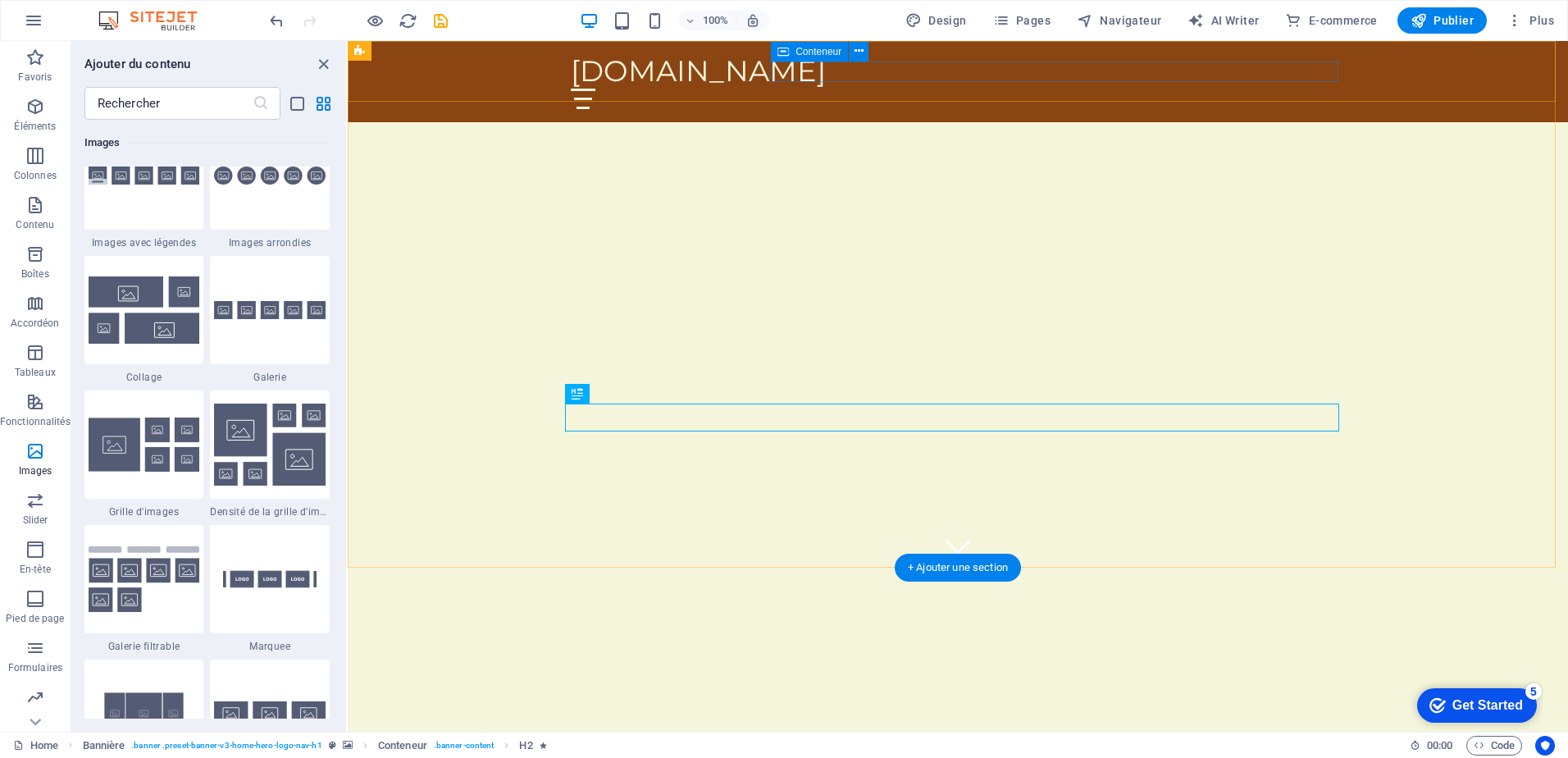
click at [1316, 88] on div at bounding box center [957, 98] width 774 height 21
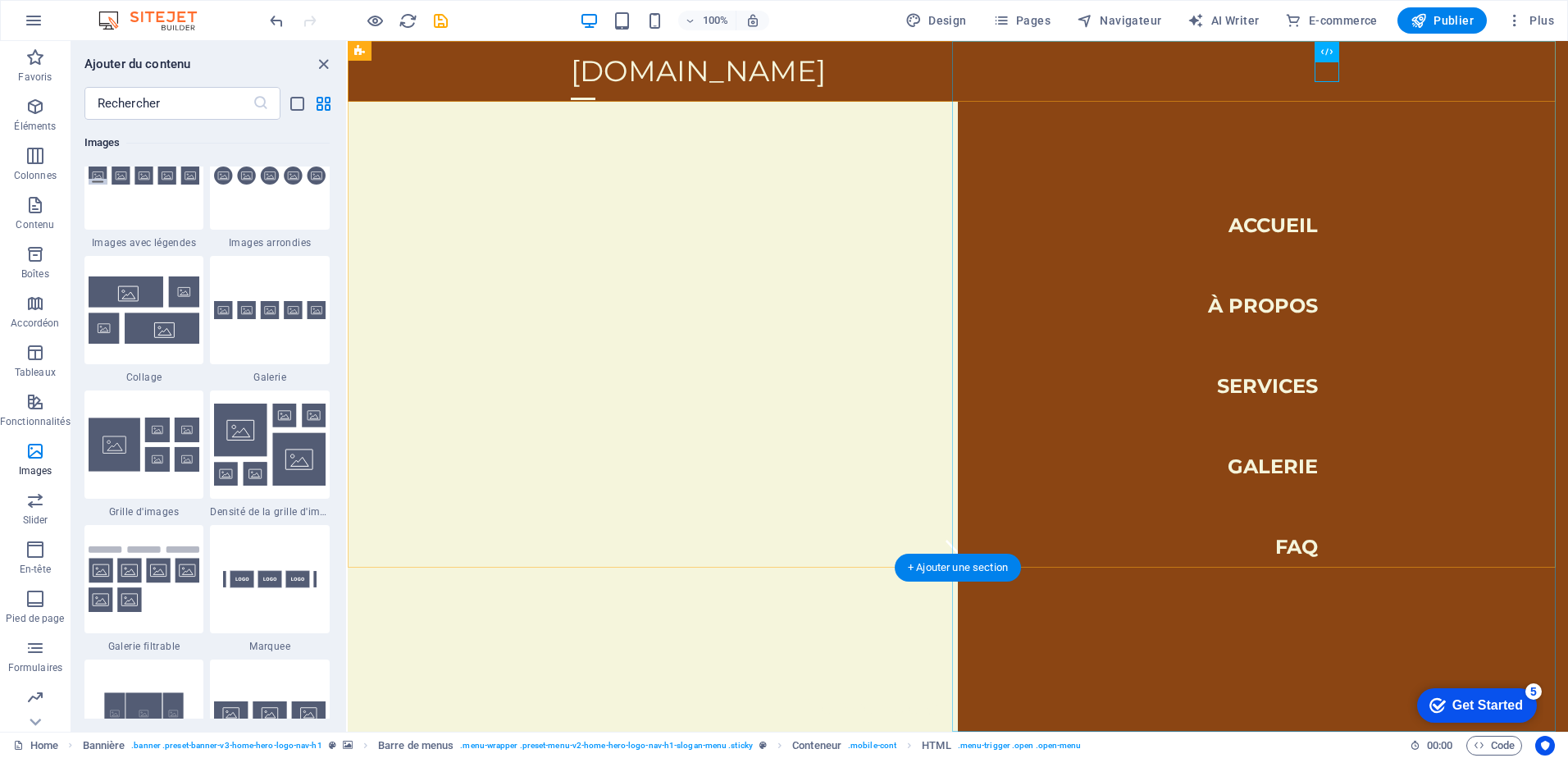
click at [1256, 227] on nav "Accueil À propos Services Galerie FAQ" at bounding box center [1263, 385] width 610 height 690
click at [595, 88] on div at bounding box center [582, 98] width 25 height 21
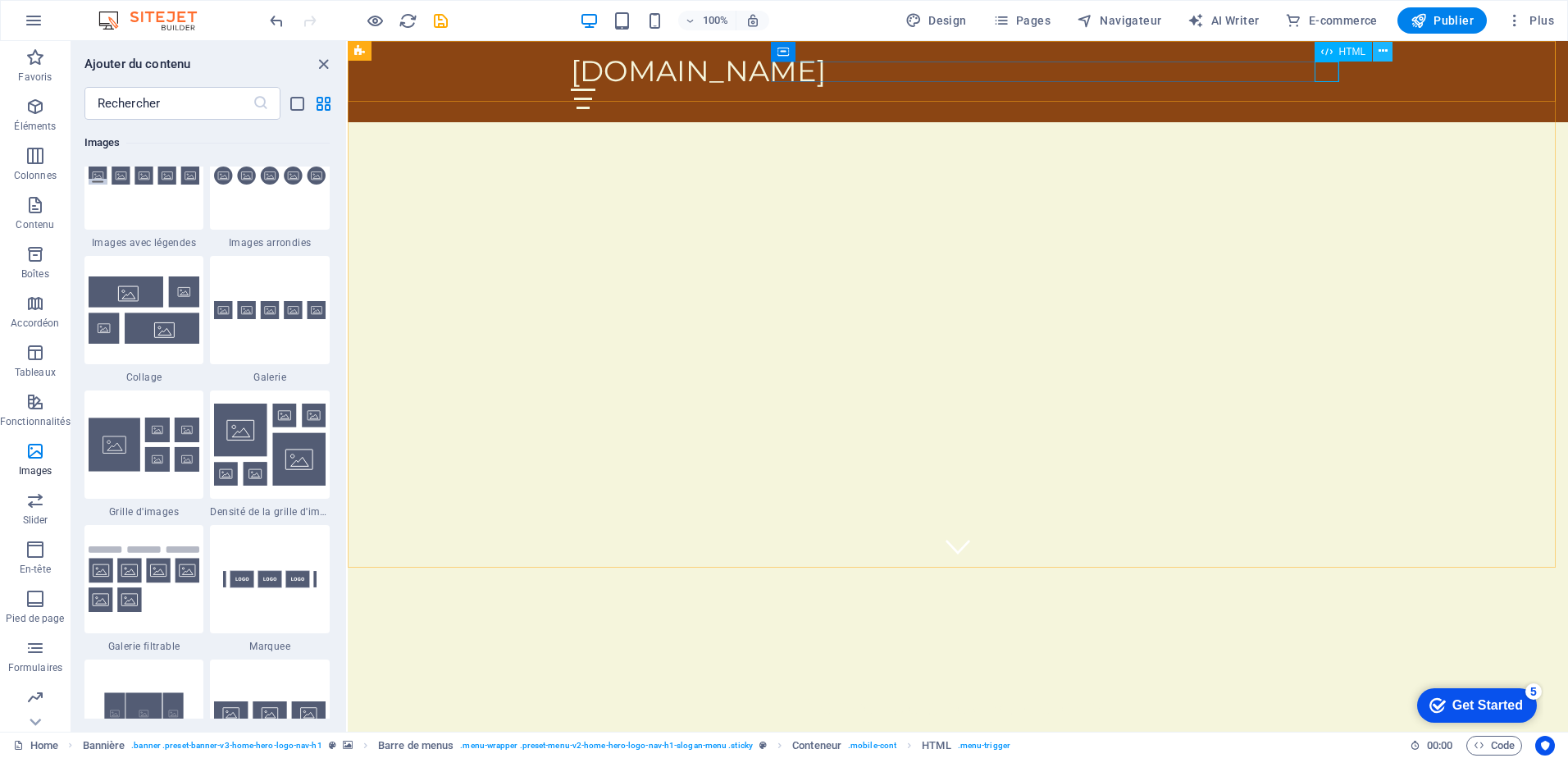
click at [1388, 54] on button at bounding box center [1383, 52] width 20 height 20
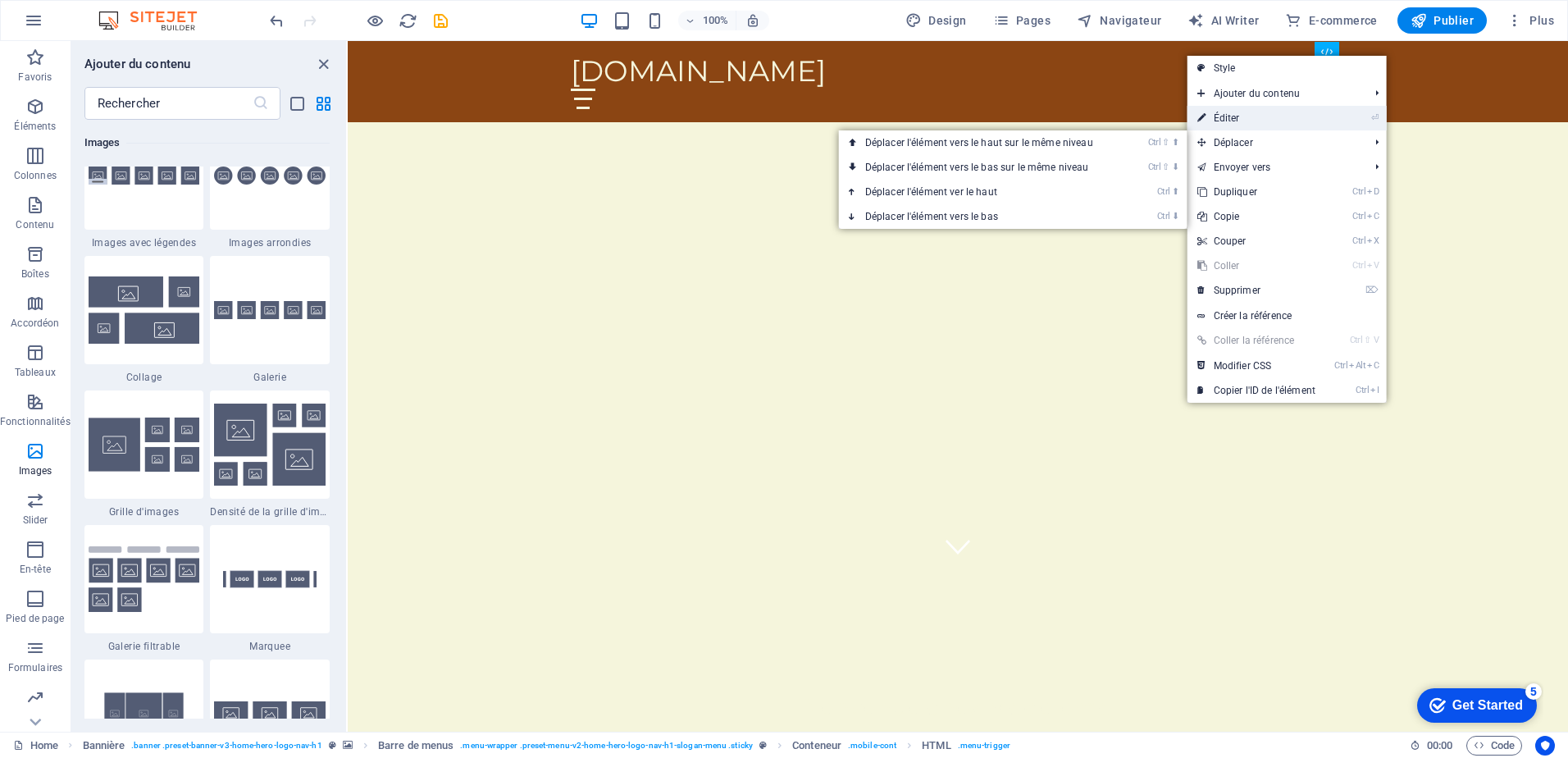
click at [1238, 117] on link "⏎ Éditer" at bounding box center [1256, 117] width 138 height 25
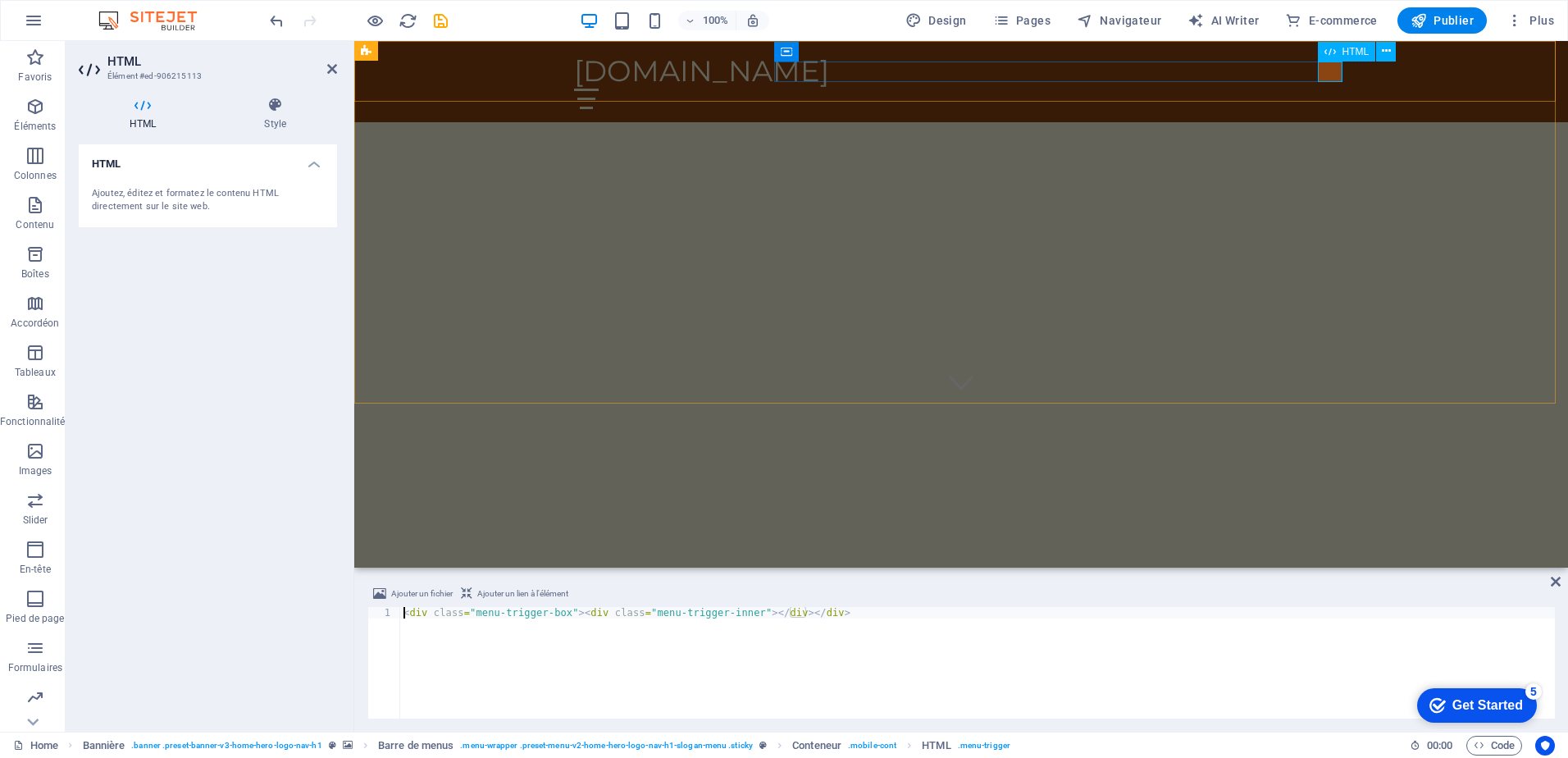
click at [1334, 88] on div at bounding box center [961, 98] width 774 height 21
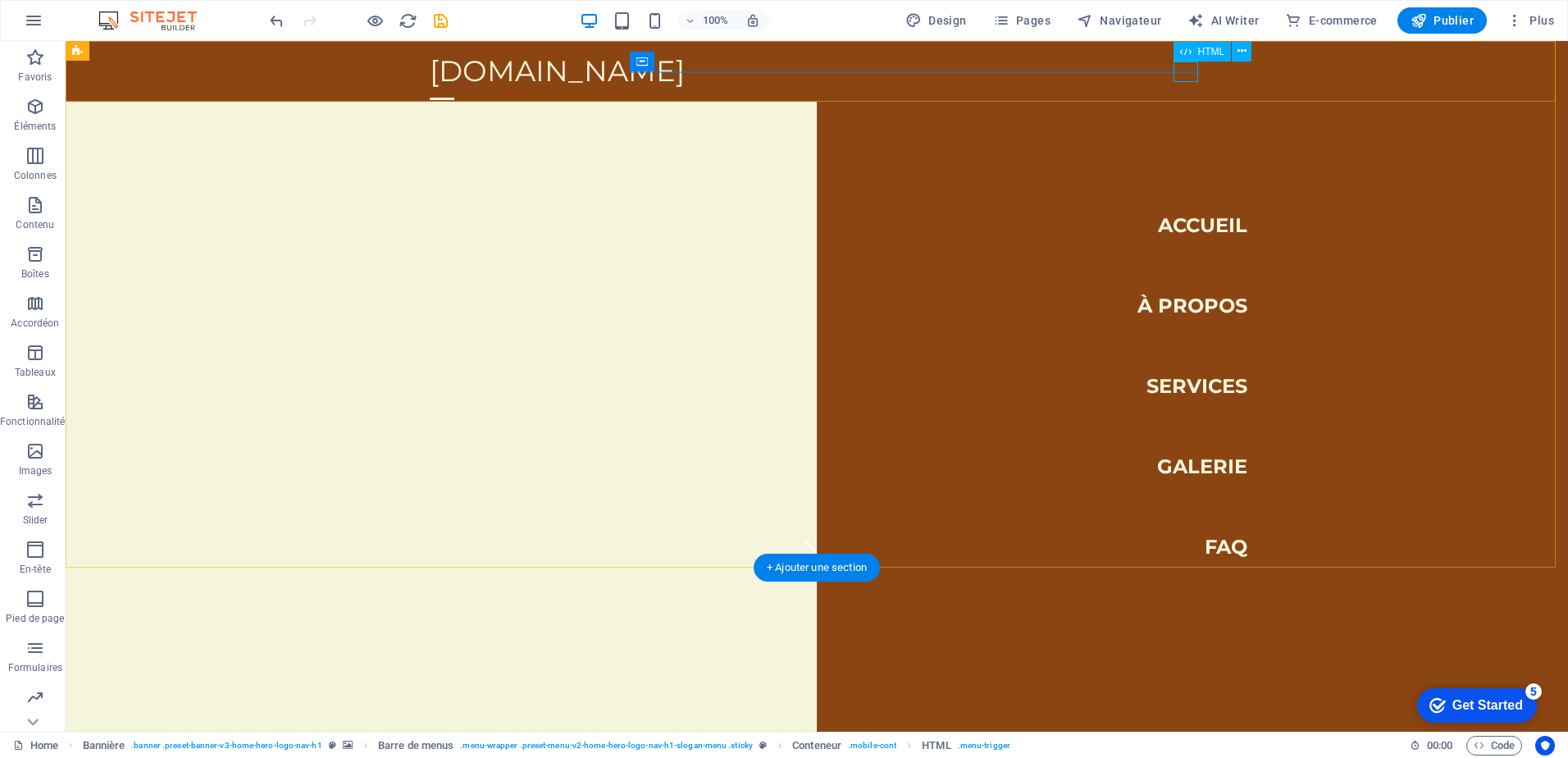
click at [454, 88] on div at bounding box center [441, 98] width 25 height 21
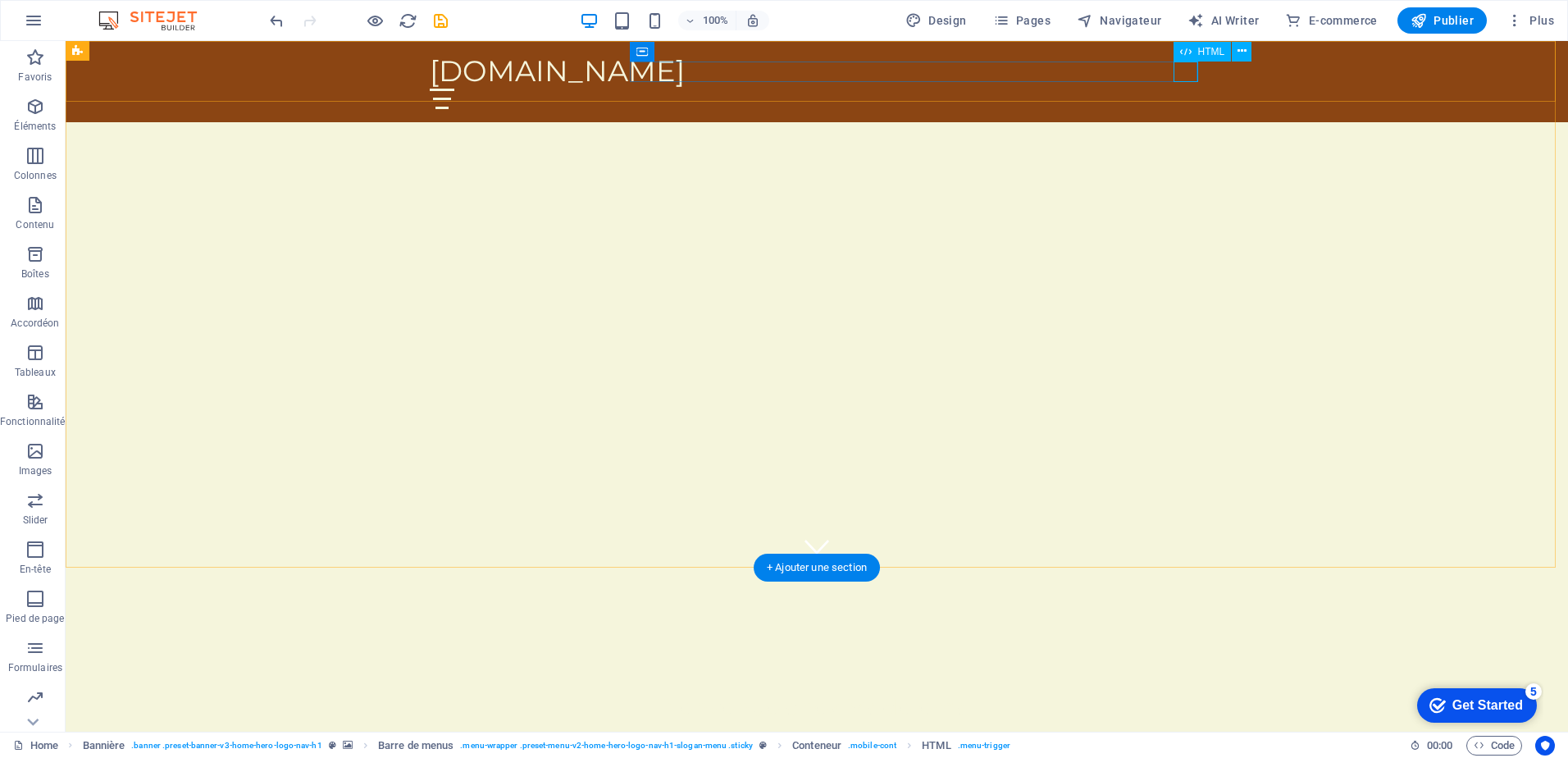
click at [1191, 88] on div at bounding box center [816, 98] width 774 height 21
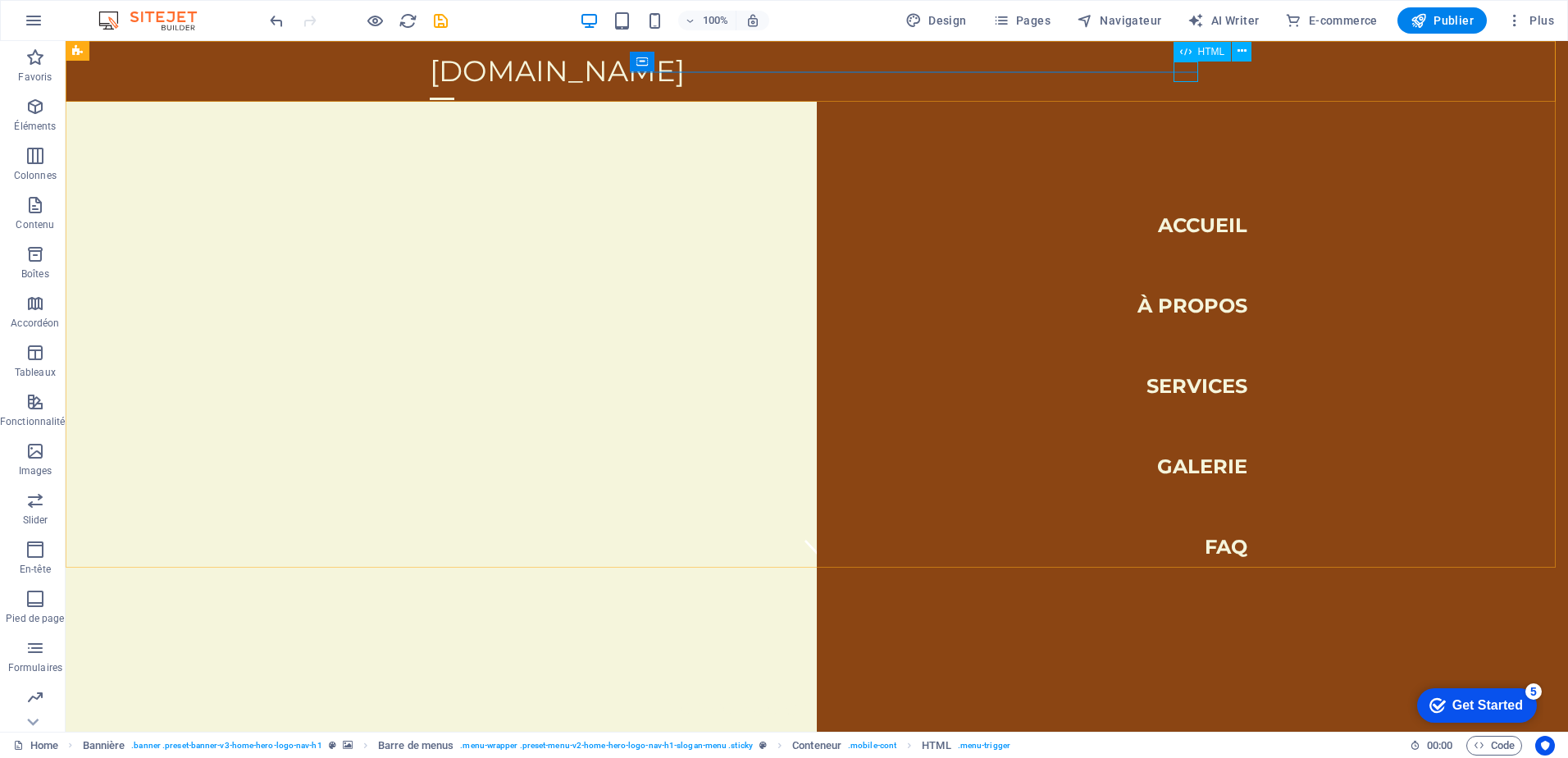
click at [1186, 51] on icon at bounding box center [1186, 52] width 12 height 20
click at [1242, 52] on icon at bounding box center [1241, 51] width 9 height 17
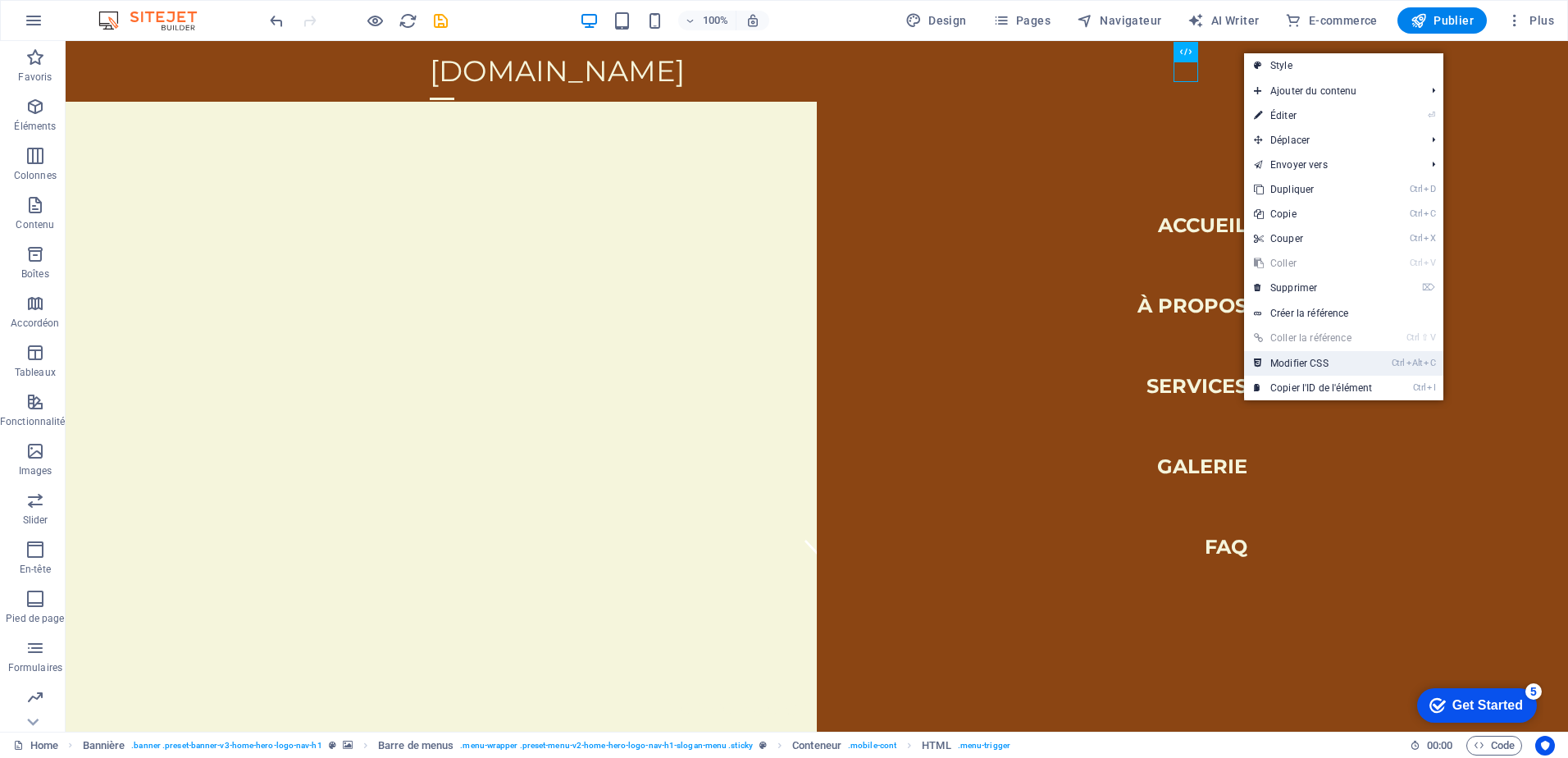
click at [1313, 361] on link "Ctrl Alt C Modifier CSS" at bounding box center [1313, 363] width 138 height 25
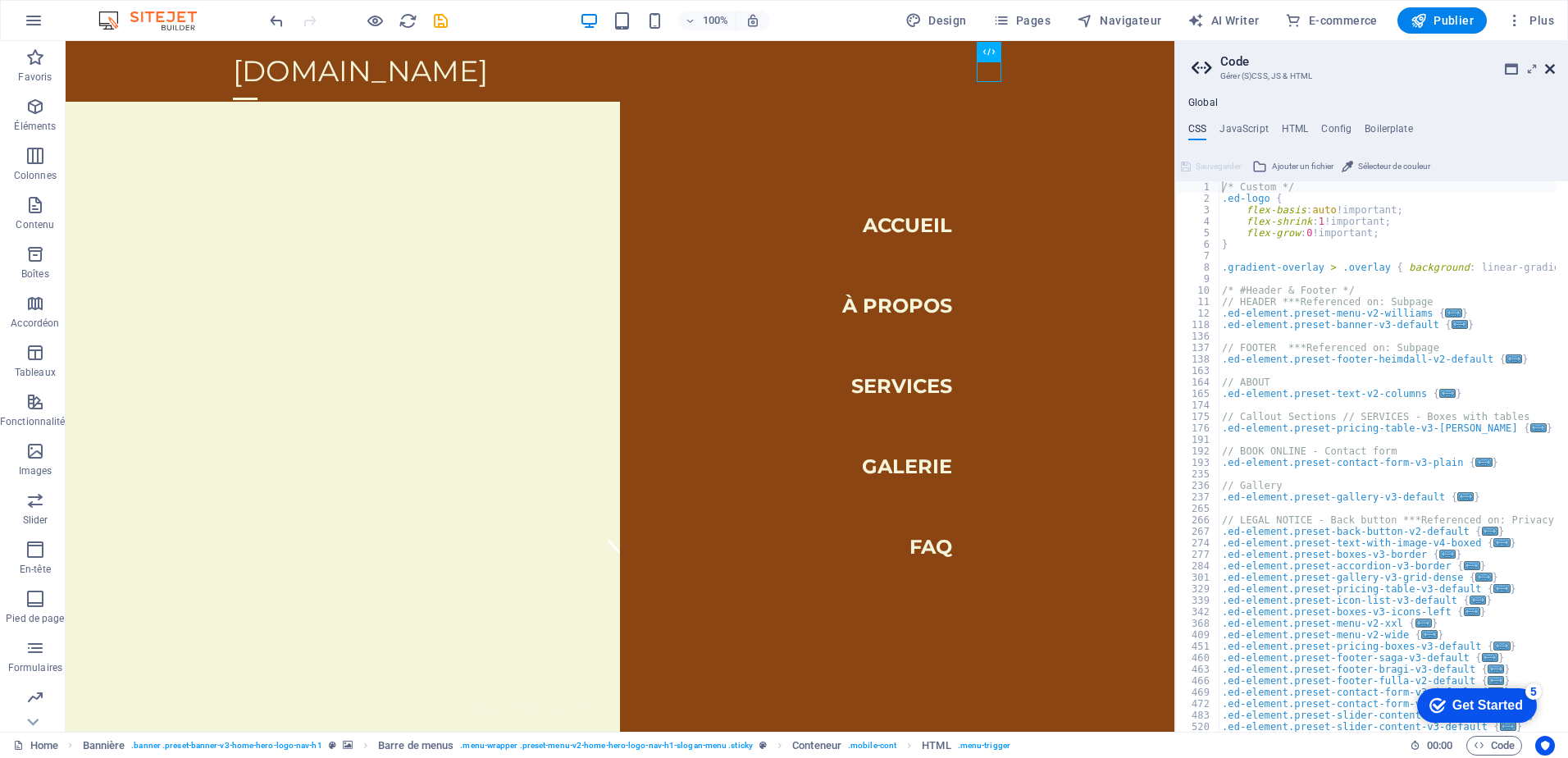
click at [1553, 70] on icon at bounding box center [1550, 69] width 10 height 13
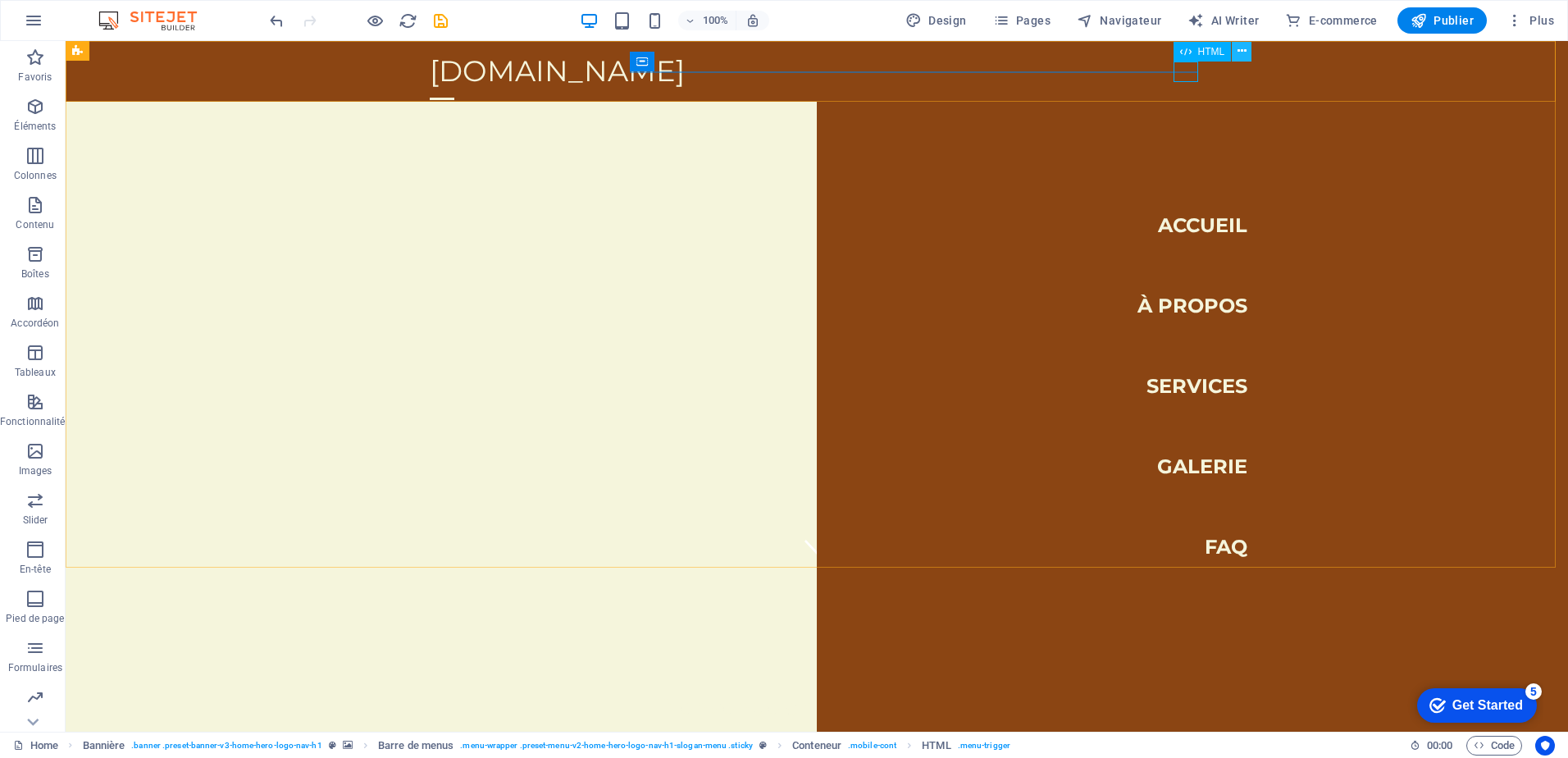
click at [1242, 54] on icon at bounding box center [1241, 51] width 9 height 17
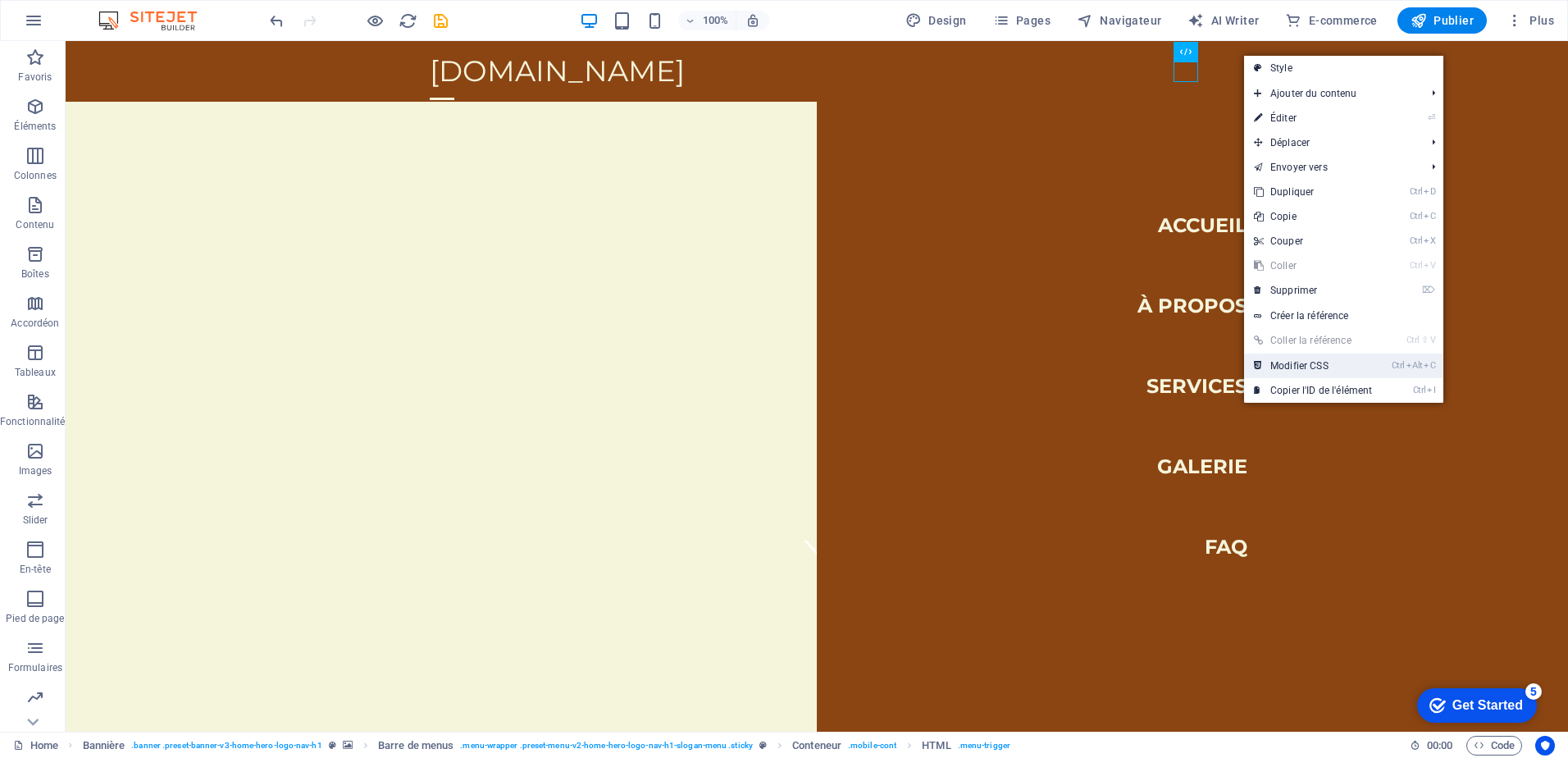
click at [1299, 363] on link "Ctrl Alt C Modifier CSS" at bounding box center [1313, 366] width 138 height 25
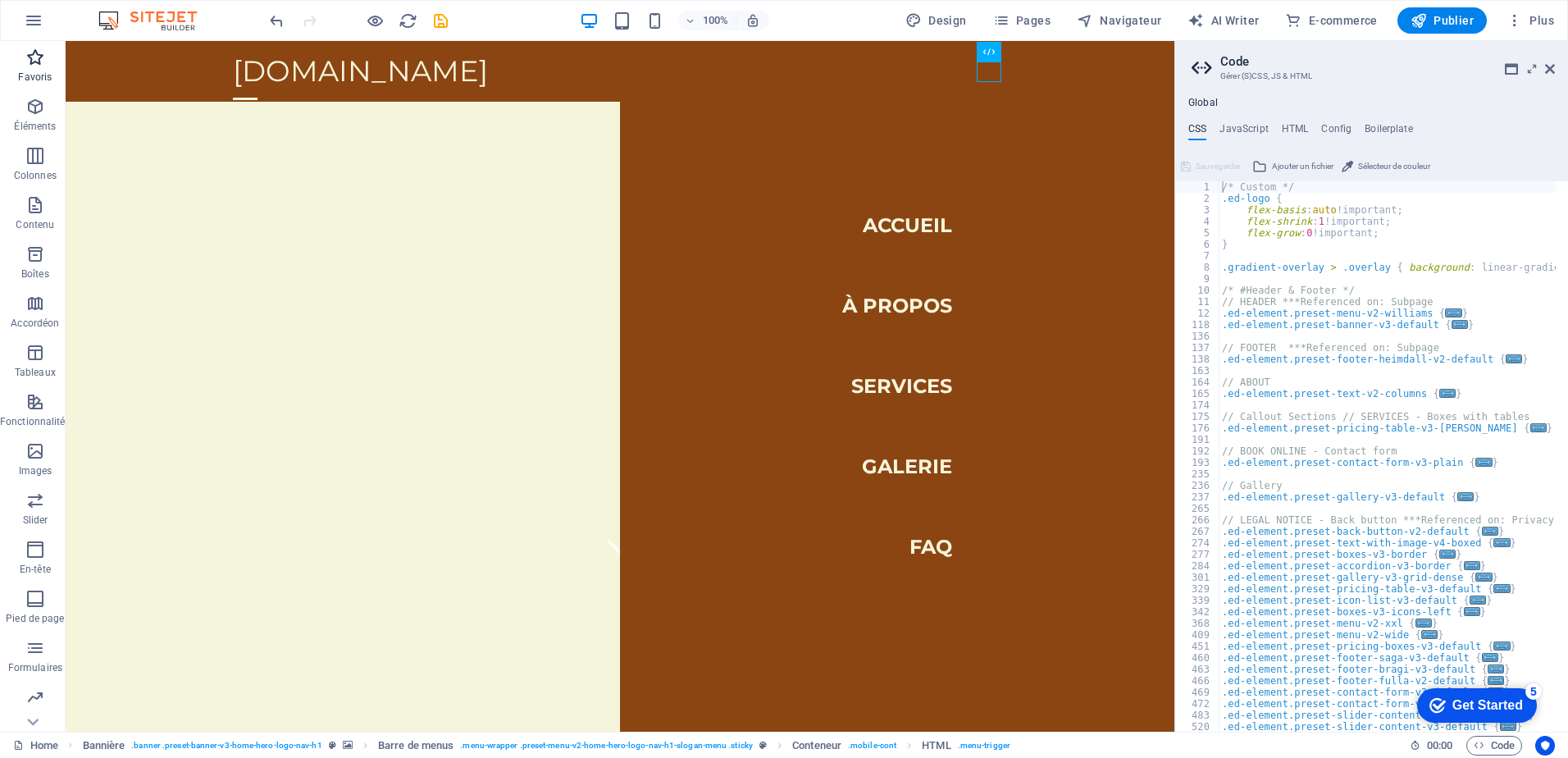
click at [29, 69] on span "Favoris" at bounding box center [35, 68] width 71 height 40
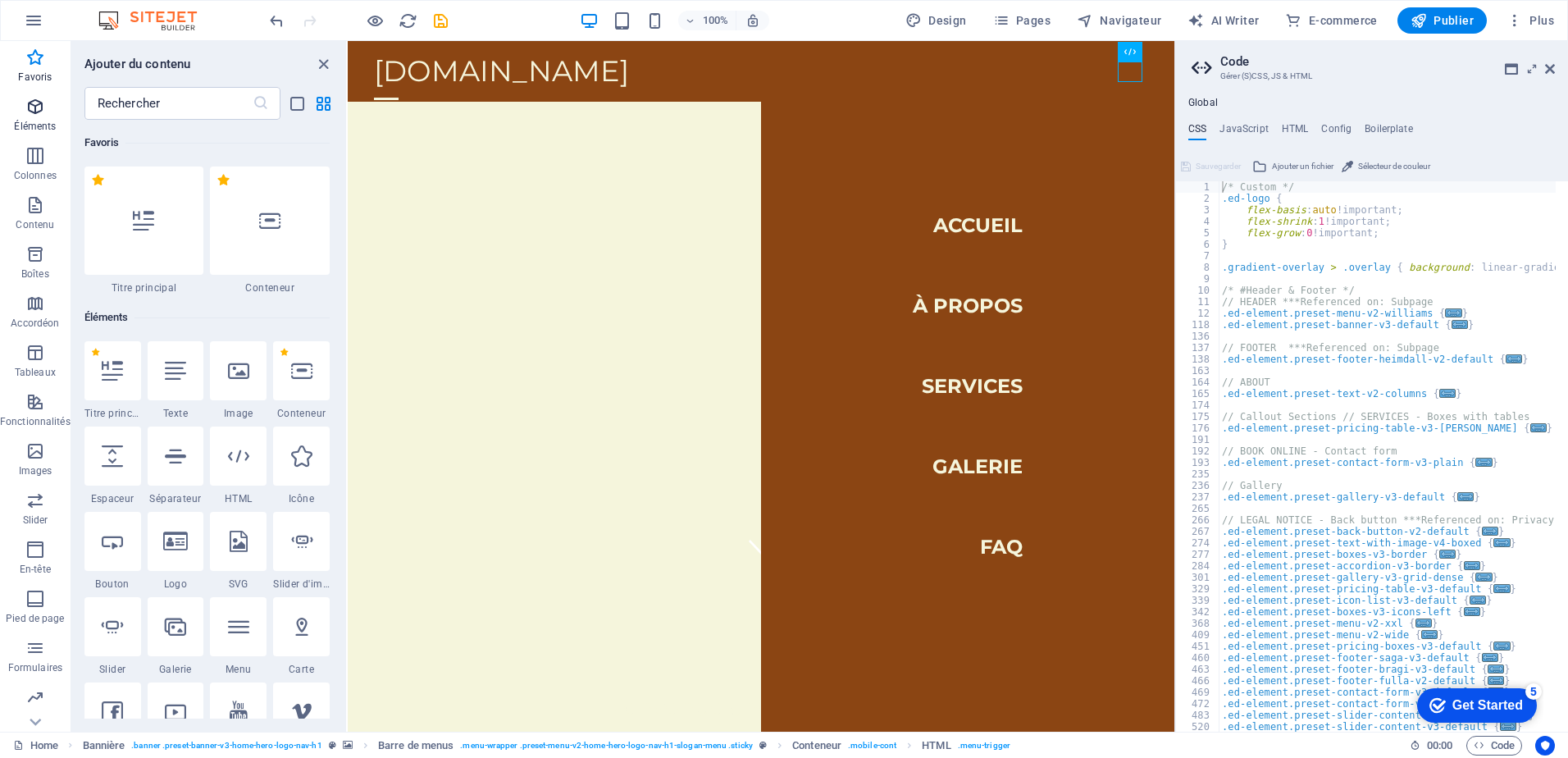
click at [28, 103] on icon "button" at bounding box center [36, 106] width 20 height 20
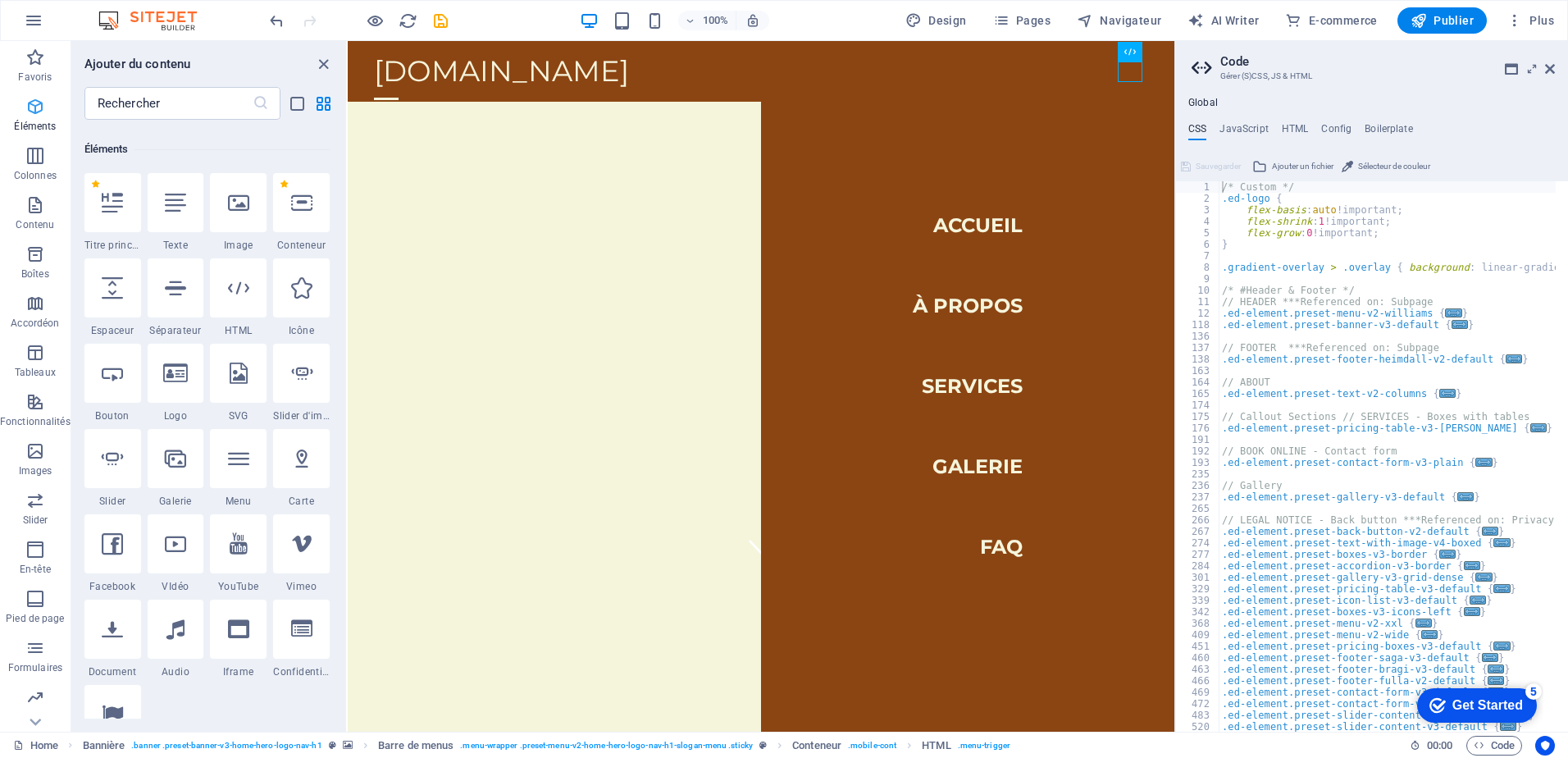
scroll to position [175, 0]
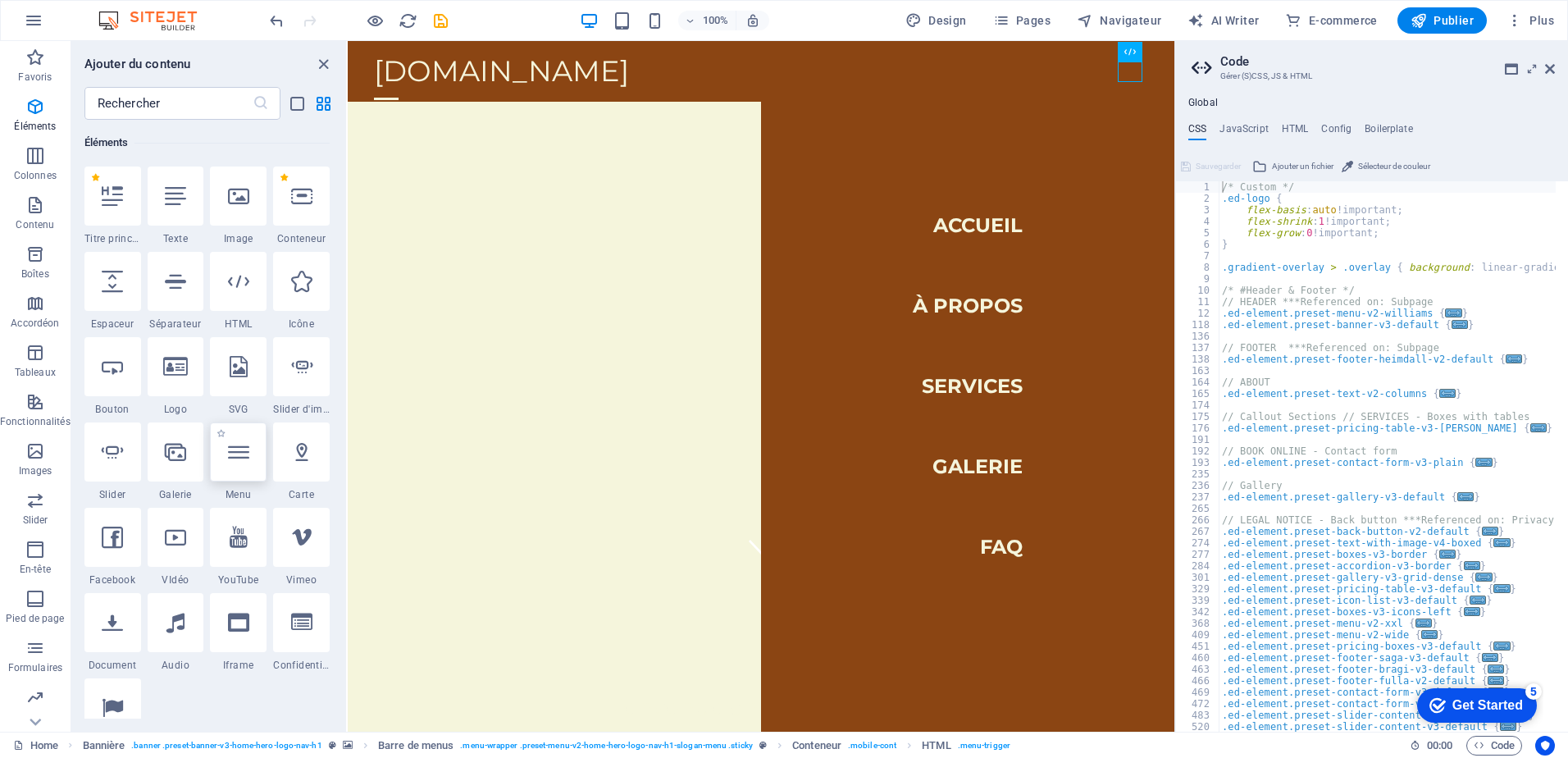
click at [260, 454] on div at bounding box center [237, 451] width 57 height 59
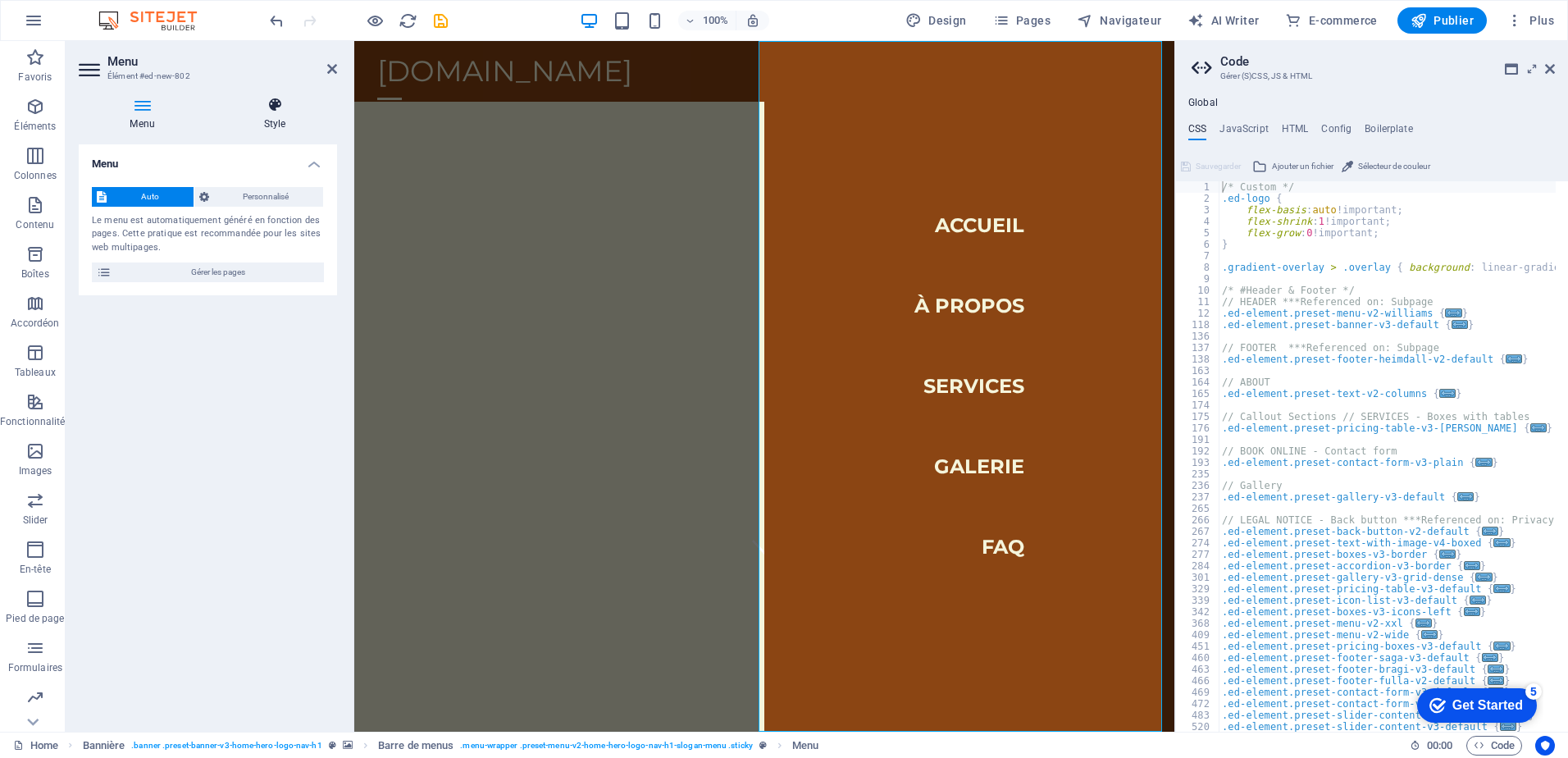
click at [283, 109] on icon at bounding box center [274, 104] width 124 height 17
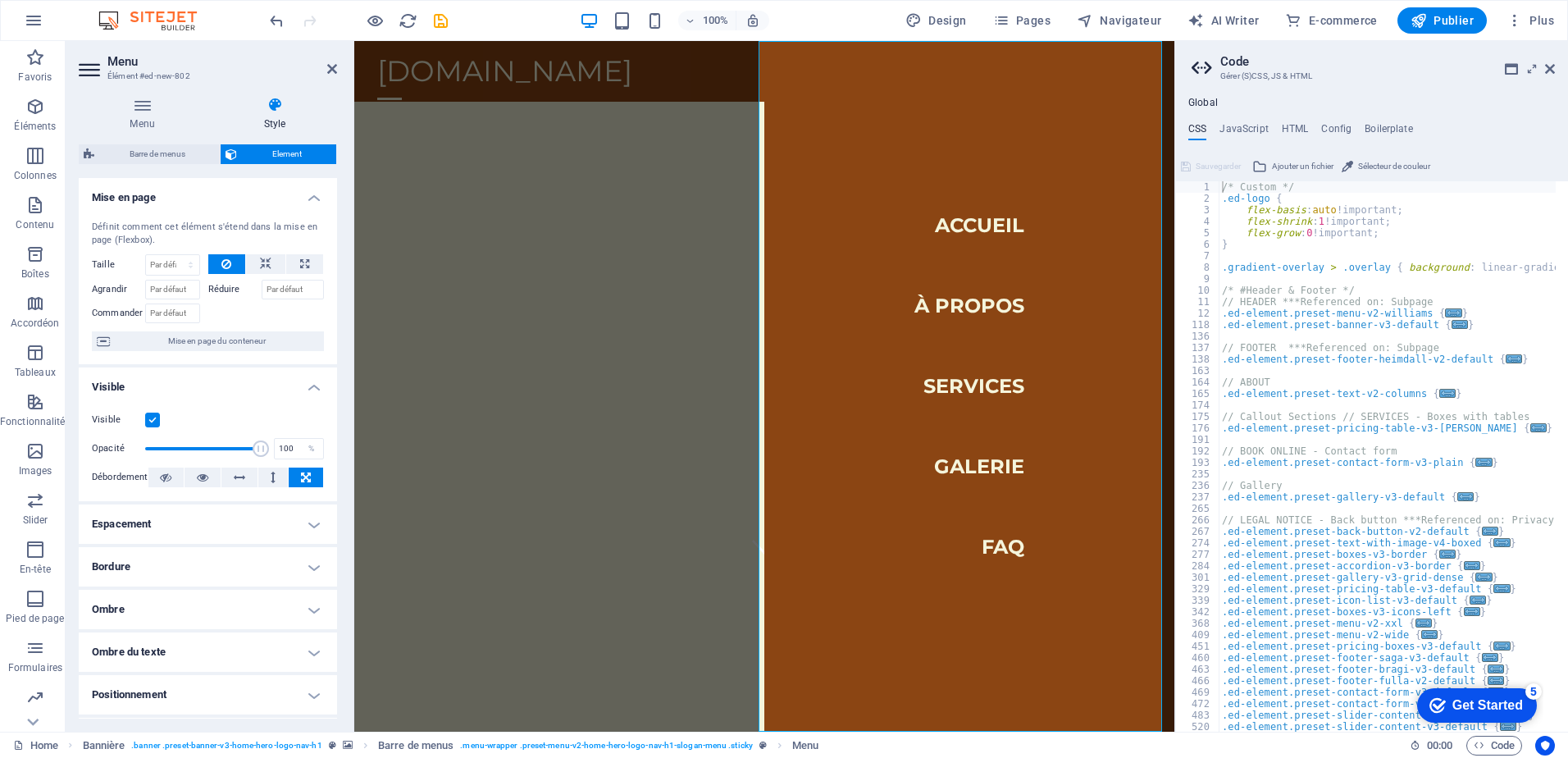
click at [326, 66] on h2 "Menu" at bounding box center [222, 61] width 230 height 15
click at [331, 70] on icon at bounding box center [332, 69] width 10 height 13
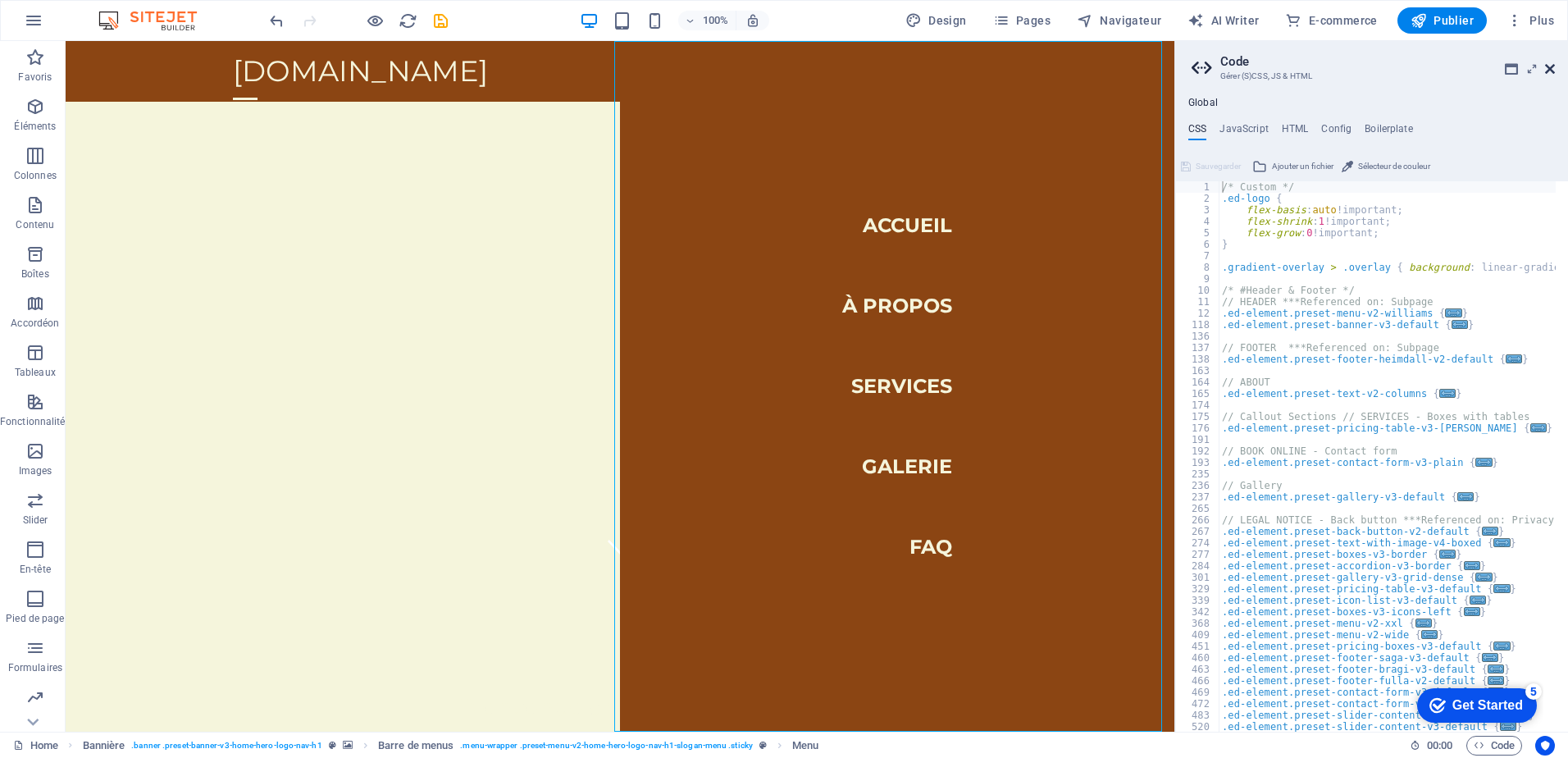
click at [1548, 65] on icon at bounding box center [1550, 69] width 10 height 13
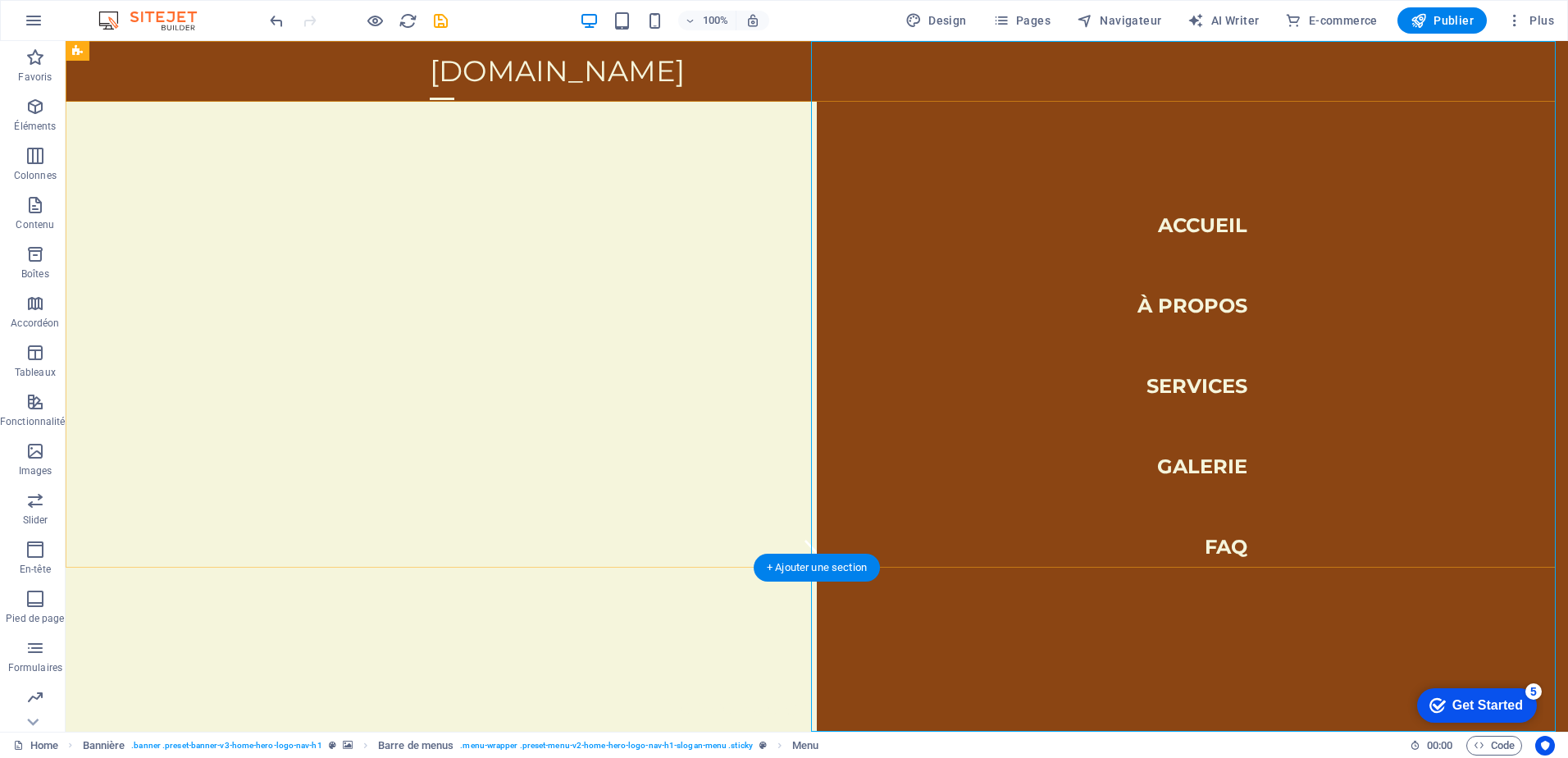
click at [454, 88] on div at bounding box center [441, 98] width 25 height 21
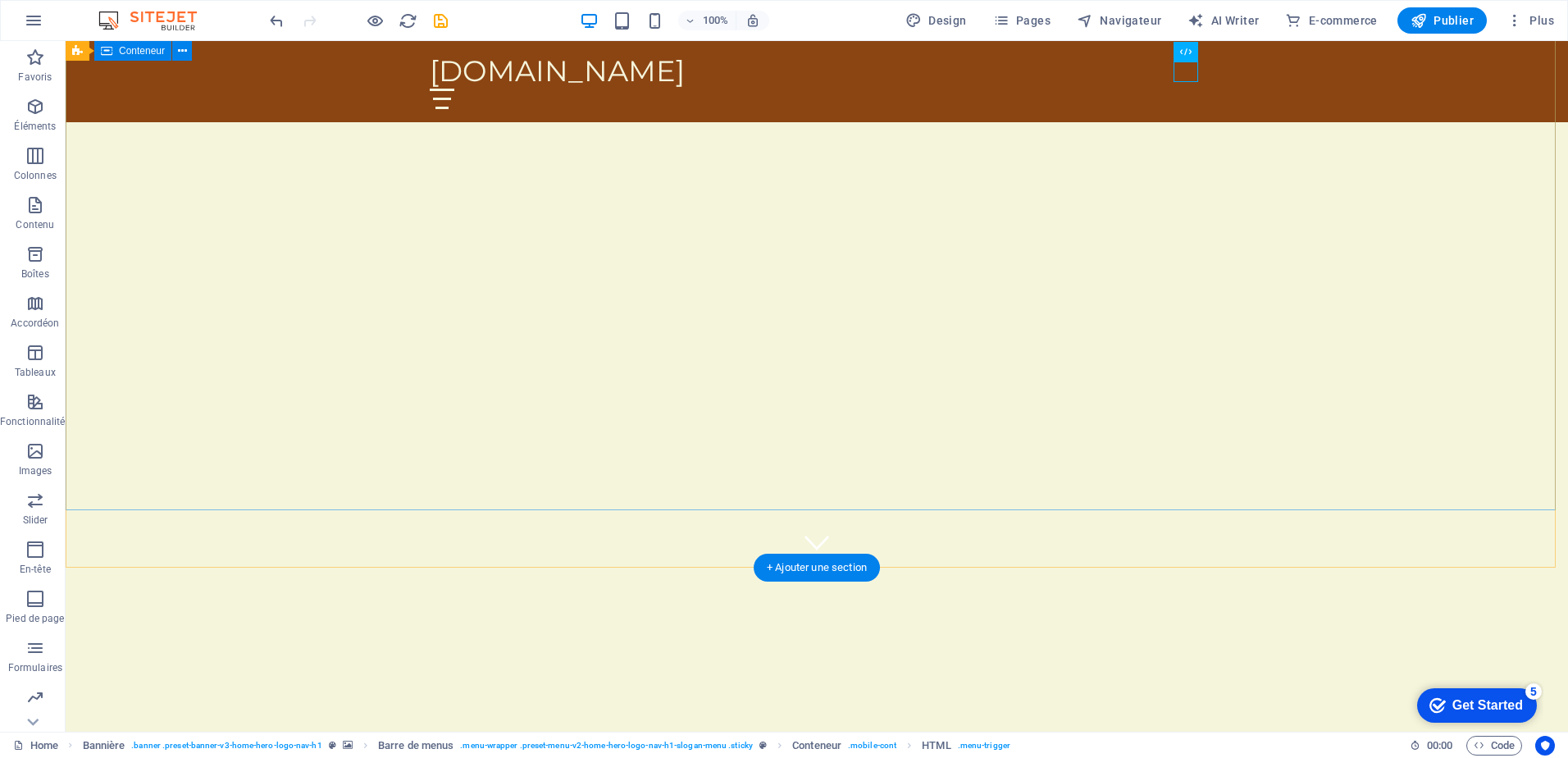
click at [815, 530] on figure at bounding box center [817, 541] width 25 height 25
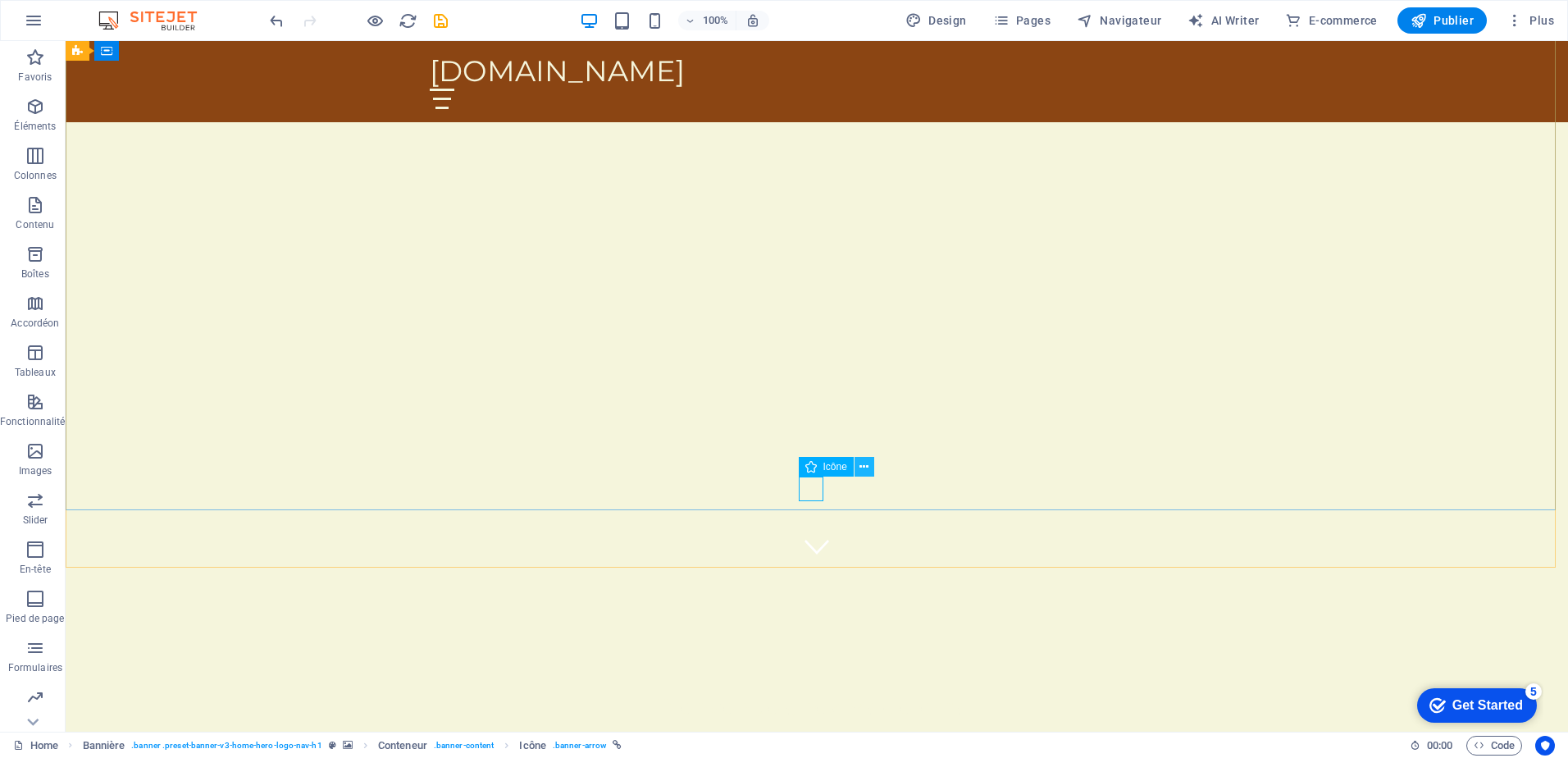
click at [861, 461] on icon at bounding box center [863, 466] width 9 height 17
click at [1168, 88] on div at bounding box center [816, 98] width 774 height 21
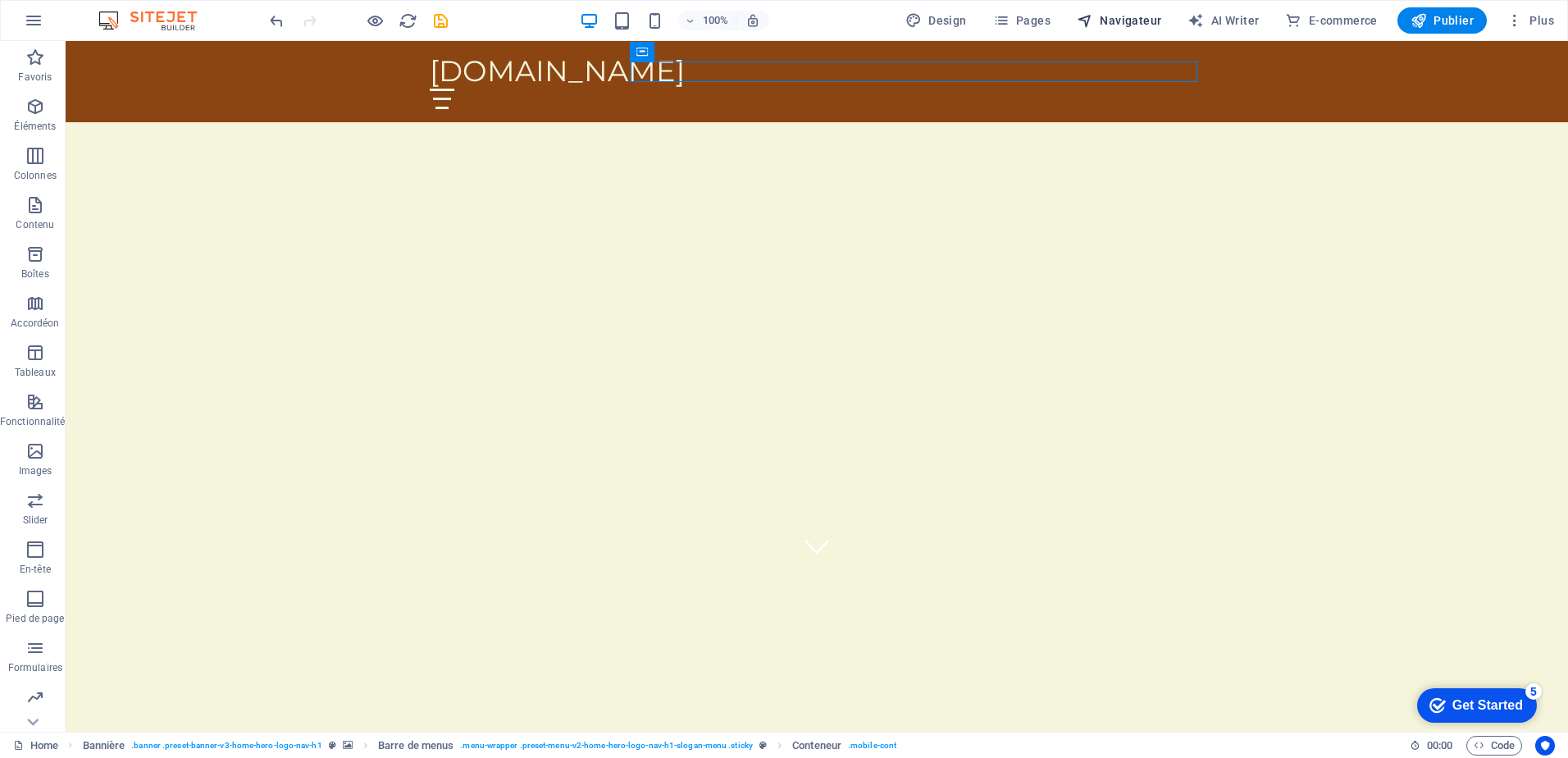
click at [0, 0] on span "Navigateur" at bounding box center [0, 0] width 0 height 0
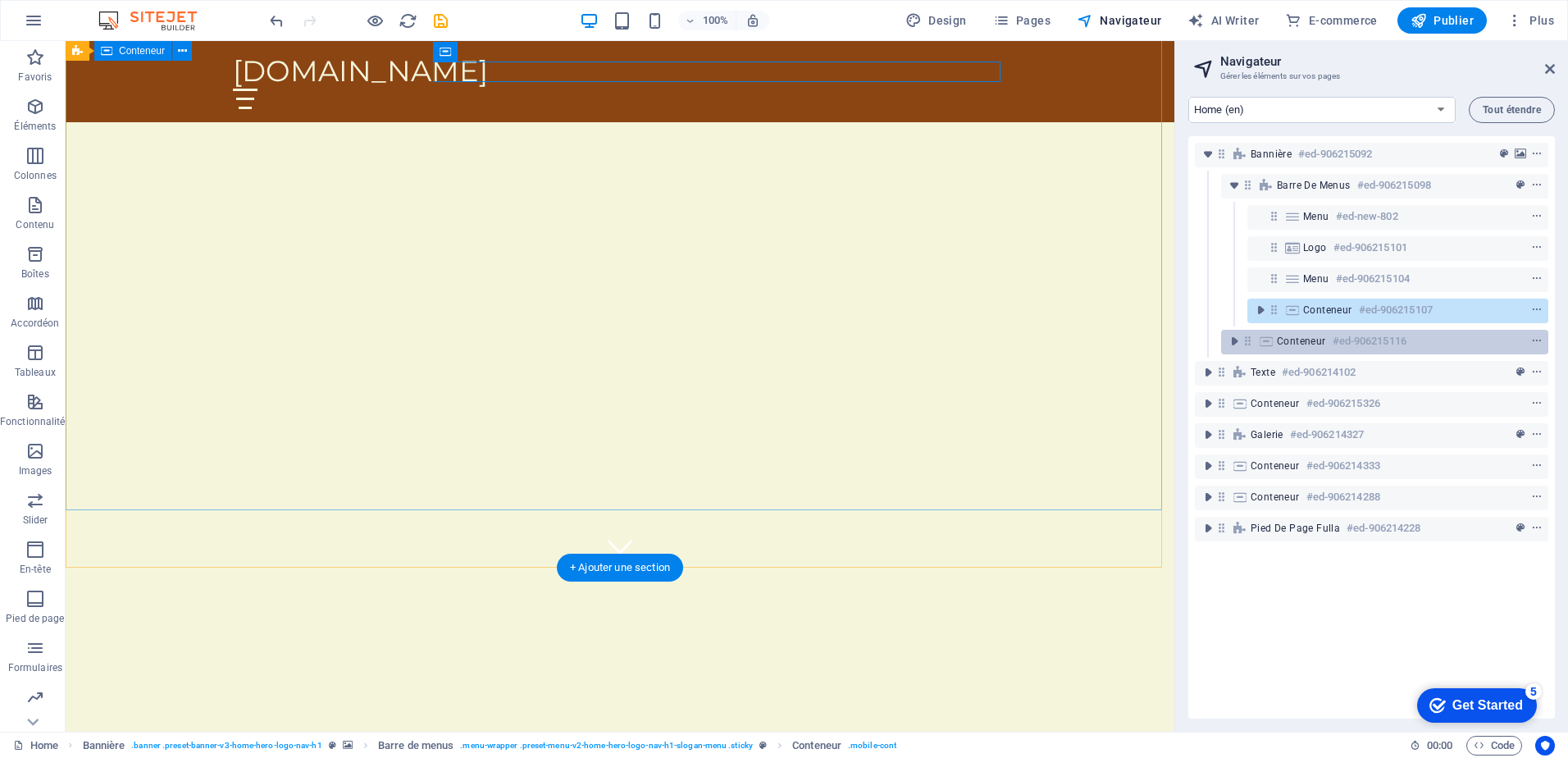
click at [1326, 348] on div "Conteneur #ed-906215116" at bounding box center [1371, 341] width 190 height 20
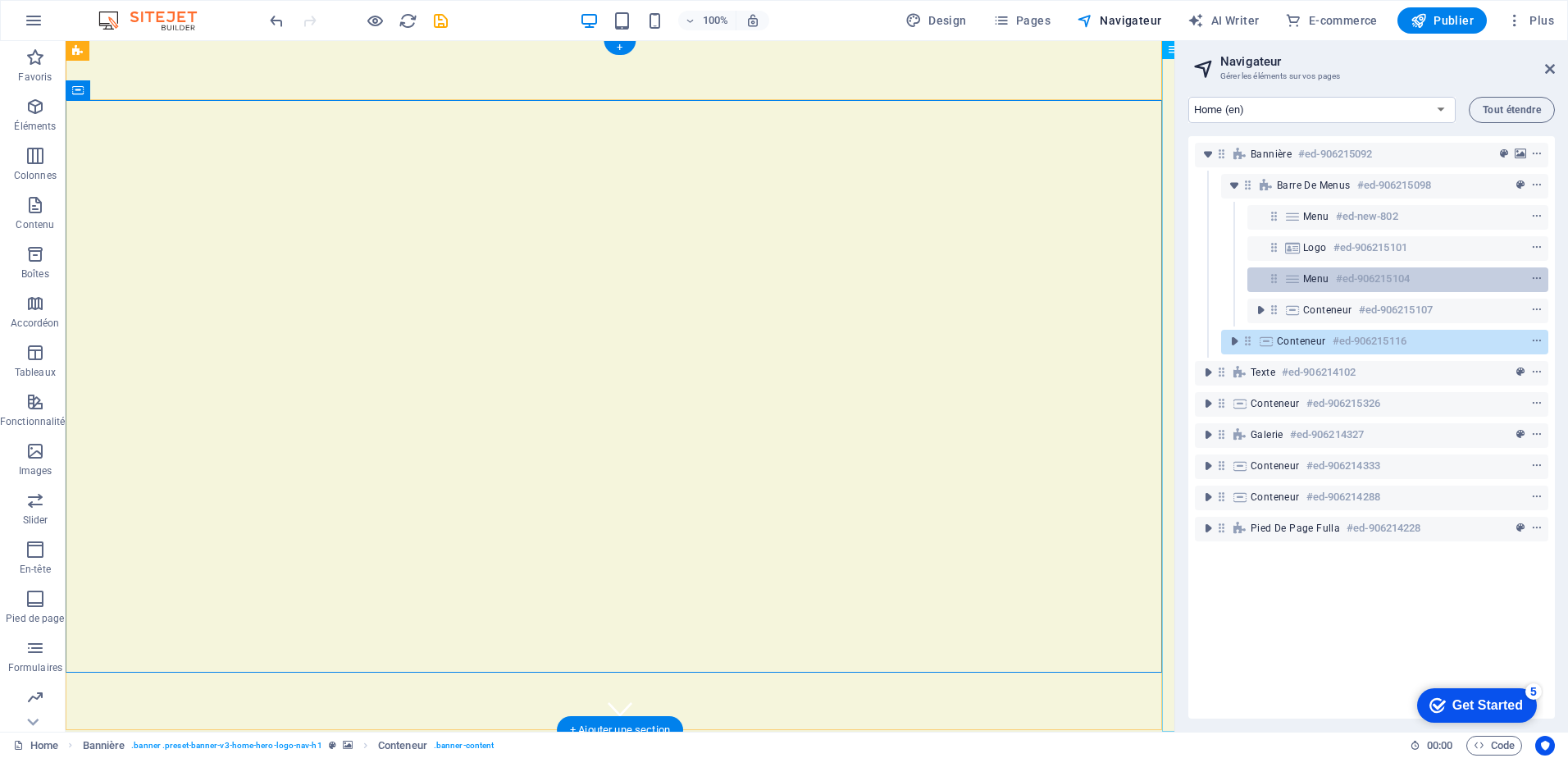
click at [1335, 272] on h6 "#ed-906215104" at bounding box center [1372, 279] width 74 height 20
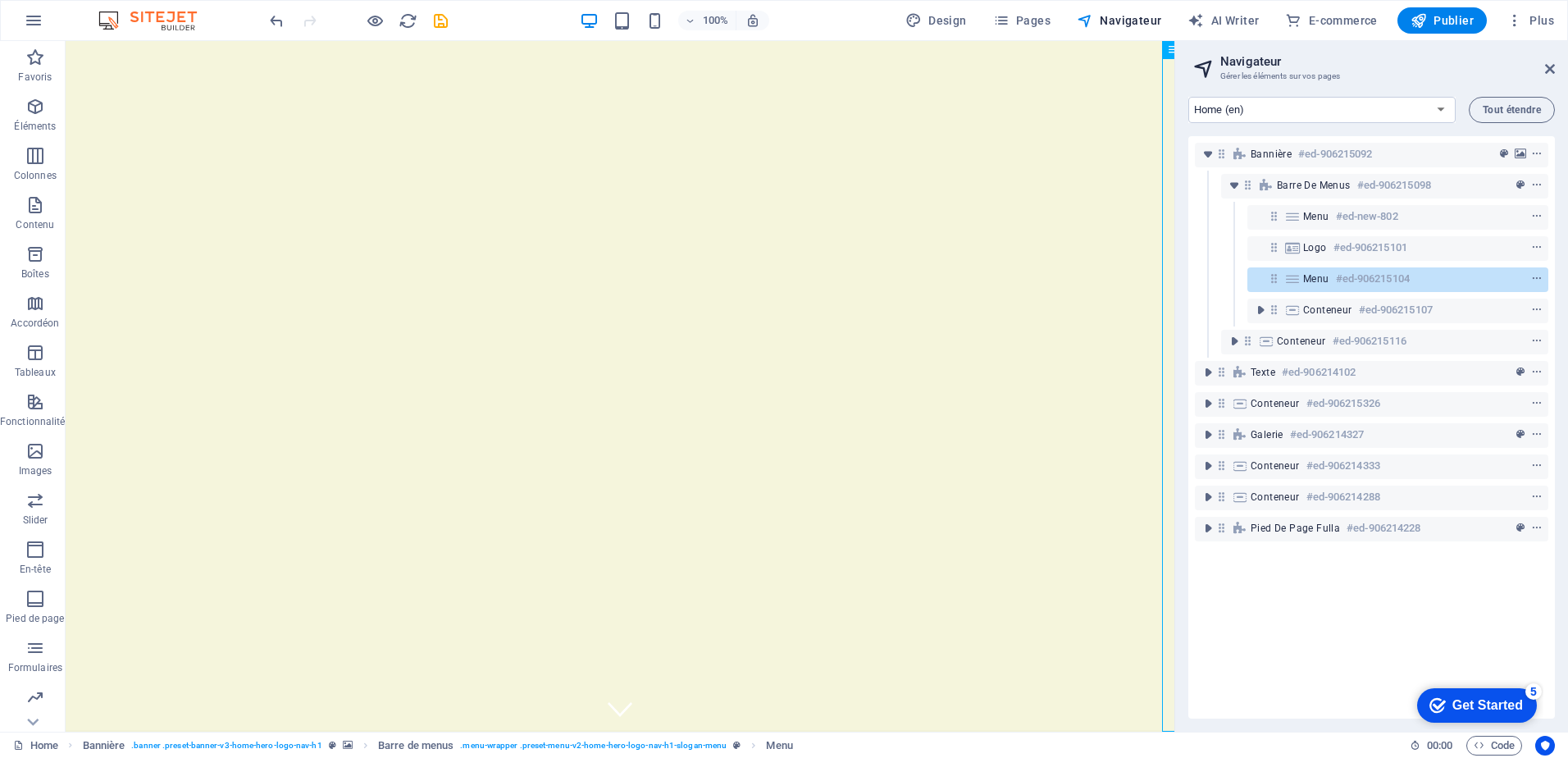
click at [1332, 232] on div "Logo #ed-906215101" at bounding box center [1371, 247] width 354 height 31
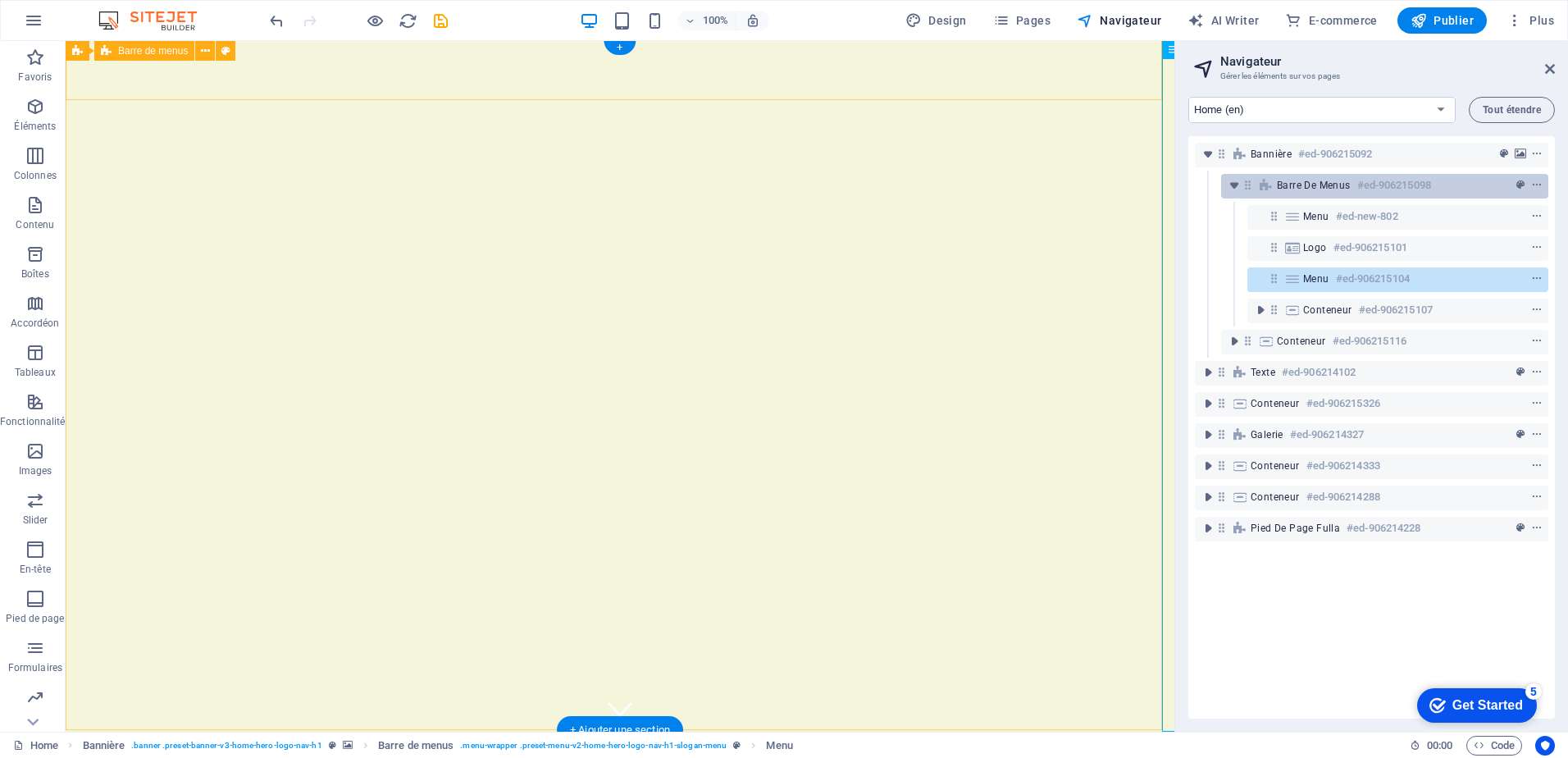
click at [1331, 195] on div "Barre de menus #ed-906215098" at bounding box center [1384, 186] width 327 height 25
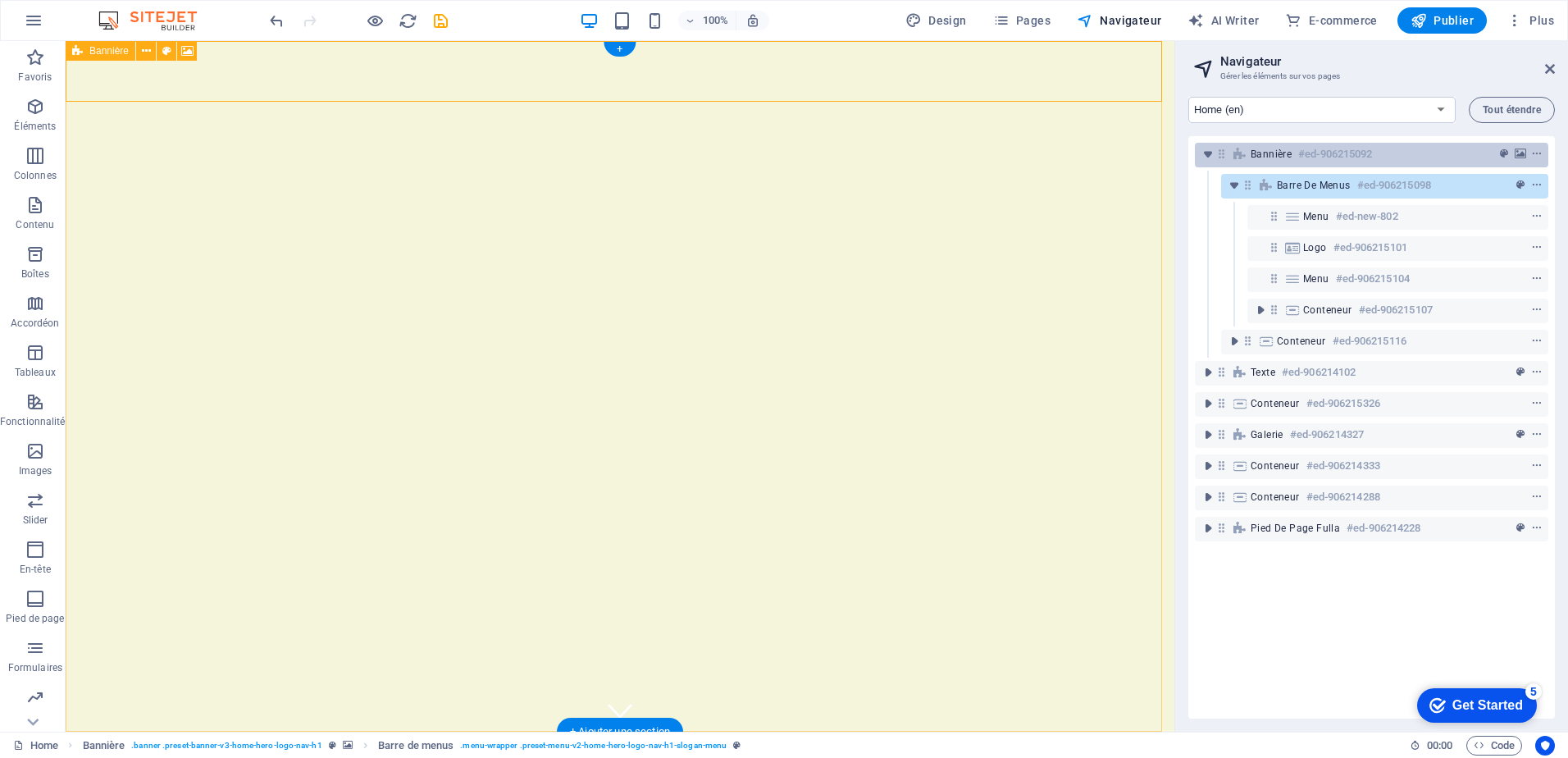
click at [1327, 157] on h6 "#ed-906215092" at bounding box center [1334, 154] width 74 height 20
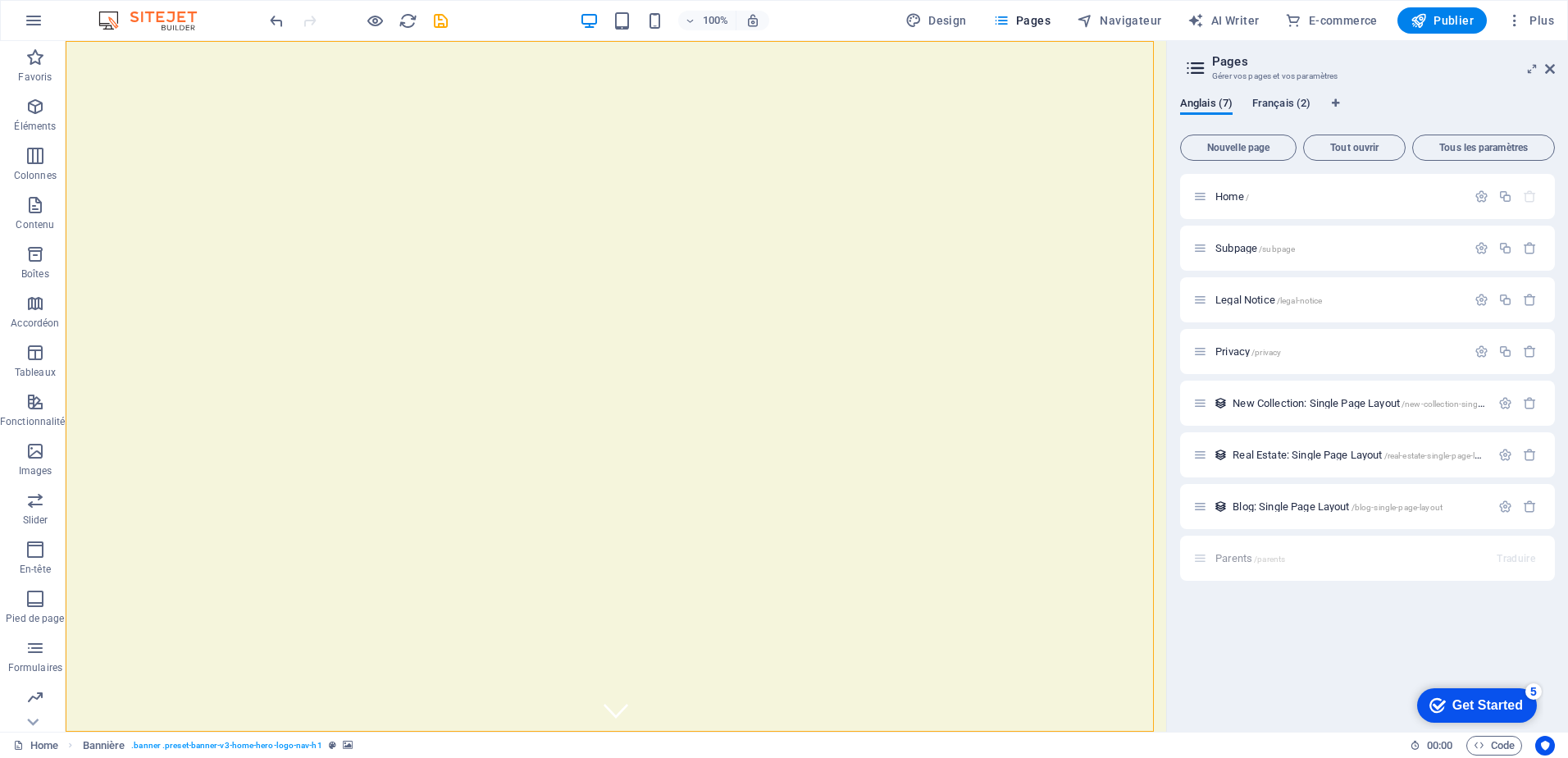
click at [1277, 100] on span "Français (2)" at bounding box center [1281, 104] width 59 height 23
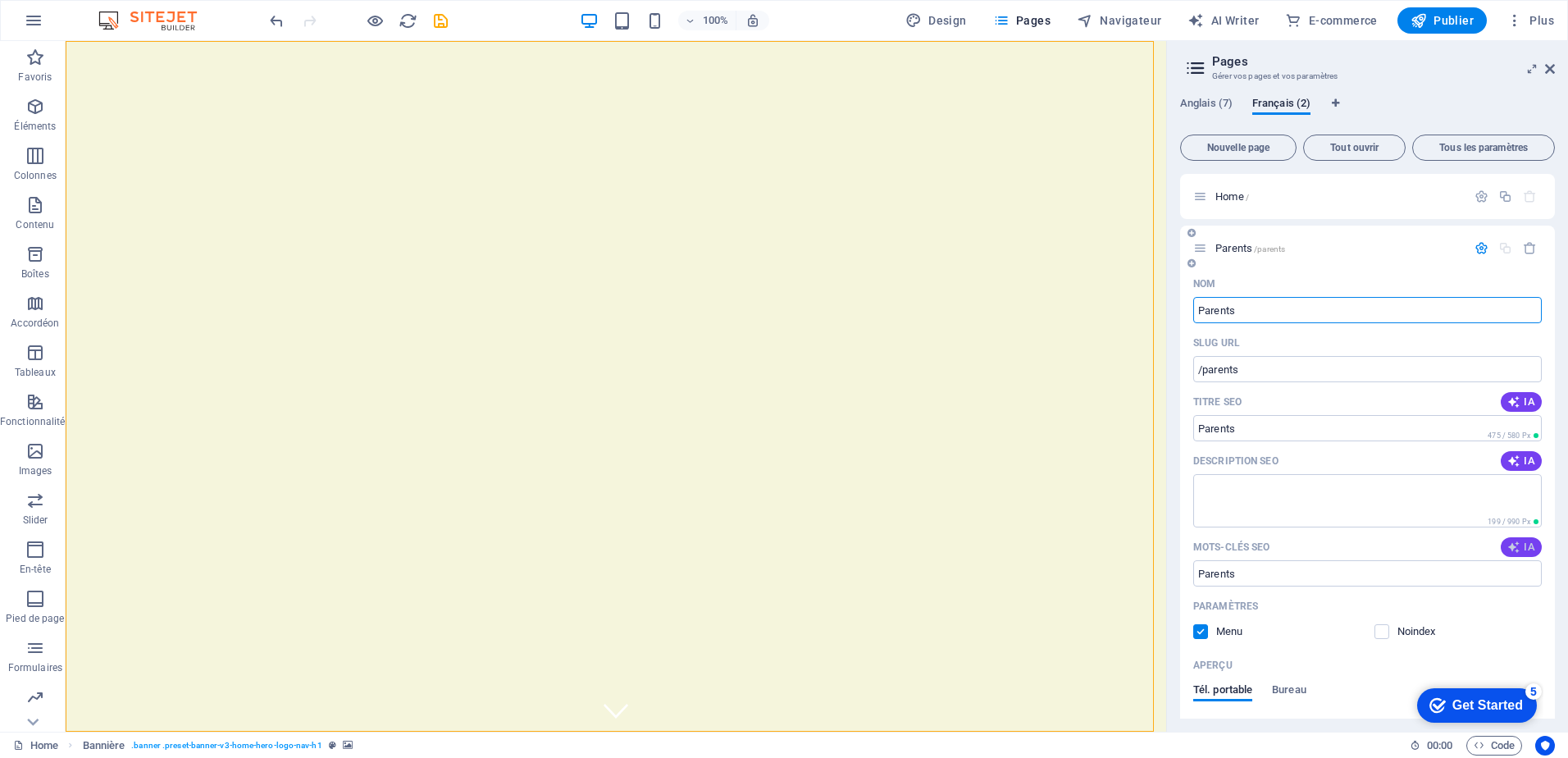
click at [1523, 548] on span "IA" at bounding box center [1521, 546] width 28 height 13
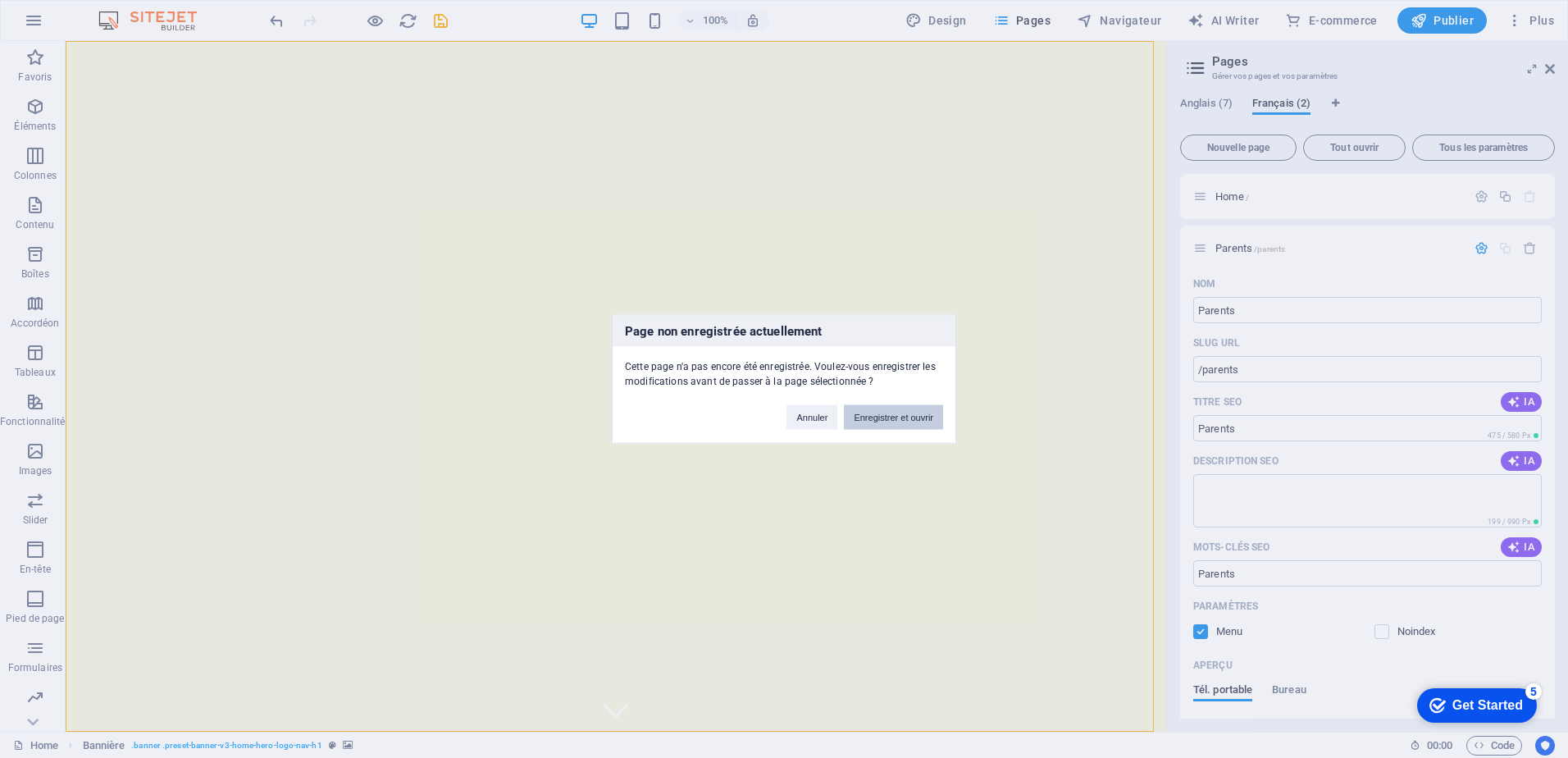
click at [883, 422] on button "Enregistrer et ouvrir" at bounding box center [893, 417] width 99 height 25
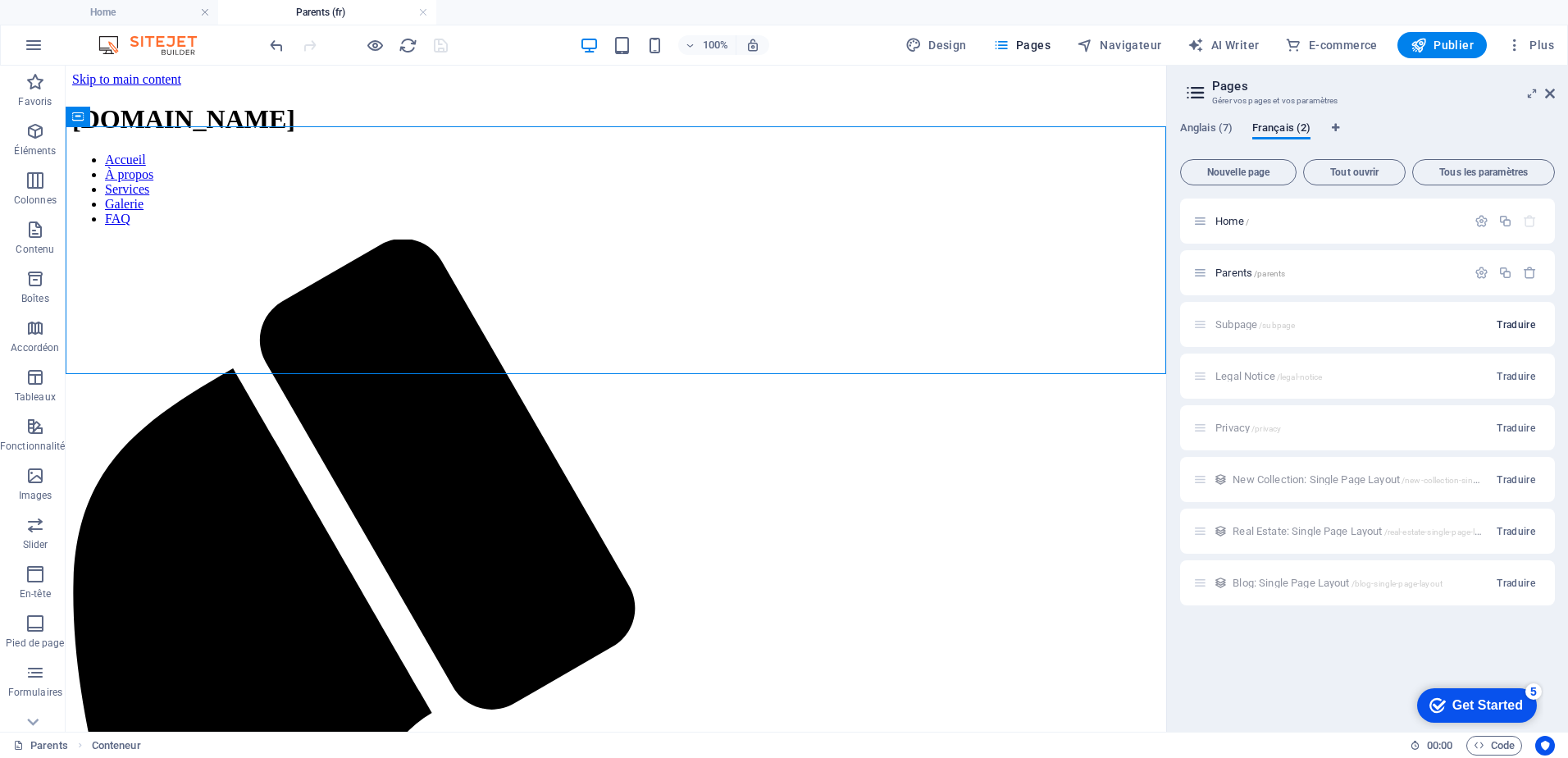
click at [1519, 322] on span "Traduire" at bounding box center [1515, 324] width 39 height 13
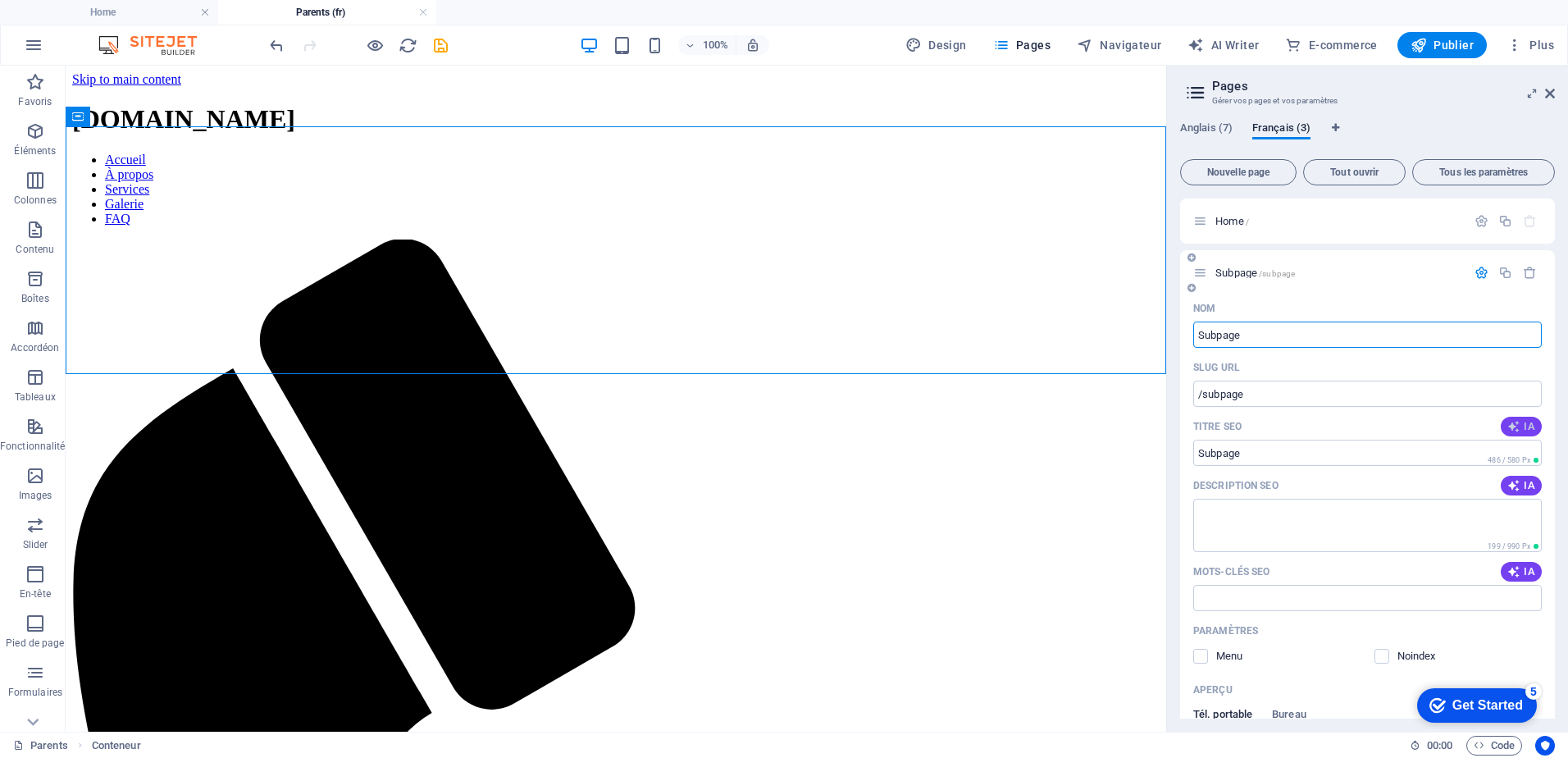
click at [1523, 429] on span "IA" at bounding box center [1521, 426] width 28 height 13
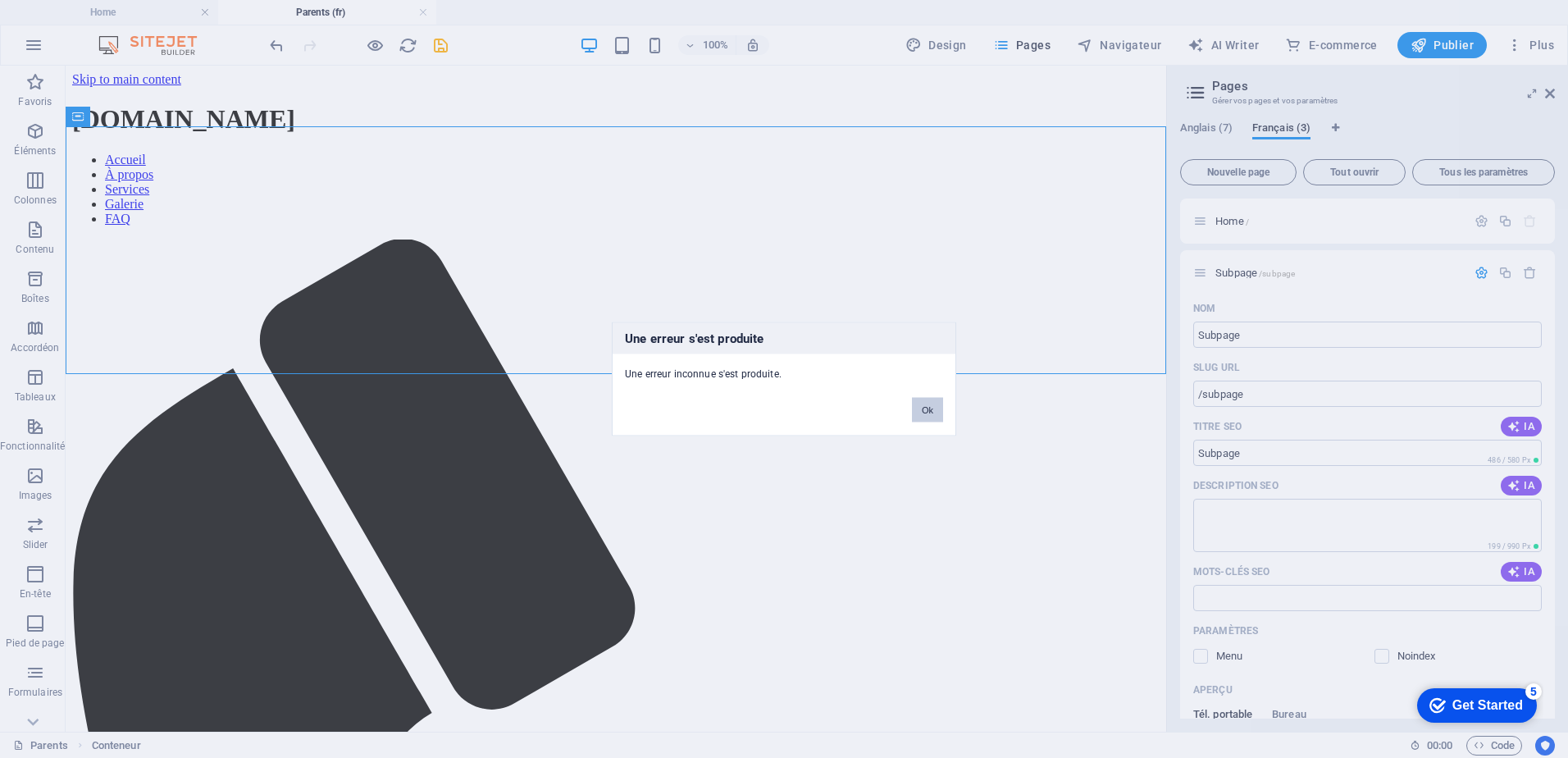
click at [924, 411] on button "Ok" at bounding box center [927, 409] width 31 height 25
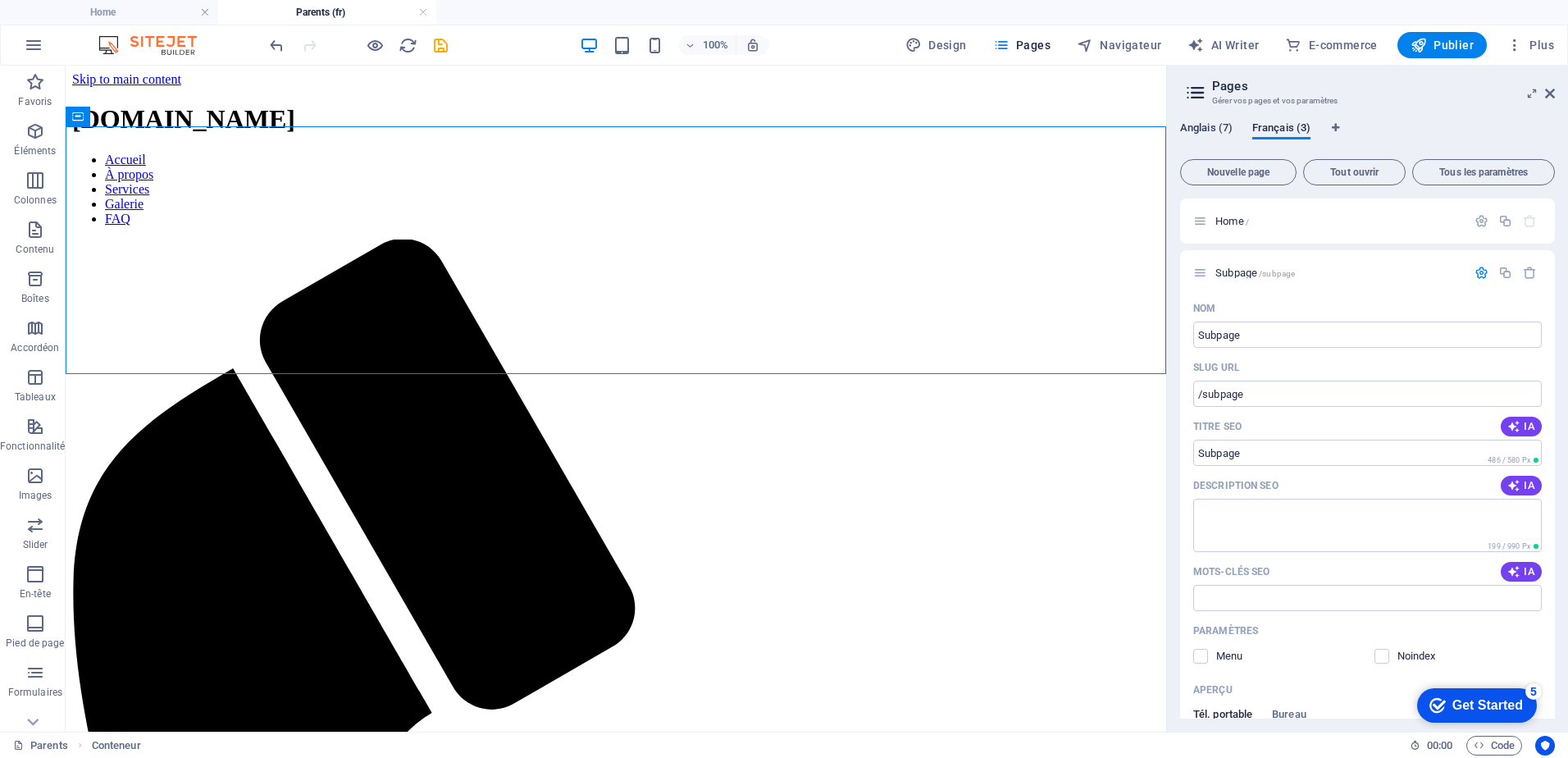
click at [1212, 135] on span "Anglais (7)" at bounding box center [1206, 129] width 53 height 23
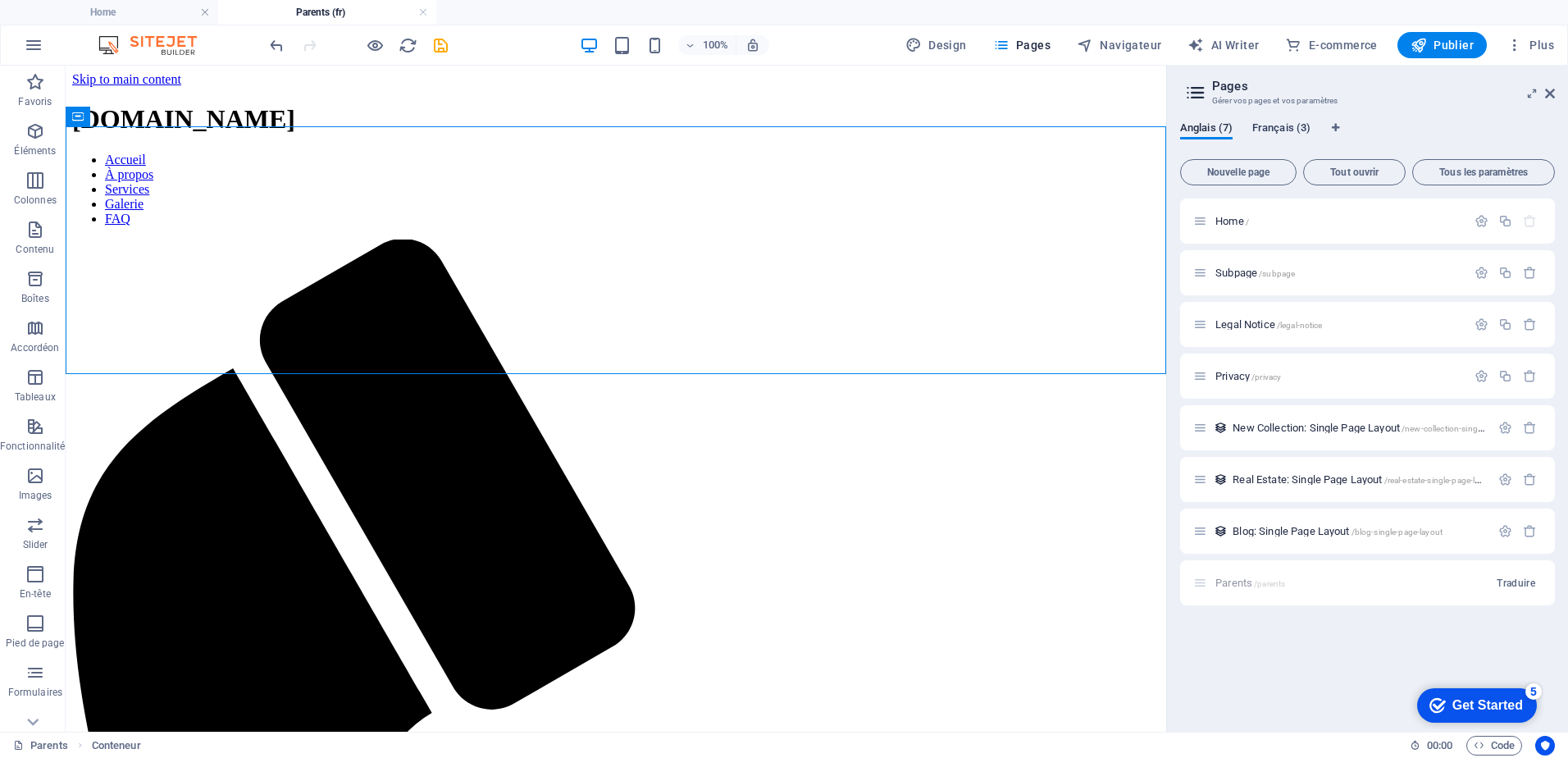
click at [1264, 129] on span "Français (3)" at bounding box center [1281, 129] width 59 height 23
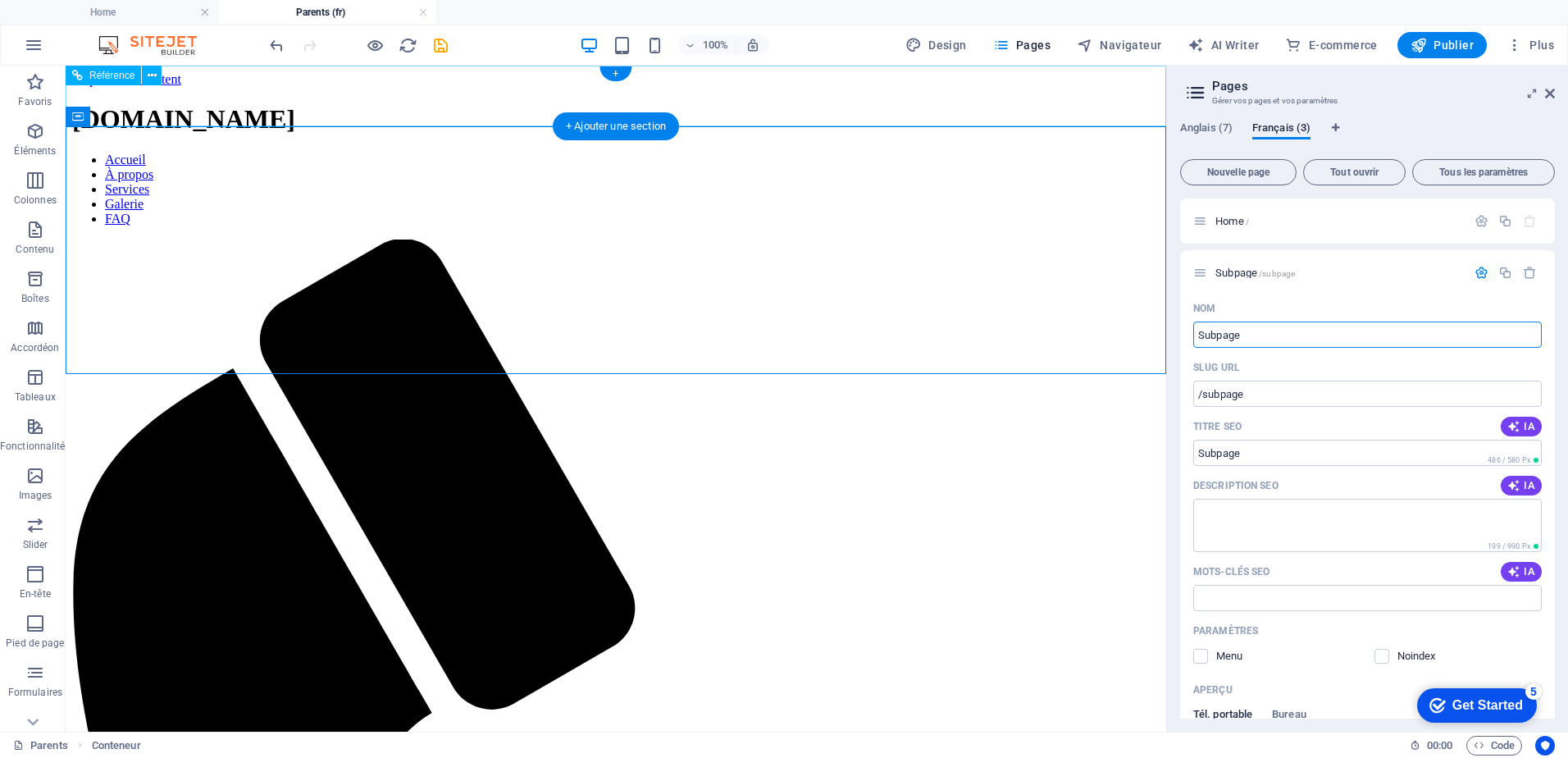
click at [402, 110] on div "[DOMAIN_NAME]" at bounding box center [616, 119] width 1087 height 31
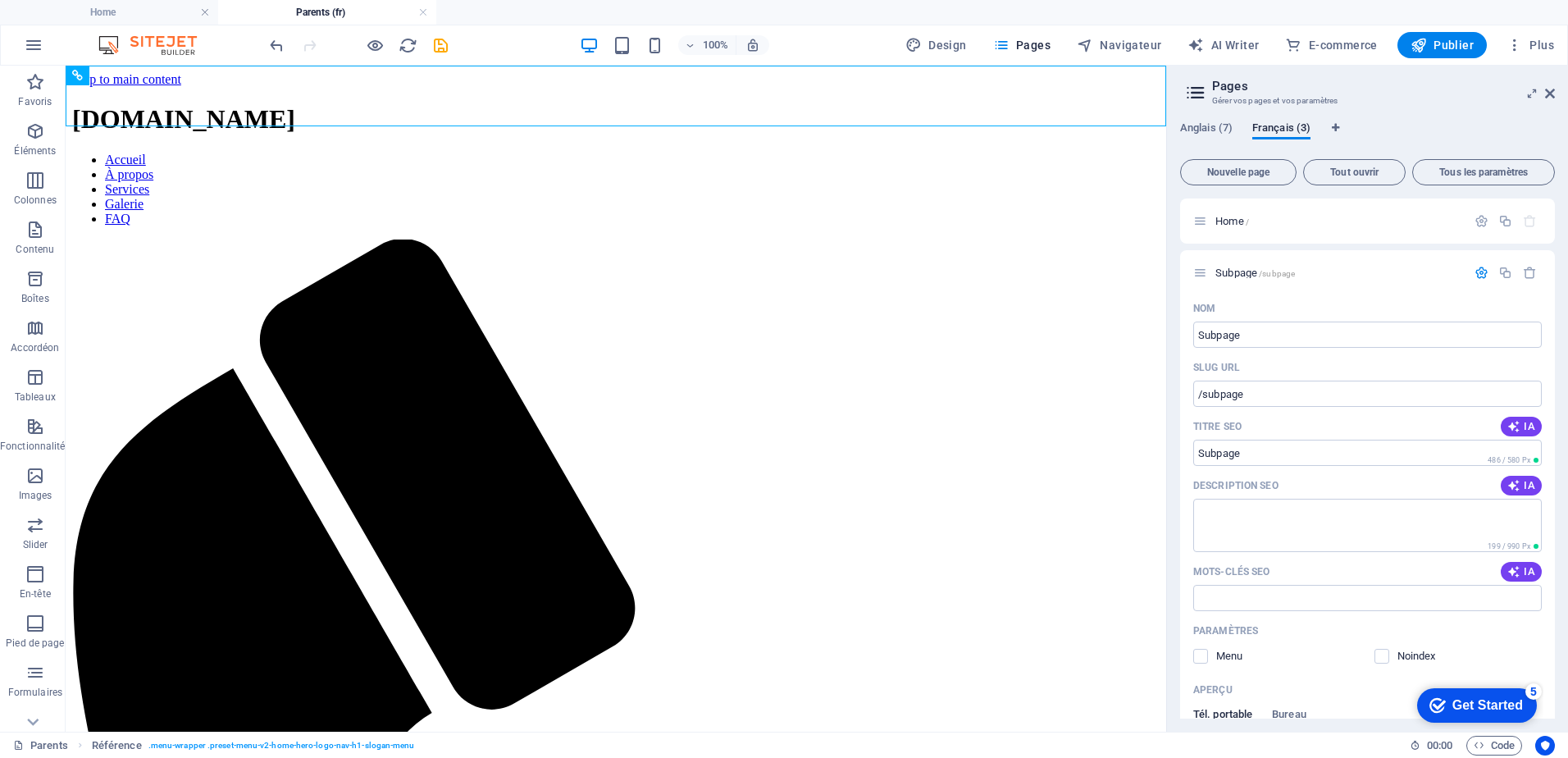
click at [314, 13] on h4 "Parents (fr)" at bounding box center [328, 12] width 219 height 18
click at [176, 16] on h4 "Home" at bounding box center [109, 12] width 219 height 18
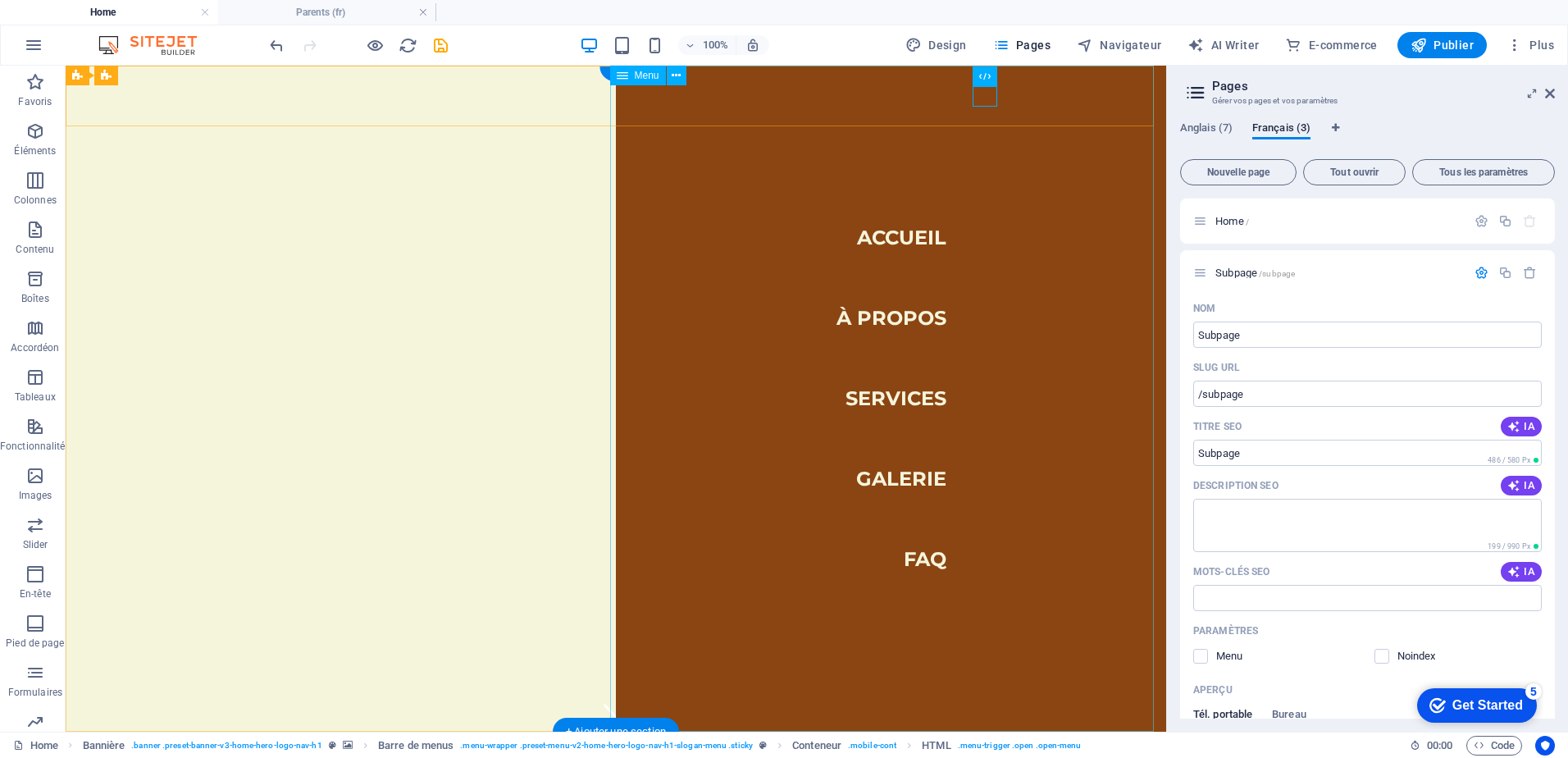
click at [923, 232] on nav "Accueil À propos Services Galerie FAQ" at bounding box center [891, 398] width 550 height 666
click at [908, 321] on nav "Accueil À propos Services Galerie FAQ" at bounding box center [891, 398] width 550 height 666
click at [901, 434] on nav "Accueil À propos Services Galerie FAQ" at bounding box center [891, 398] width 550 height 666
click at [889, 543] on nav "Accueil À propos Services Galerie FAQ" at bounding box center [891, 398] width 550 height 666
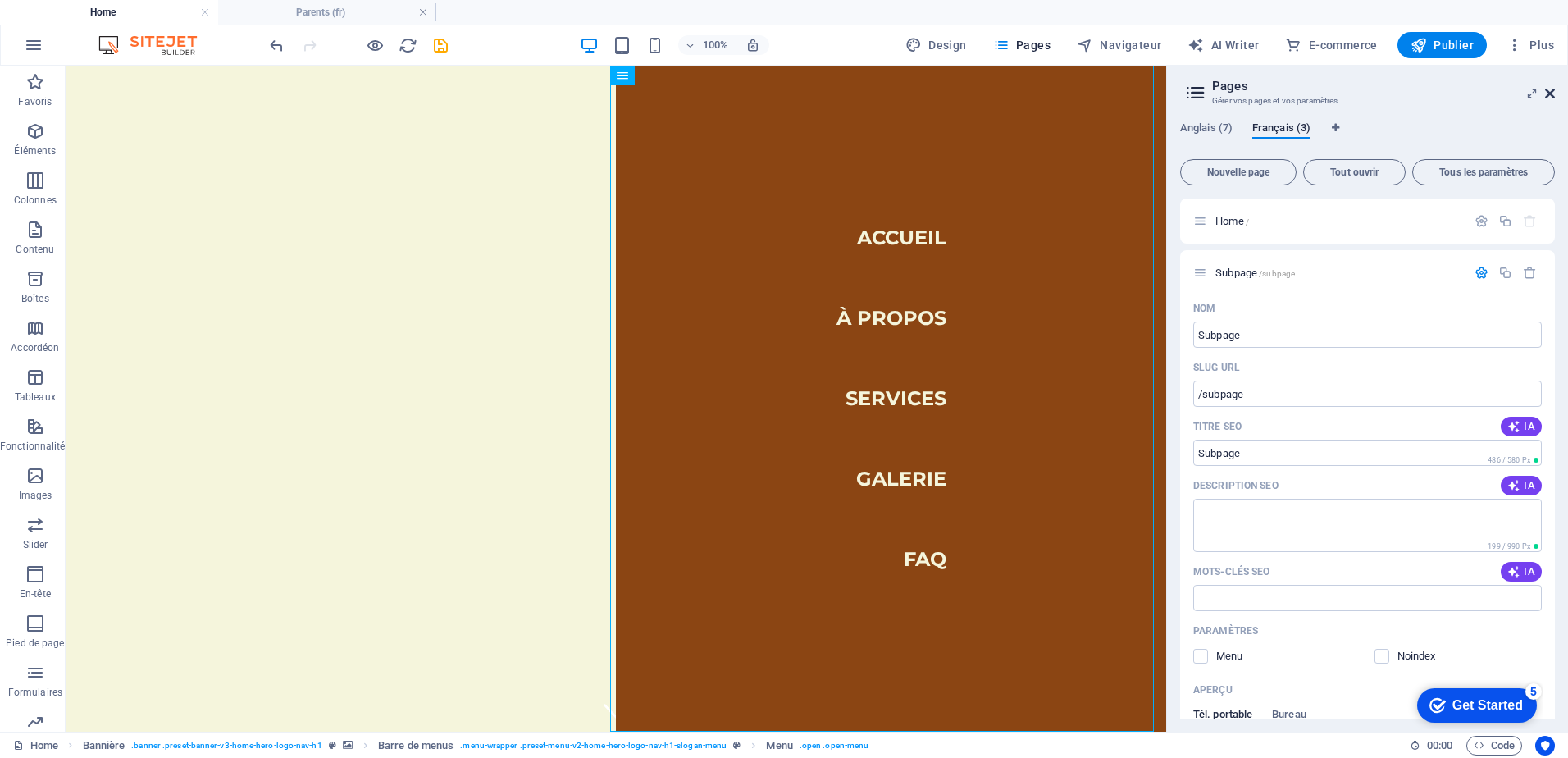
click at [1547, 100] on link at bounding box center [1550, 93] width 10 height 14
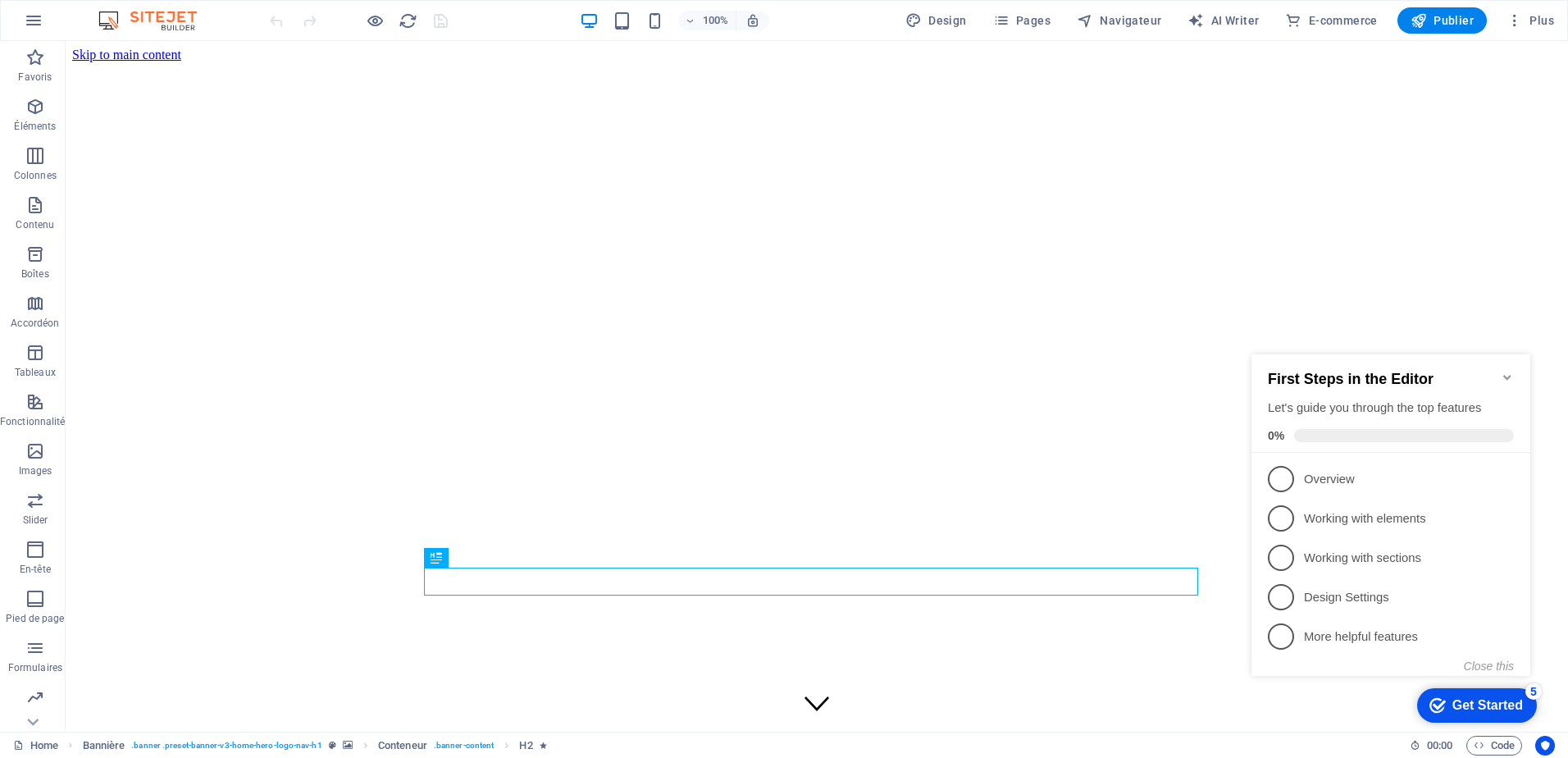
click at [1499, 371] on h2 "First Steps in the Editor" at bounding box center [1391, 379] width 246 height 17
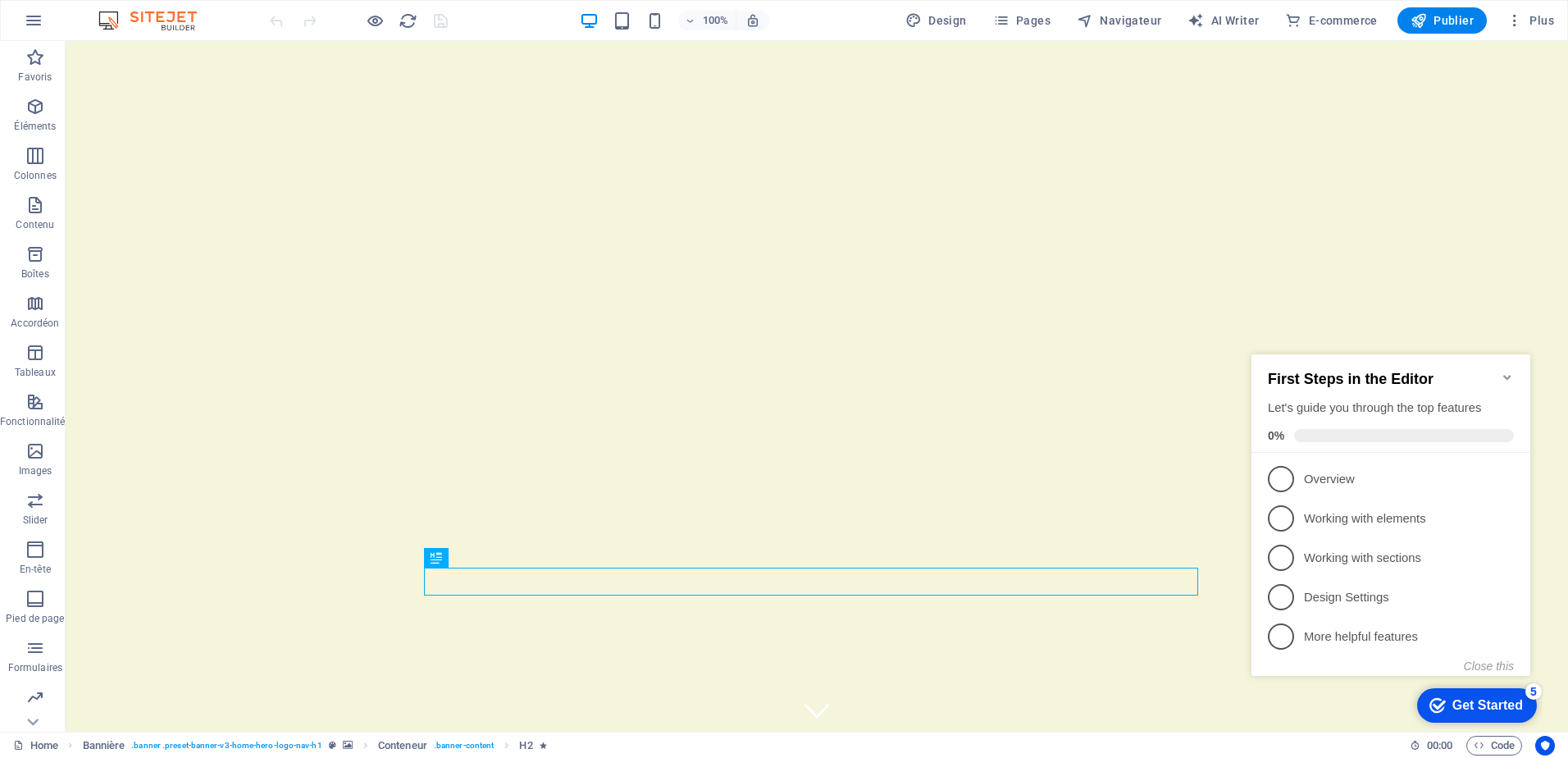
click at [1514, 371] on div "First Steps in the Editor Let's guide you through the top features 0%" at bounding box center [1390, 403] width 279 height 98
click at [1506, 371] on icon "Minimize checklist" at bounding box center [1506, 377] width 13 height 13
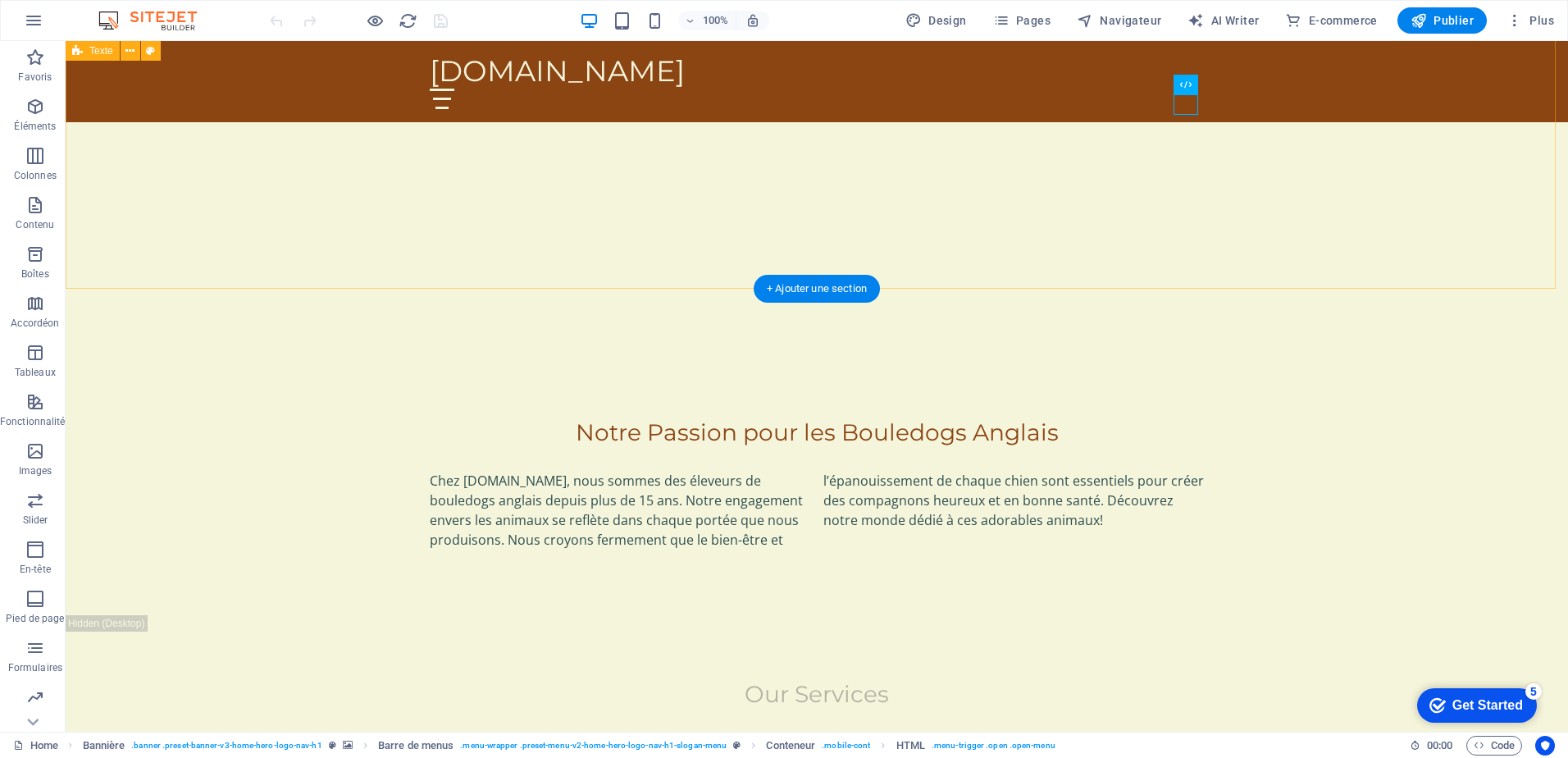
scroll to position [574, 0]
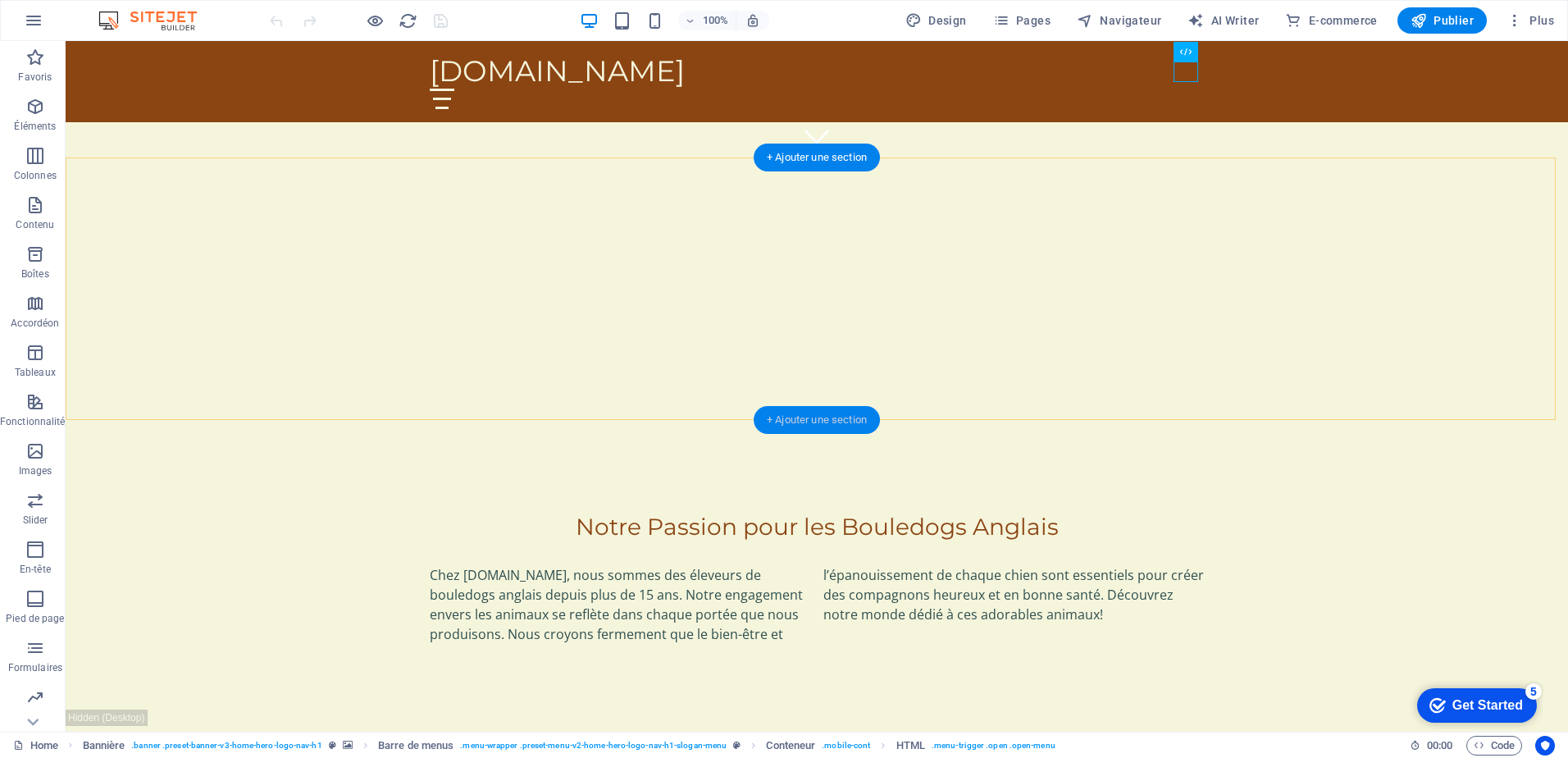
click at [829, 411] on div "+ Ajouter une section" at bounding box center [816, 420] width 126 height 28
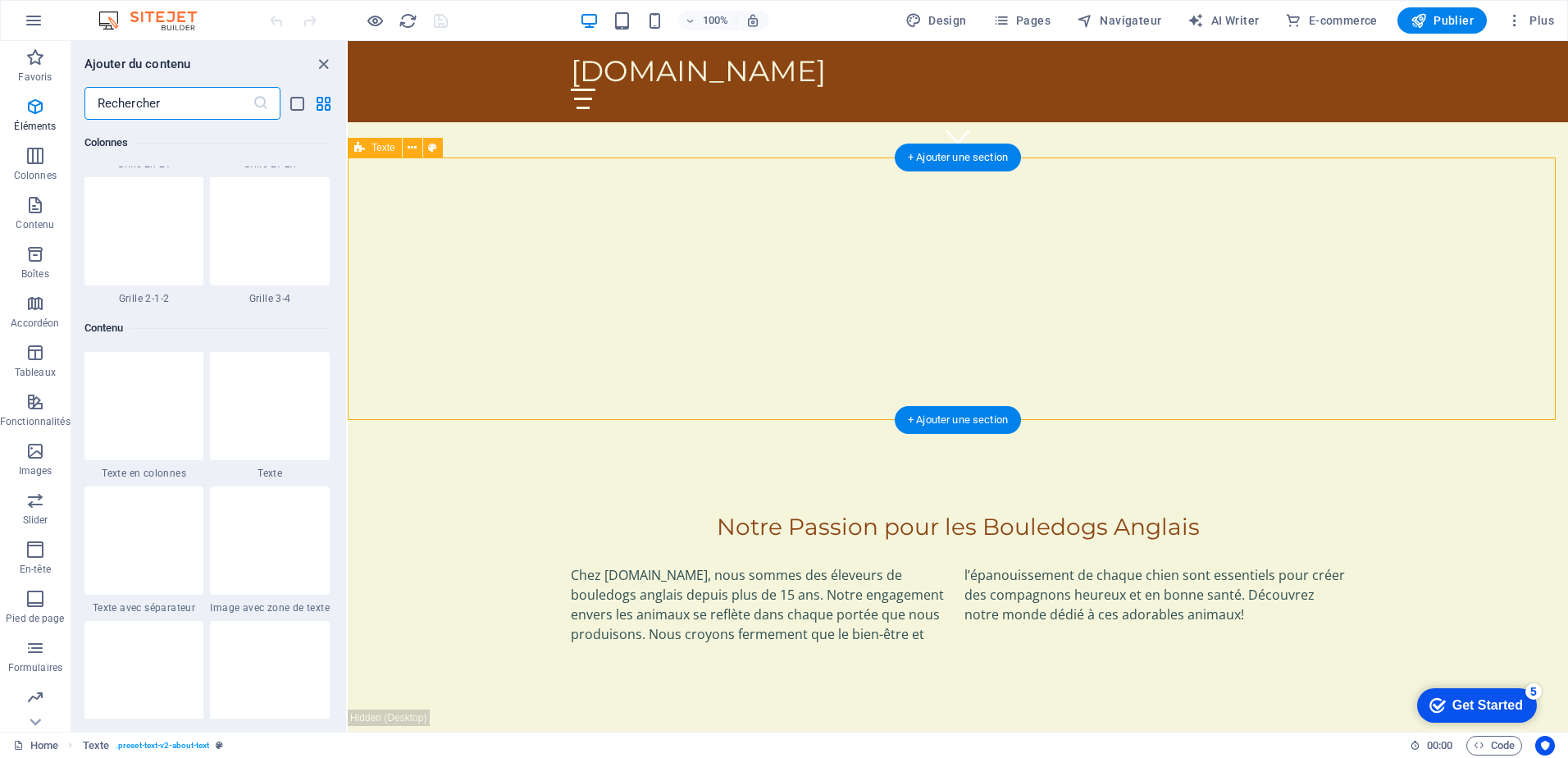
scroll to position [2869, 0]
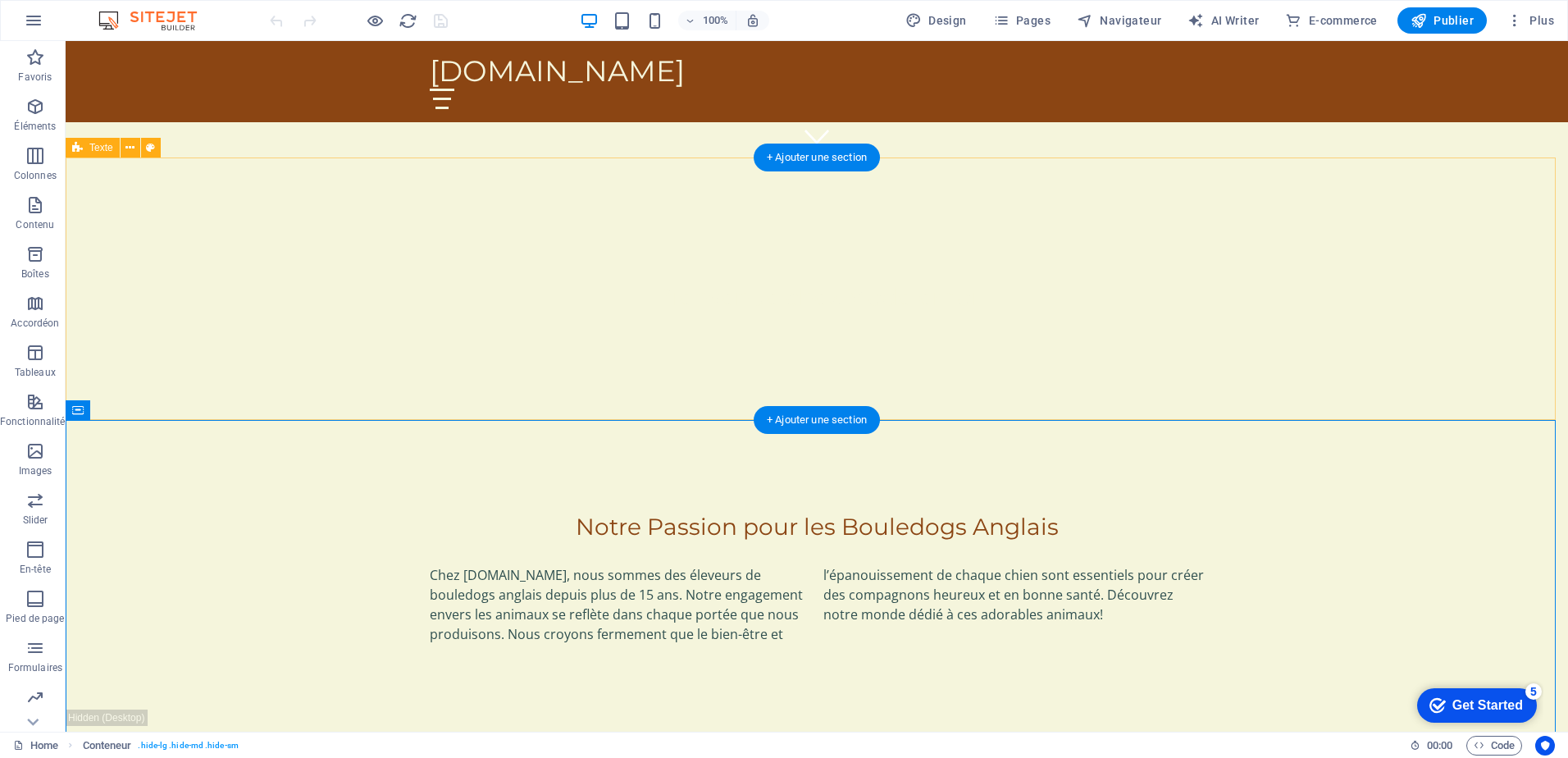
click at [1160, 448] on div "Notre Passion pour les Bouledogs Anglais Chez [DOMAIN_NAME], nous sommes des él…" at bounding box center [817, 579] width 1502 height 262
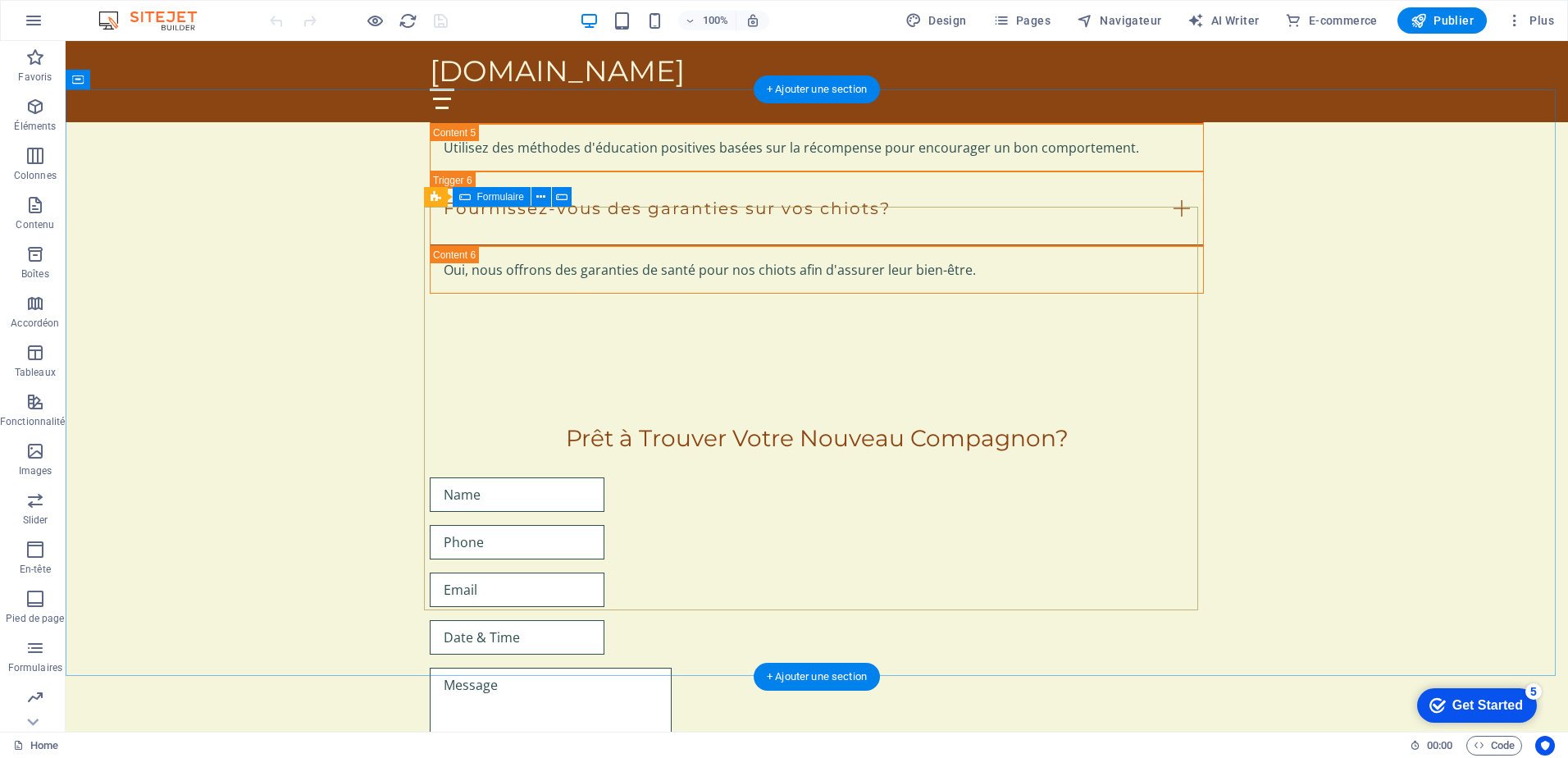
scroll to position [3794, 0]
